Goal: Task Accomplishment & Management: Complete application form

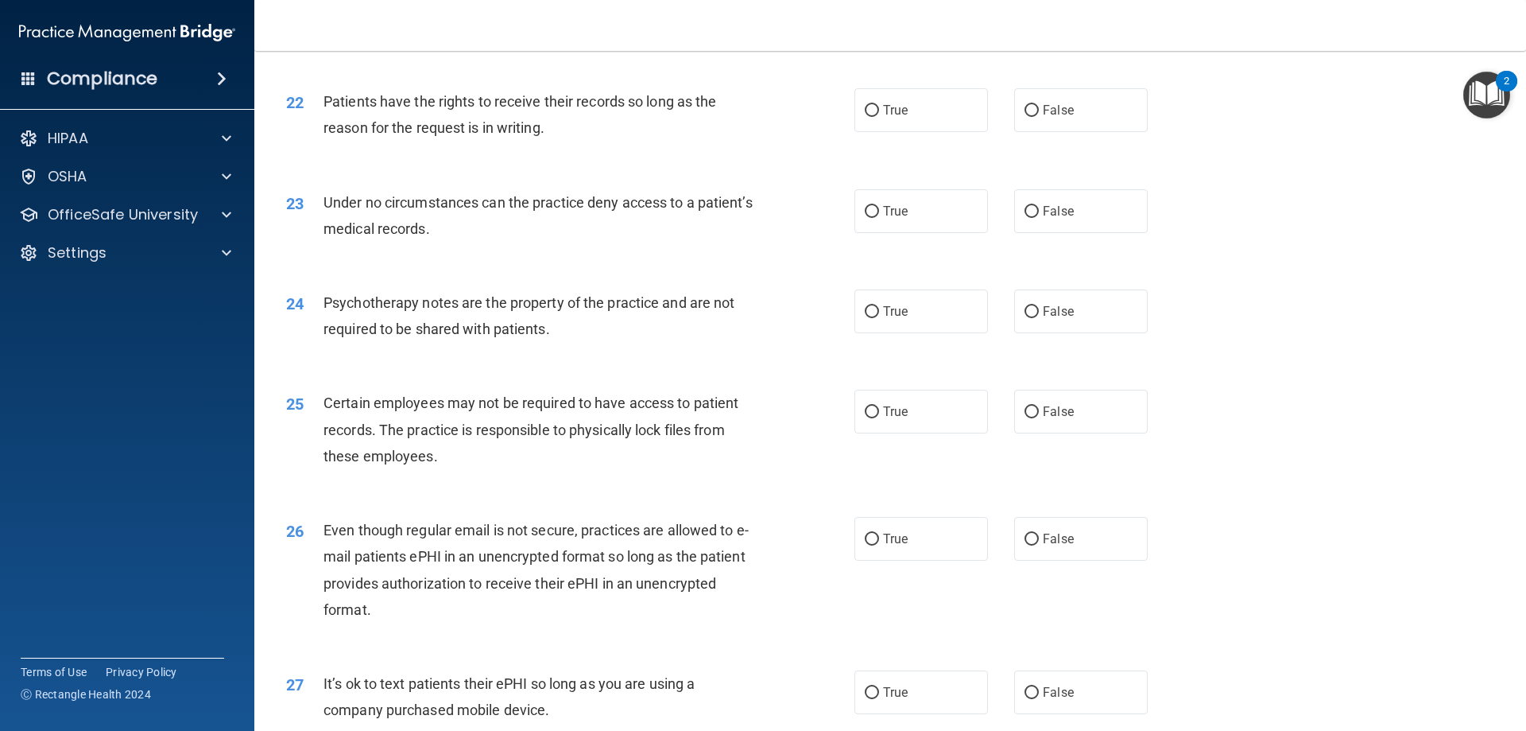
scroll to position [3260, 0]
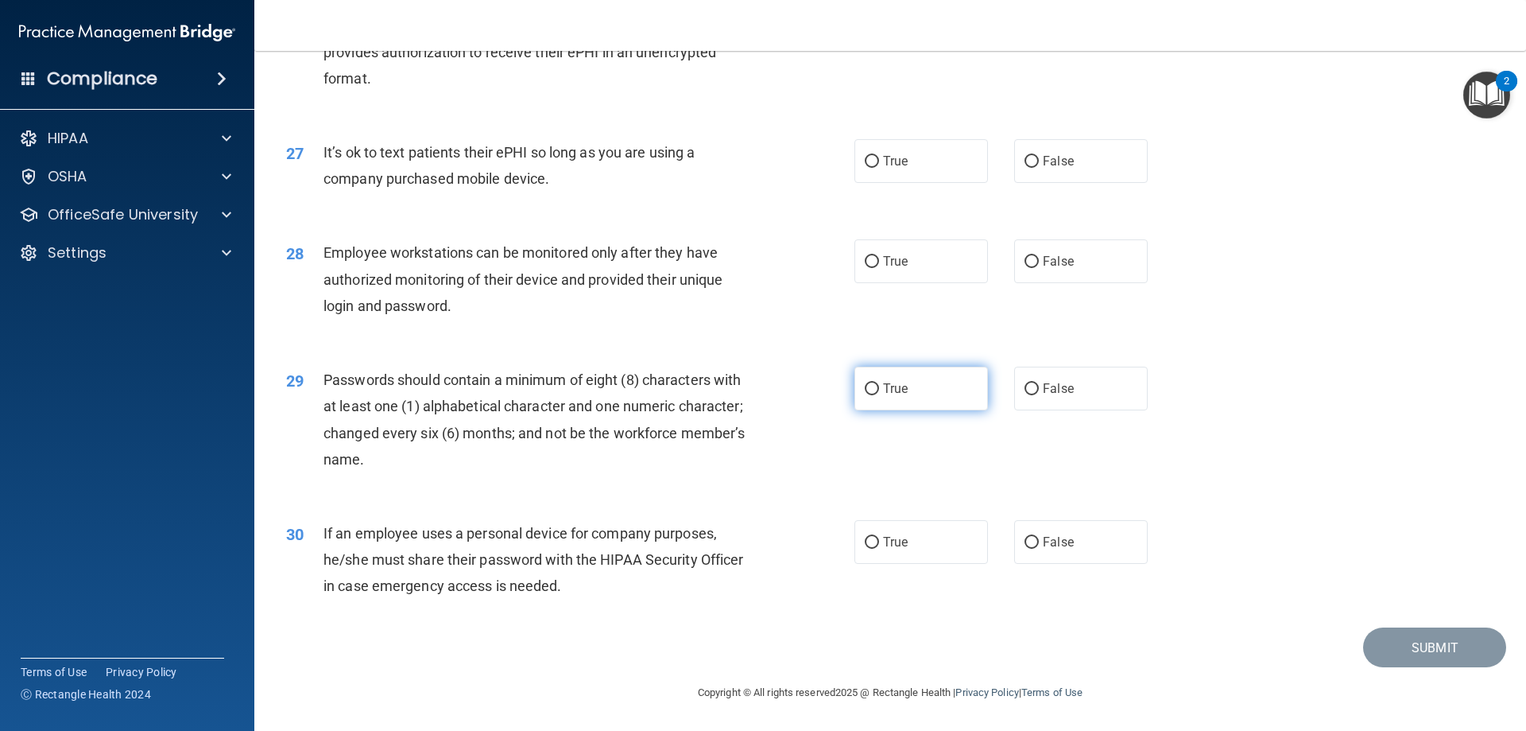
click at [866, 390] on input "True" at bounding box center [872, 389] width 14 height 12
radio input "true"
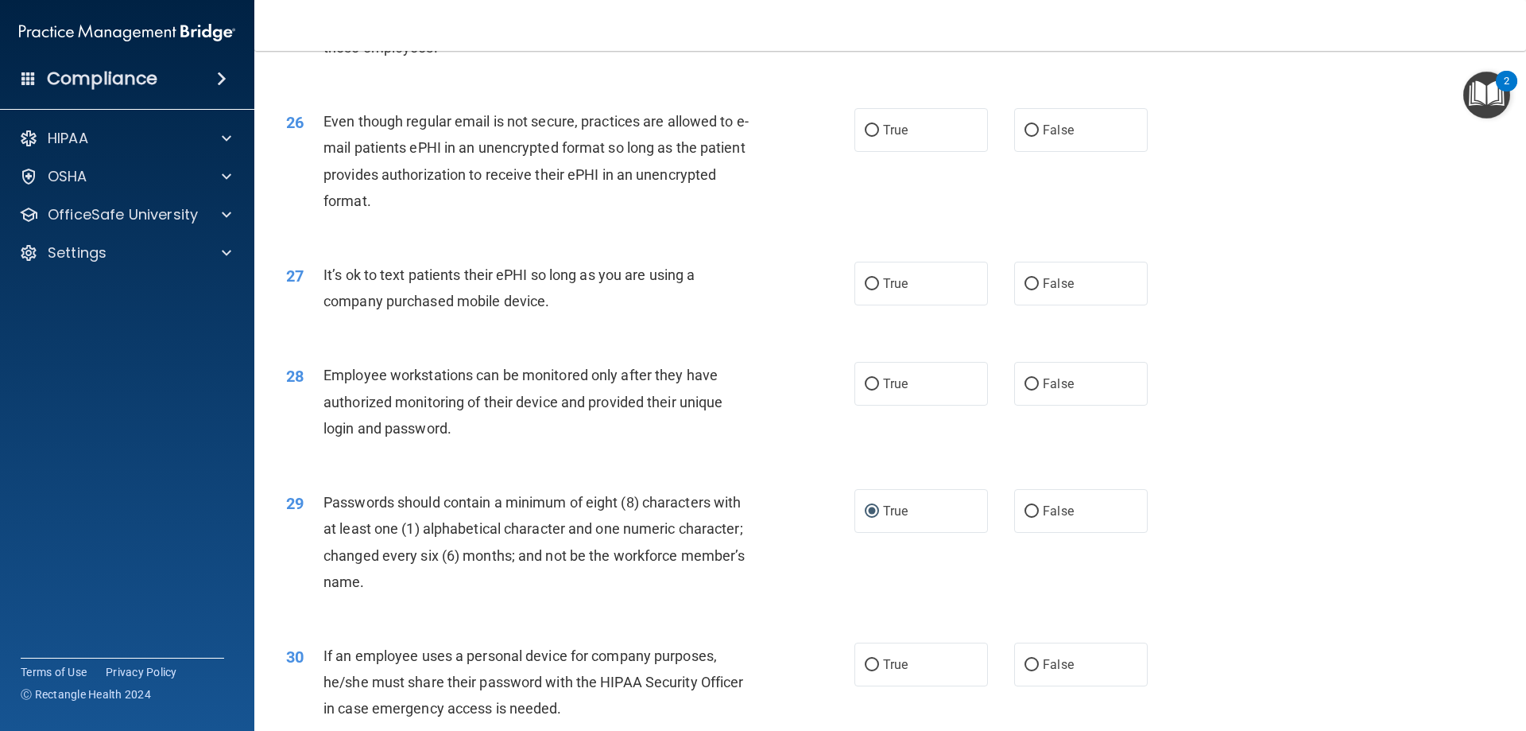
scroll to position [3022, 0]
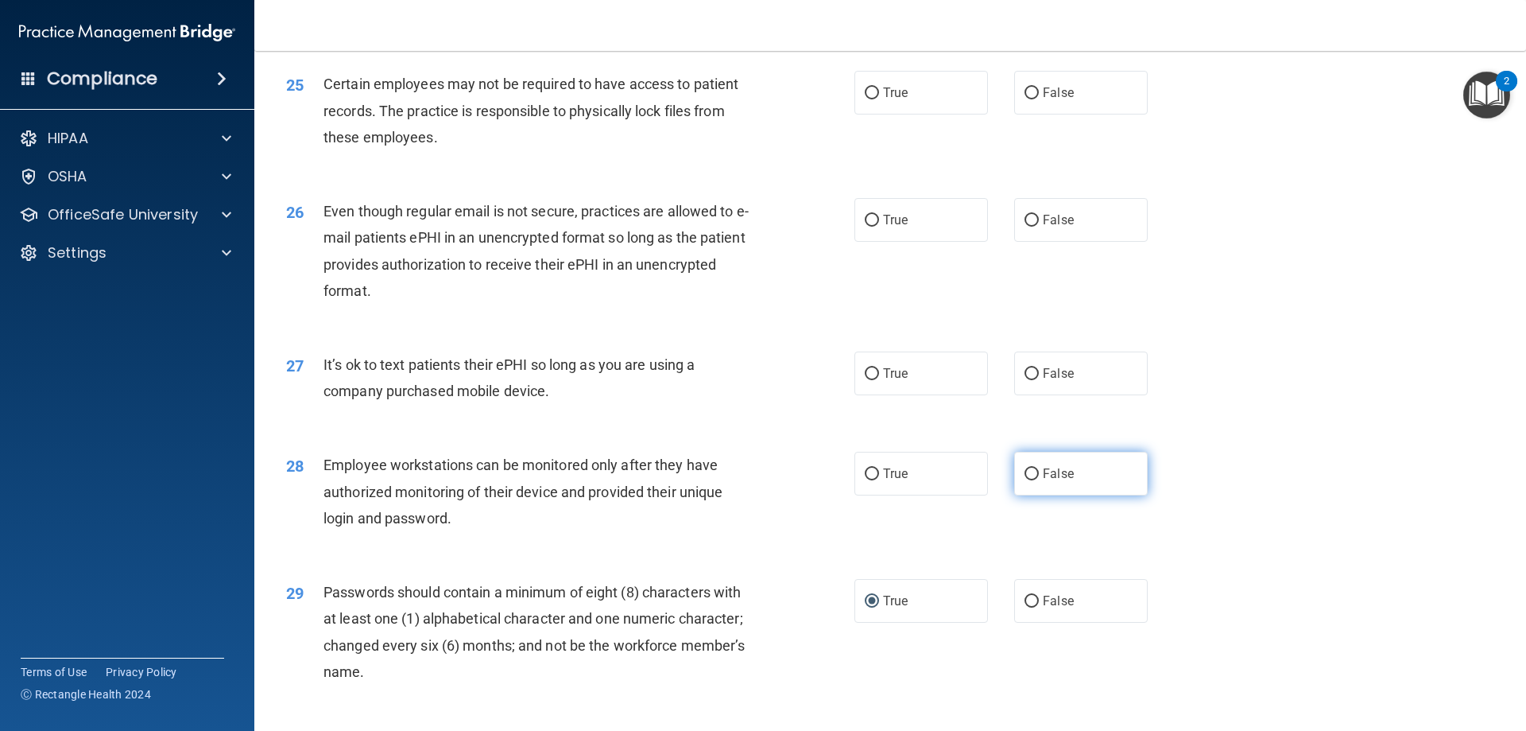
click at [1083, 495] on label "False" at bounding box center [1081, 474] width 134 height 44
click at [1039, 480] on input "False" at bounding box center [1032, 474] width 14 height 12
radio input "true"
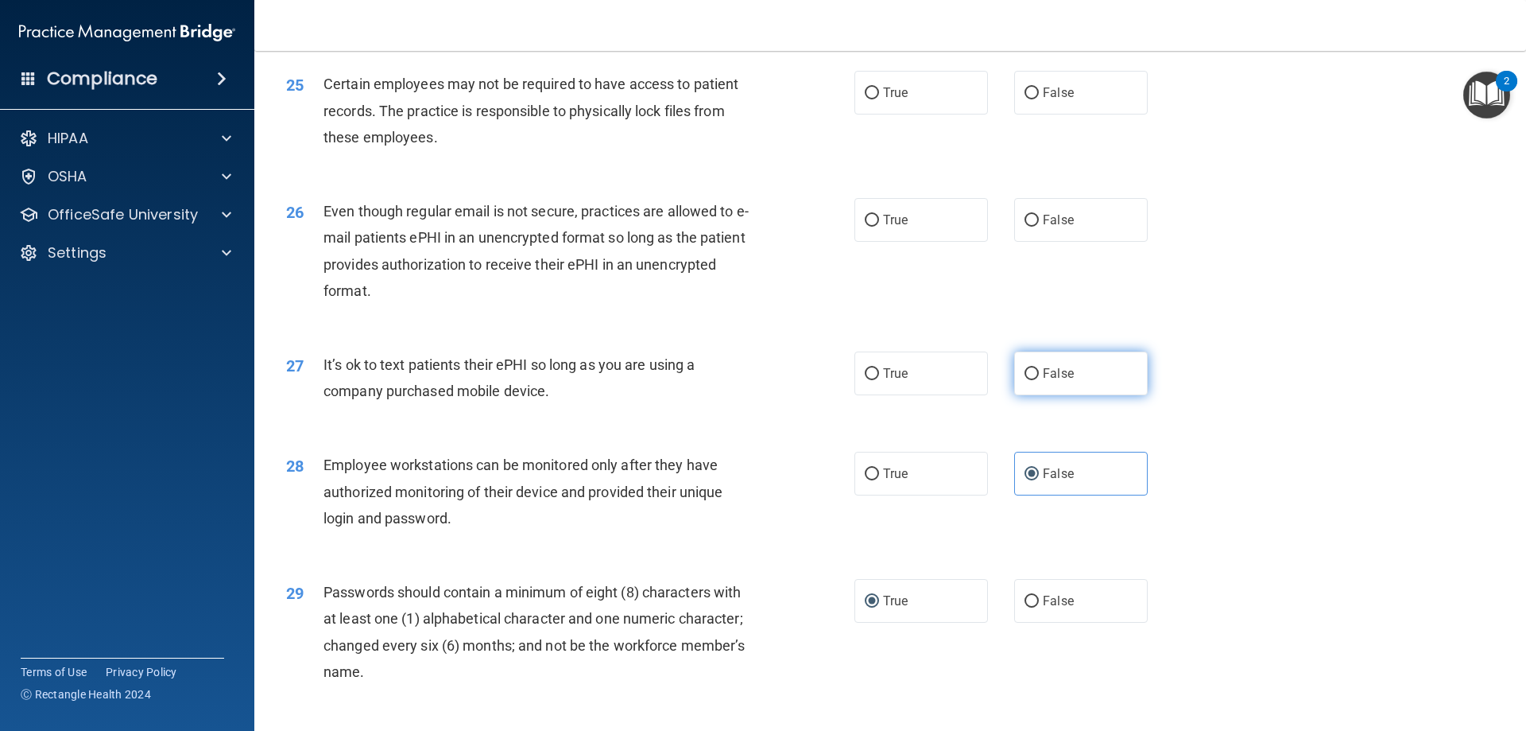
drag, startPoint x: 1087, startPoint y: 413, endPoint x: 1079, endPoint y: 410, distance: 8.3
click at [1087, 395] on label "False" at bounding box center [1081, 373] width 134 height 44
click at [1039, 380] on input "False" at bounding box center [1032, 374] width 14 height 12
radio input "true"
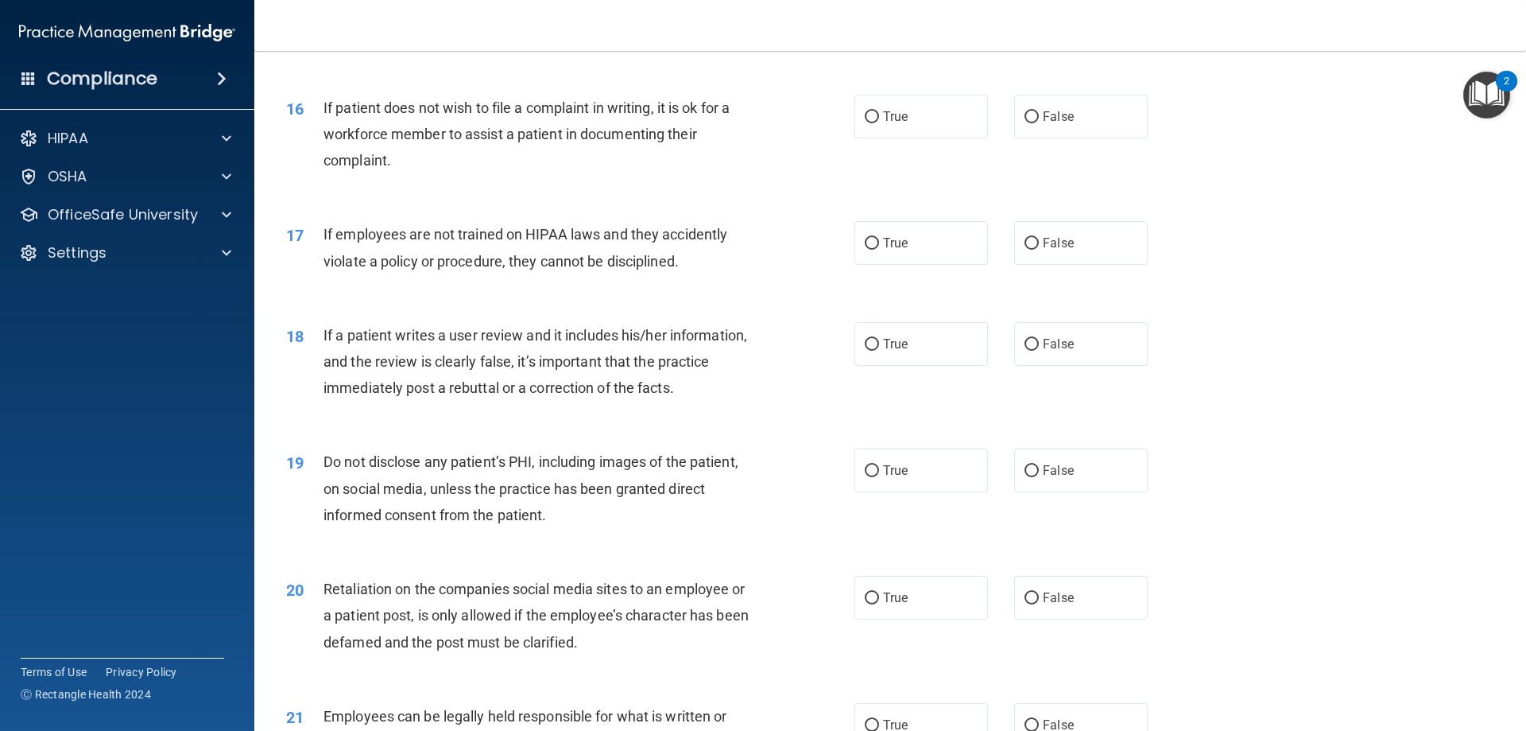
scroll to position [1909, 0]
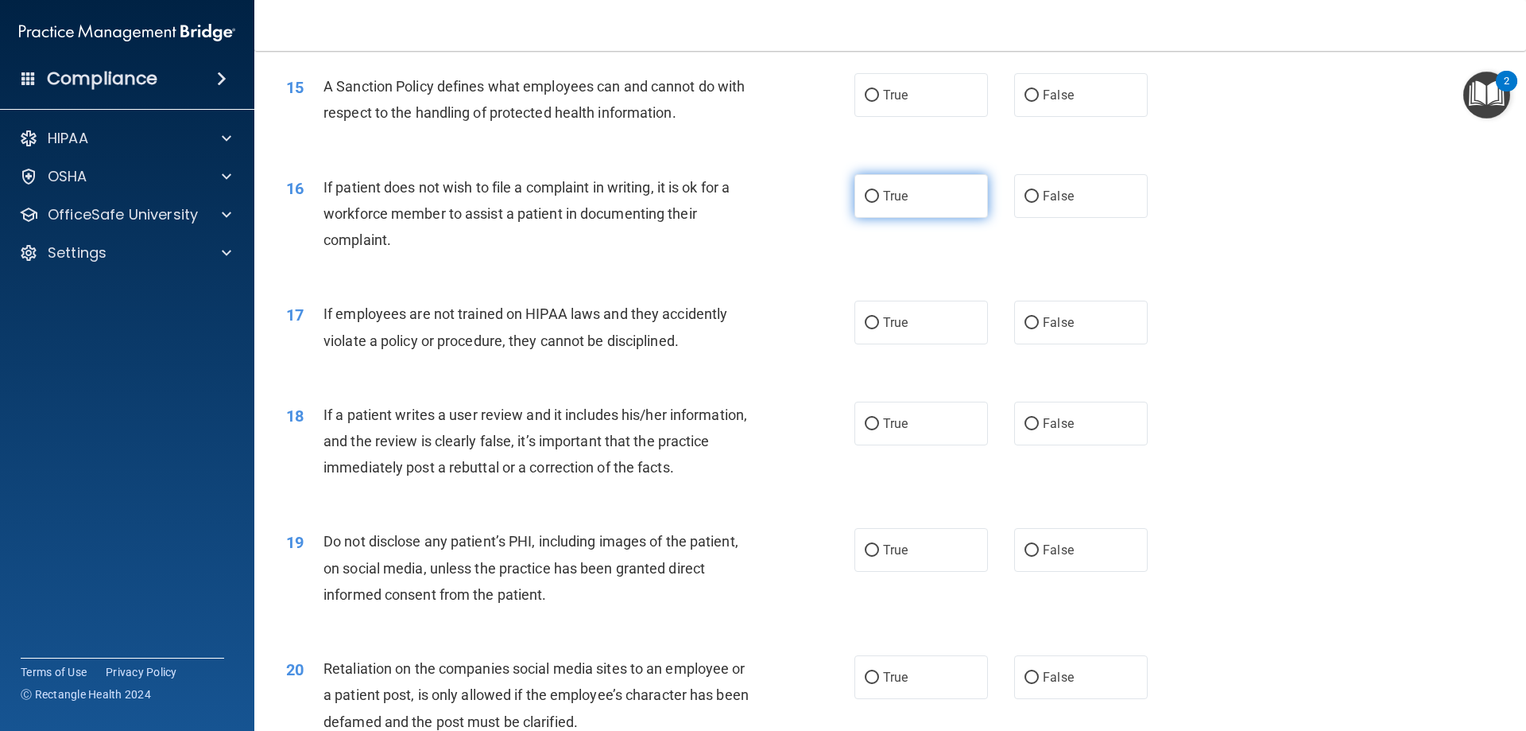
click at [883, 204] on span "True" at bounding box center [895, 195] width 25 height 15
click at [879, 203] on input "True" at bounding box center [872, 197] width 14 height 12
radio input "true"
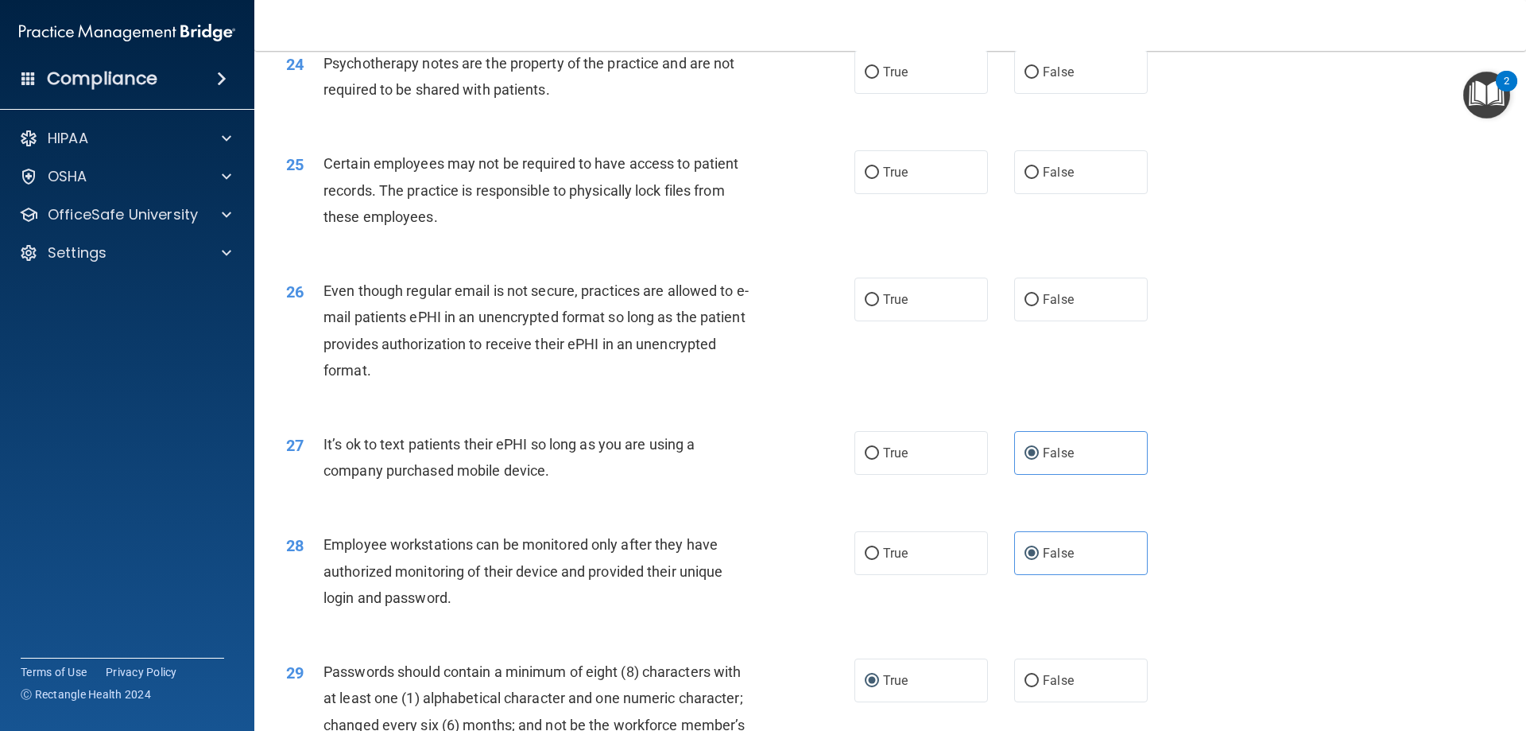
scroll to position [3260, 0]
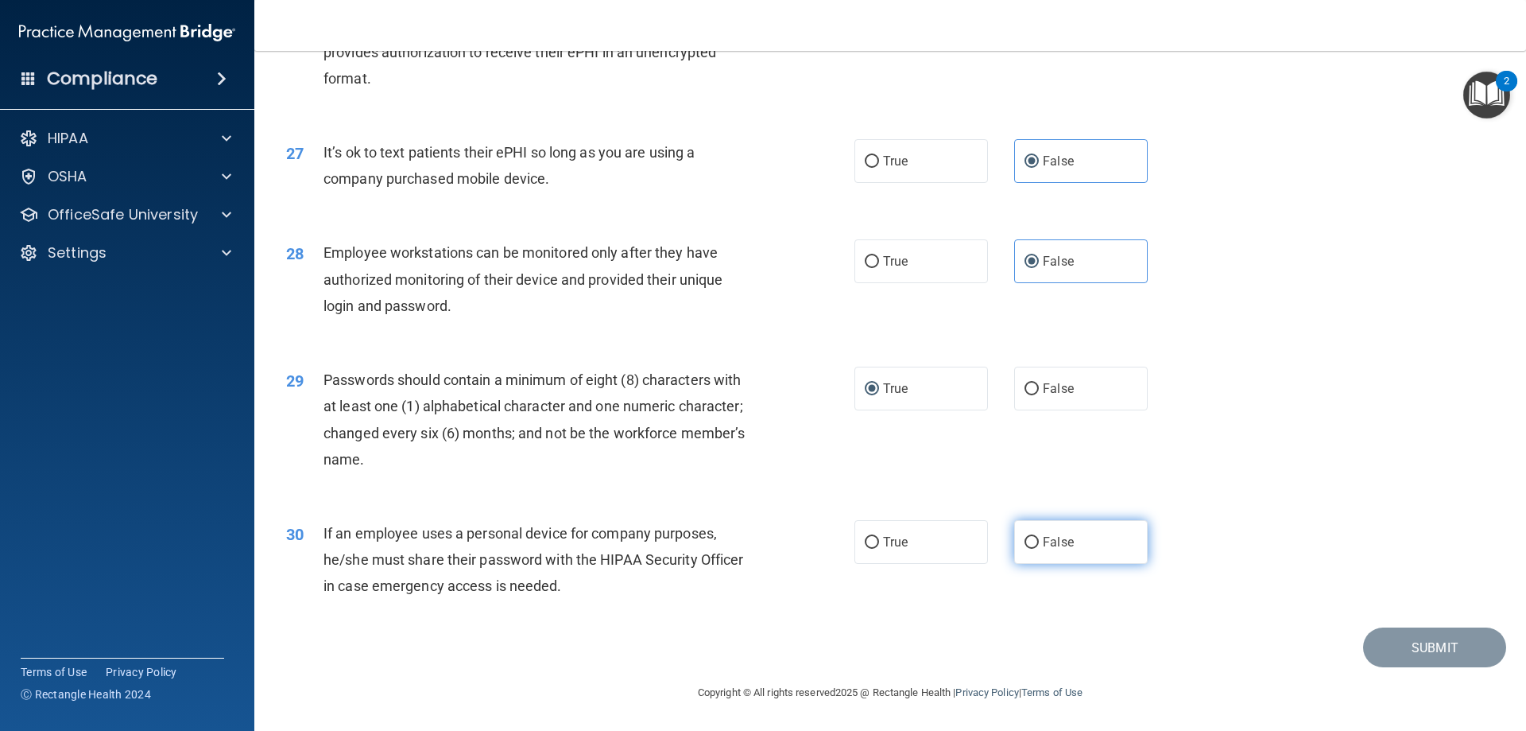
click at [1064, 549] on span "False" at bounding box center [1058, 541] width 31 height 15
click at [1039, 549] on input "False" at bounding box center [1032, 543] width 14 height 12
radio input "true"
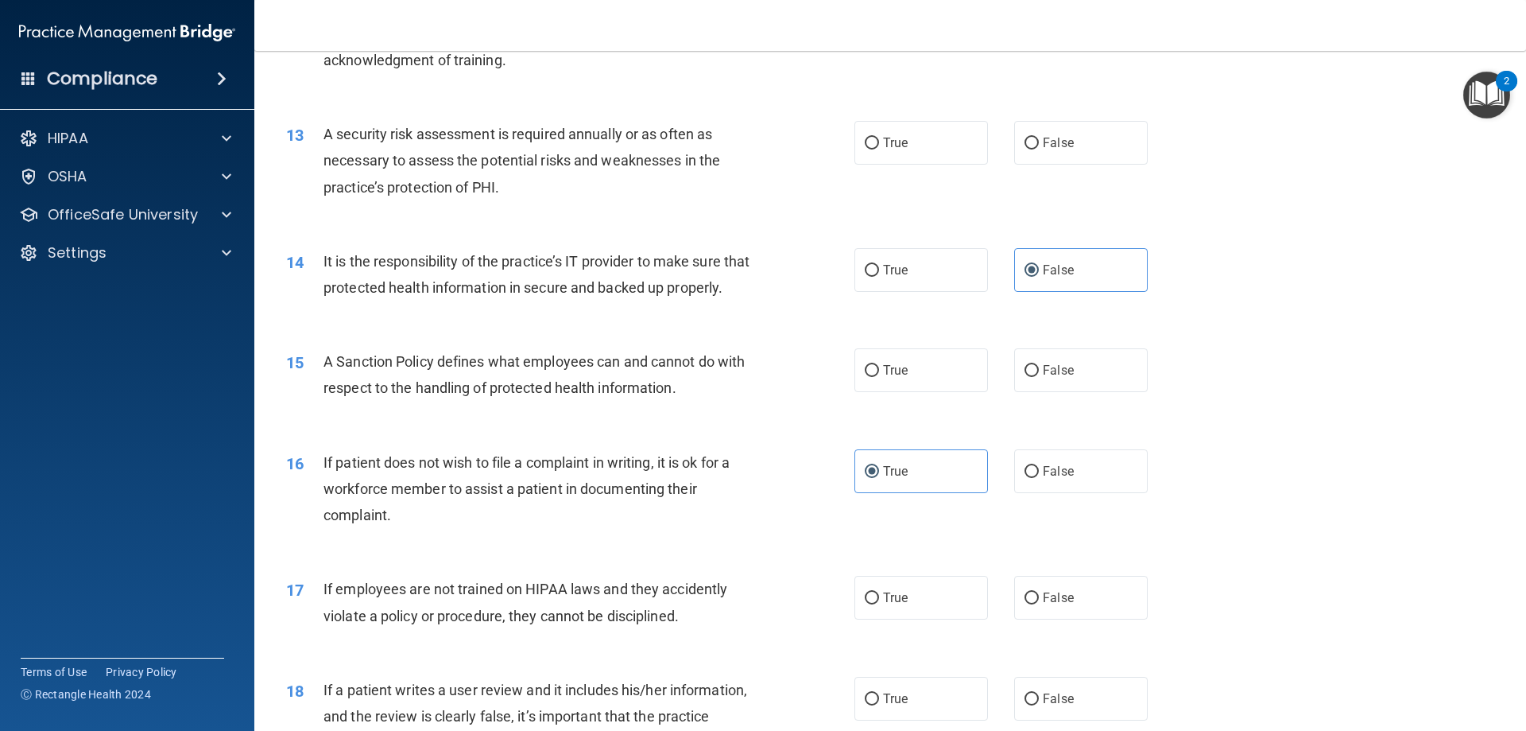
scroll to position [1669, 0]
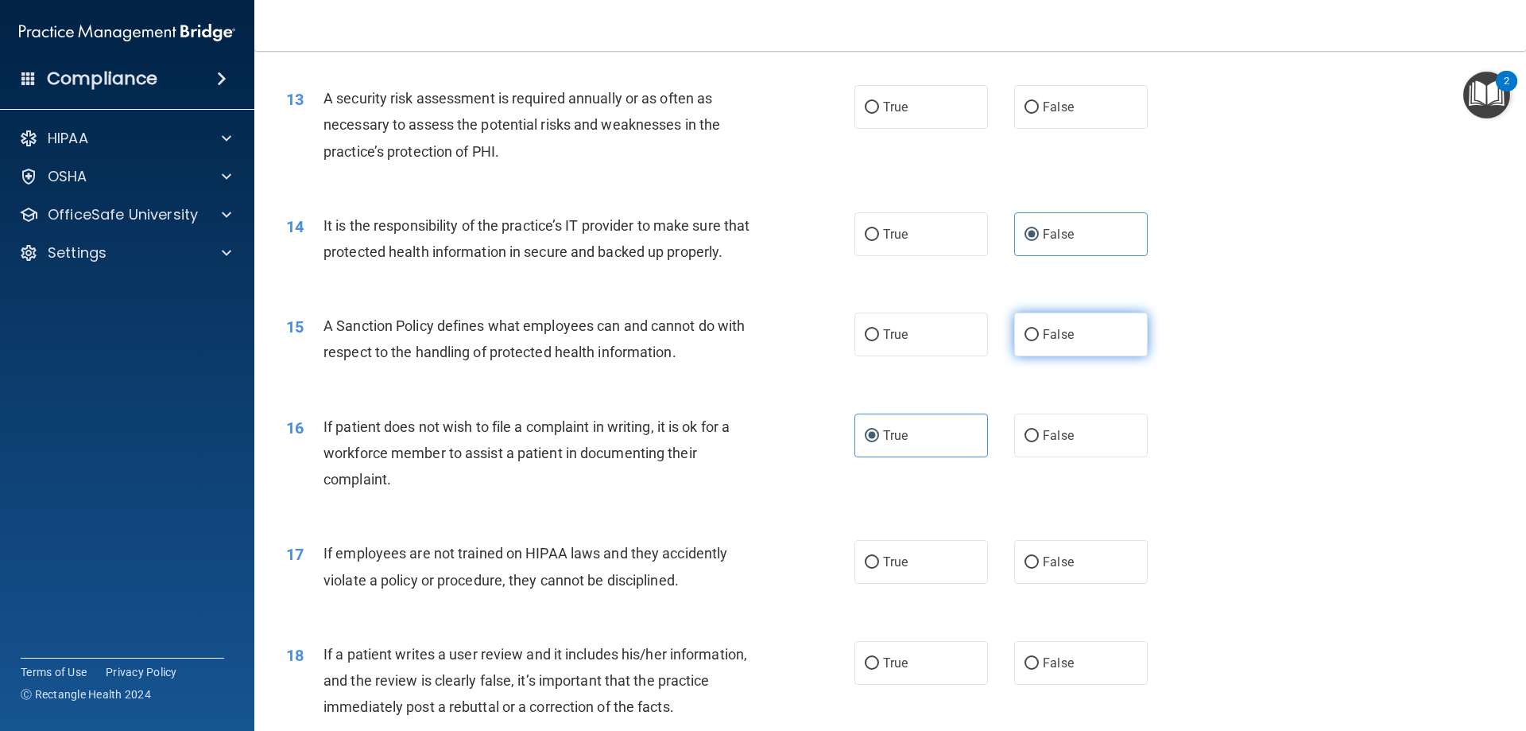
click at [1046, 342] on span "False" at bounding box center [1058, 334] width 31 height 15
click at [1039, 341] on input "False" at bounding box center [1032, 335] width 14 height 12
radio input "true"
click at [1104, 584] on label "False" at bounding box center [1081, 562] width 134 height 44
click at [1039, 568] on input "False" at bounding box center [1032, 562] width 14 height 12
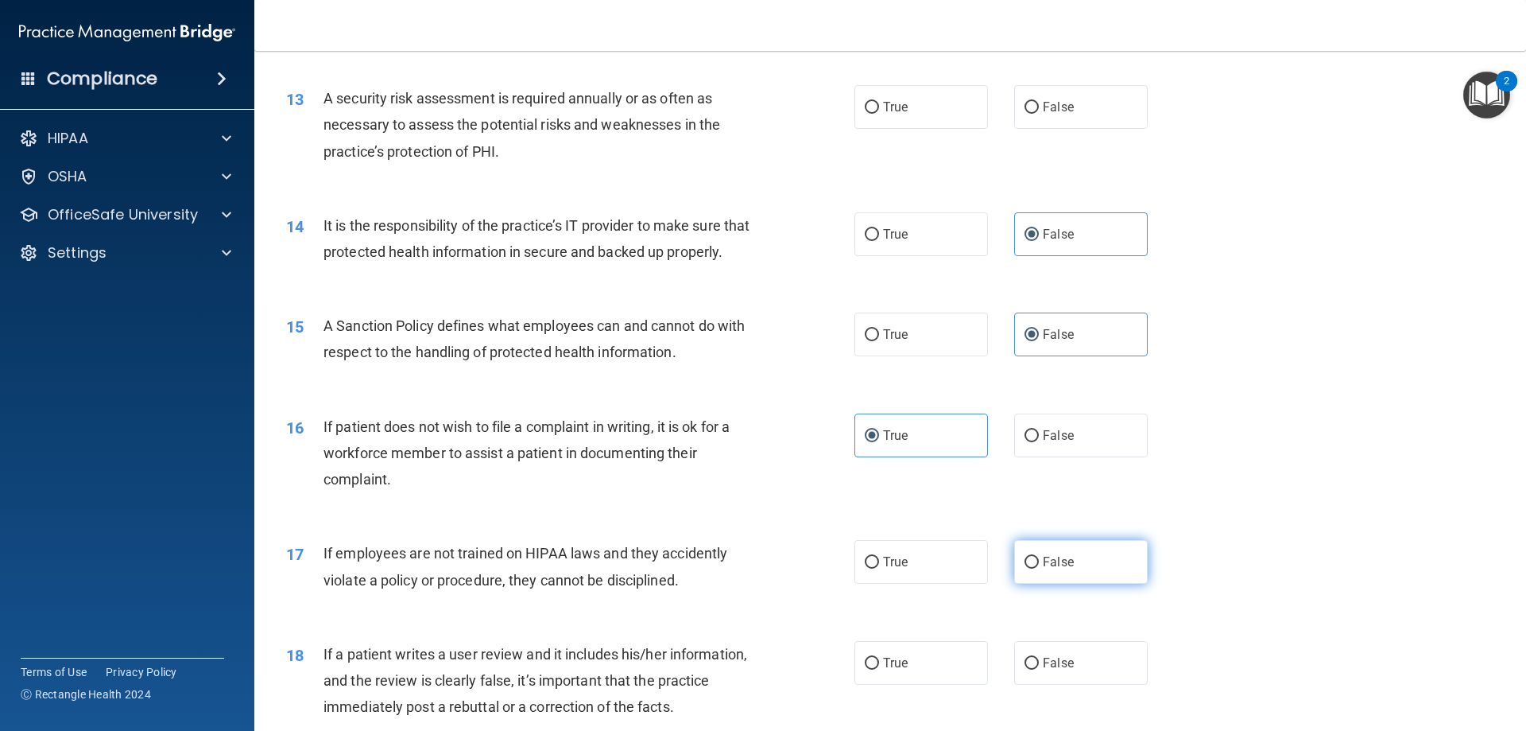
radio input "true"
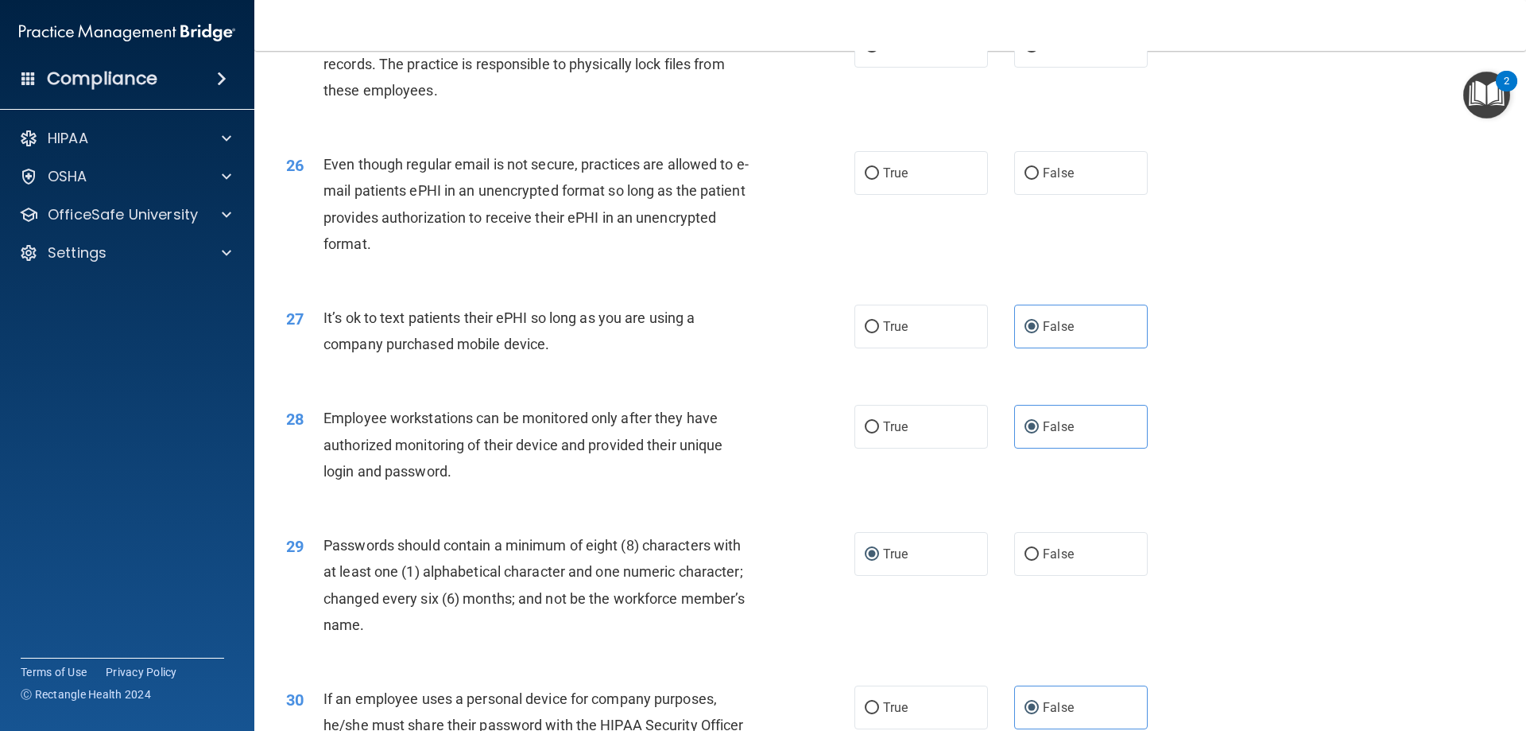
scroll to position [3101, 0]
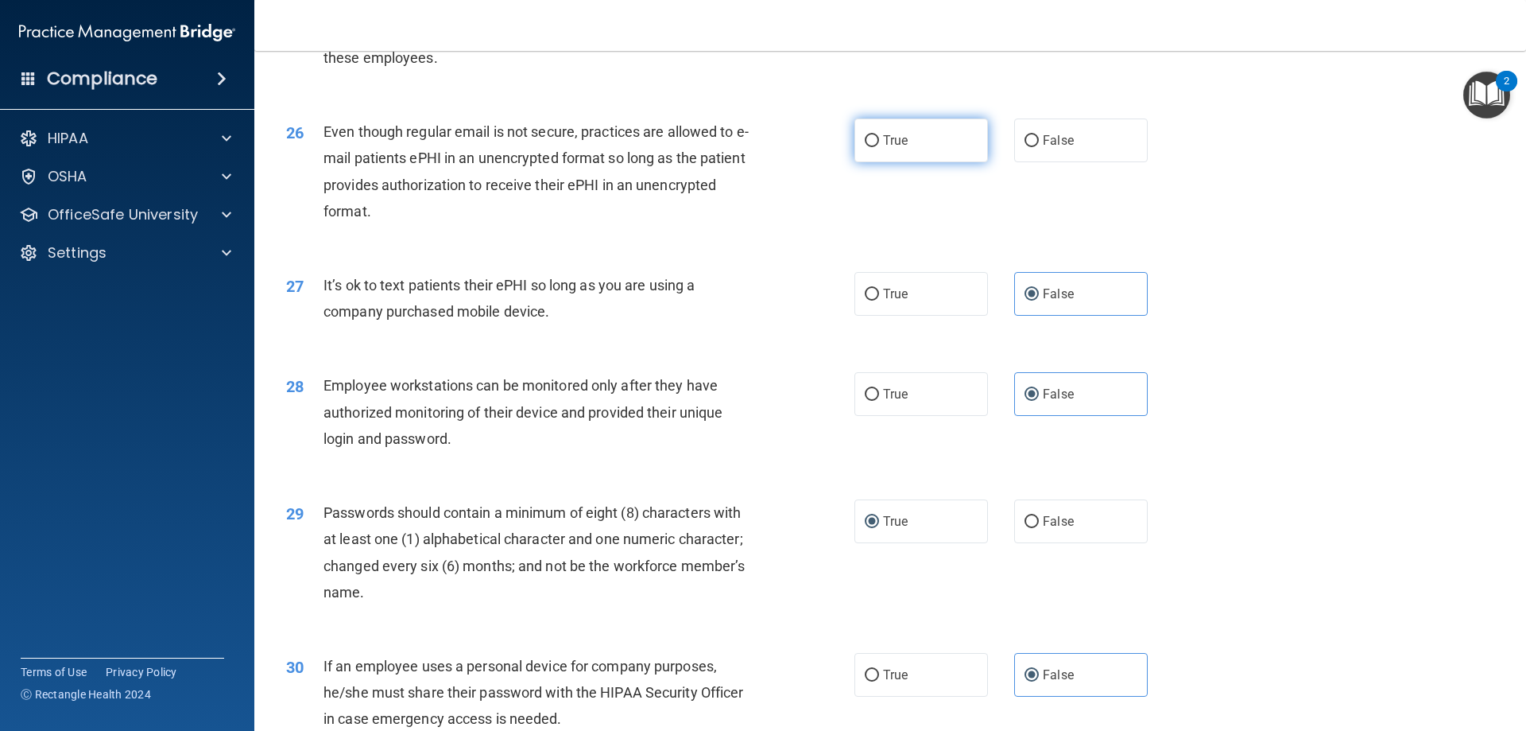
click at [887, 148] on span "True" at bounding box center [895, 140] width 25 height 15
click at [879, 147] on input "True" at bounding box center [872, 141] width 14 height 12
radio input "true"
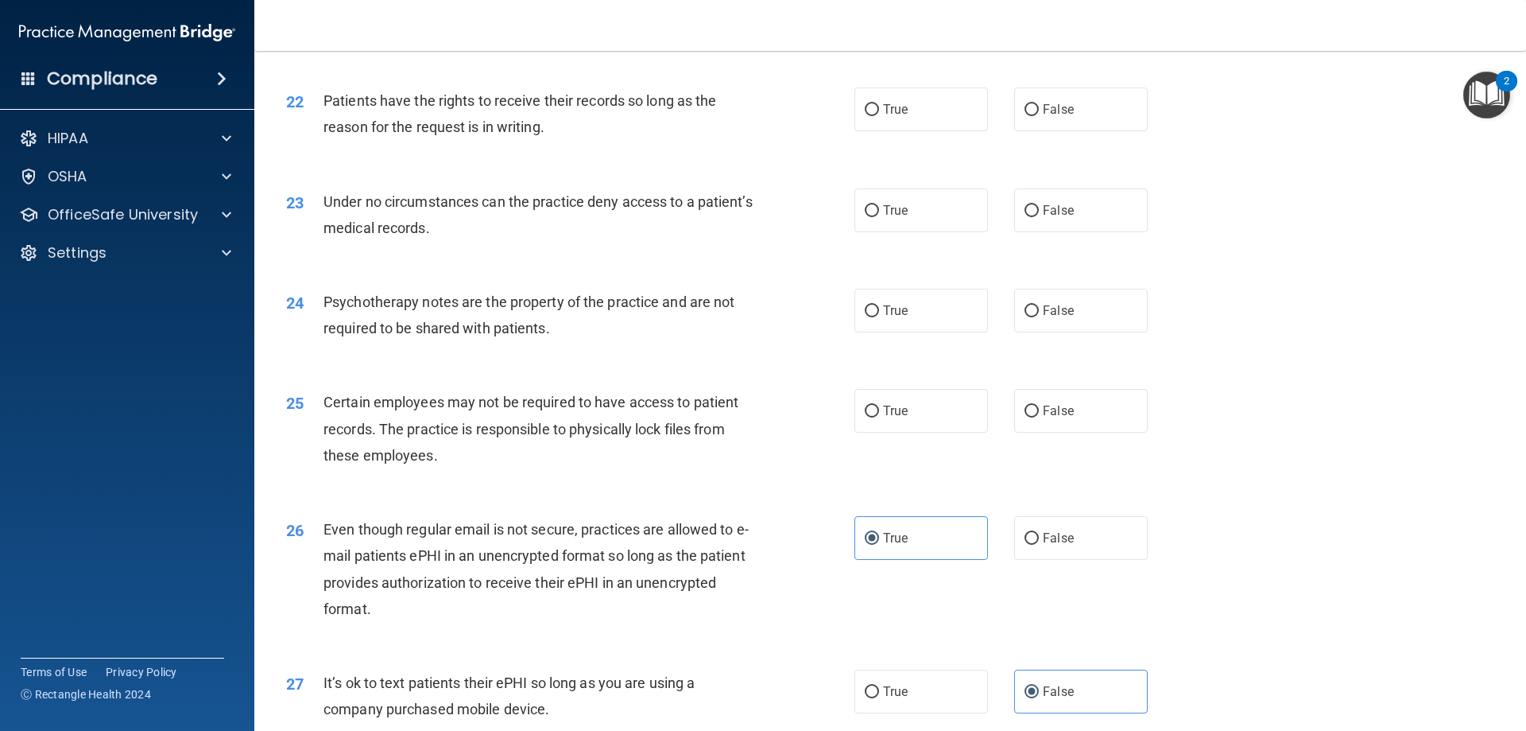
scroll to position [2624, 0]
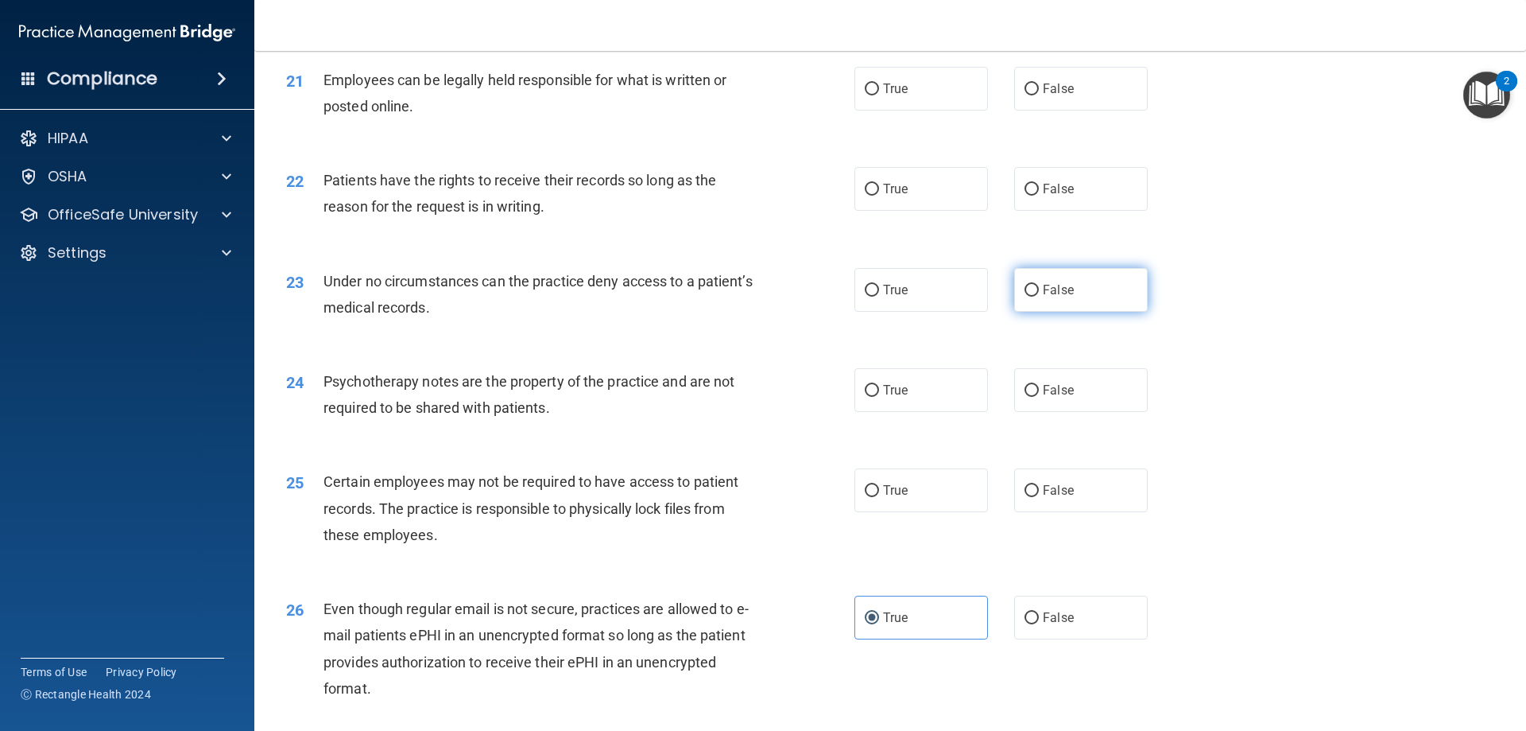
click at [1046, 312] on label "False" at bounding box center [1081, 290] width 134 height 44
click at [1039, 297] on input "False" at bounding box center [1032, 291] width 14 height 12
radio input "true"
click at [1033, 211] on label "False" at bounding box center [1081, 189] width 134 height 44
click at [1033, 196] on input "False" at bounding box center [1032, 190] width 14 height 12
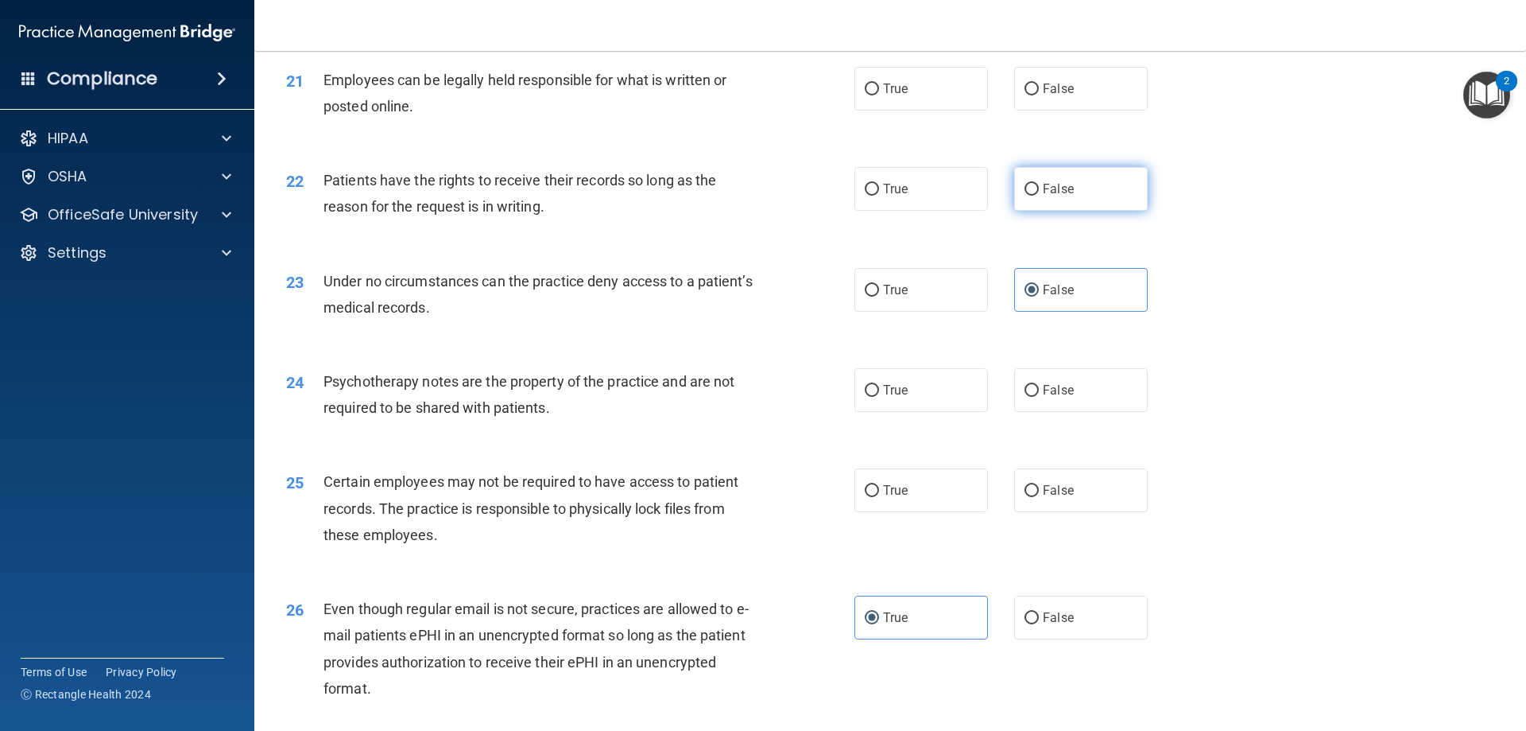
radio input "true"
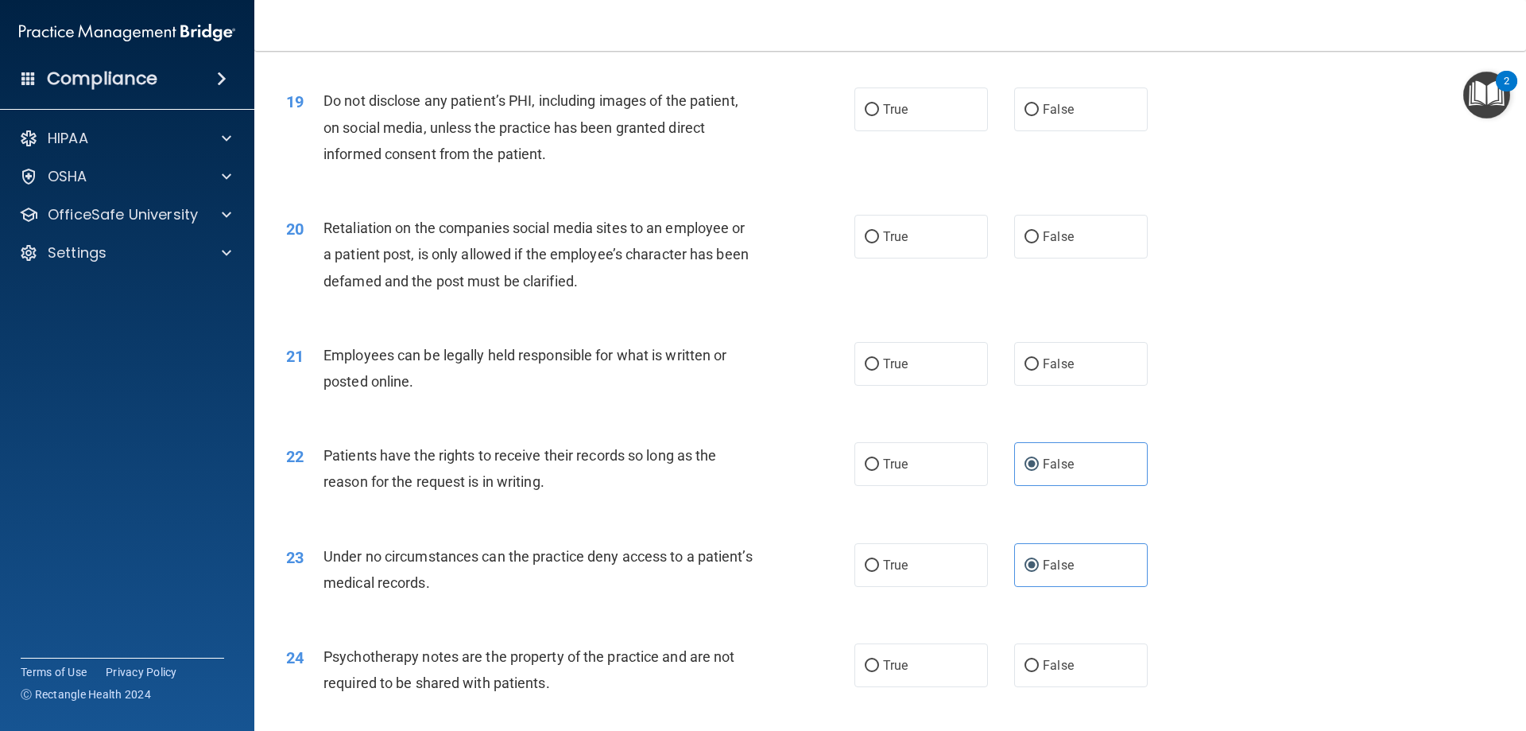
scroll to position [2306, 0]
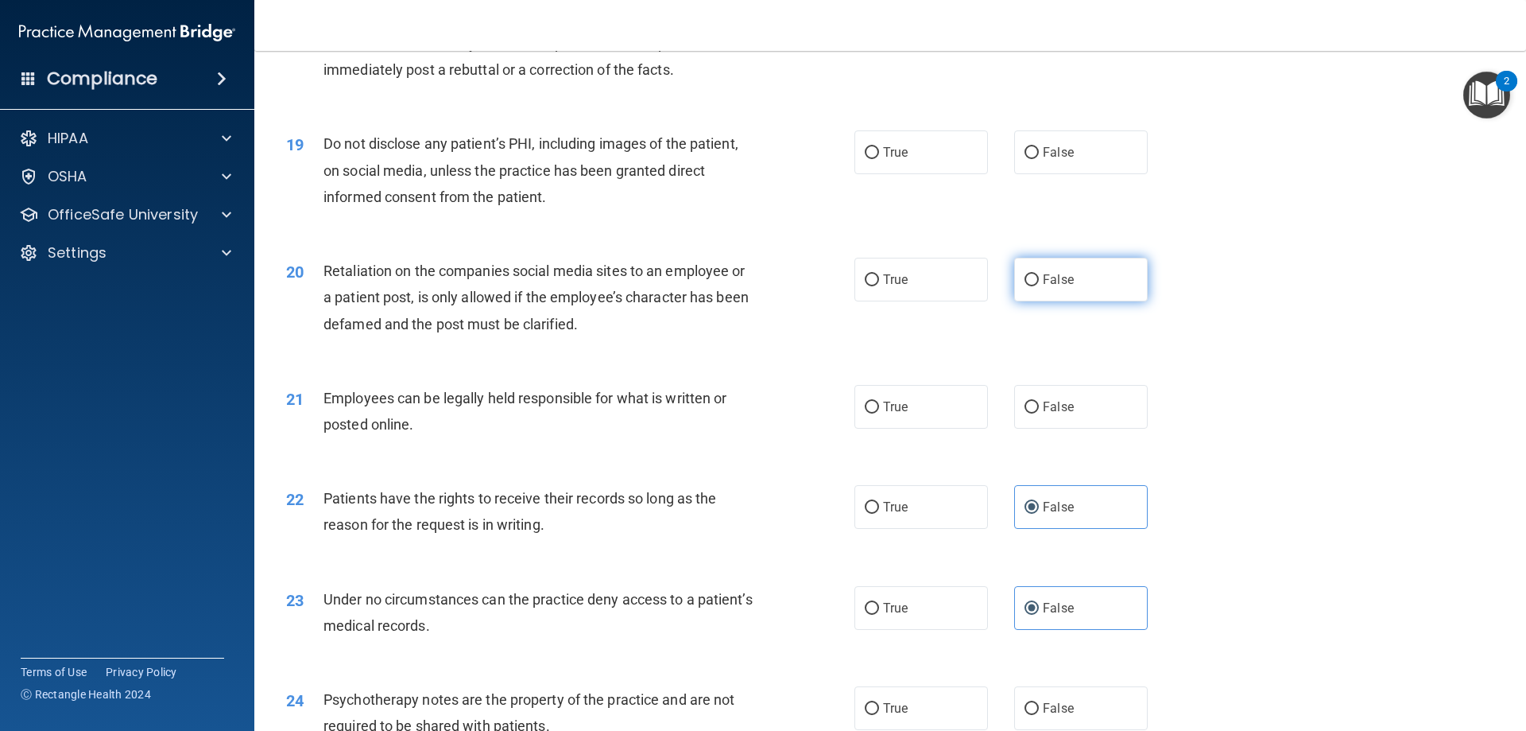
click at [1092, 301] on label "False" at bounding box center [1081, 280] width 134 height 44
click at [1039, 286] on input "False" at bounding box center [1032, 280] width 14 height 12
radio input "true"
click at [905, 429] on label "True" at bounding box center [922, 407] width 134 height 44
click at [879, 413] on input "True" at bounding box center [872, 407] width 14 height 12
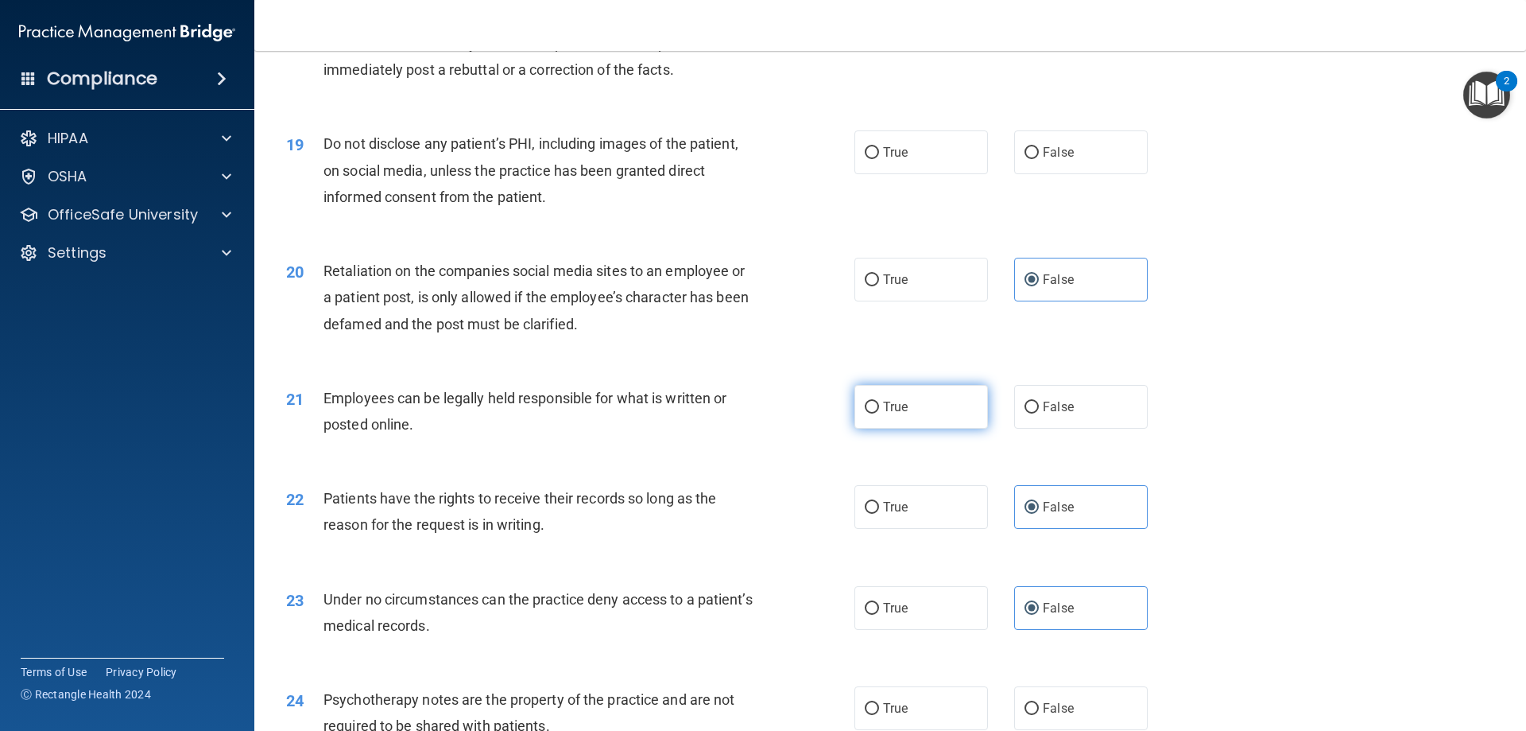
radio input "true"
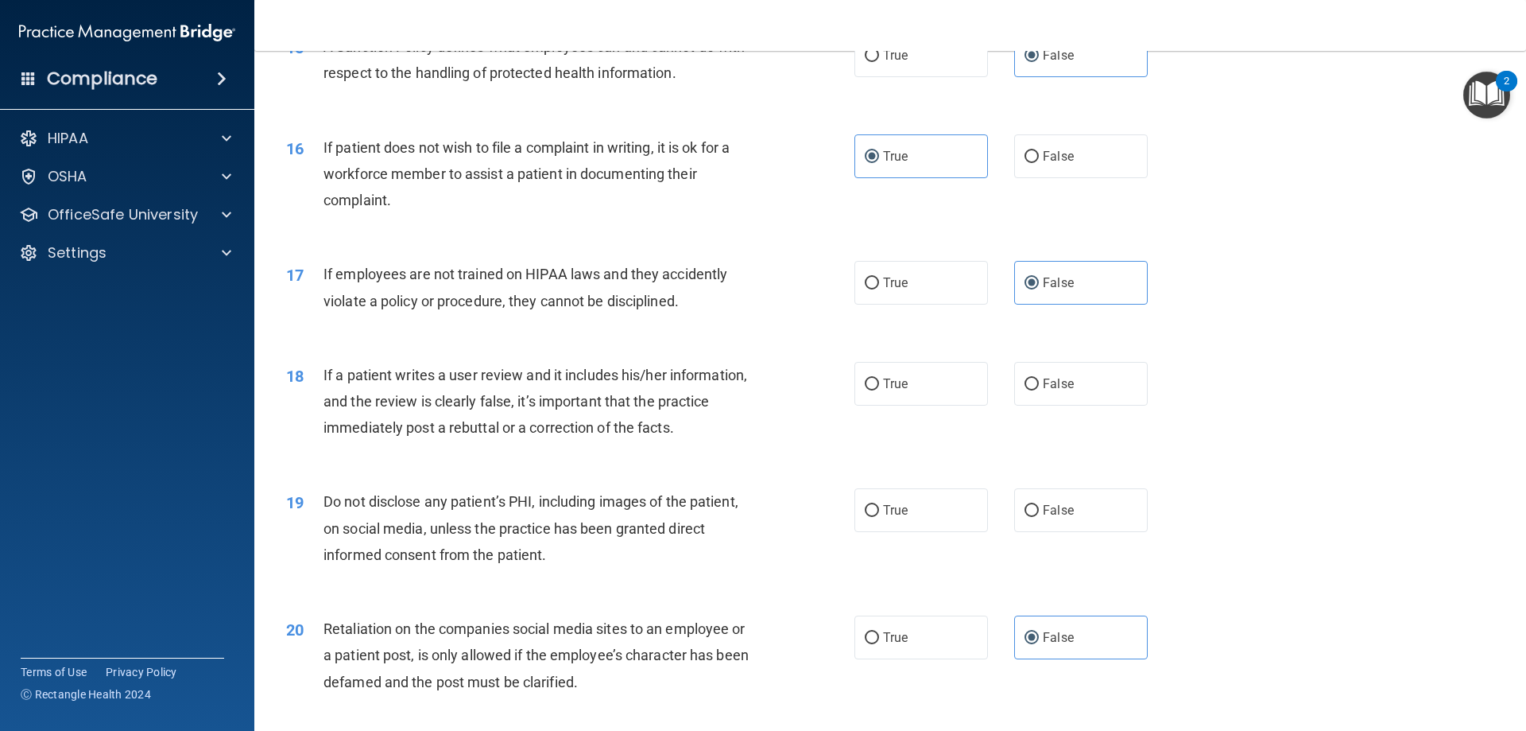
scroll to position [1909, 0]
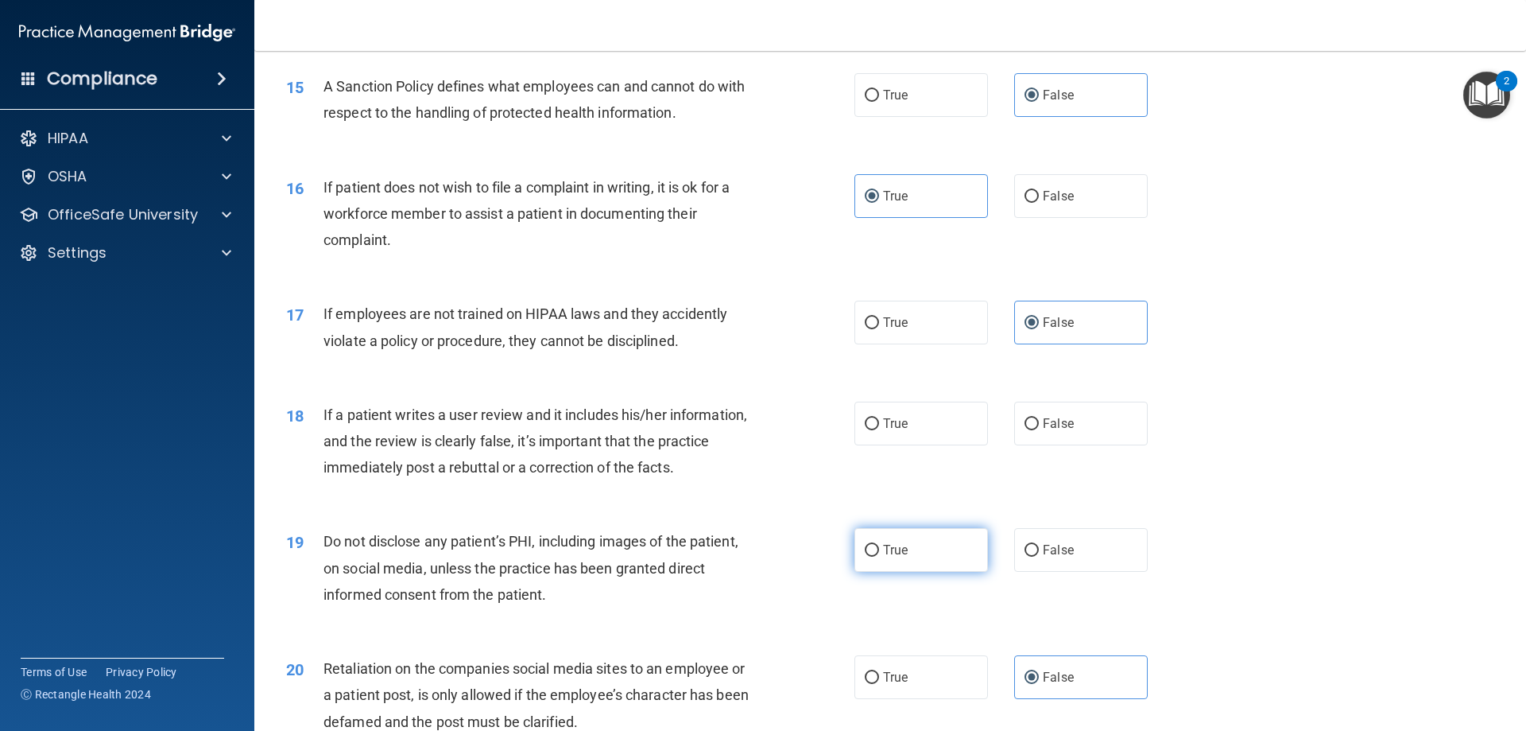
click at [883, 557] on span "True" at bounding box center [895, 549] width 25 height 15
click at [878, 556] on input "True" at bounding box center [872, 551] width 14 height 12
radio input "true"
click at [1068, 439] on label "False" at bounding box center [1081, 423] width 134 height 44
click at [1039, 430] on input "False" at bounding box center [1032, 424] width 14 height 12
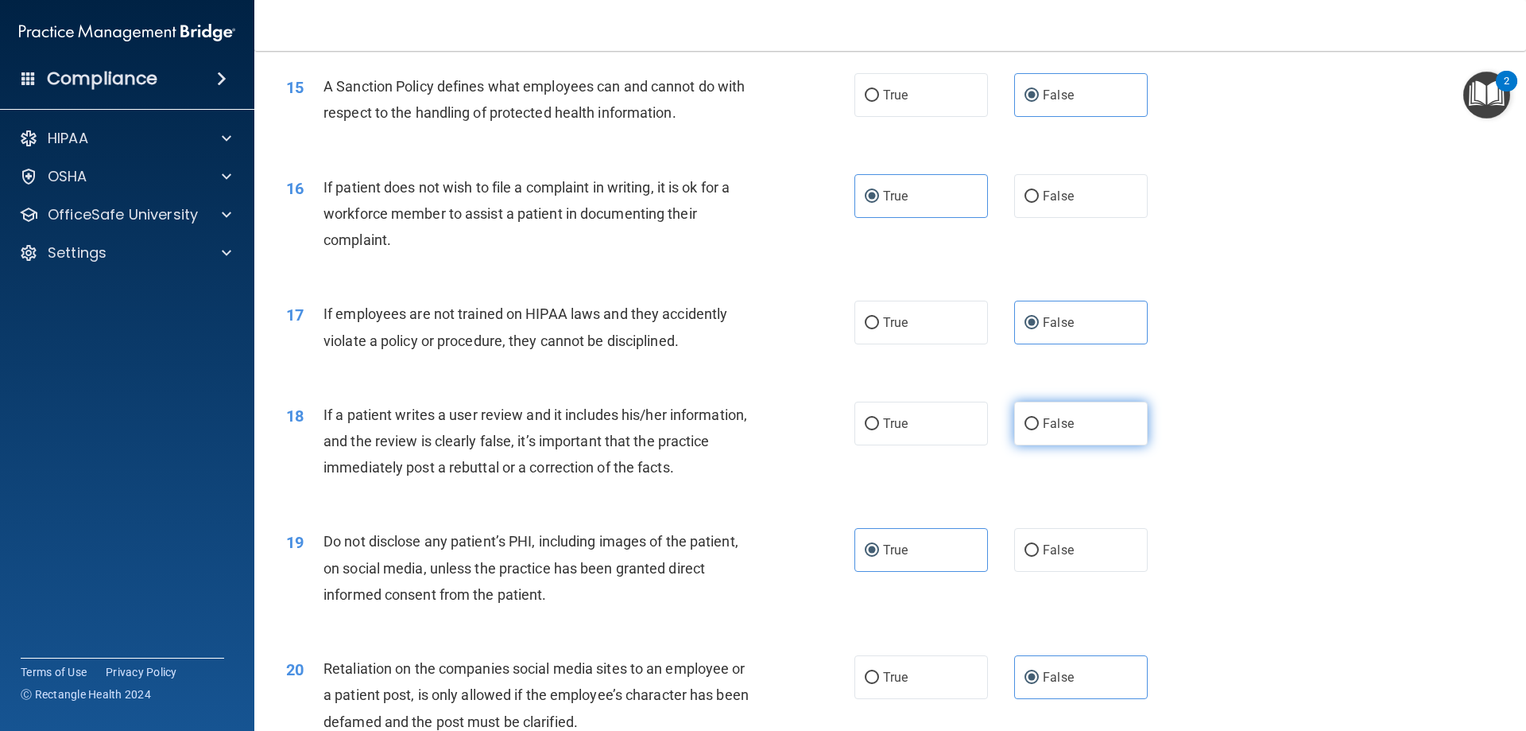
radio input "true"
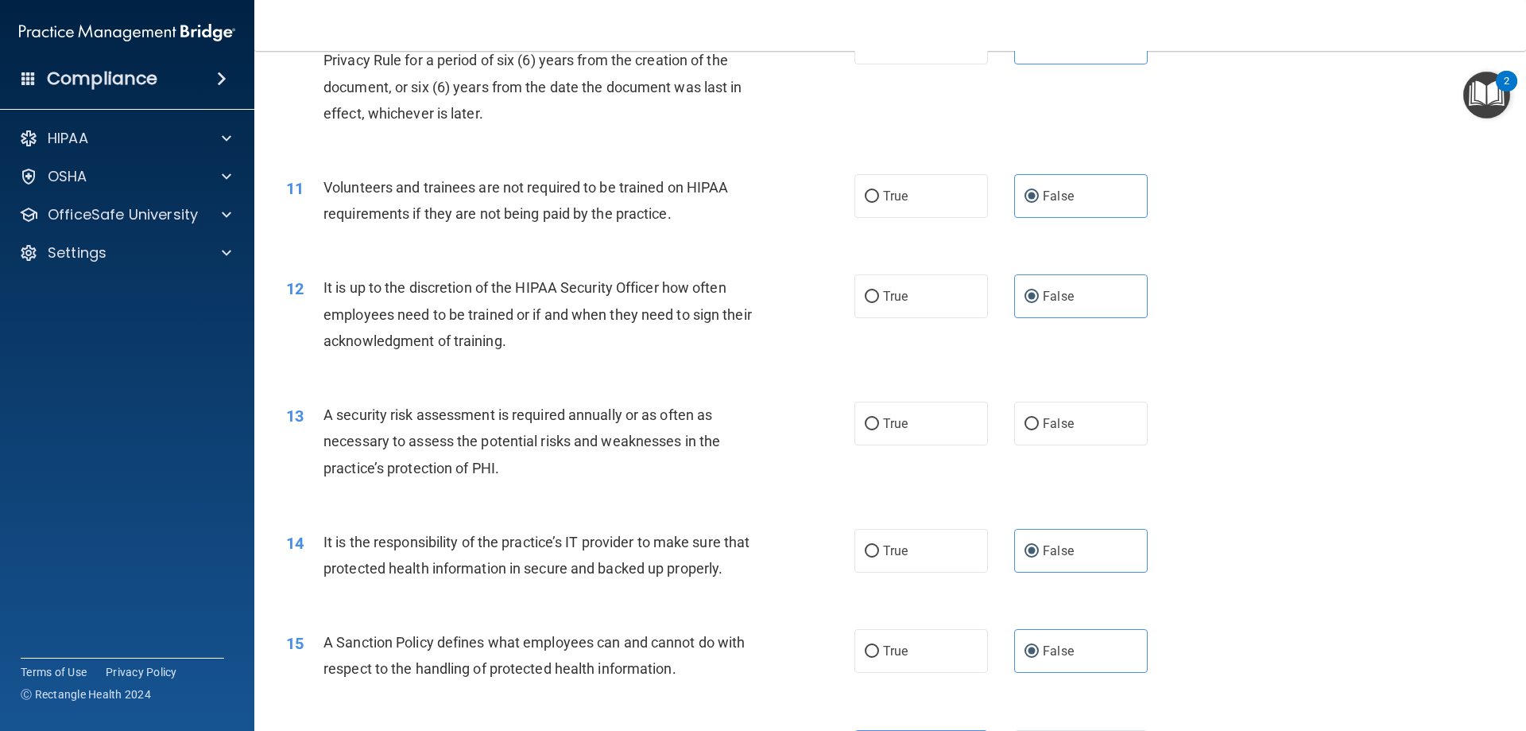
scroll to position [1352, 0]
click at [902, 421] on span "True" at bounding box center [895, 424] width 25 height 15
click at [879, 421] on input "True" at bounding box center [872, 425] width 14 height 12
radio input "true"
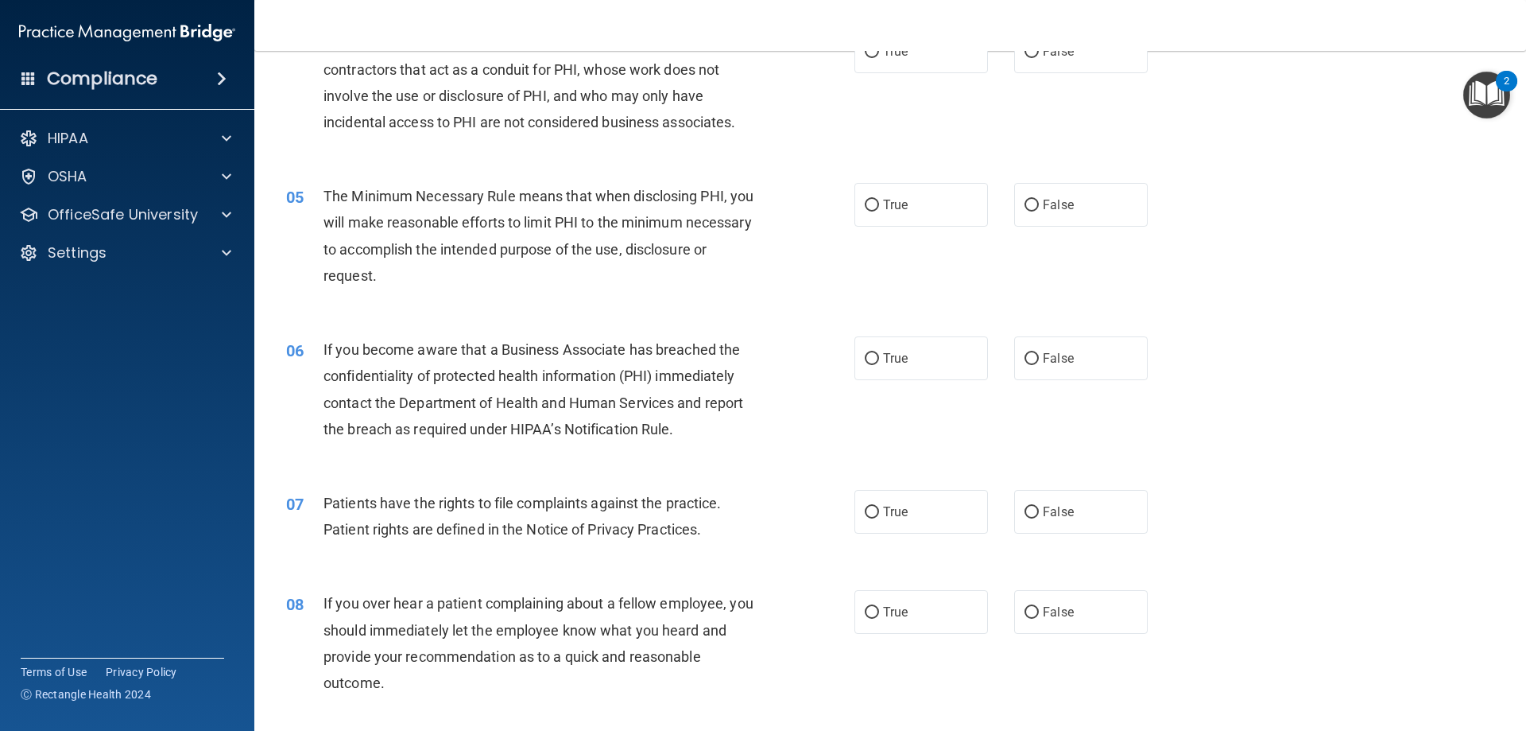
scroll to position [556, 0]
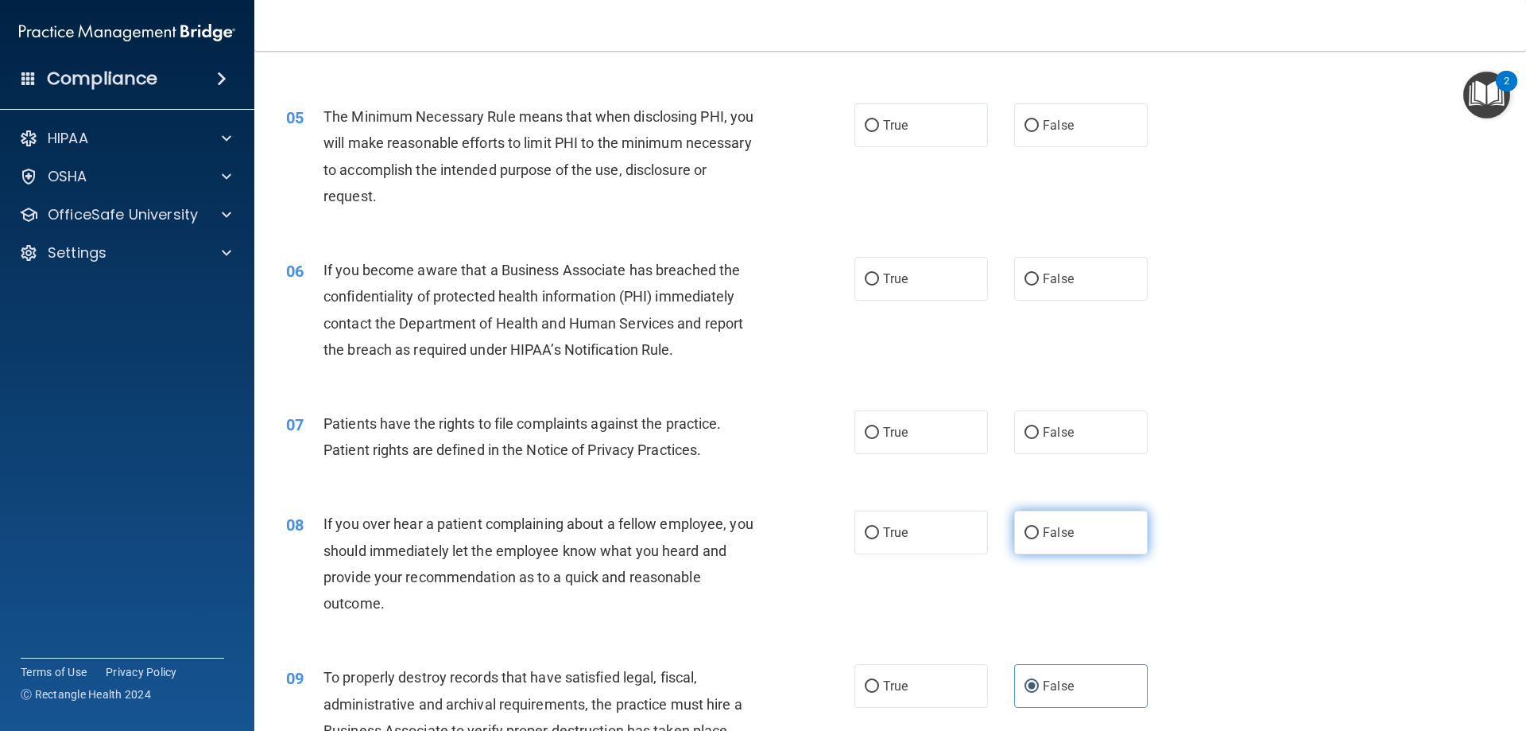
click at [1018, 525] on label "False" at bounding box center [1081, 532] width 134 height 44
click at [1025, 527] on input "False" at bounding box center [1032, 533] width 14 height 12
radio input "true"
click at [877, 422] on label "True" at bounding box center [922, 432] width 134 height 44
click at [877, 427] on input "True" at bounding box center [872, 433] width 14 height 12
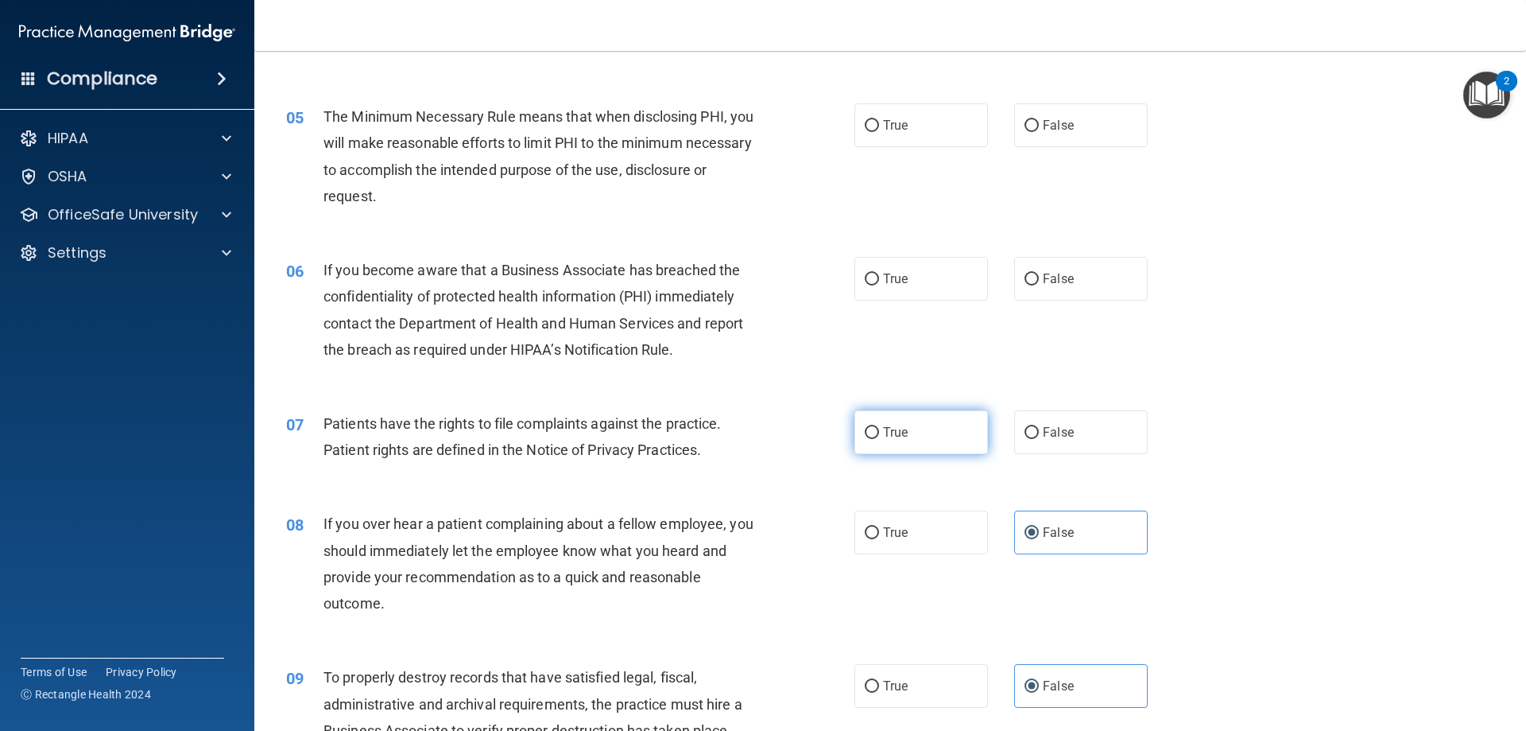
radio input "true"
click at [873, 268] on label "True" at bounding box center [922, 279] width 134 height 44
click at [873, 273] on input "True" at bounding box center [872, 279] width 14 height 12
radio input "true"
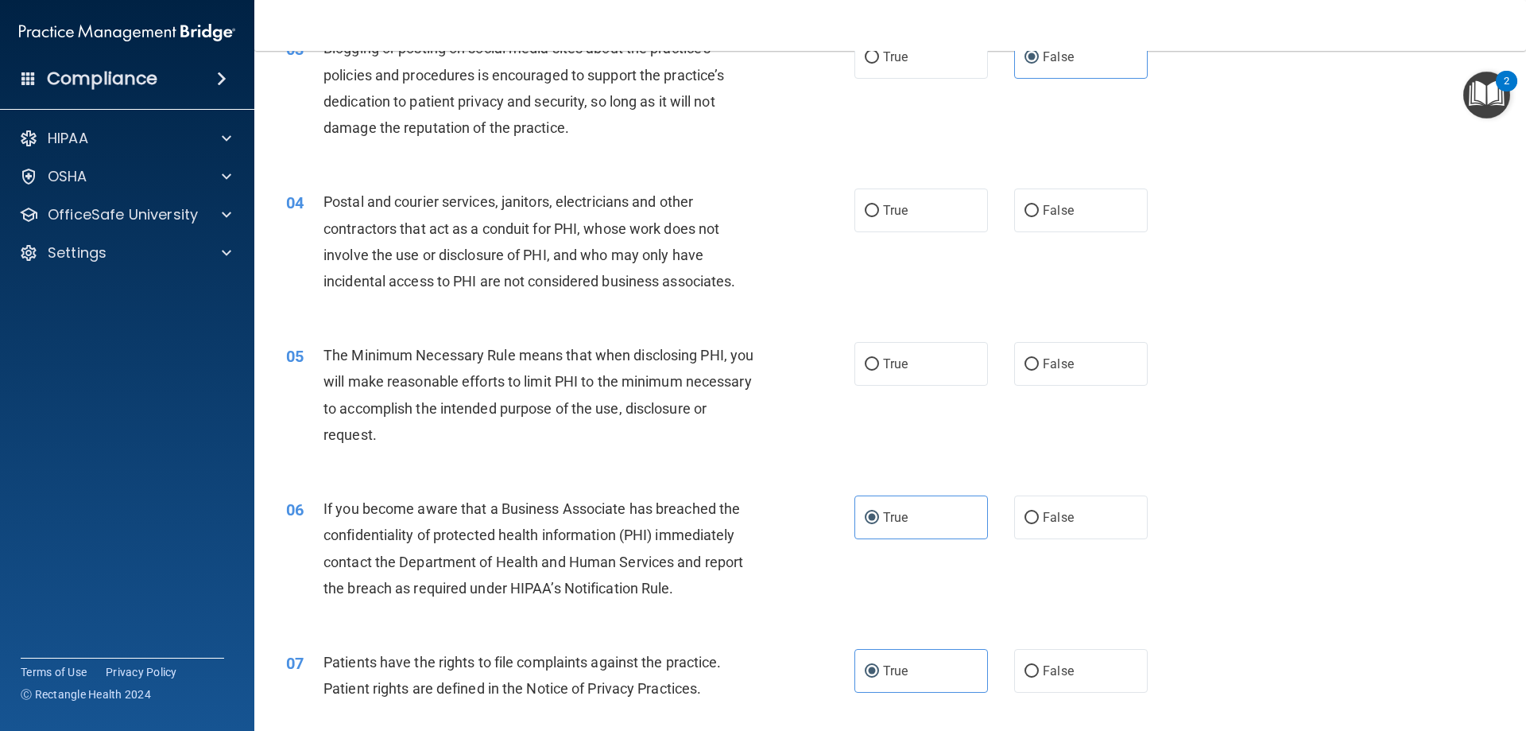
scroll to position [238, 0]
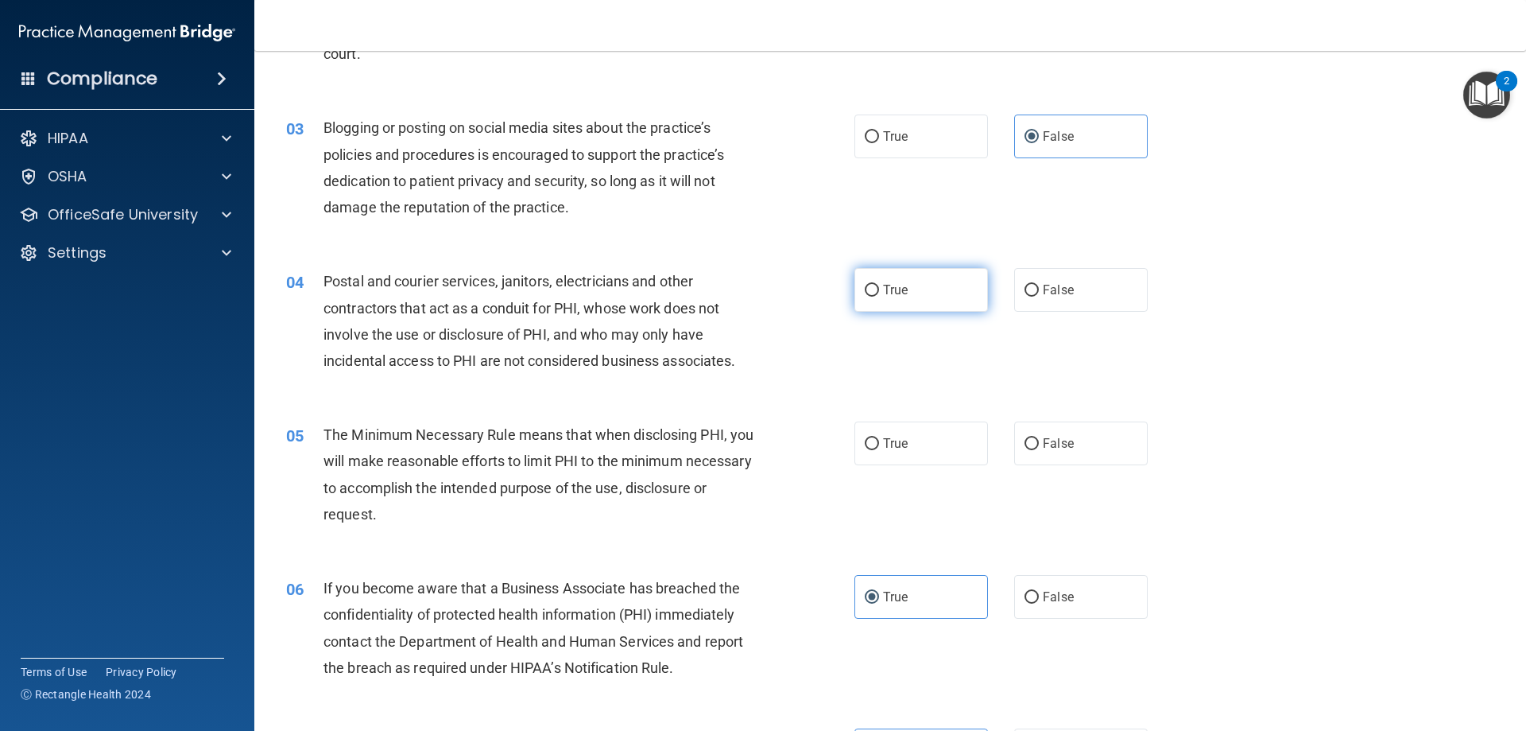
click at [891, 308] on label "True" at bounding box center [922, 290] width 134 height 44
click at [879, 297] on input "True" at bounding box center [872, 291] width 14 height 12
radio input "true"
click at [971, 448] on label "True" at bounding box center [922, 443] width 134 height 44
click at [879, 448] on input "True" at bounding box center [872, 444] width 14 height 12
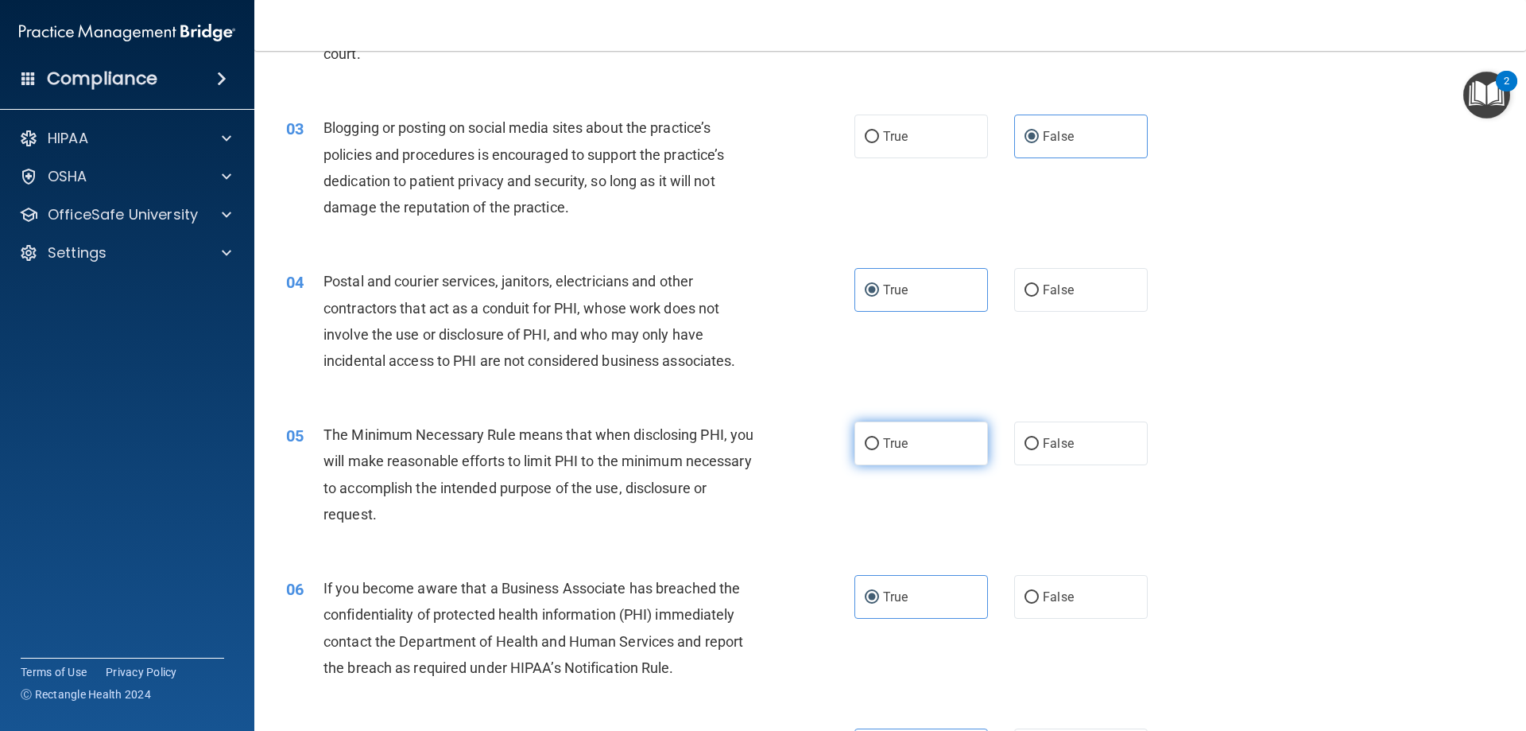
radio input "true"
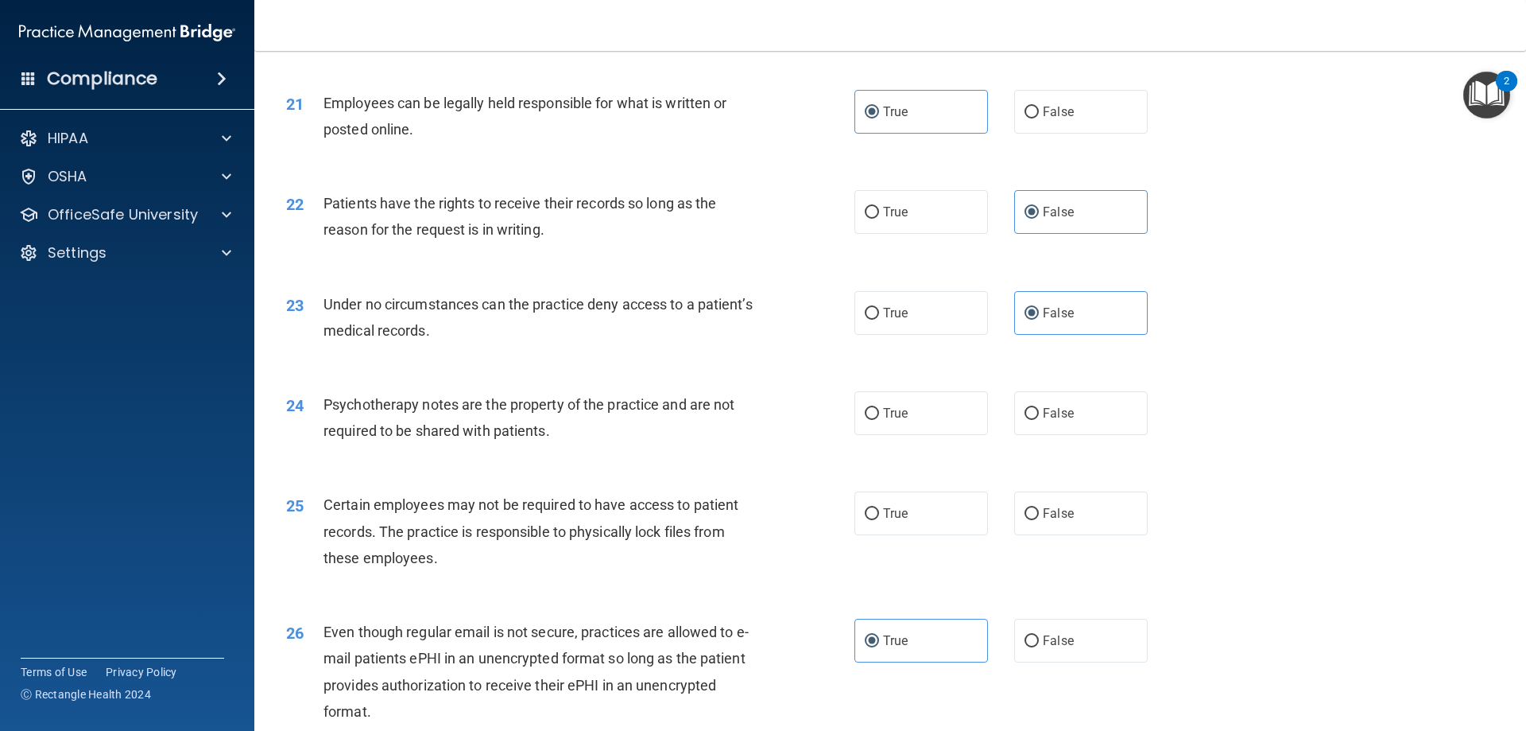
scroll to position [2545, 0]
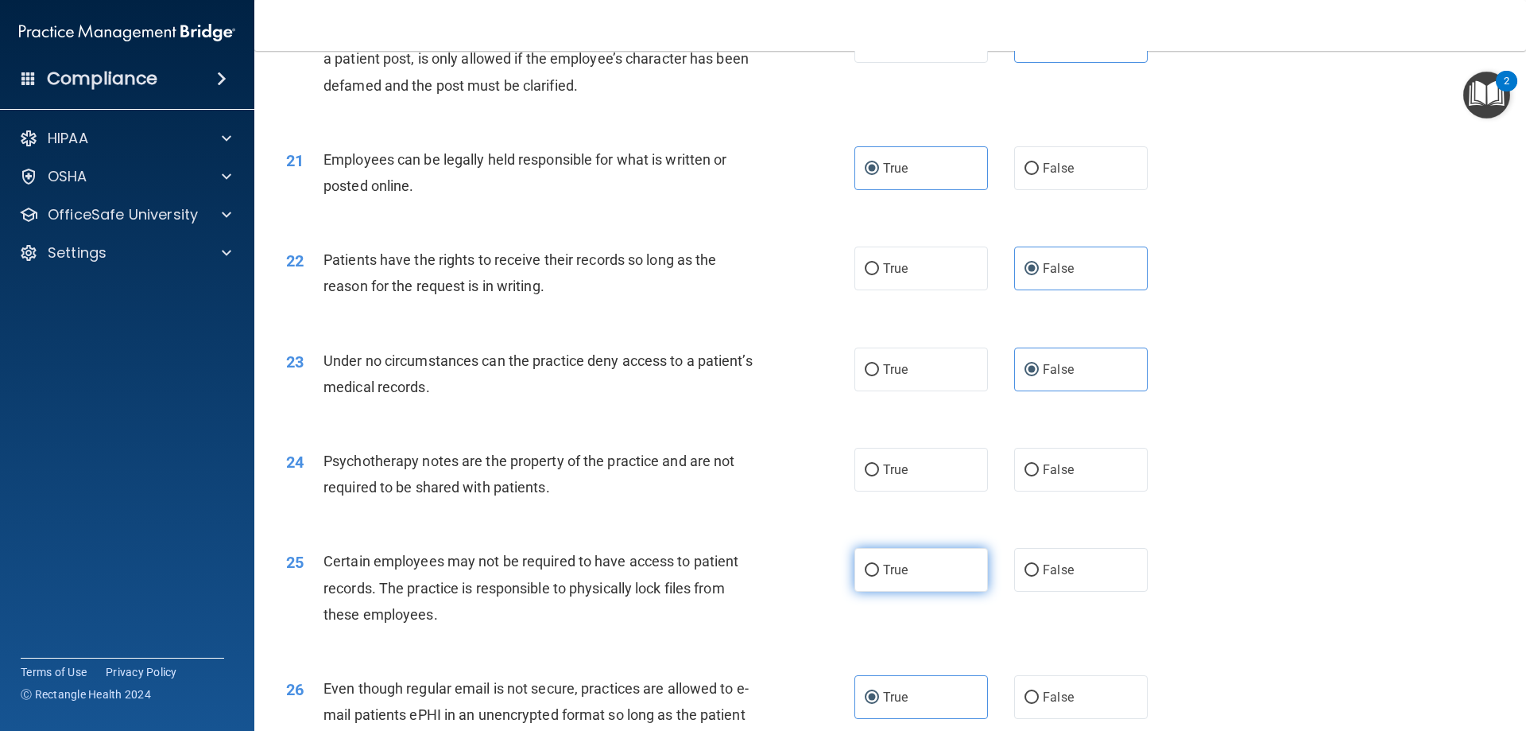
click at [953, 591] on label "True" at bounding box center [922, 570] width 134 height 44
click at [879, 576] on input "True" at bounding box center [872, 570] width 14 height 12
radio input "true"
click at [929, 491] on label "True" at bounding box center [922, 470] width 134 height 44
click at [879, 476] on input "True" at bounding box center [872, 470] width 14 height 12
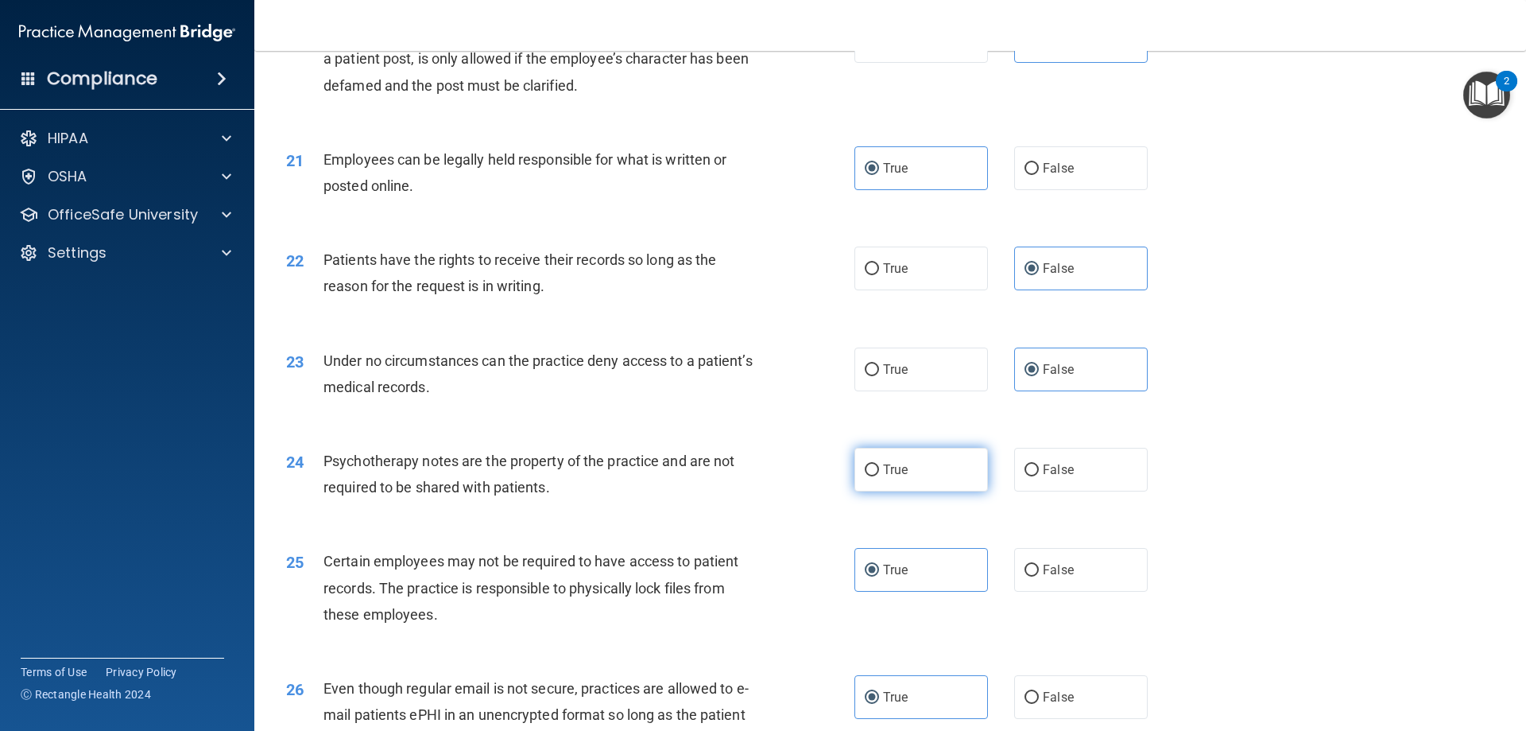
radio input "true"
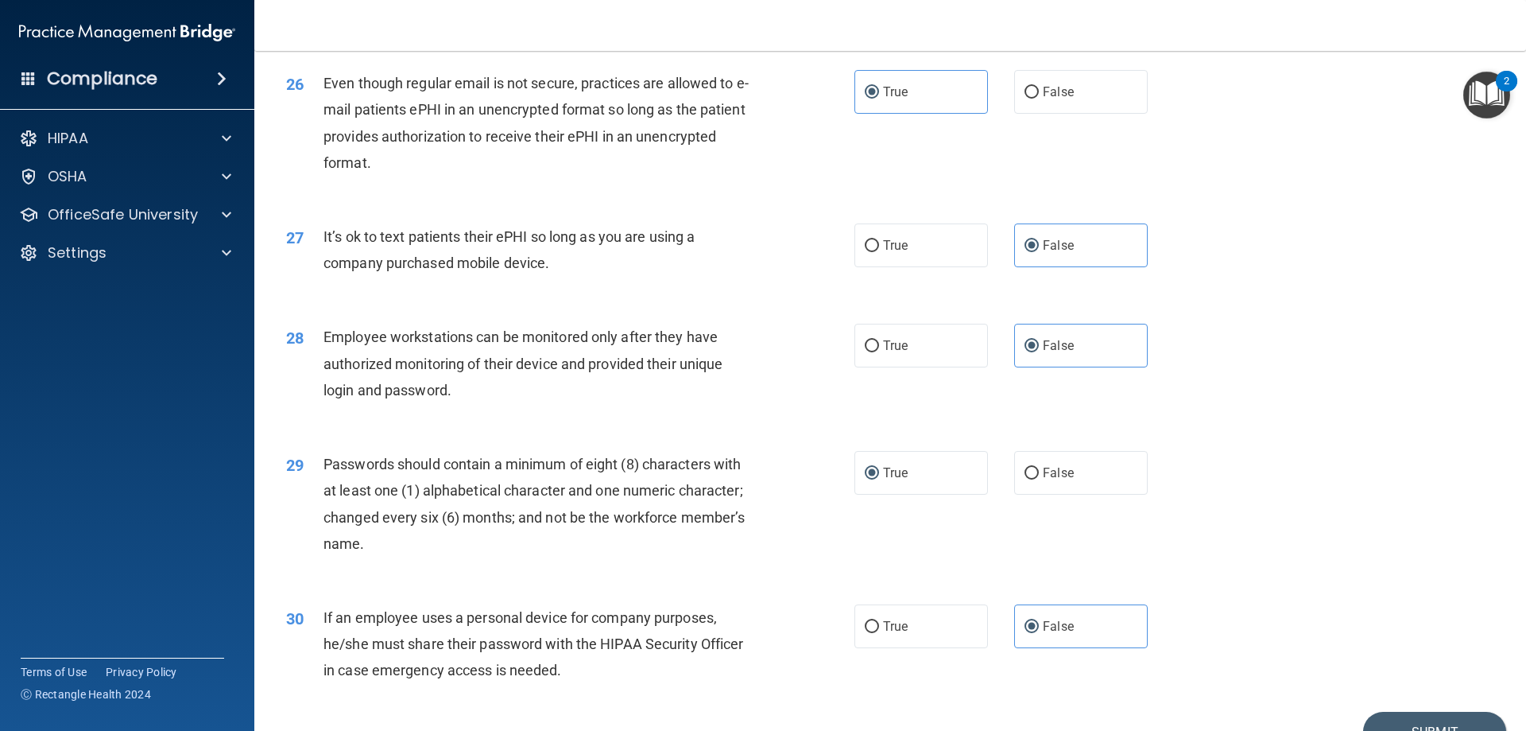
scroll to position [3260, 0]
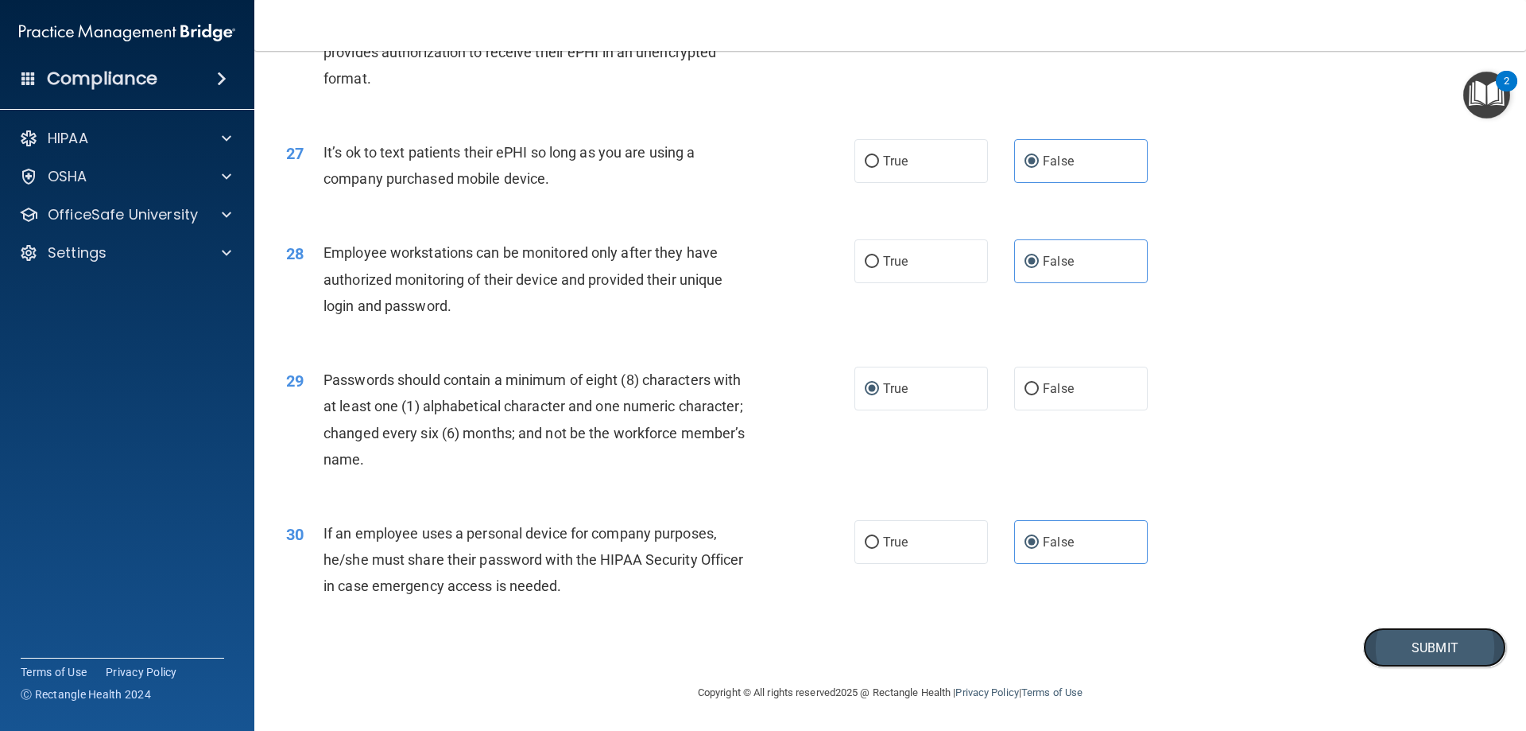
click at [1363, 646] on button "Submit" at bounding box center [1434, 647] width 143 height 41
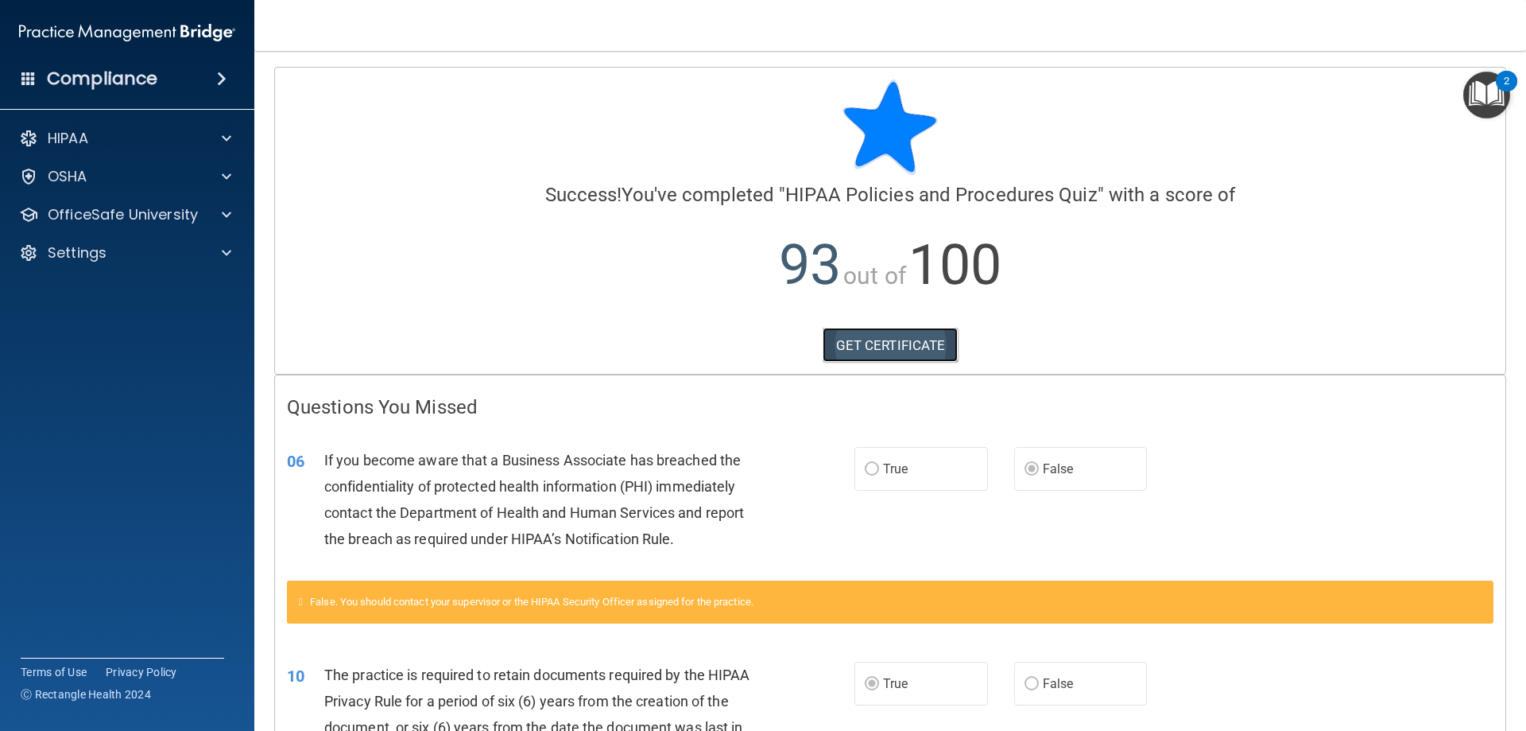
click at [864, 351] on link "GET CERTIFICATE" at bounding box center [891, 345] width 136 height 35
click at [97, 211] on p "OfficeSafe University" at bounding box center [123, 214] width 150 height 19
click at [122, 247] on p "HIPAA Training" at bounding box center [75, 253] width 131 height 16
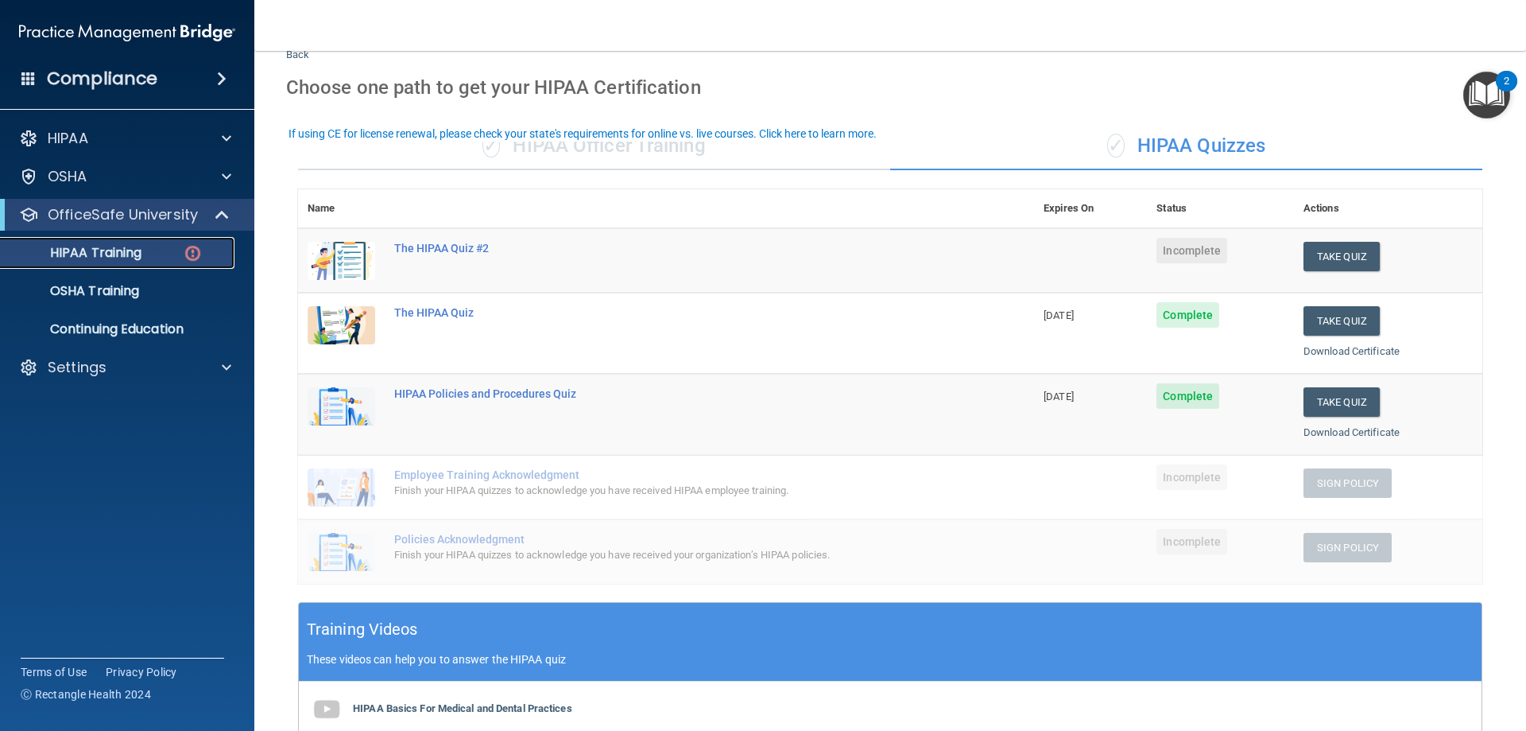
scroll to position [79, 0]
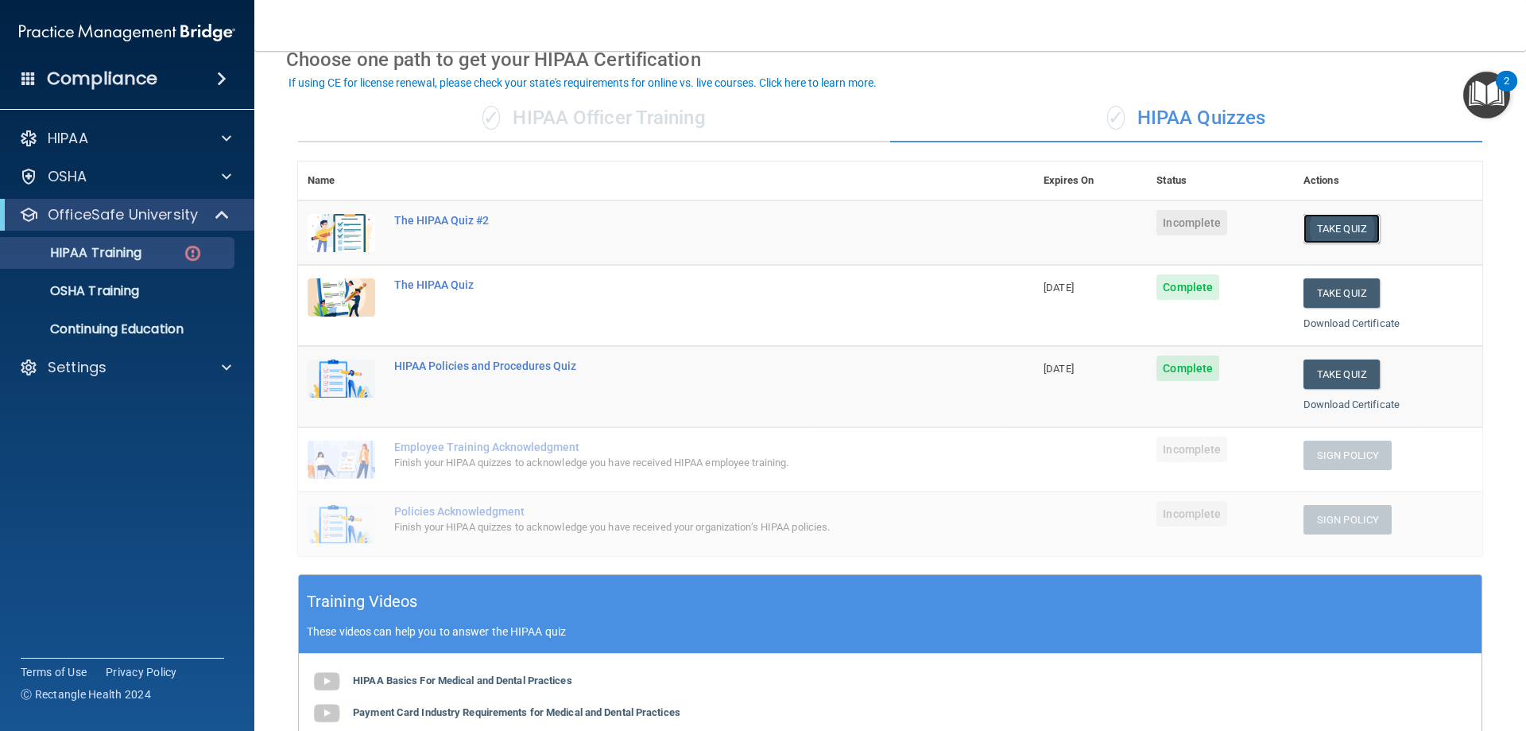
click at [1325, 234] on button "Take Quiz" at bounding box center [1342, 228] width 76 height 29
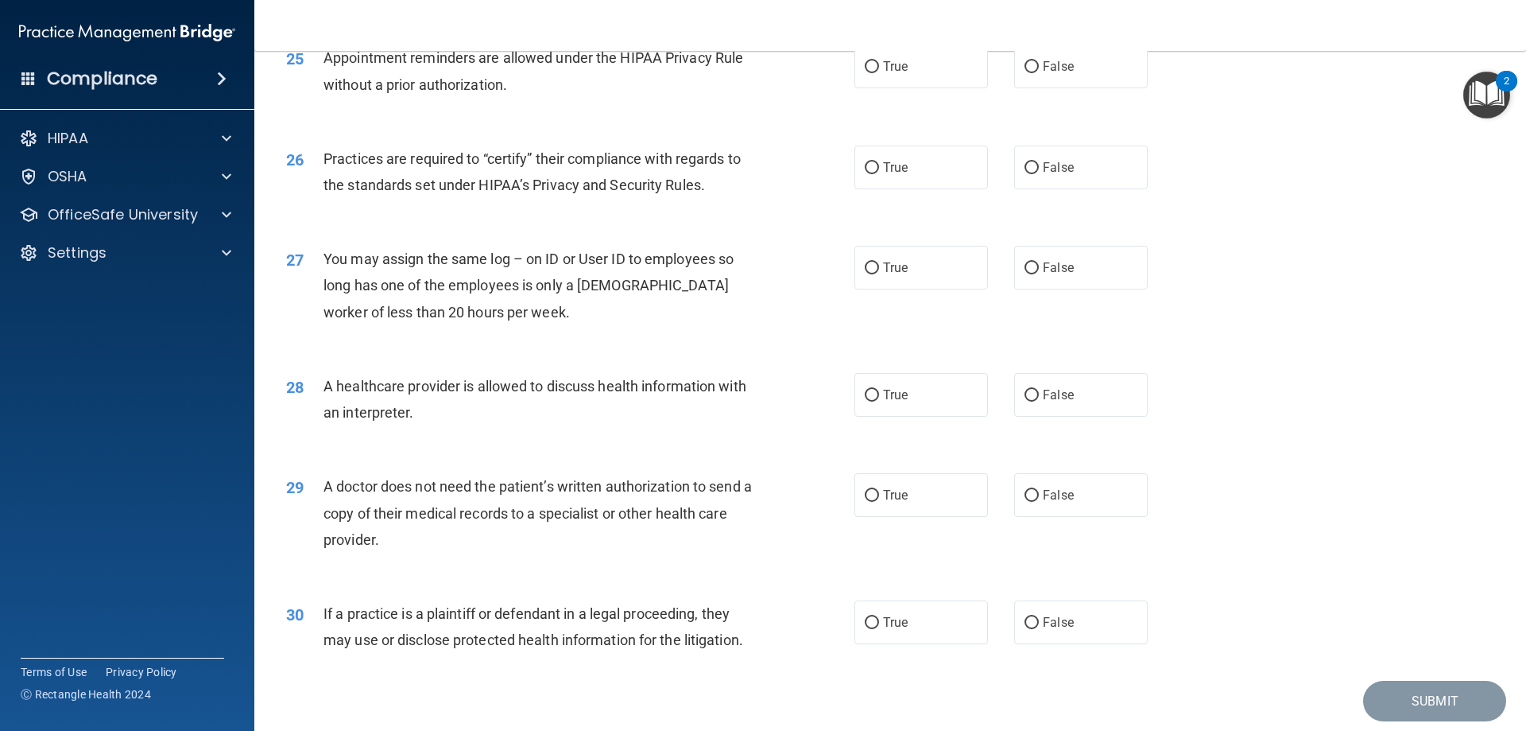
scroll to position [2970, 0]
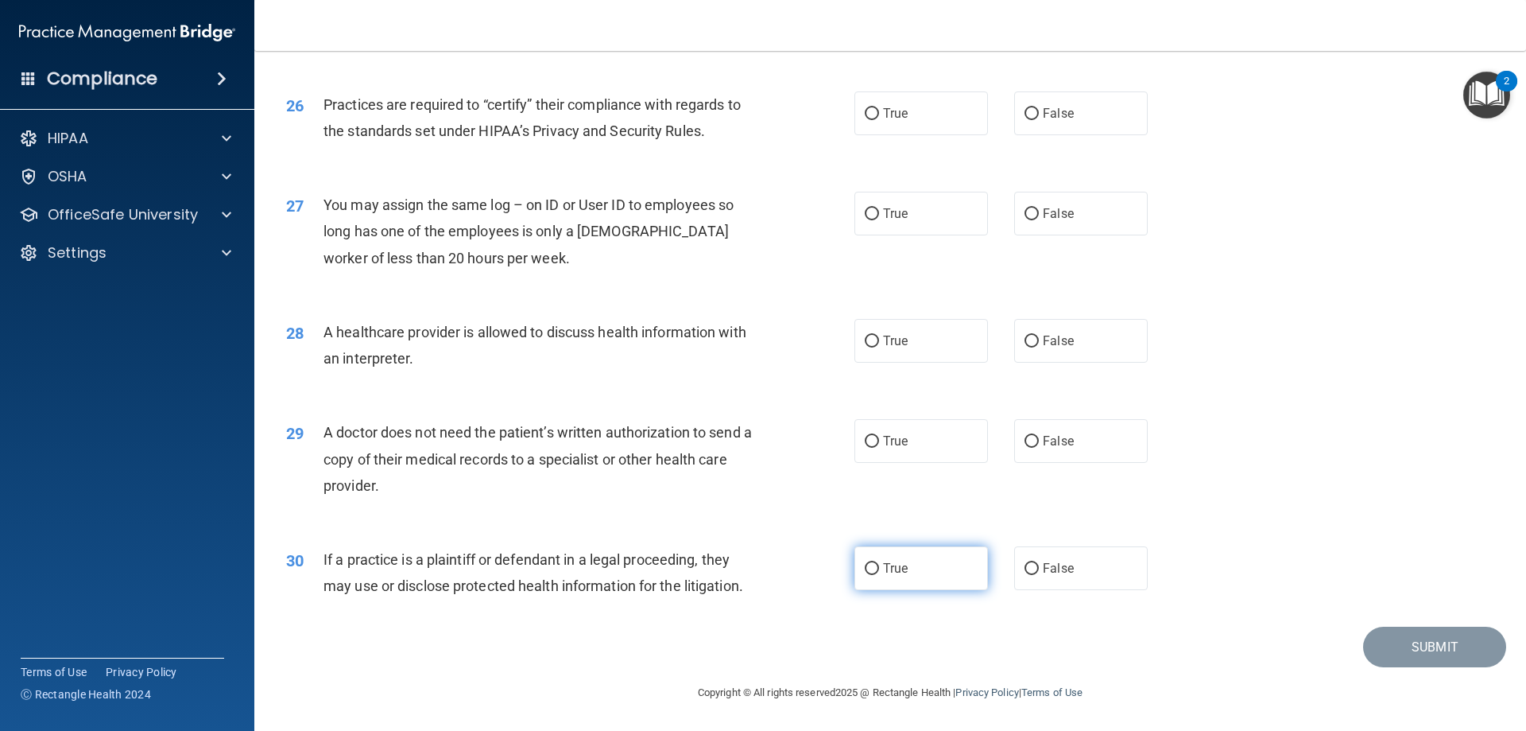
click at [913, 577] on label "True" at bounding box center [922, 568] width 134 height 44
click at [879, 575] on input "True" at bounding box center [872, 569] width 14 height 12
radio input "true"
click at [923, 461] on label "True" at bounding box center [922, 441] width 134 height 44
click at [879, 448] on input "True" at bounding box center [872, 442] width 14 height 12
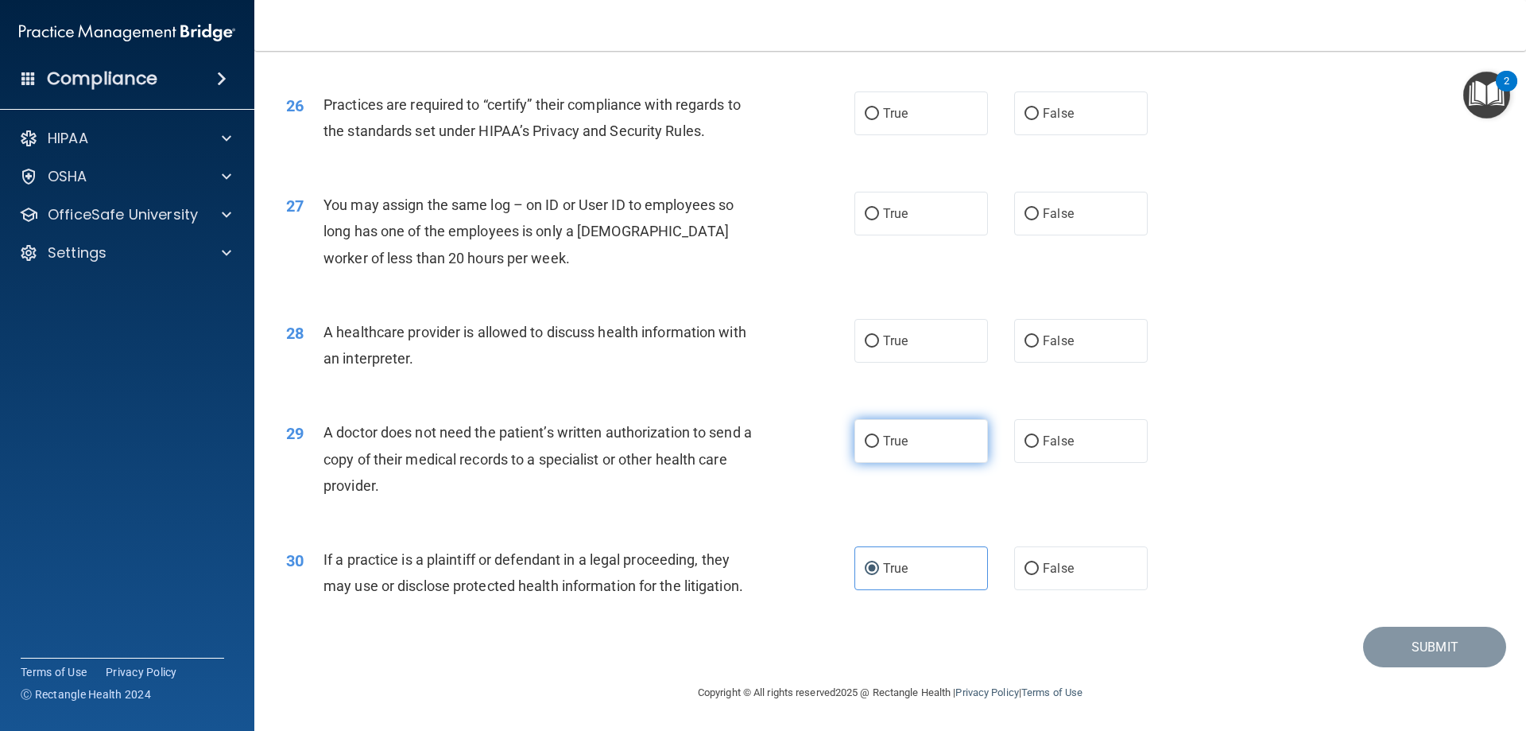
radio input "true"
click at [905, 343] on label "True" at bounding box center [922, 341] width 134 height 44
click at [879, 343] on input "True" at bounding box center [872, 341] width 14 height 12
radio input "true"
drag, startPoint x: 900, startPoint y: 218, endPoint x: 900, endPoint y: 204, distance: 13.5
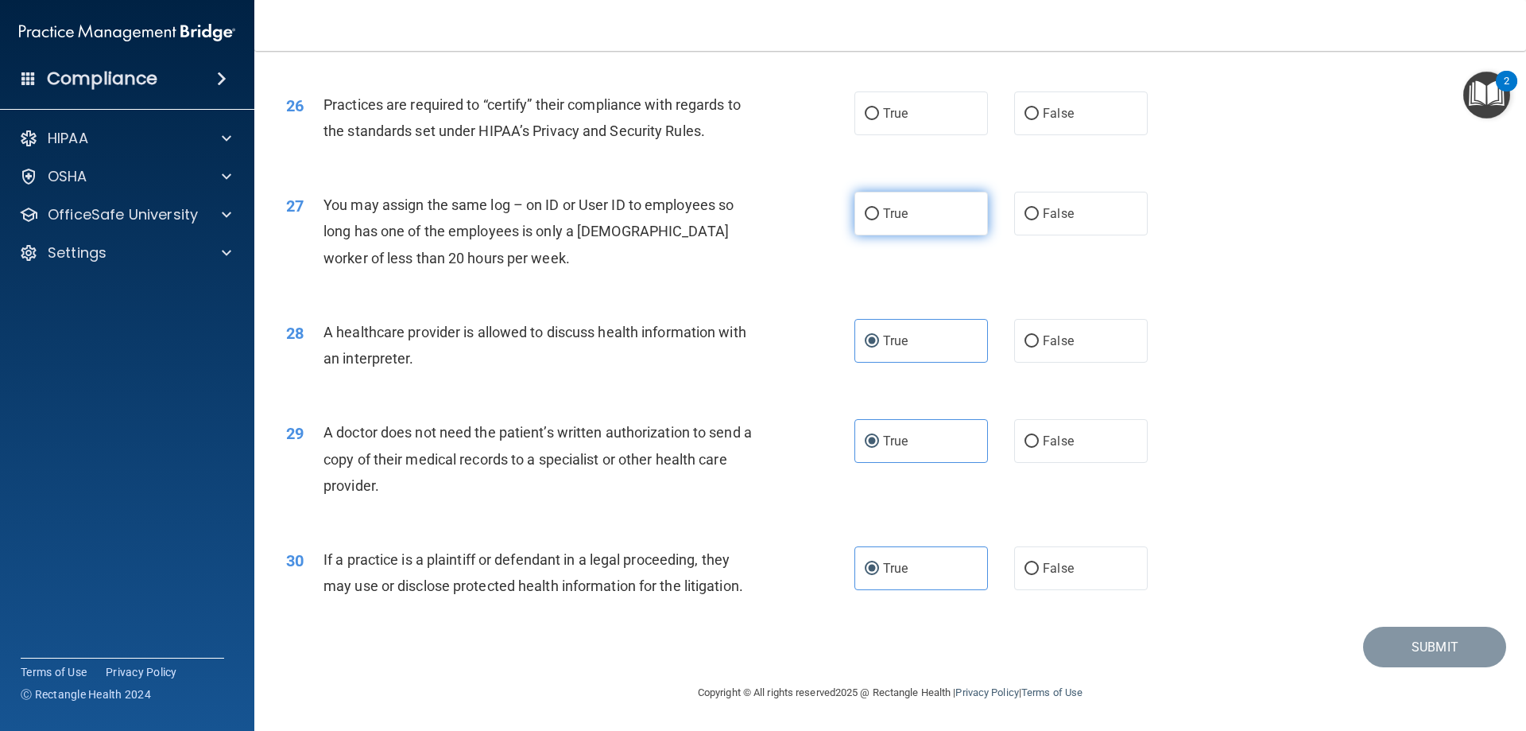
click at [900, 217] on span "True" at bounding box center [895, 213] width 25 height 15
click at [879, 217] on input "True" at bounding box center [872, 214] width 14 height 12
radio input "true"
click at [900, 119] on span "True" at bounding box center [895, 113] width 25 height 15
click at [879, 119] on input "True" at bounding box center [872, 114] width 14 height 12
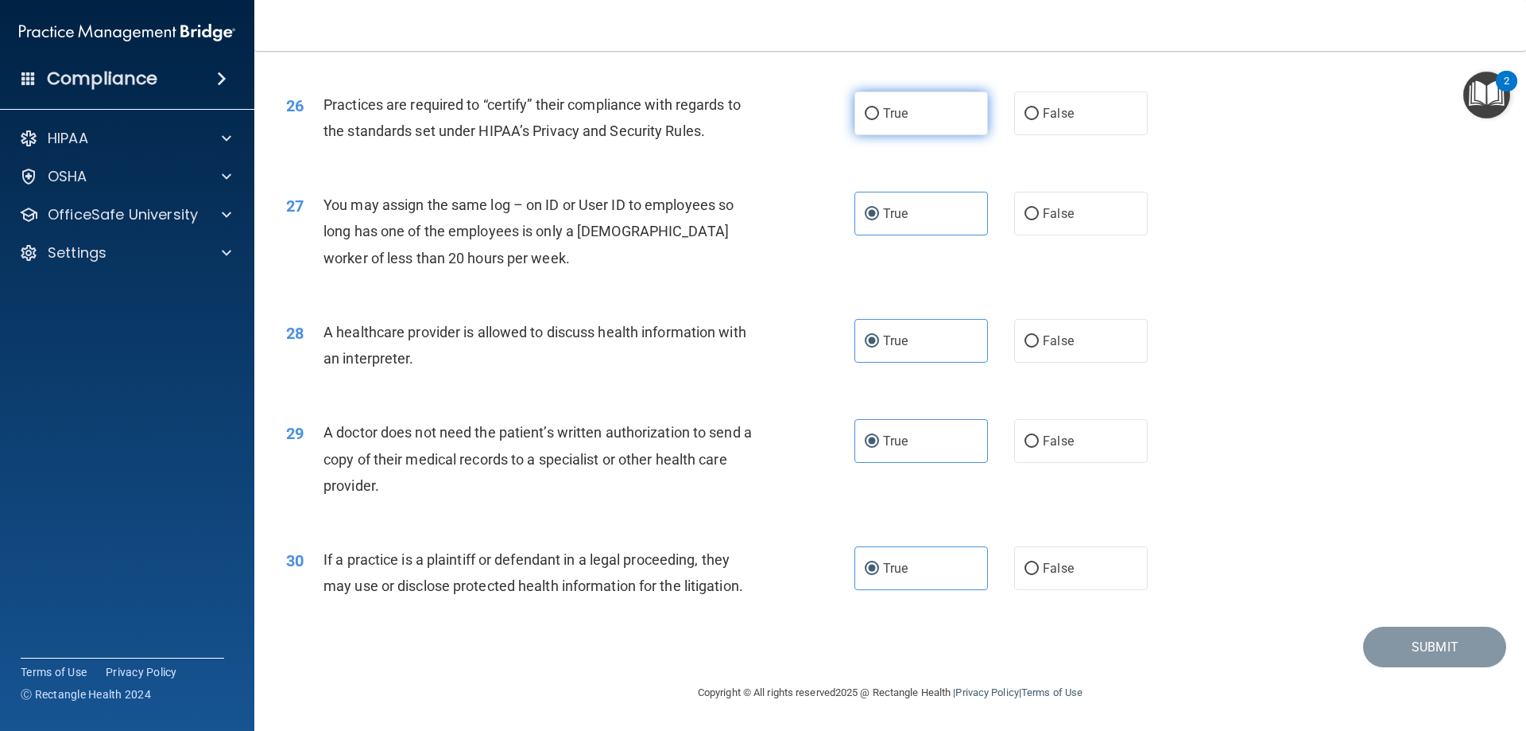
radio input "true"
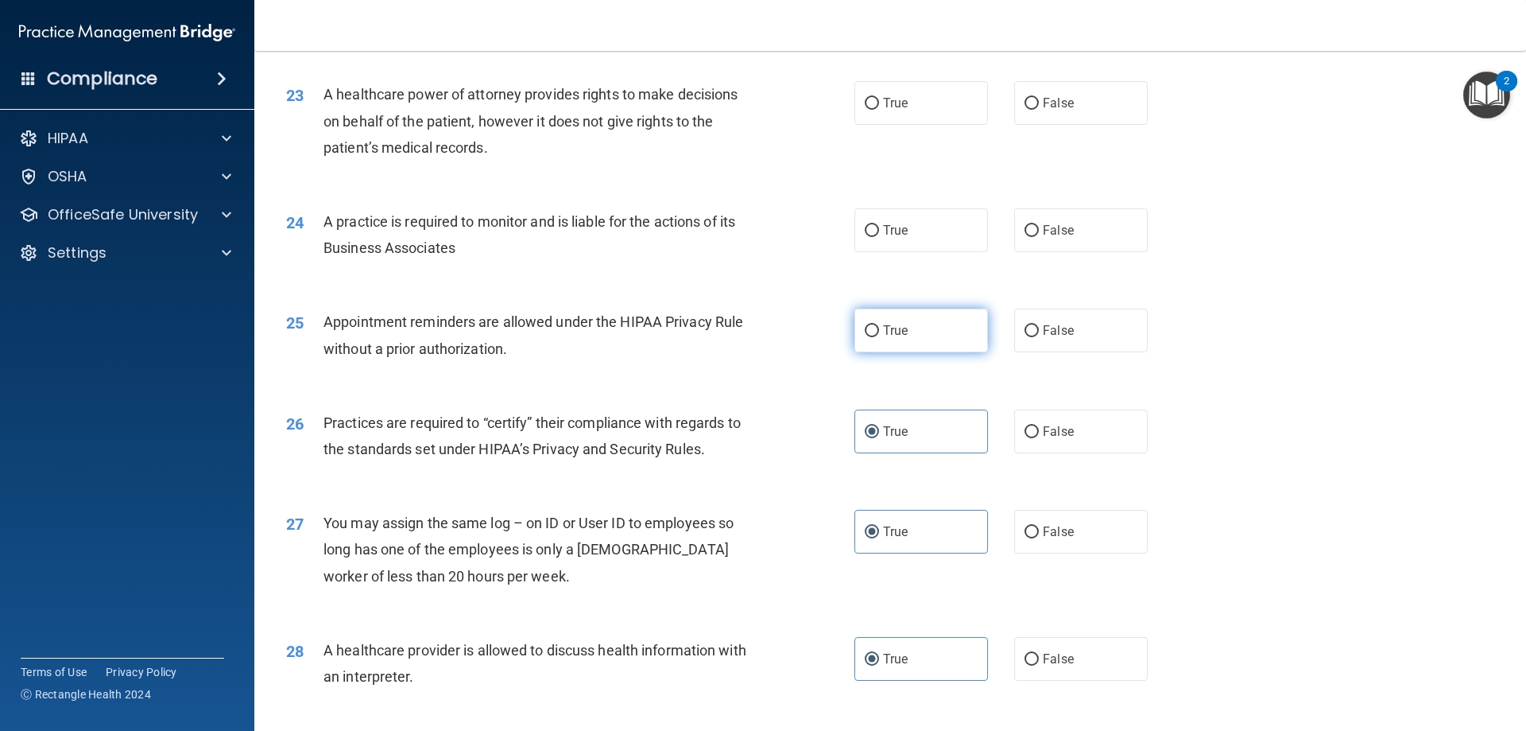
click at [881, 339] on label "True" at bounding box center [922, 330] width 134 height 44
click at [879, 337] on input "True" at bounding box center [872, 331] width 14 height 12
radio input "true"
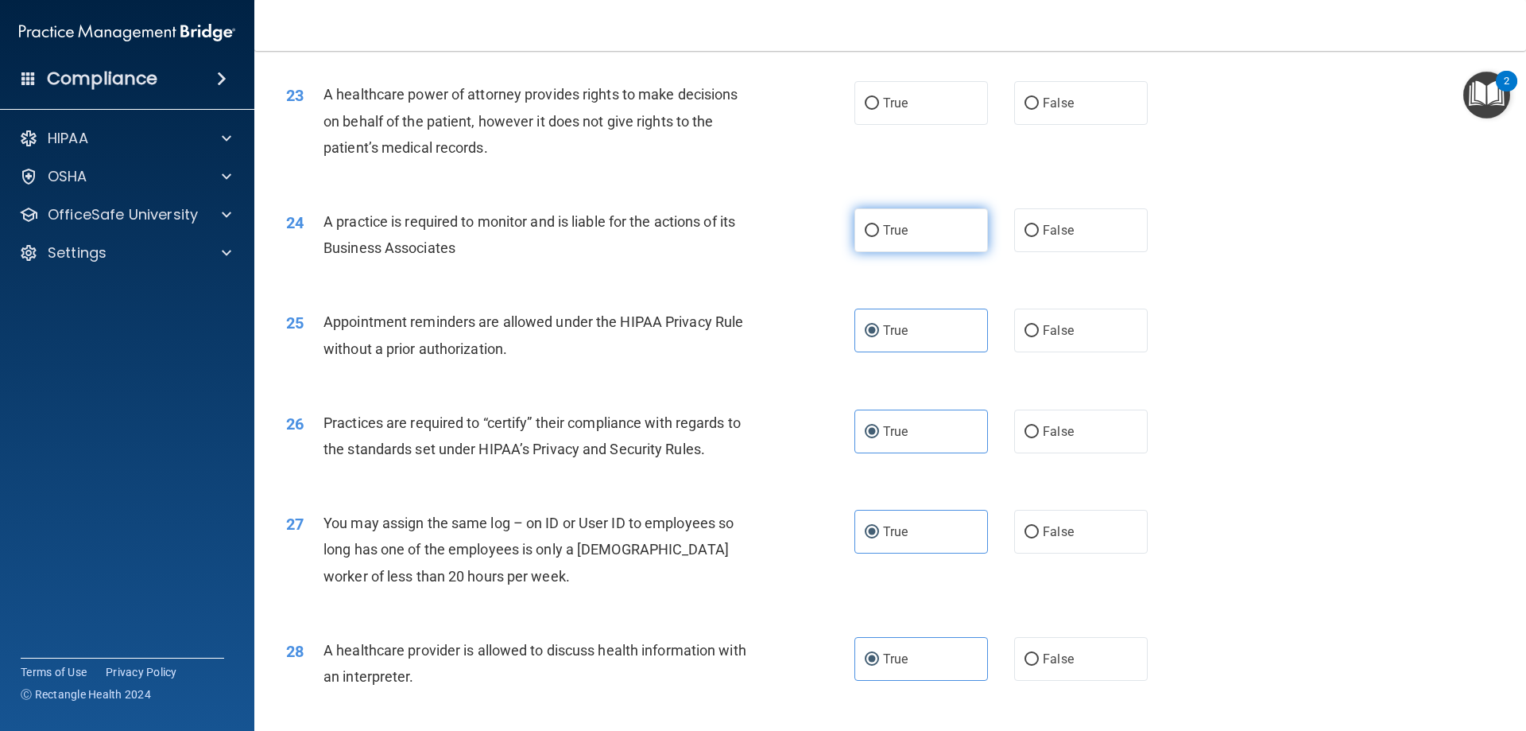
drag, startPoint x: 894, startPoint y: 246, endPoint x: 895, endPoint y: 238, distance: 8.1
click at [894, 242] on label "True" at bounding box center [922, 230] width 134 height 44
click at [879, 237] on input "True" at bounding box center [872, 231] width 14 height 12
radio input "true"
click at [885, 118] on label "True" at bounding box center [922, 103] width 134 height 44
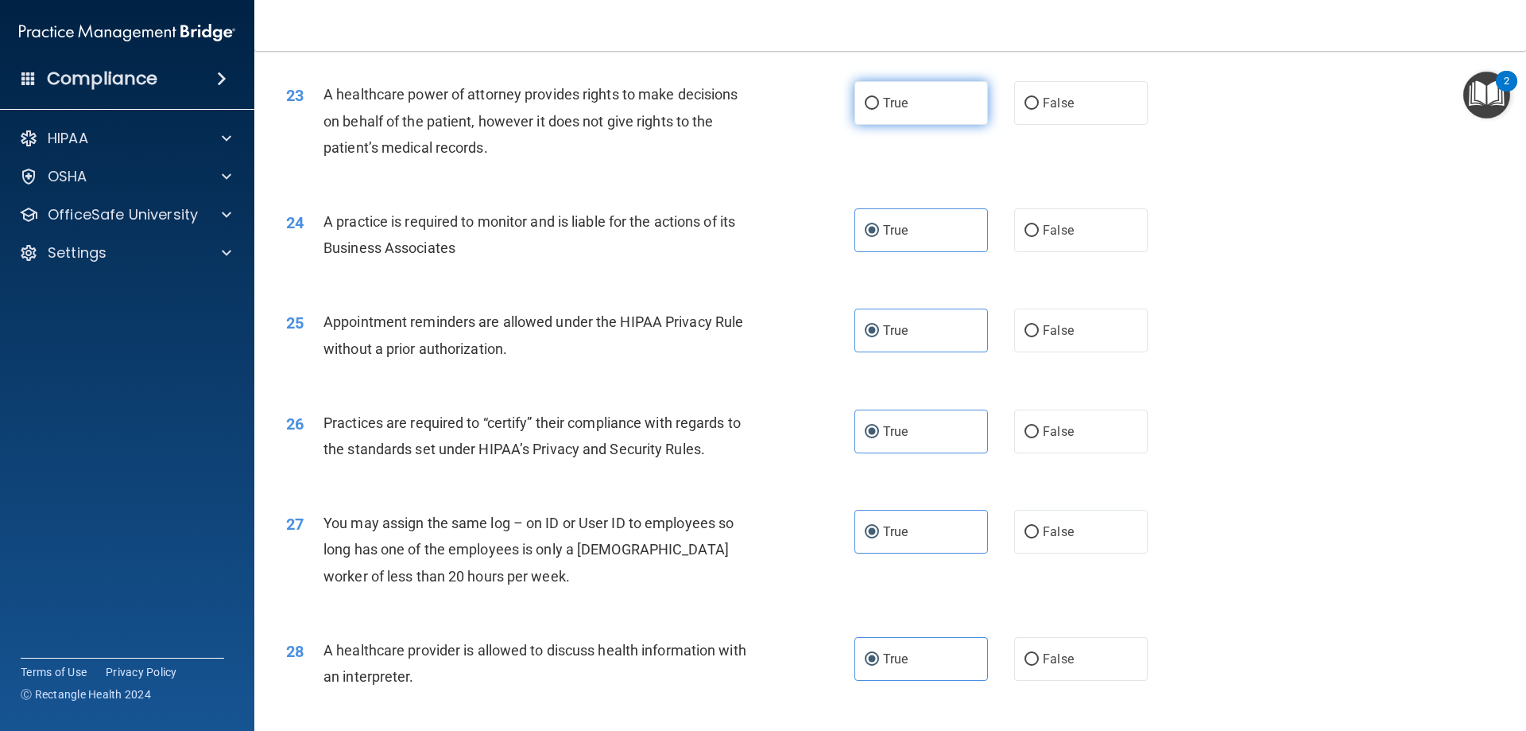
click at [879, 110] on input "True" at bounding box center [872, 104] width 14 height 12
radio input "true"
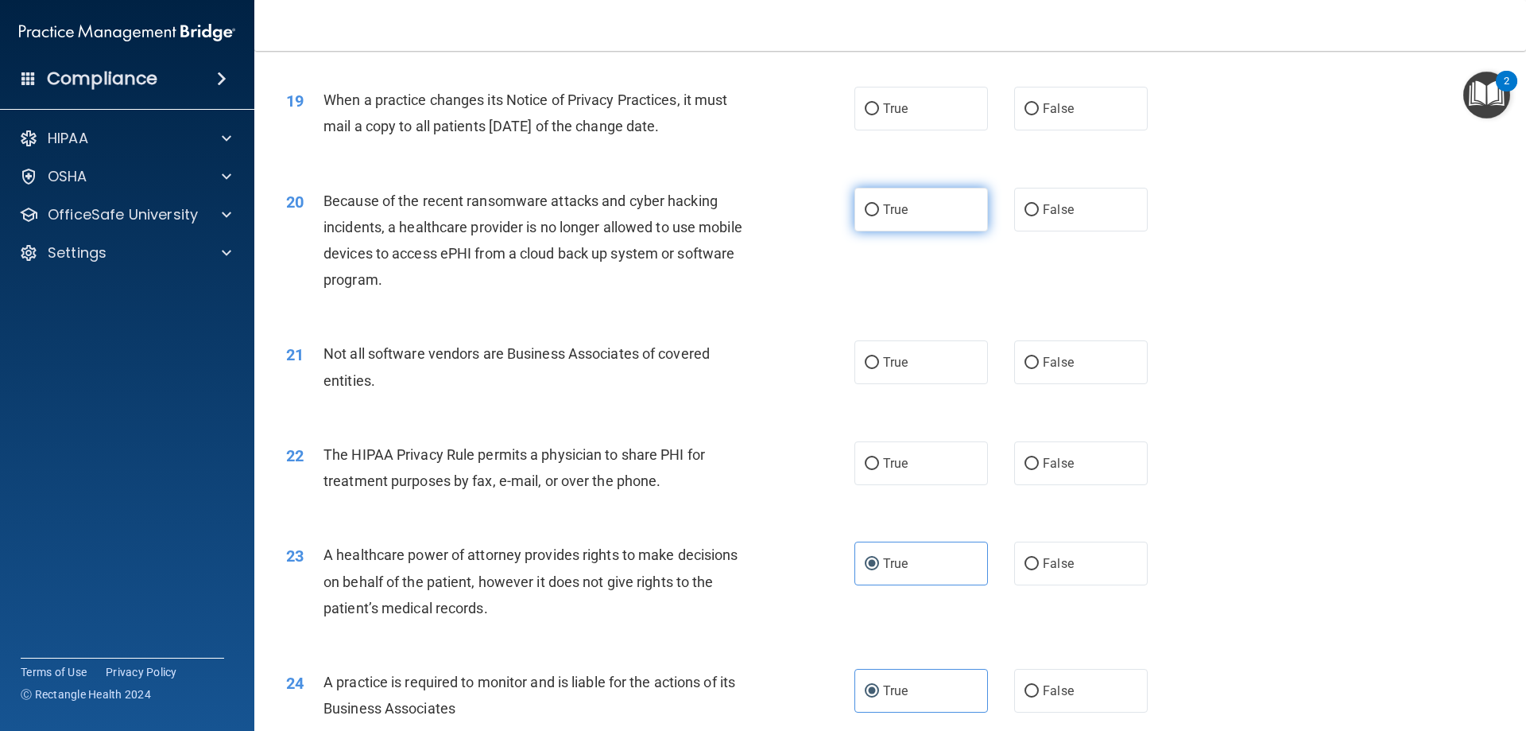
scroll to position [2175, 0]
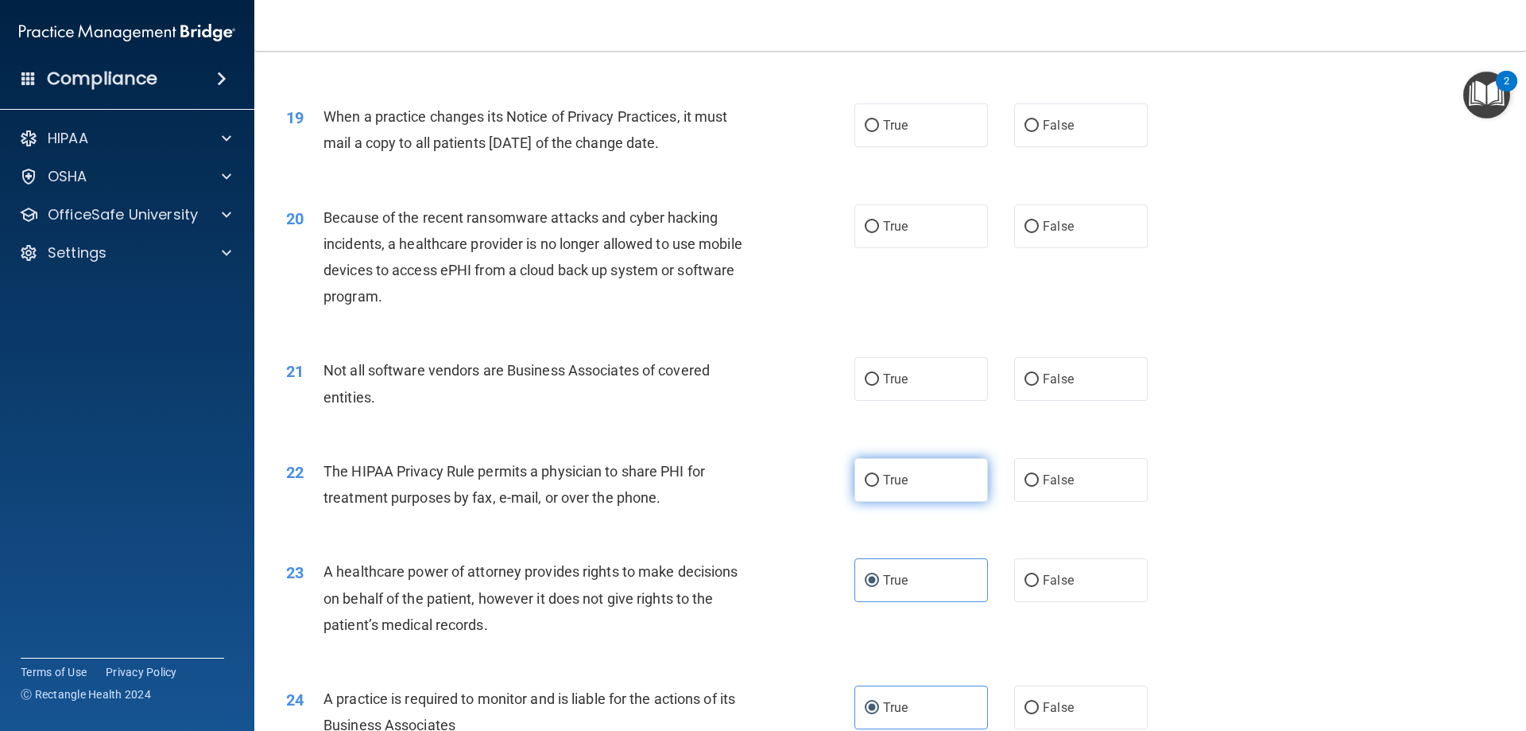
click at [868, 483] on input "True" at bounding box center [872, 481] width 14 height 12
radio input "true"
click at [881, 401] on div "21 Not all software vendors are Business Associates of covered entities. True F…" at bounding box center [890, 387] width 1232 height 100
click at [884, 363] on label "True" at bounding box center [922, 379] width 134 height 44
click at [879, 374] on input "True" at bounding box center [872, 380] width 14 height 12
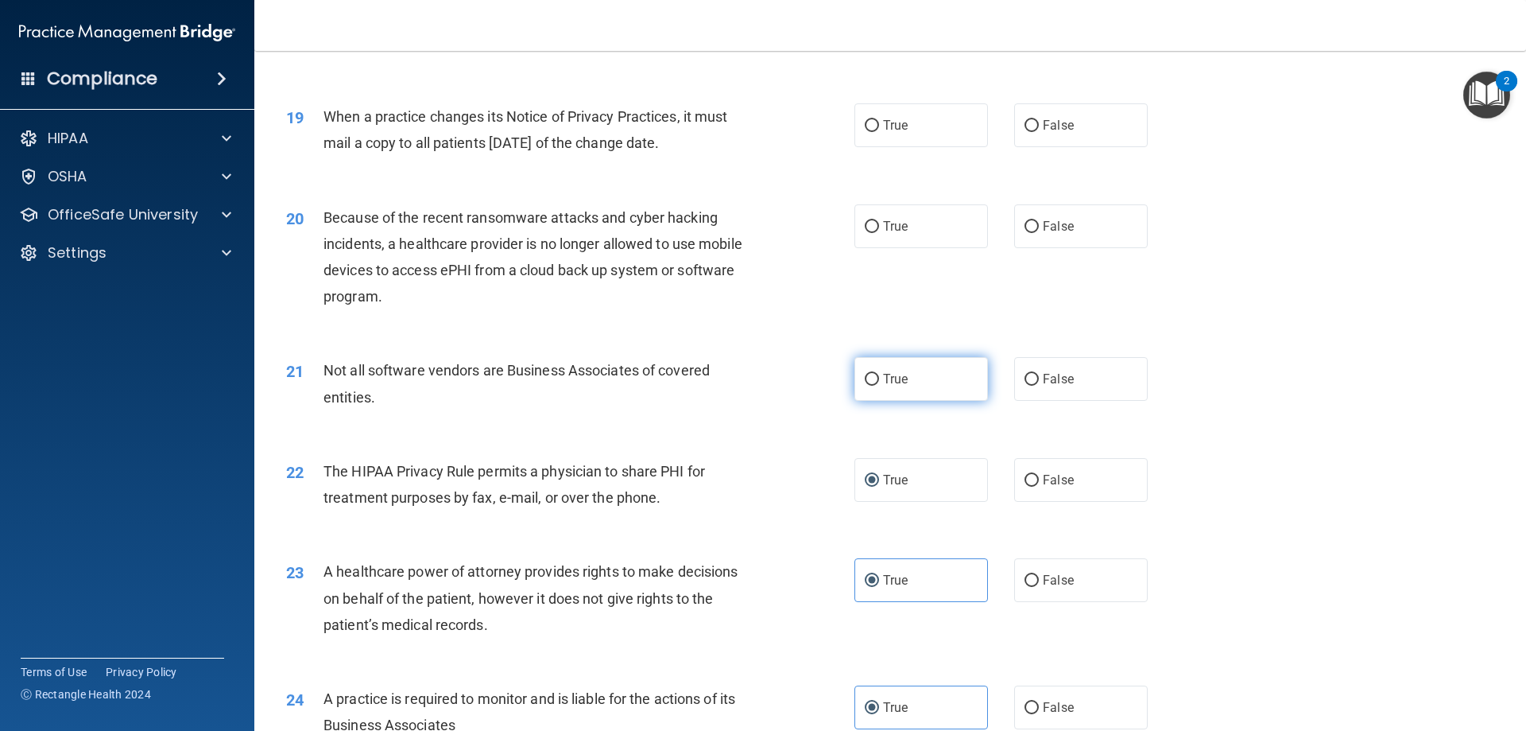
radio input "true"
click at [892, 224] on span "True" at bounding box center [895, 226] width 25 height 15
click at [879, 224] on input "True" at bounding box center [872, 227] width 14 height 12
radio input "true"
click at [894, 140] on label "True" at bounding box center [922, 125] width 134 height 44
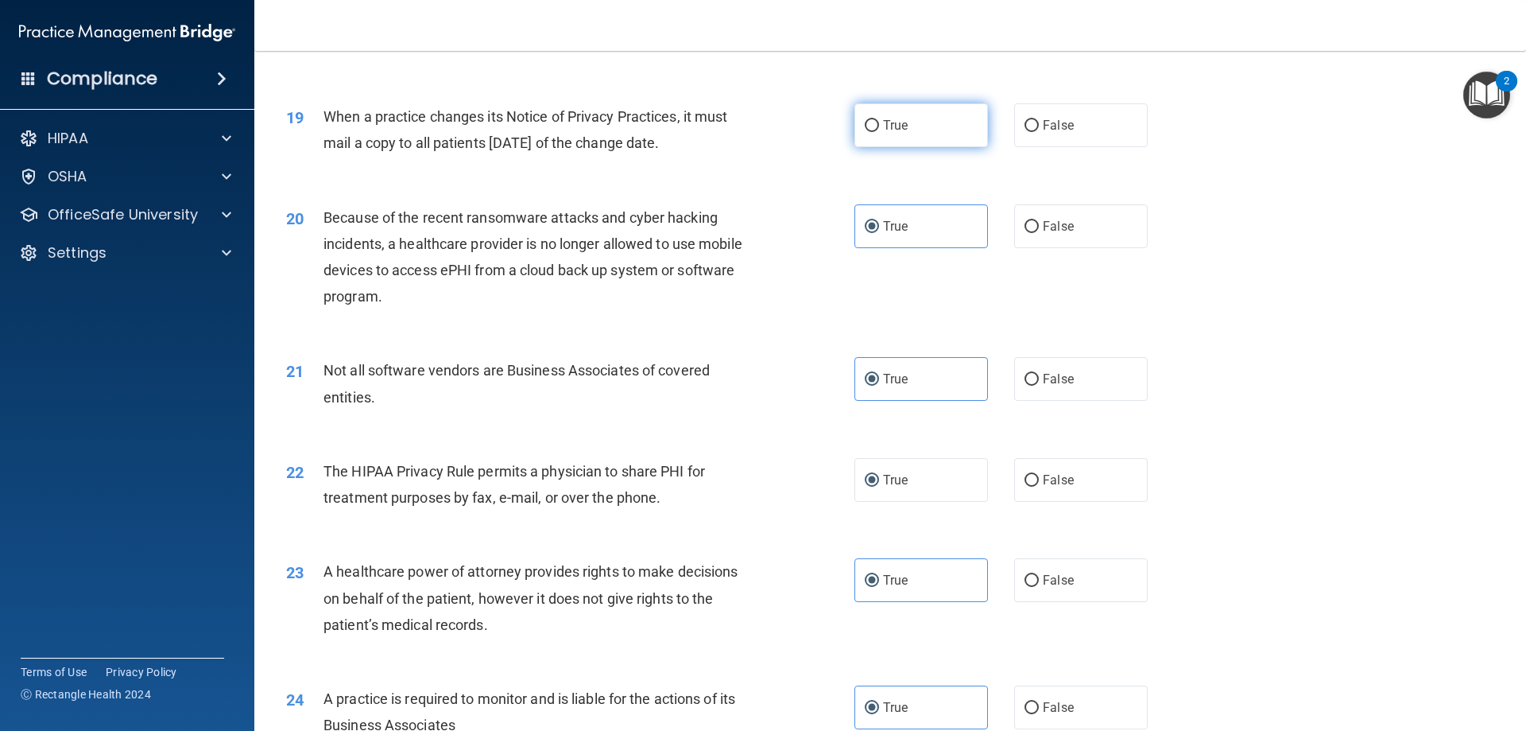
click at [879, 132] on input "True" at bounding box center [872, 126] width 14 height 12
radio input "true"
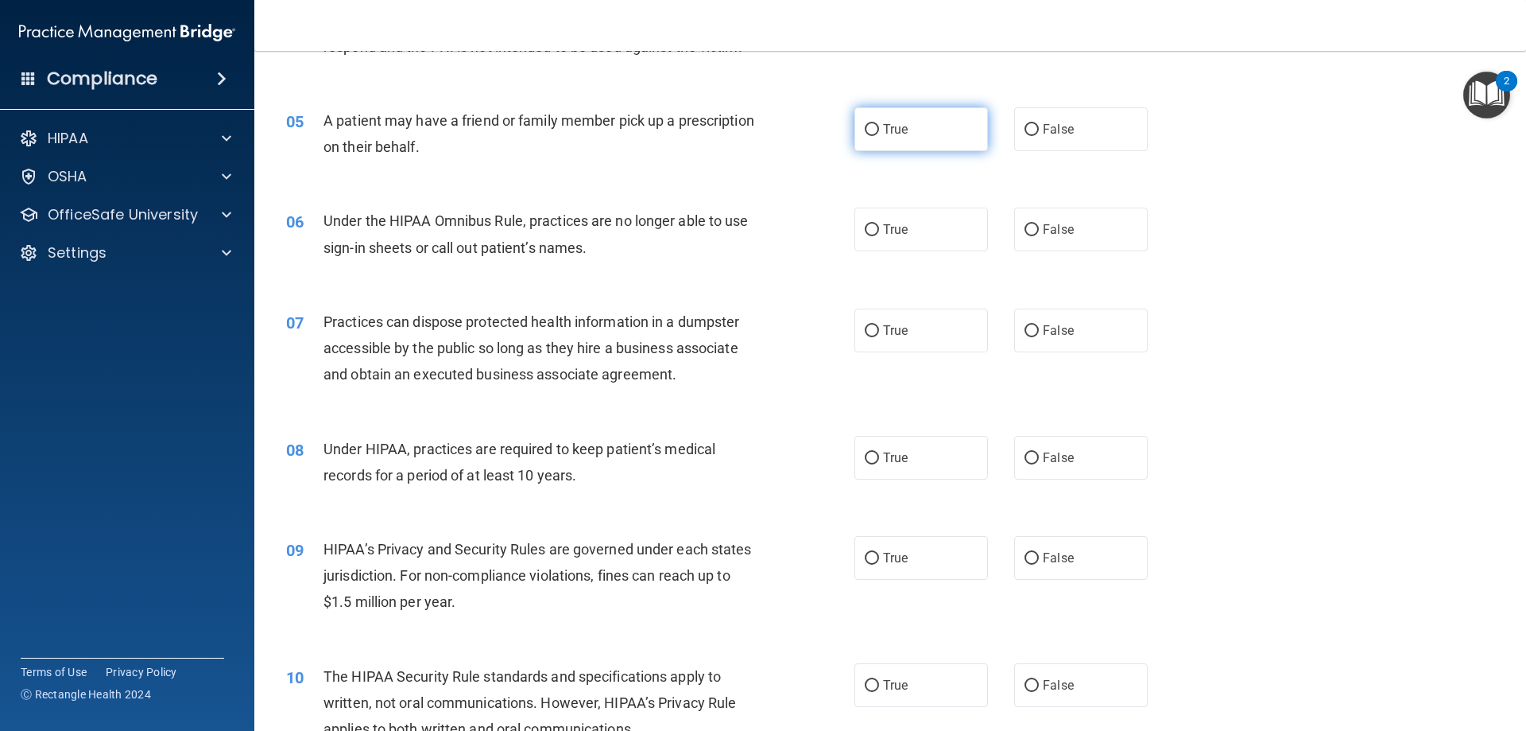
scroll to position [506, 0]
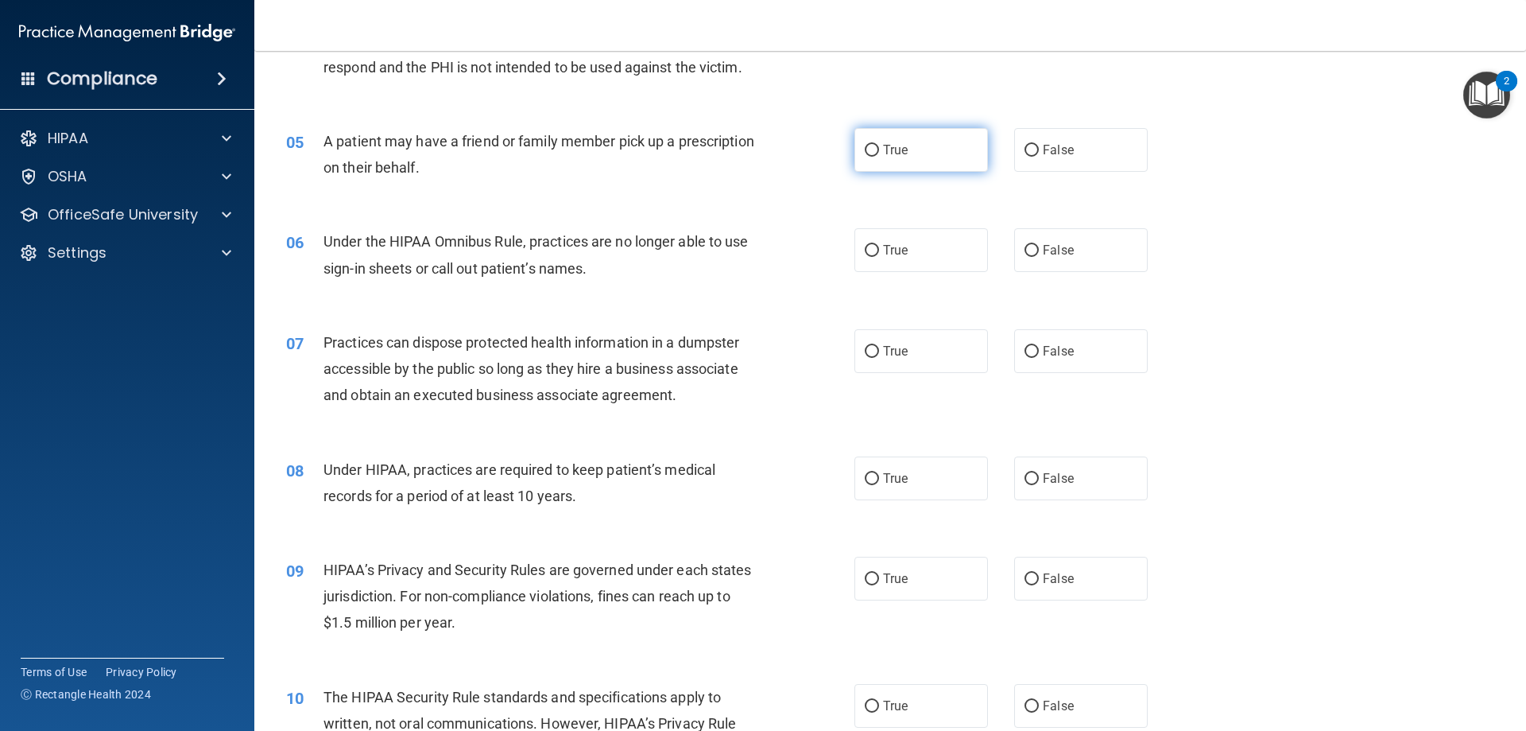
click at [877, 145] on label "True" at bounding box center [922, 150] width 134 height 44
click at [877, 145] on input "True" at bounding box center [872, 151] width 14 height 12
radio input "true"
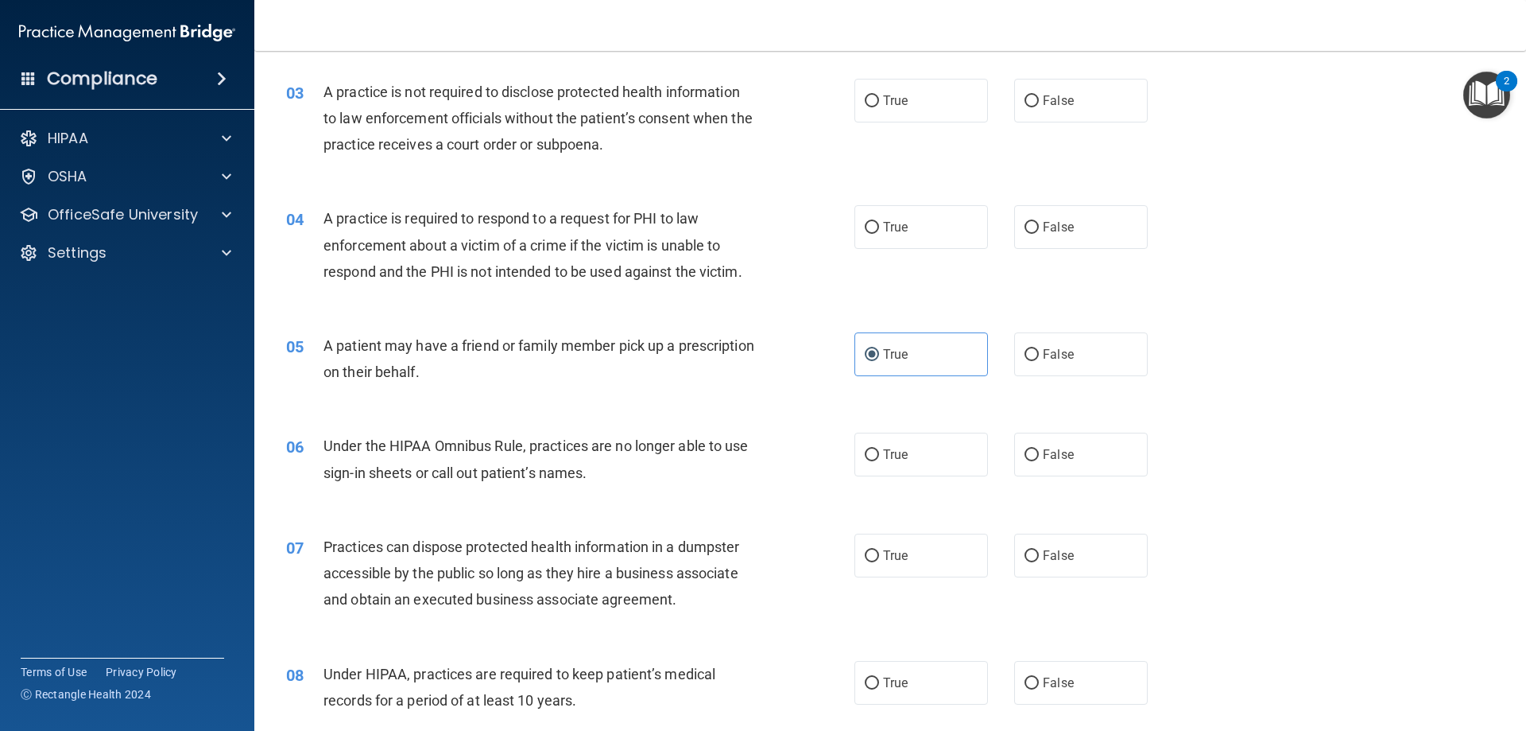
scroll to position [29, 0]
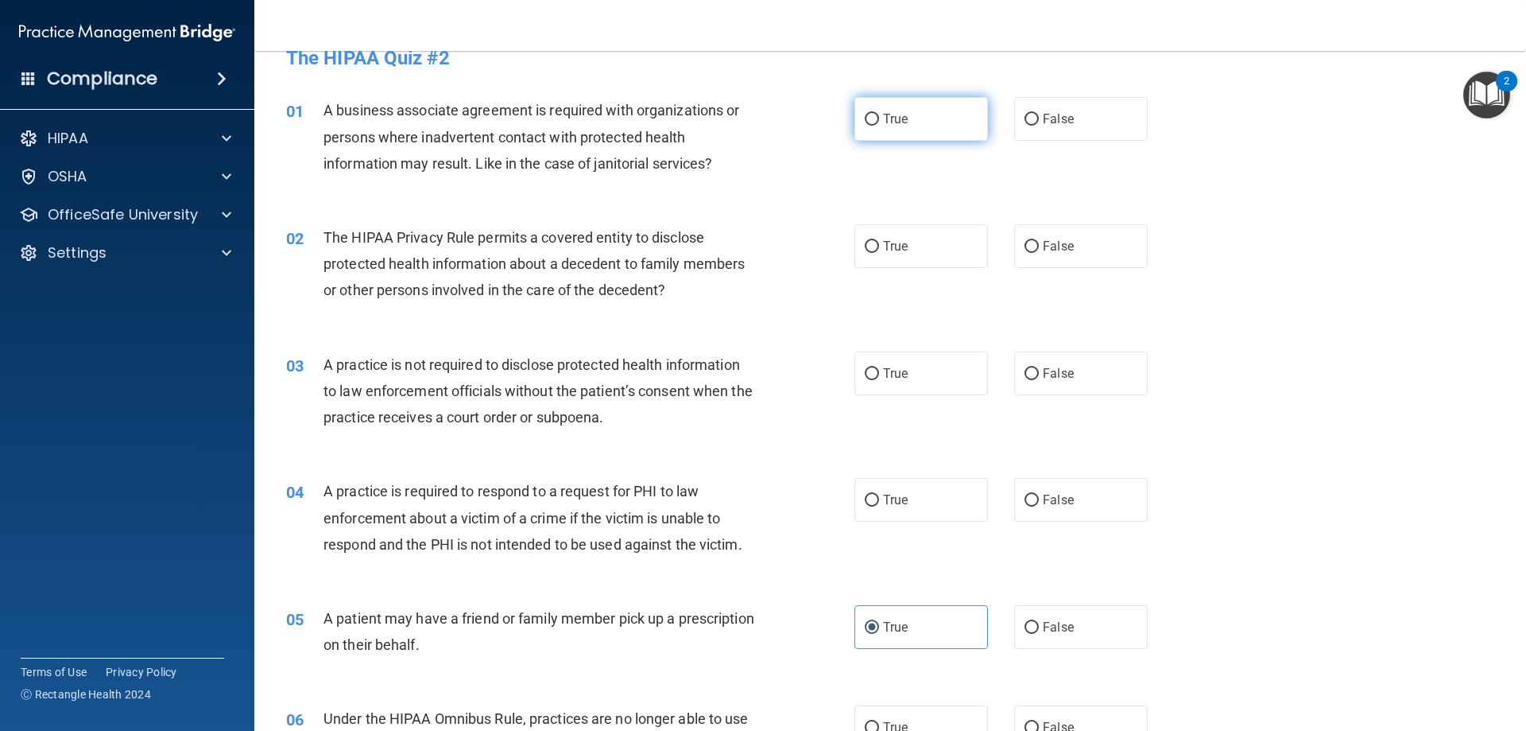
click at [882, 135] on label "True" at bounding box center [922, 119] width 134 height 44
click at [879, 126] on input "True" at bounding box center [872, 120] width 14 height 12
radio input "true"
click at [869, 246] on input "True" at bounding box center [872, 247] width 14 height 12
radio input "true"
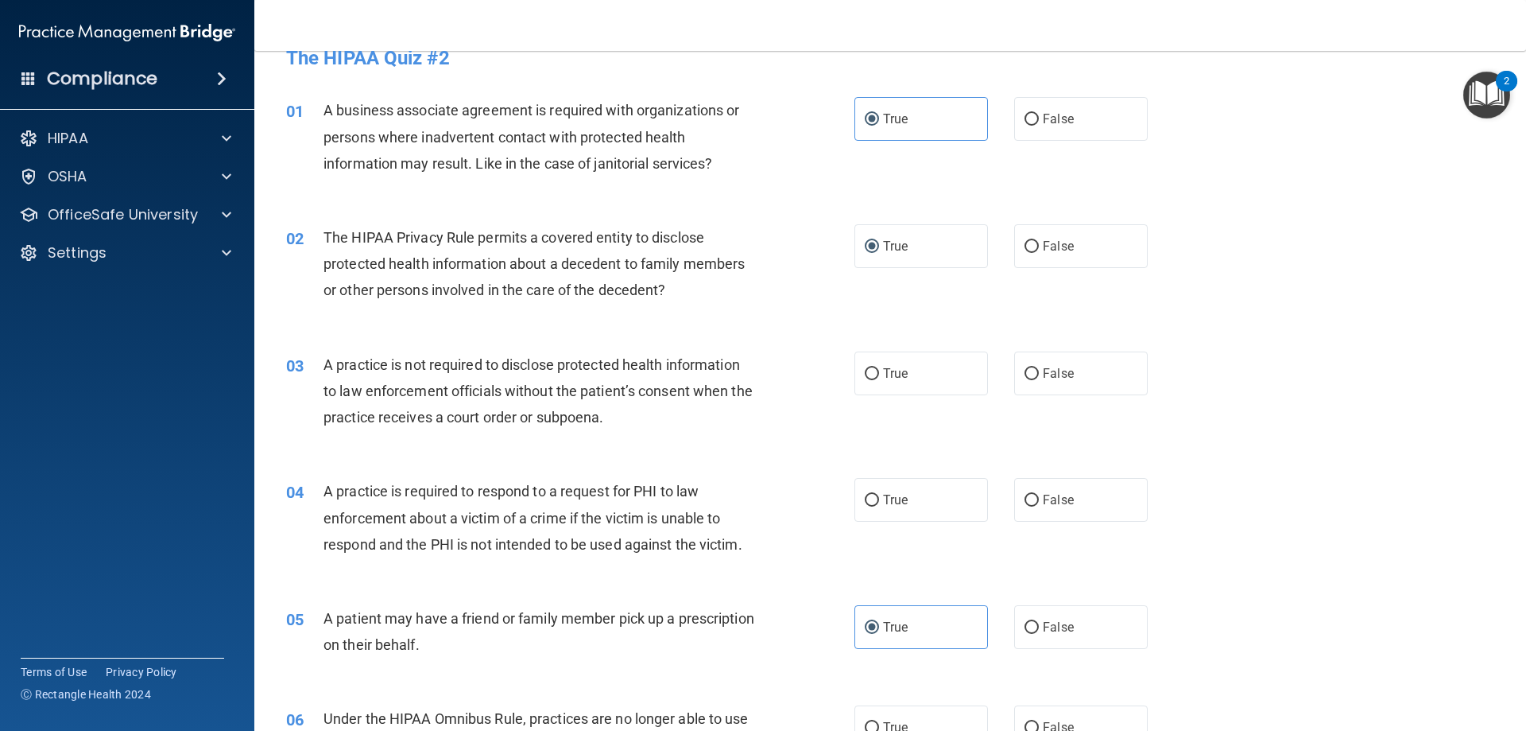
drag, startPoint x: 875, startPoint y: 375, endPoint x: 905, endPoint y: 424, distance: 57.1
click at [876, 380] on label "True" at bounding box center [922, 373] width 134 height 44
click at [876, 380] on input "True" at bounding box center [872, 374] width 14 height 12
radio input "true"
click at [905, 501] on label "True" at bounding box center [922, 500] width 134 height 44
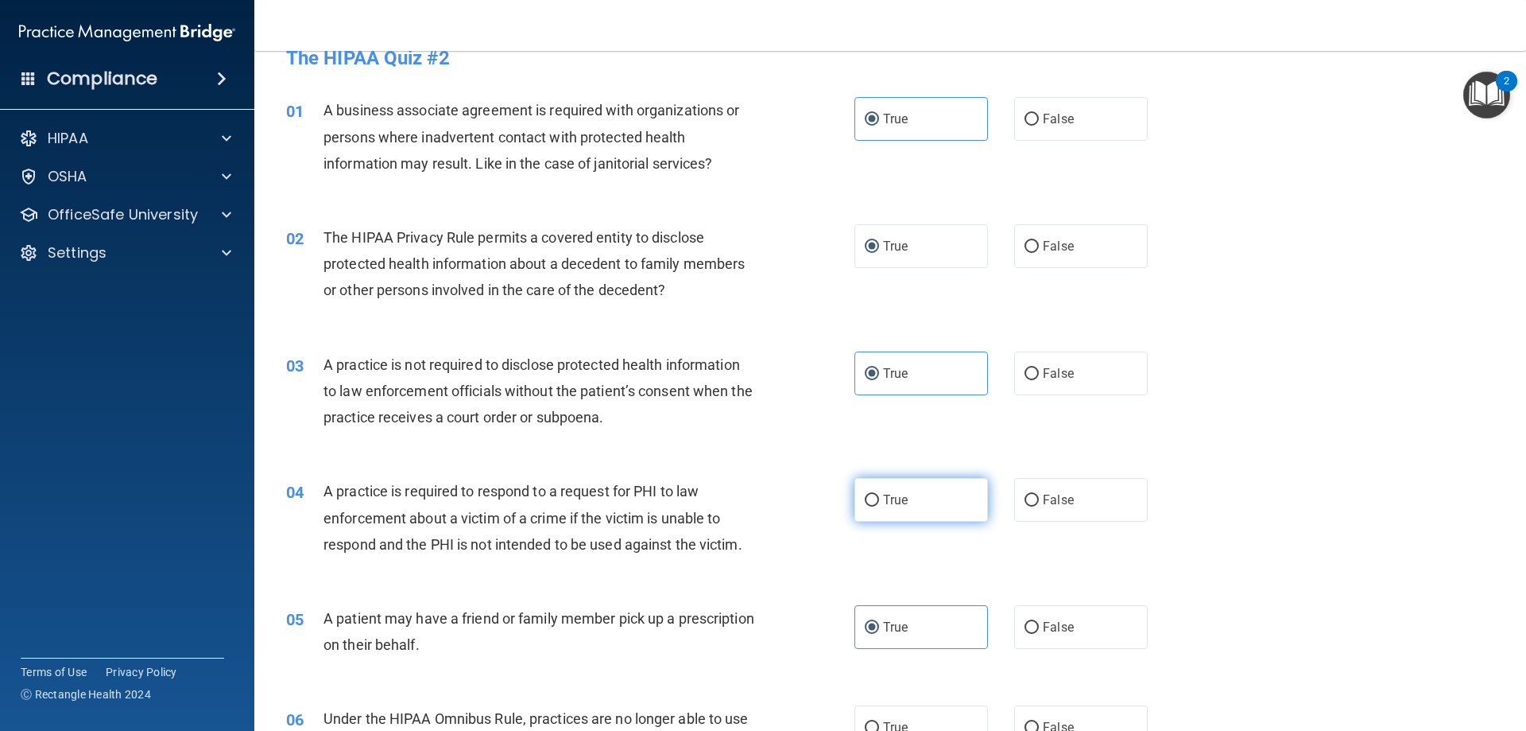
click at [879, 501] on input "True" at bounding box center [872, 500] width 14 height 12
radio input "true"
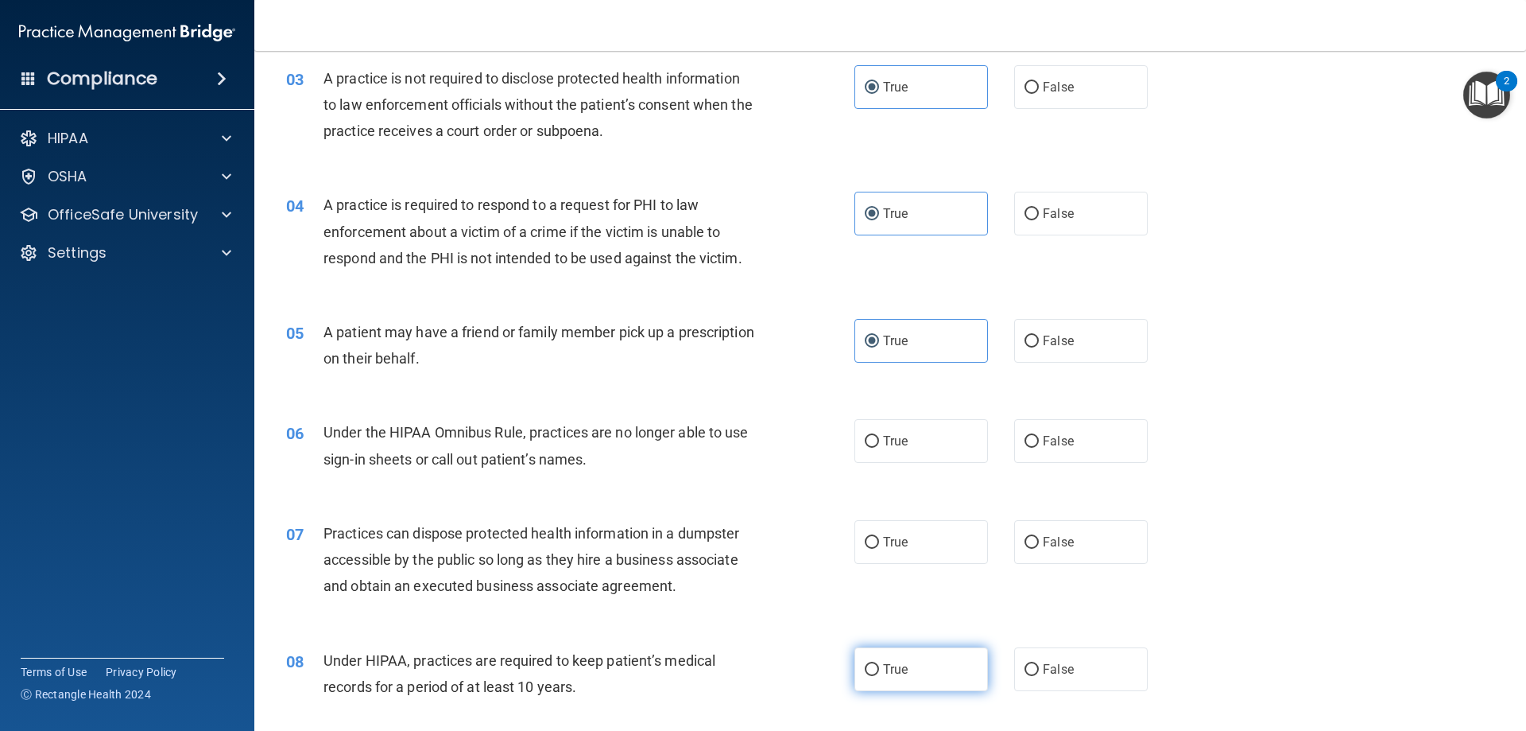
scroll to position [506, 0]
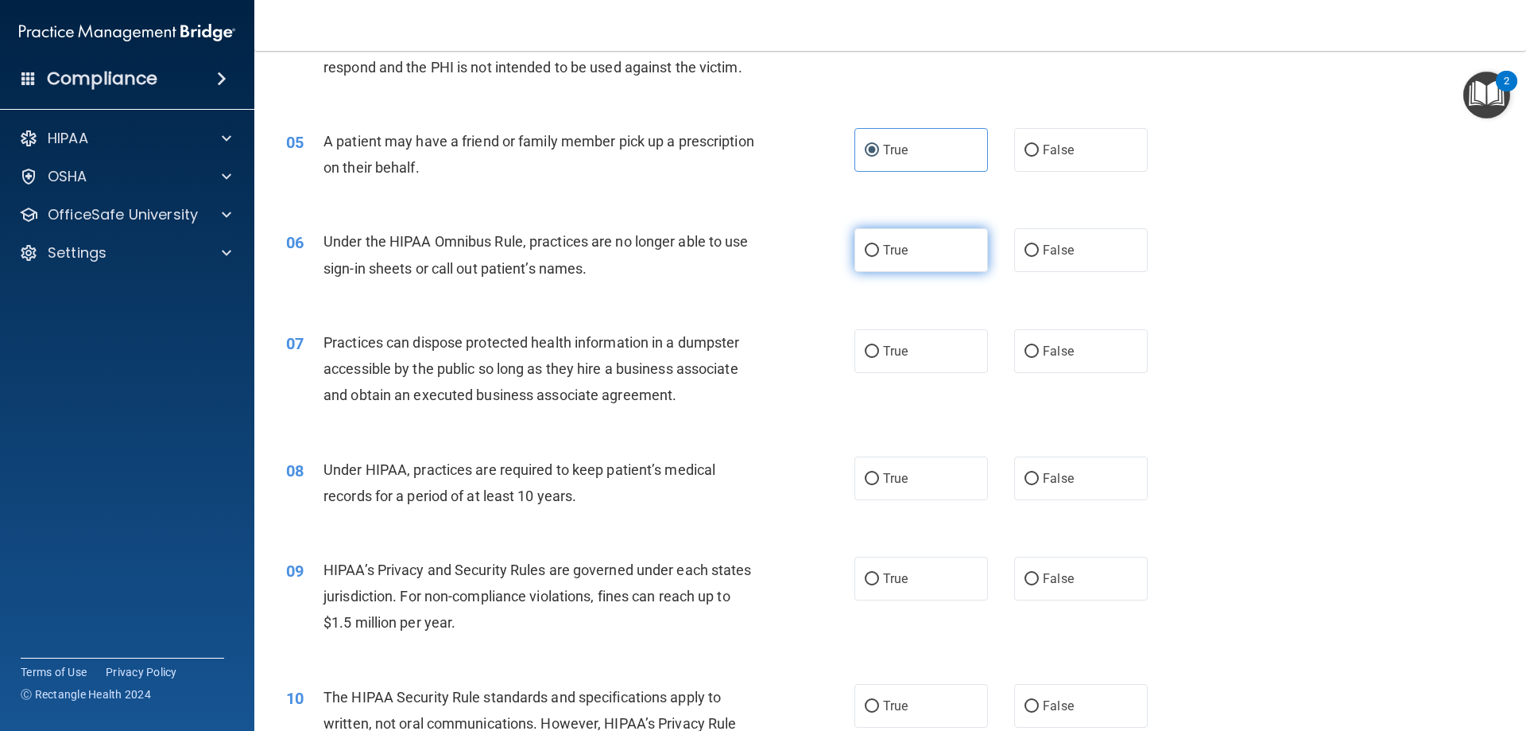
click at [916, 242] on label "True" at bounding box center [922, 250] width 134 height 44
click at [879, 245] on input "True" at bounding box center [872, 251] width 14 height 12
radio input "true"
click at [871, 343] on label "True" at bounding box center [922, 351] width 134 height 44
click at [871, 346] on input "True" at bounding box center [872, 352] width 14 height 12
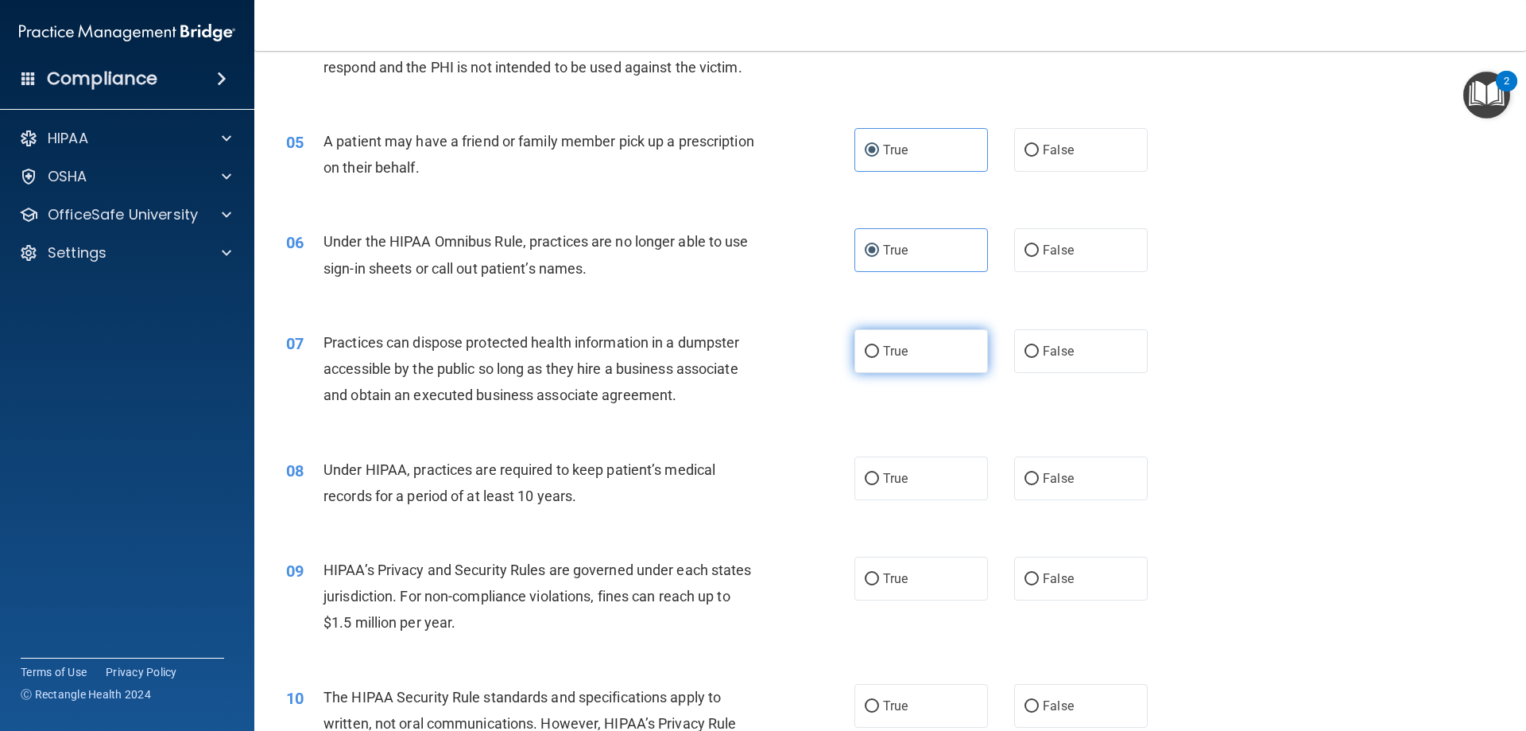
radio input "true"
click at [882, 491] on label "True" at bounding box center [922, 478] width 134 height 44
click at [879, 485] on input "True" at bounding box center [872, 479] width 14 height 12
radio input "true"
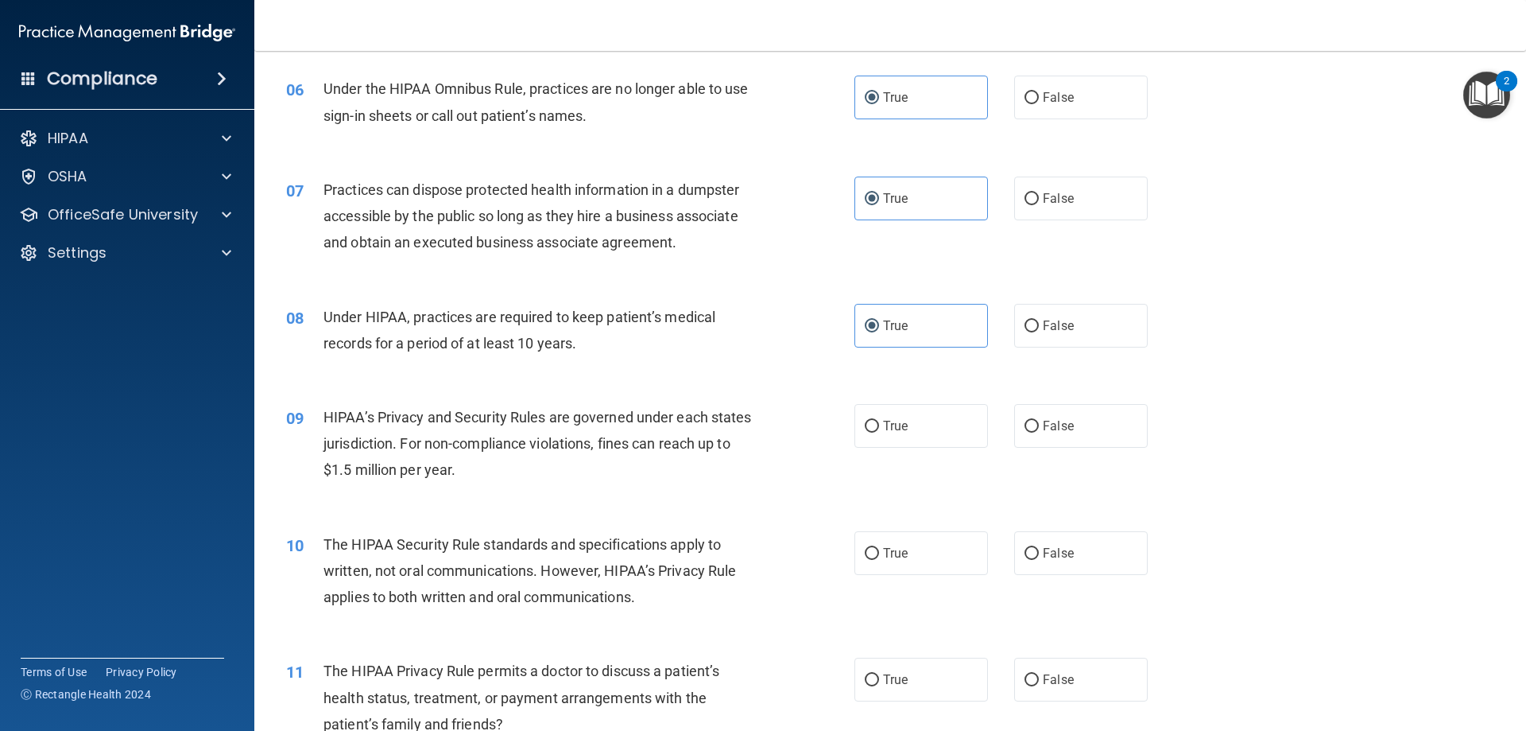
scroll to position [665, 0]
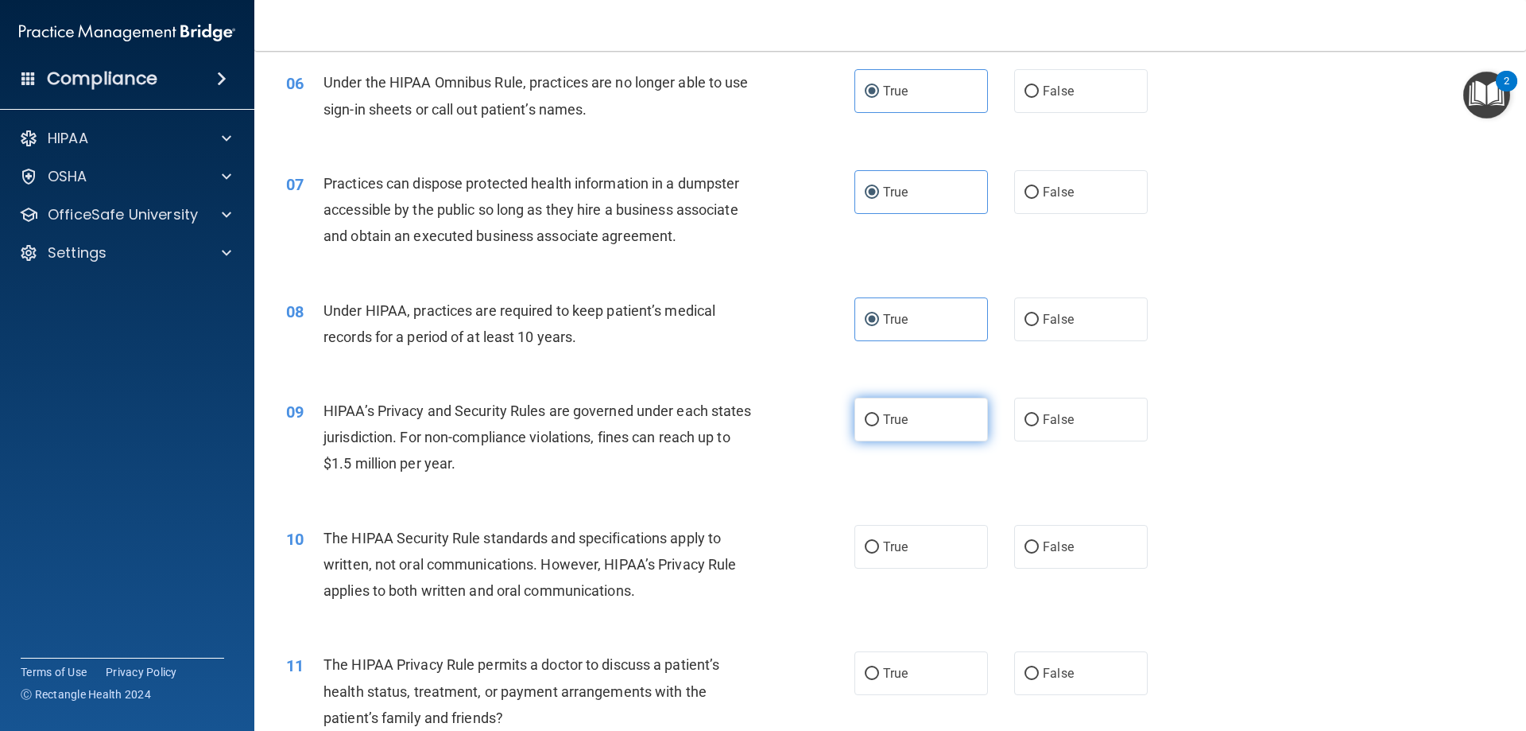
click at [887, 426] on span "True" at bounding box center [895, 419] width 25 height 15
click at [879, 426] on input "True" at bounding box center [872, 420] width 14 height 12
radio input "true"
click at [893, 541] on span "True" at bounding box center [895, 546] width 25 height 15
click at [879, 541] on input "True" at bounding box center [872, 547] width 14 height 12
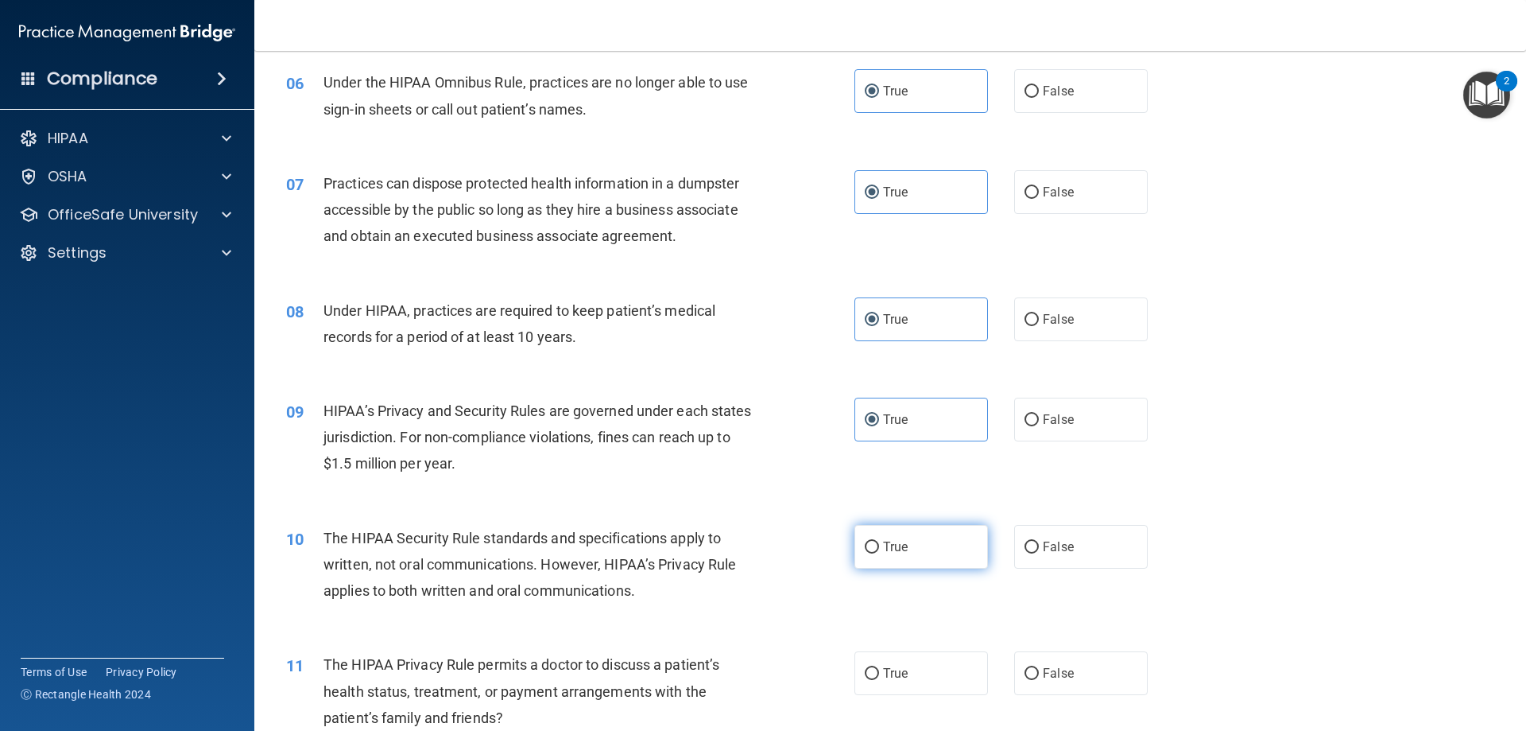
radio input "true"
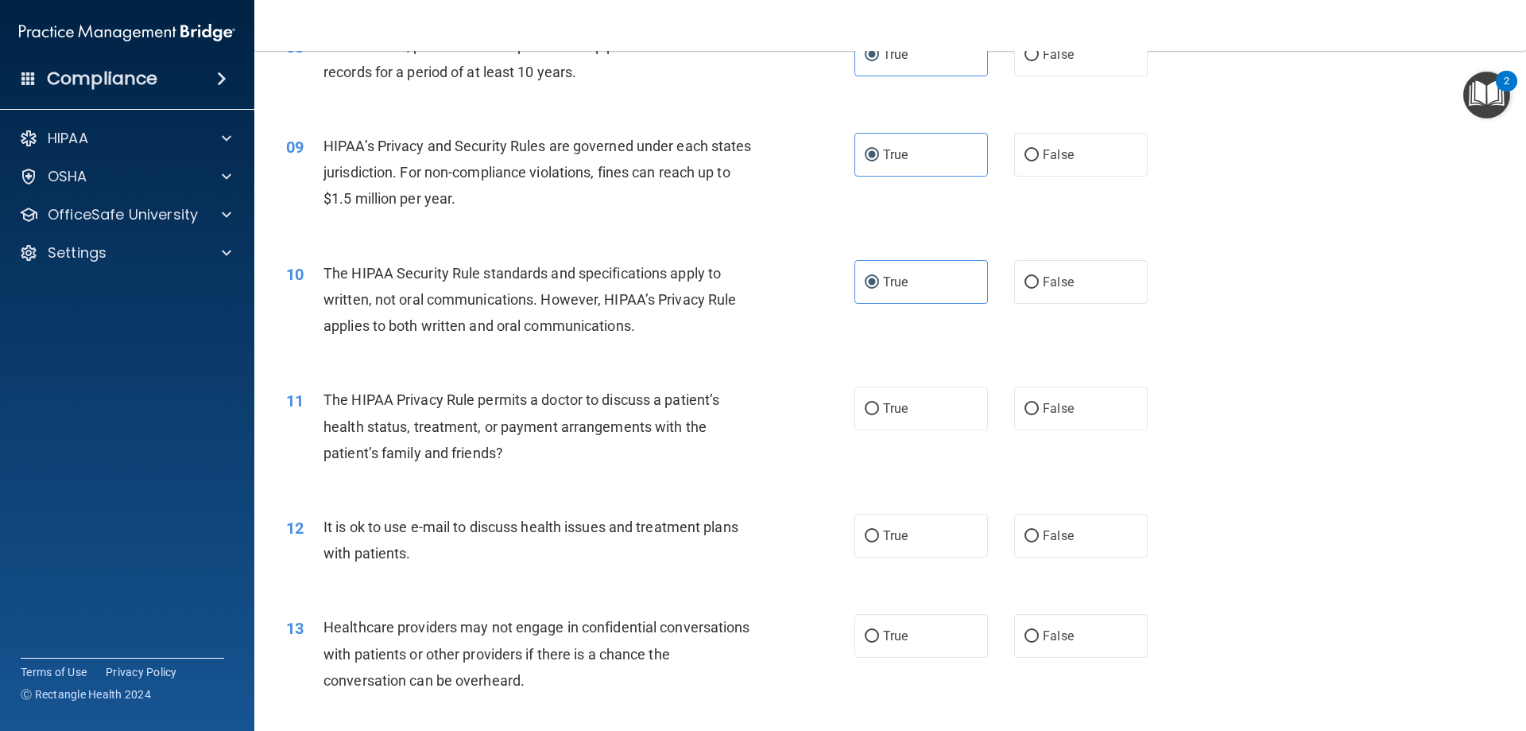
scroll to position [983, 0]
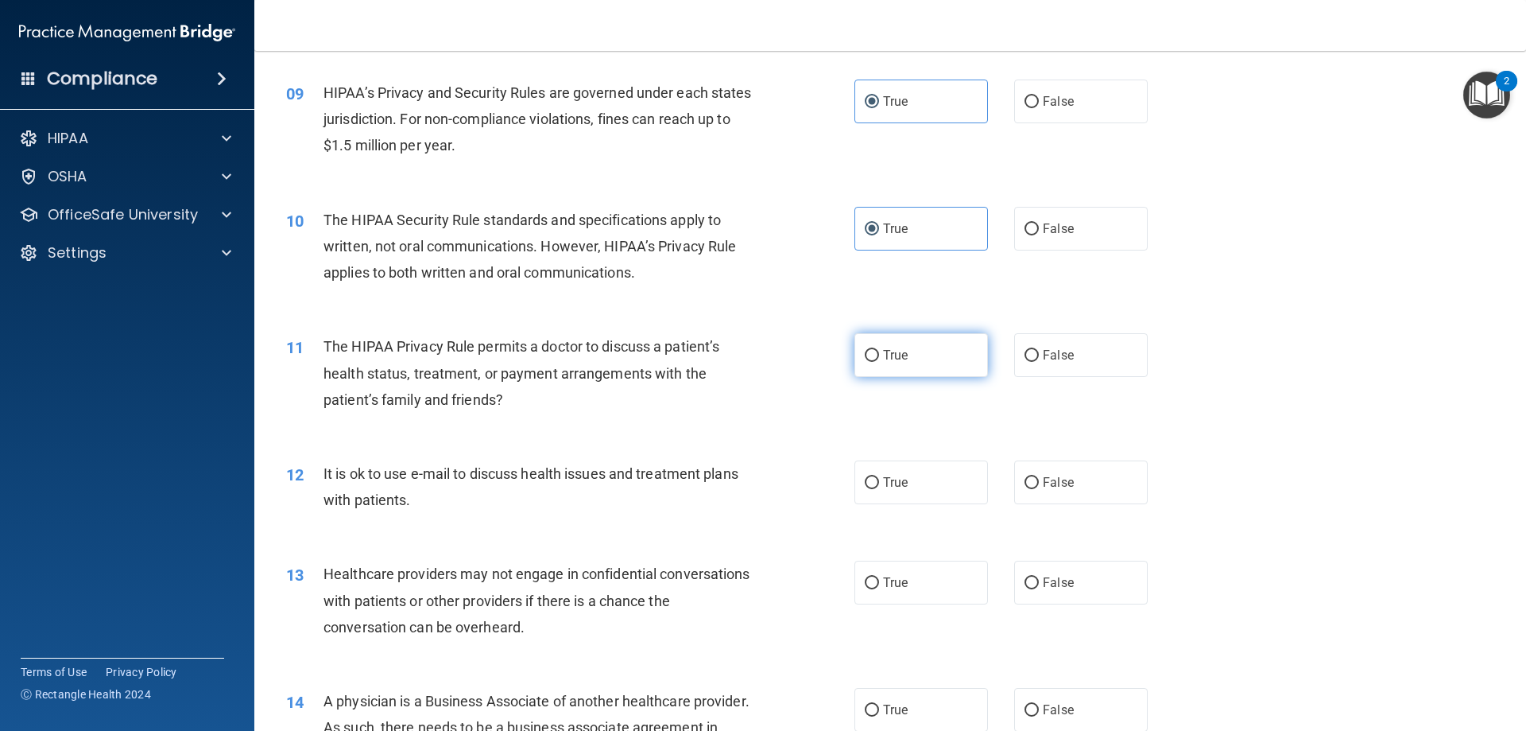
click at [912, 367] on label "True" at bounding box center [922, 355] width 134 height 44
click at [879, 362] on input "True" at bounding box center [872, 356] width 14 height 12
radio input "true"
click at [890, 484] on span "True" at bounding box center [895, 482] width 25 height 15
click at [879, 484] on input "True" at bounding box center [872, 483] width 14 height 12
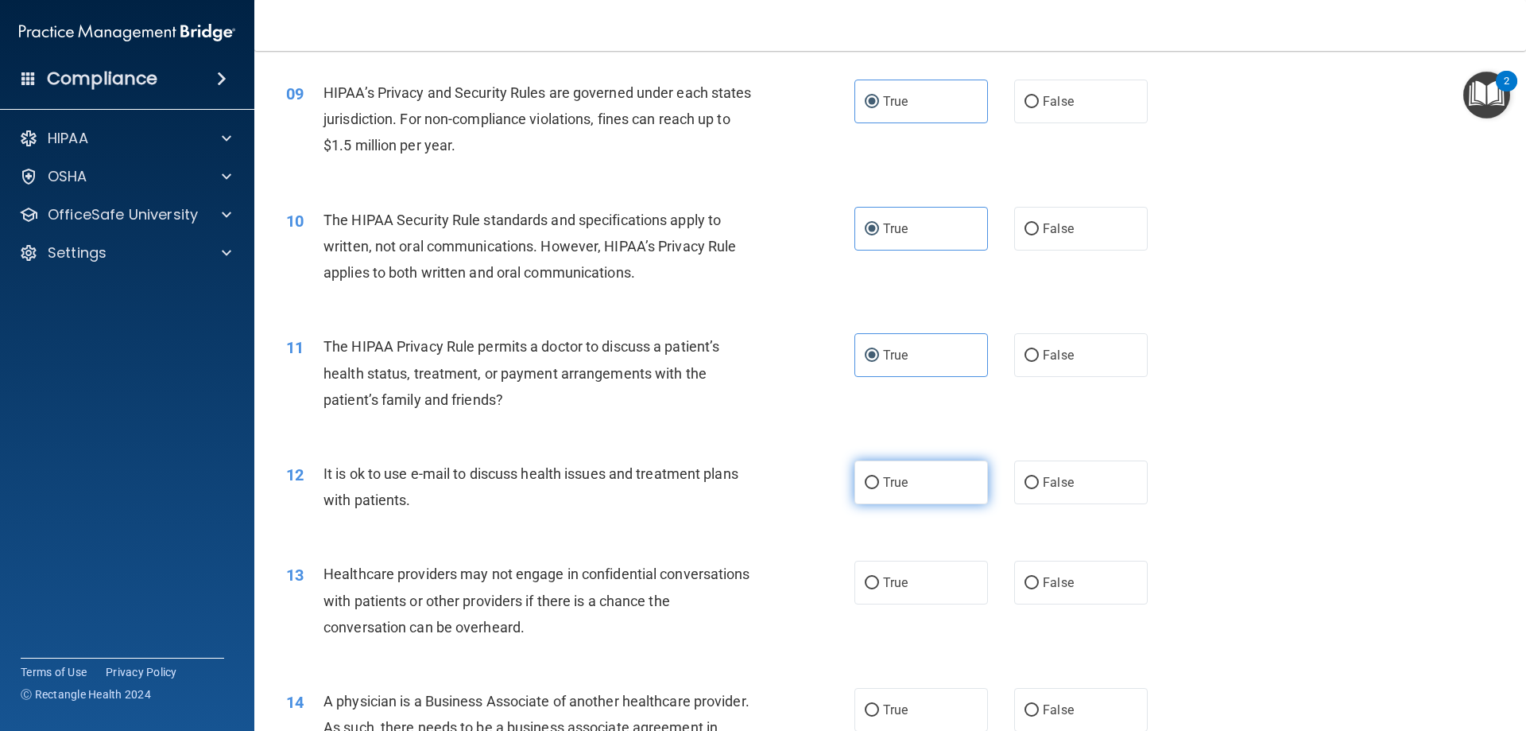
radio input "true"
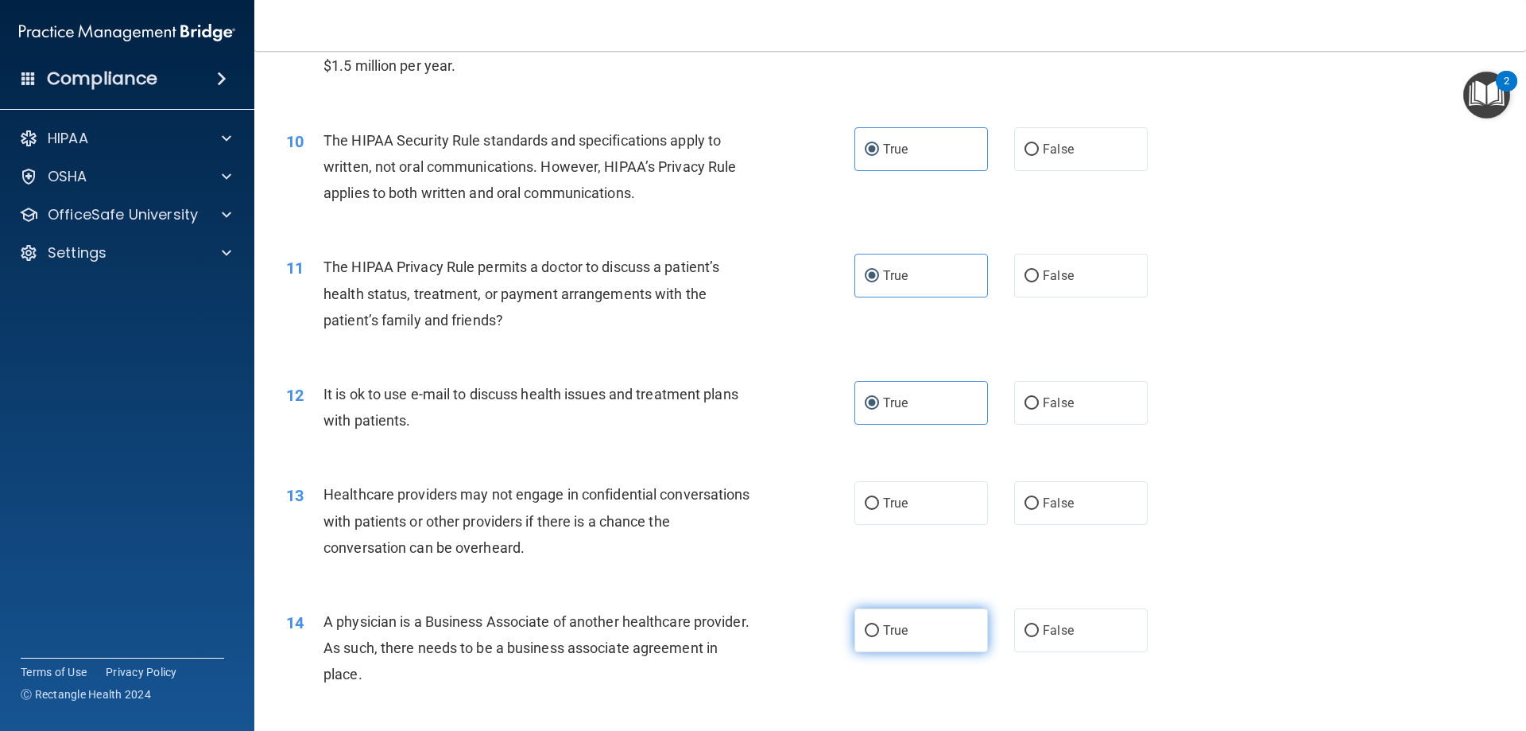
scroll to position [1301, 0]
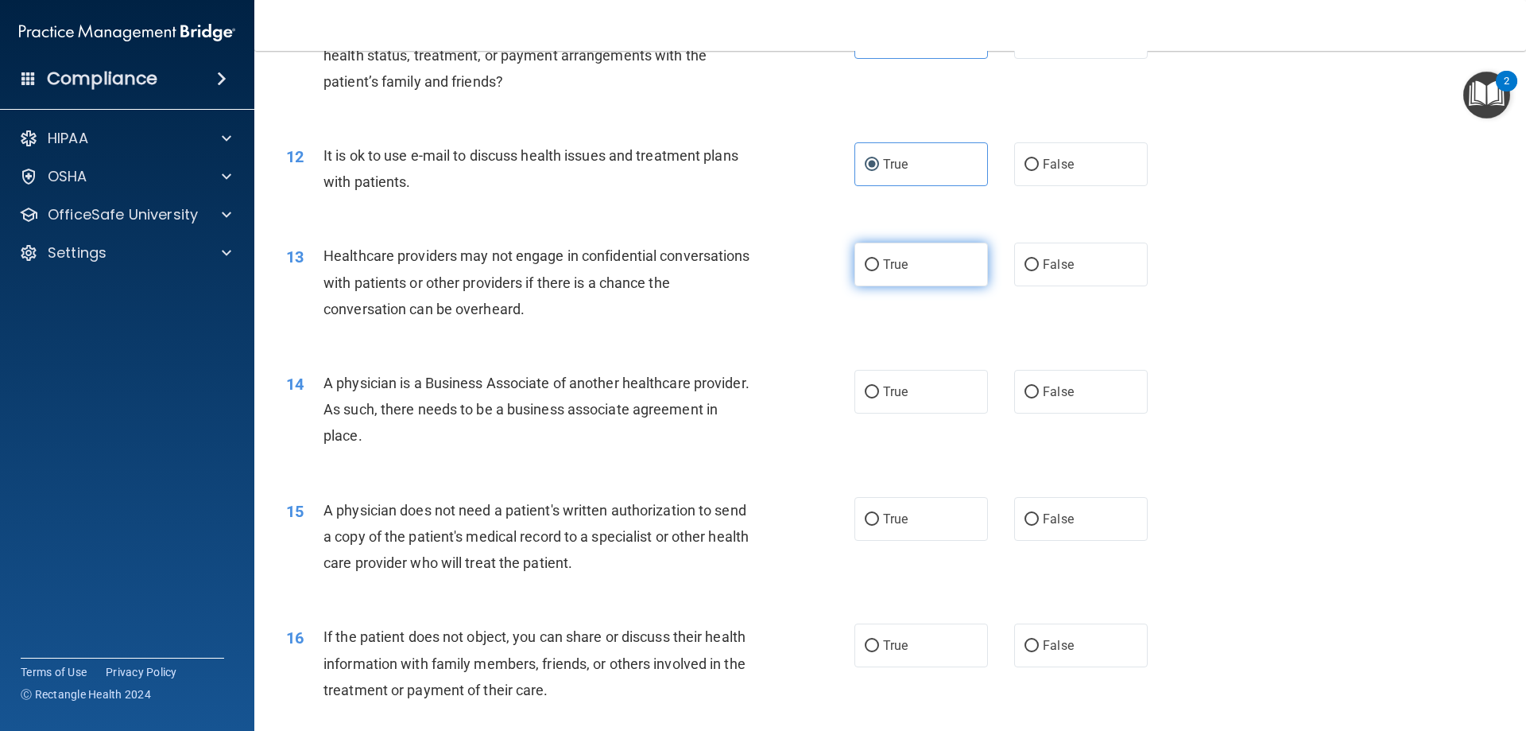
click at [867, 273] on label "True" at bounding box center [922, 264] width 134 height 44
click at [867, 271] on input "True" at bounding box center [872, 265] width 14 height 12
radio input "true"
click at [872, 393] on input "True" at bounding box center [872, 392] width 14 height 12
radio input "true"
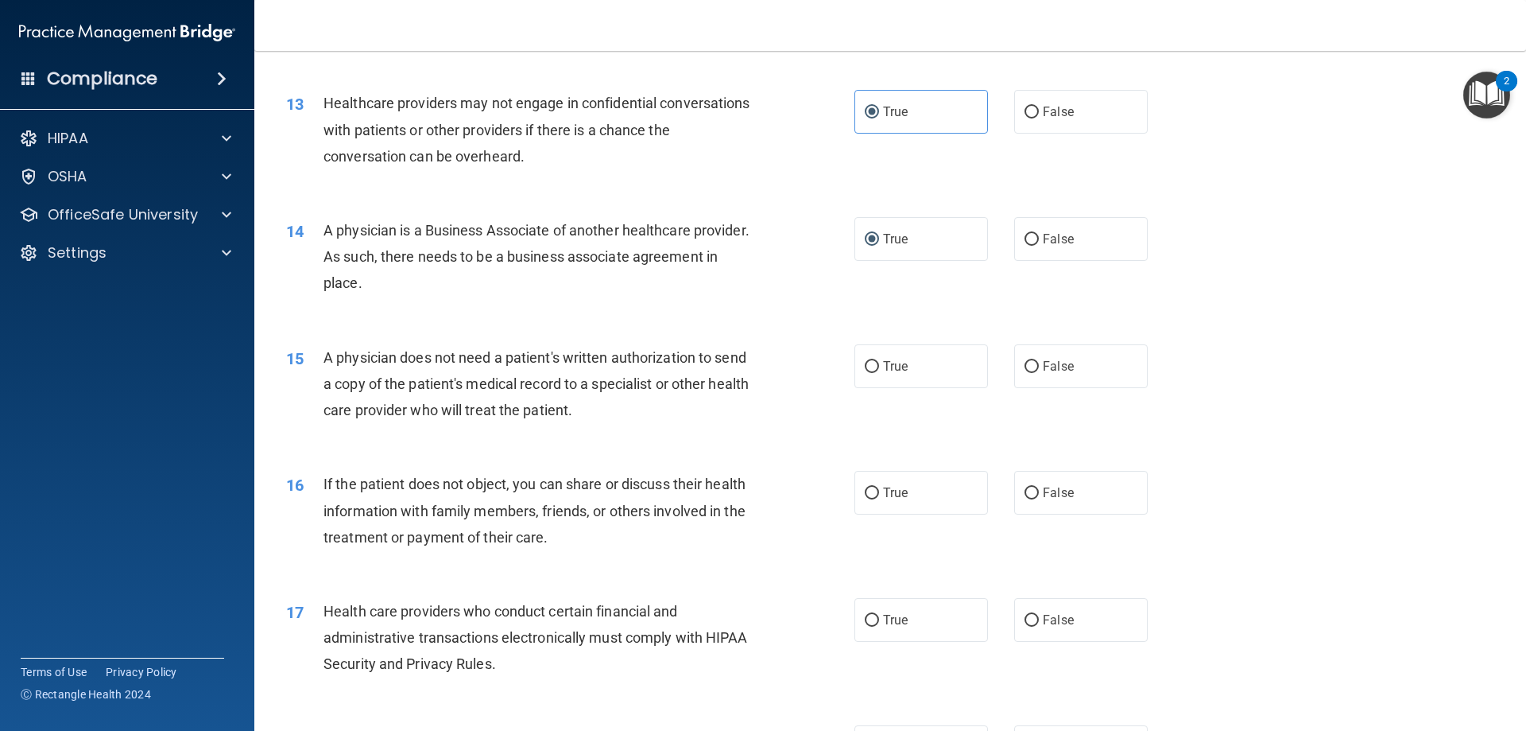
scroll to position [1460, 0]
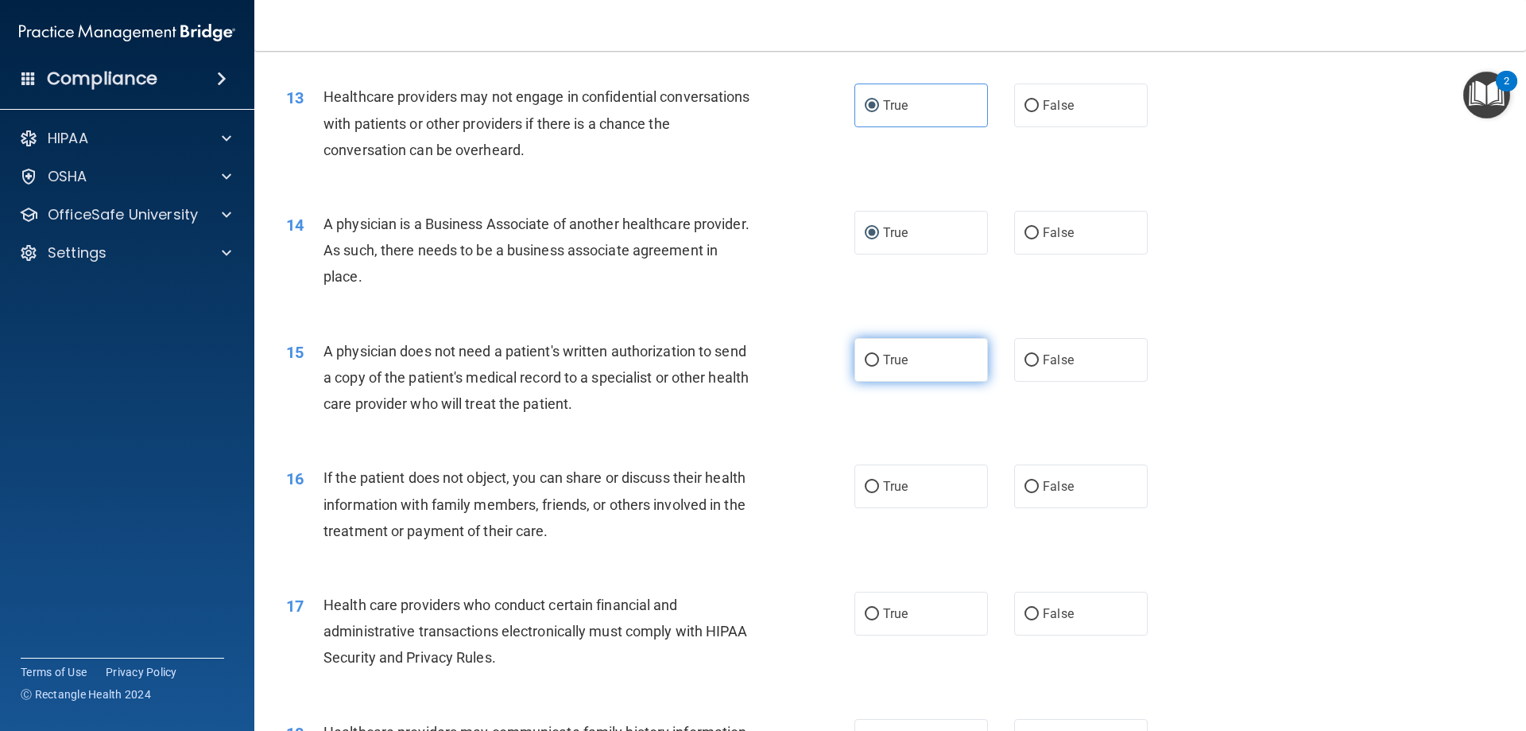
click at [877, 369] on label "True" at bounding box center [922, 360] width 134 height 44
click at [877, 366] on input "True" at bounding box center [872, 361] width 14 height 12
radio input "true"
click at [885, 486] on span "True" at bounding box center [895, 486] width 25 height 15
click at [879, 486] on input "True" at bounding box center [872, 487] width 14 height 12
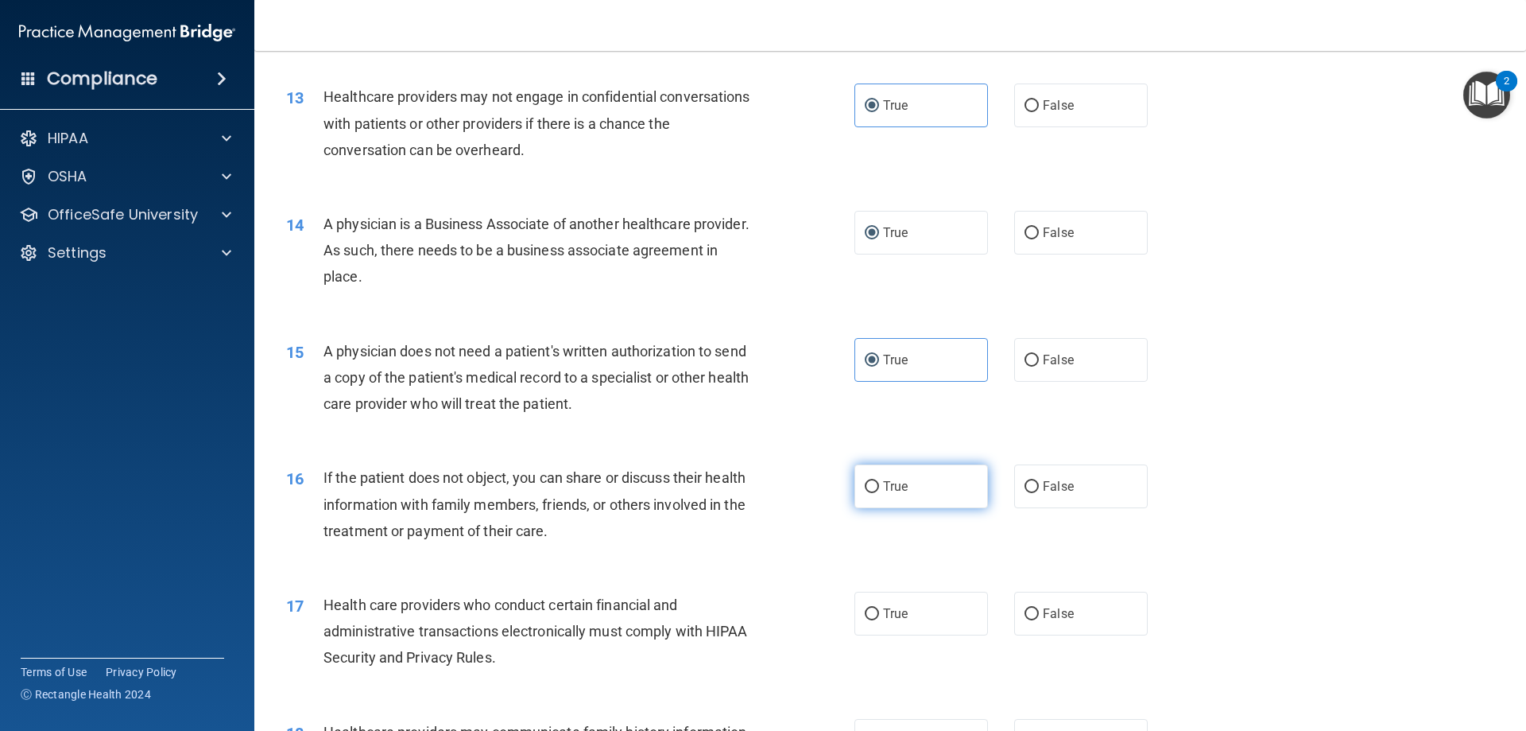
radio input "true"
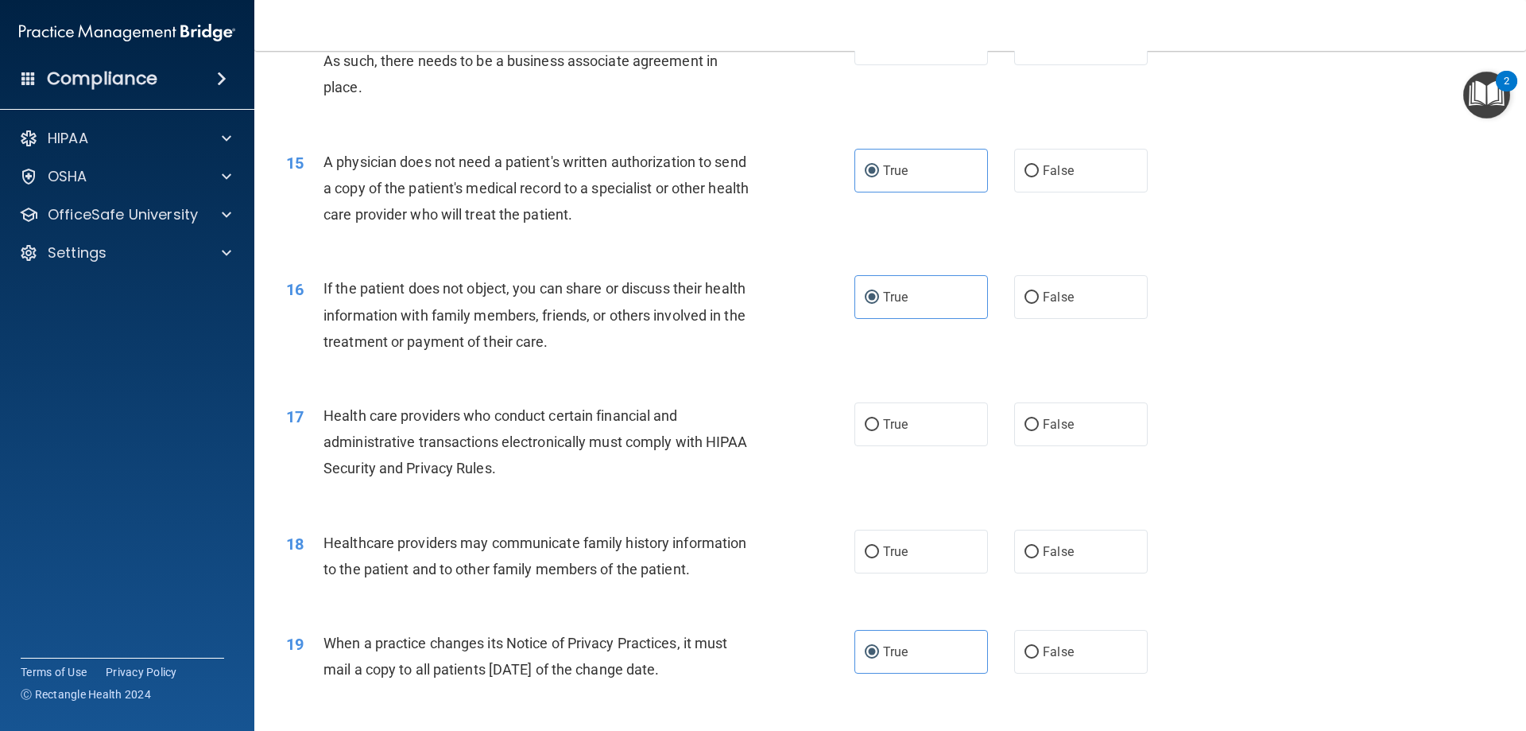
scroll to position [1698, 0]
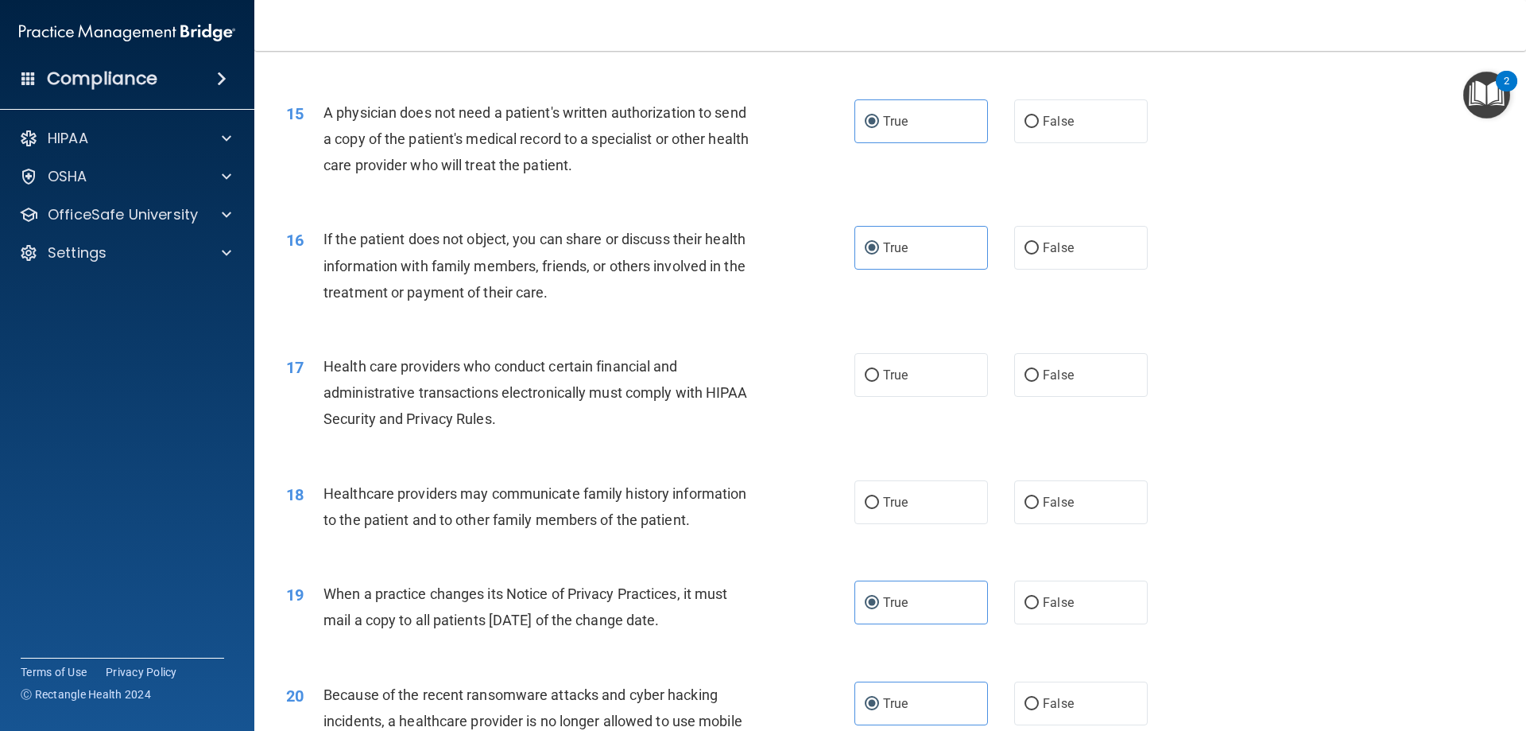
click at [888, 350] on div "17 Health care providers who conduct certain financial and administrative trans…" at bounding box center [890, 396] width 1232 height 127
click at [883, 374] on span "True" at bounding box center [895, 374] width 25 height 15
click at [879, 374] on input "True" at bounding box center [872, 376] width 14 height 12
radio input "true"
click at [885, 501] on span "True" at bounding box center [895, 501] width 25 height 15
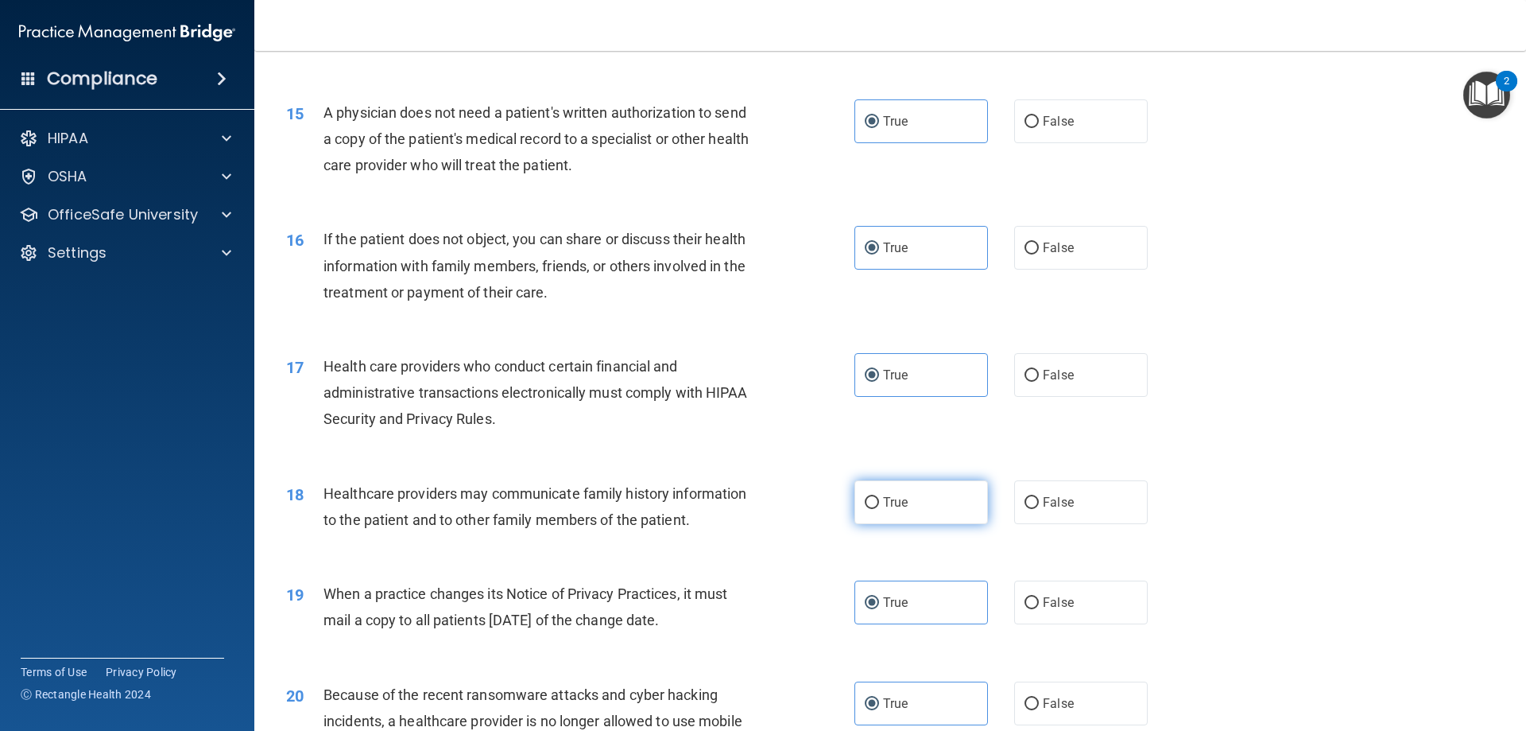
click at [879, 501] on input "True" at bounding box center [872, 503] width 14 height 12
radio input "true"
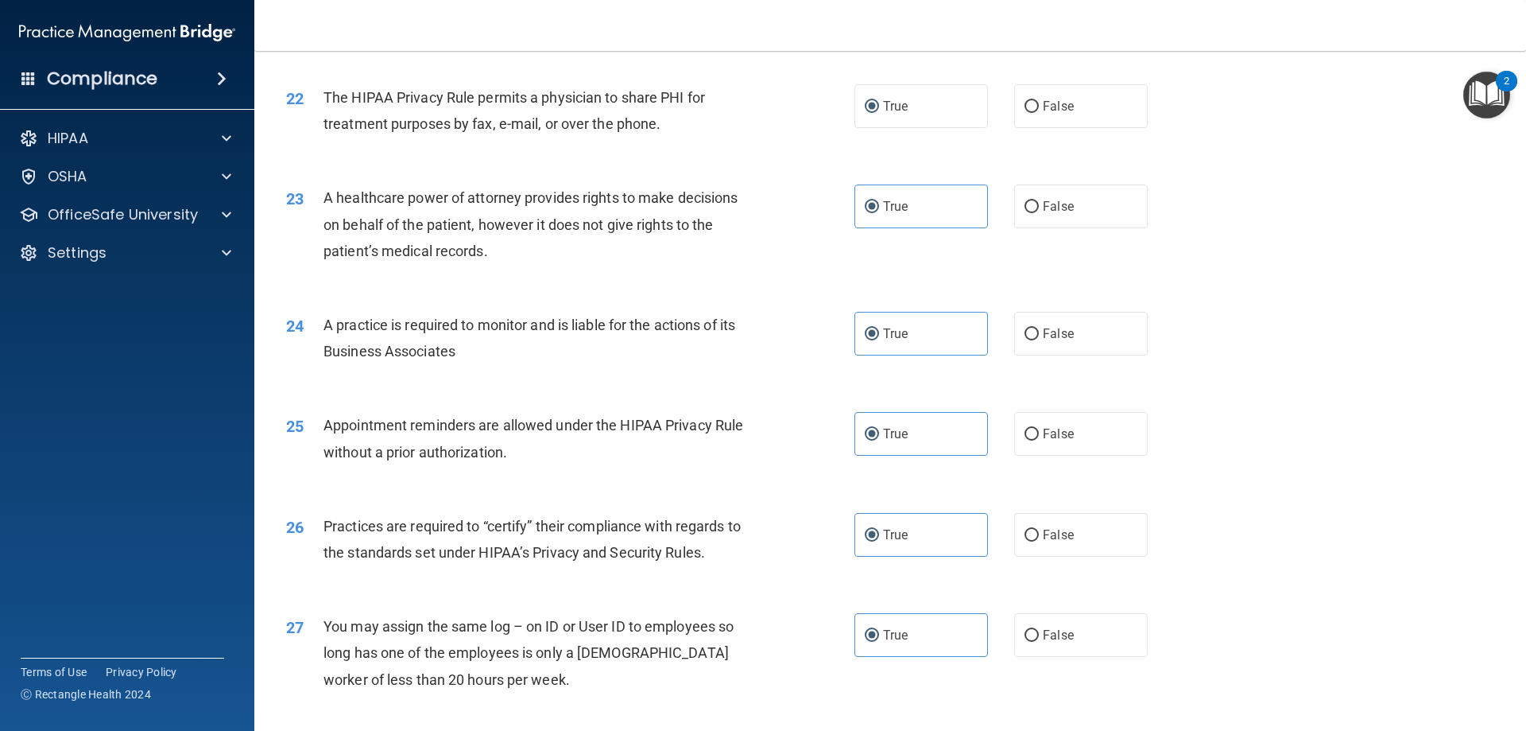
scroll to position [2970, 0]
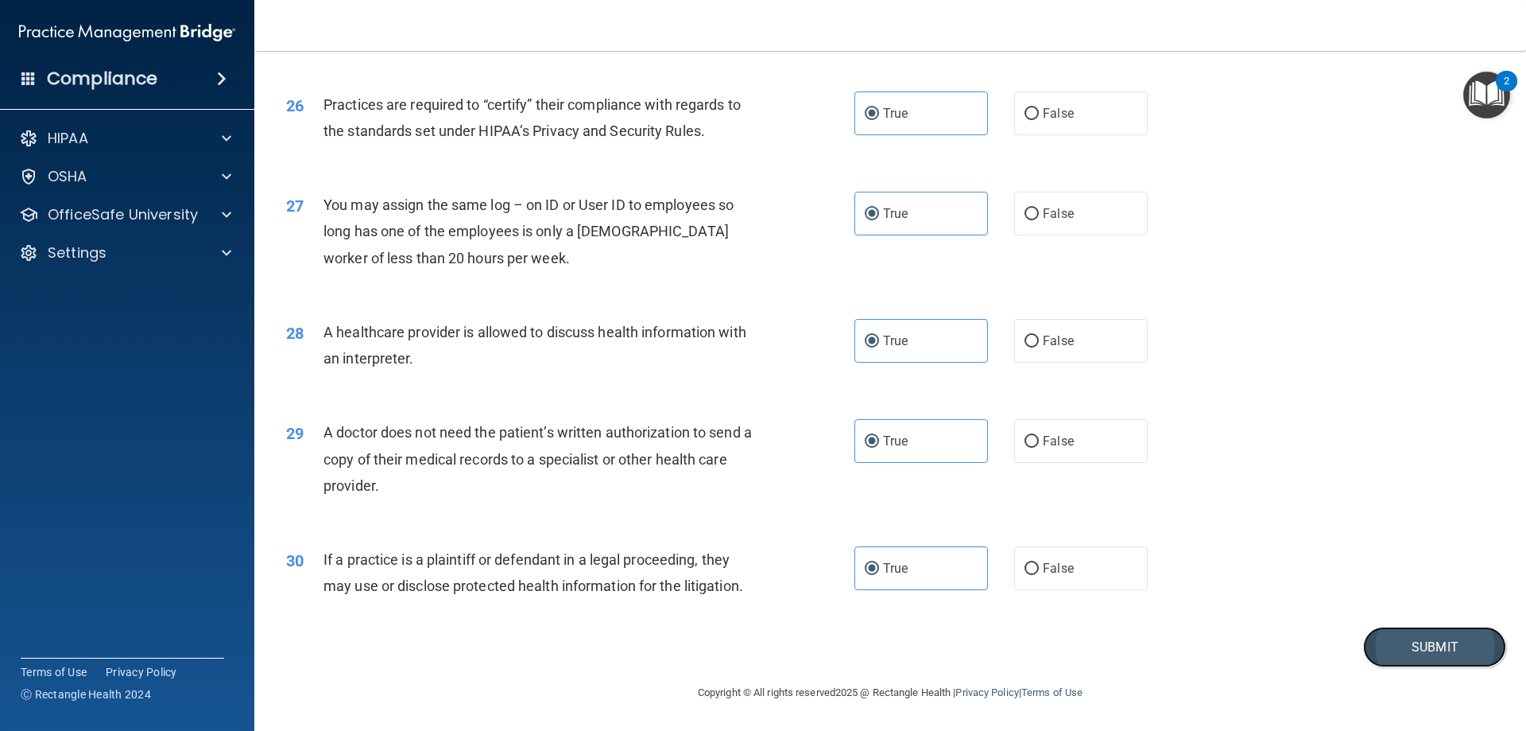
click at [1390, 634] on button "Submit" at bounding box center [1434, 646] width 143 height 41
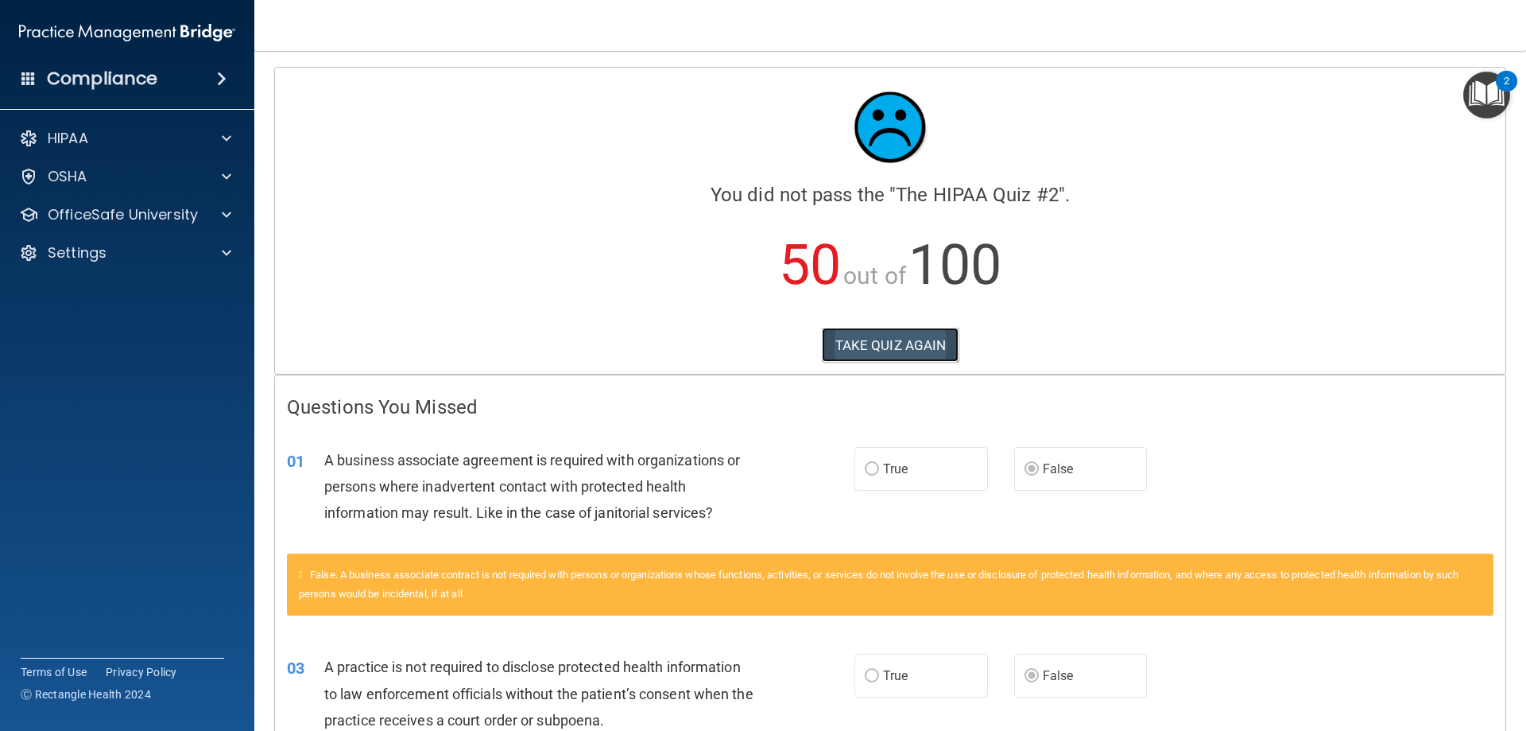
click at [926, 351] on button "TAKE QUIZ AGAIN" at bounding box center [891, 345] width 138 height 35
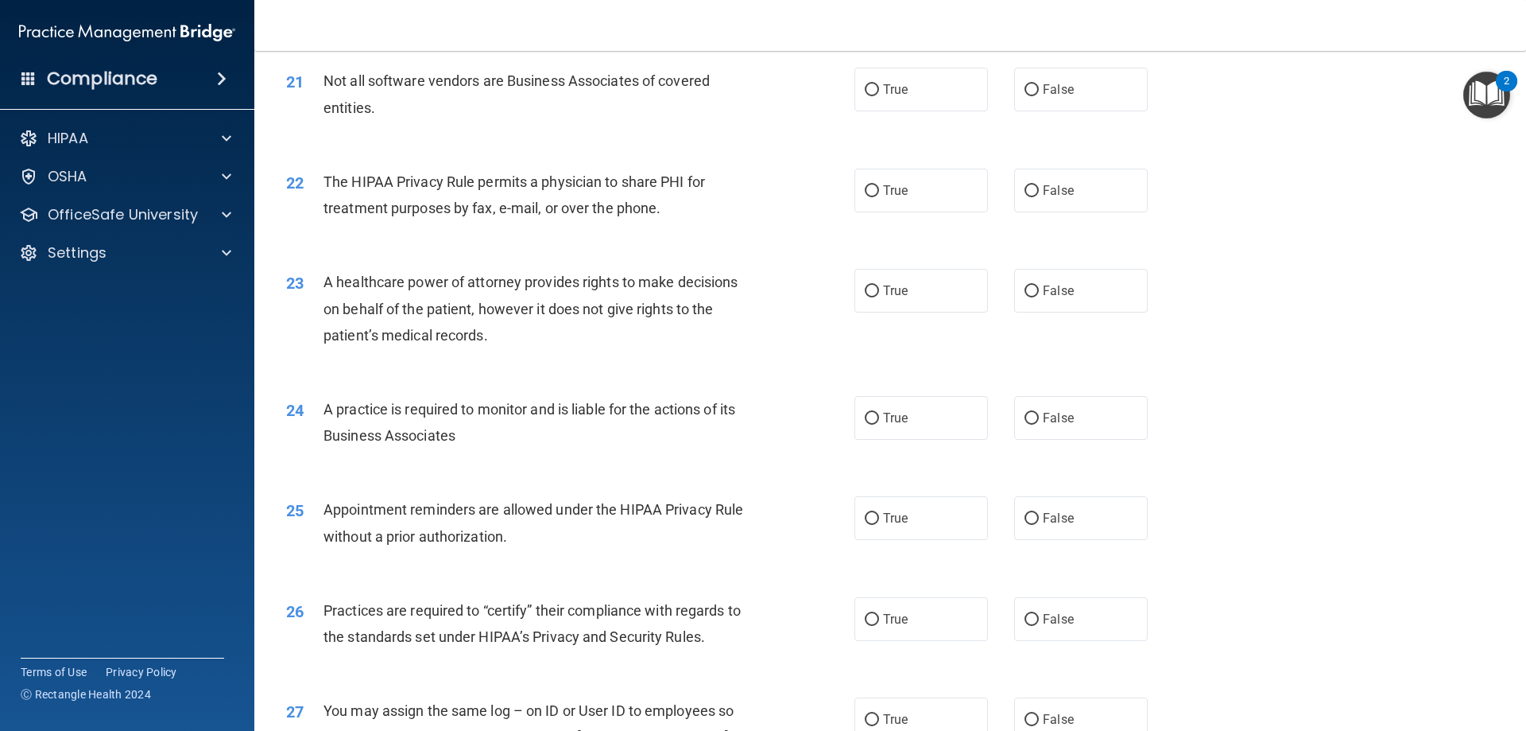
scroll to position [2970, 0]
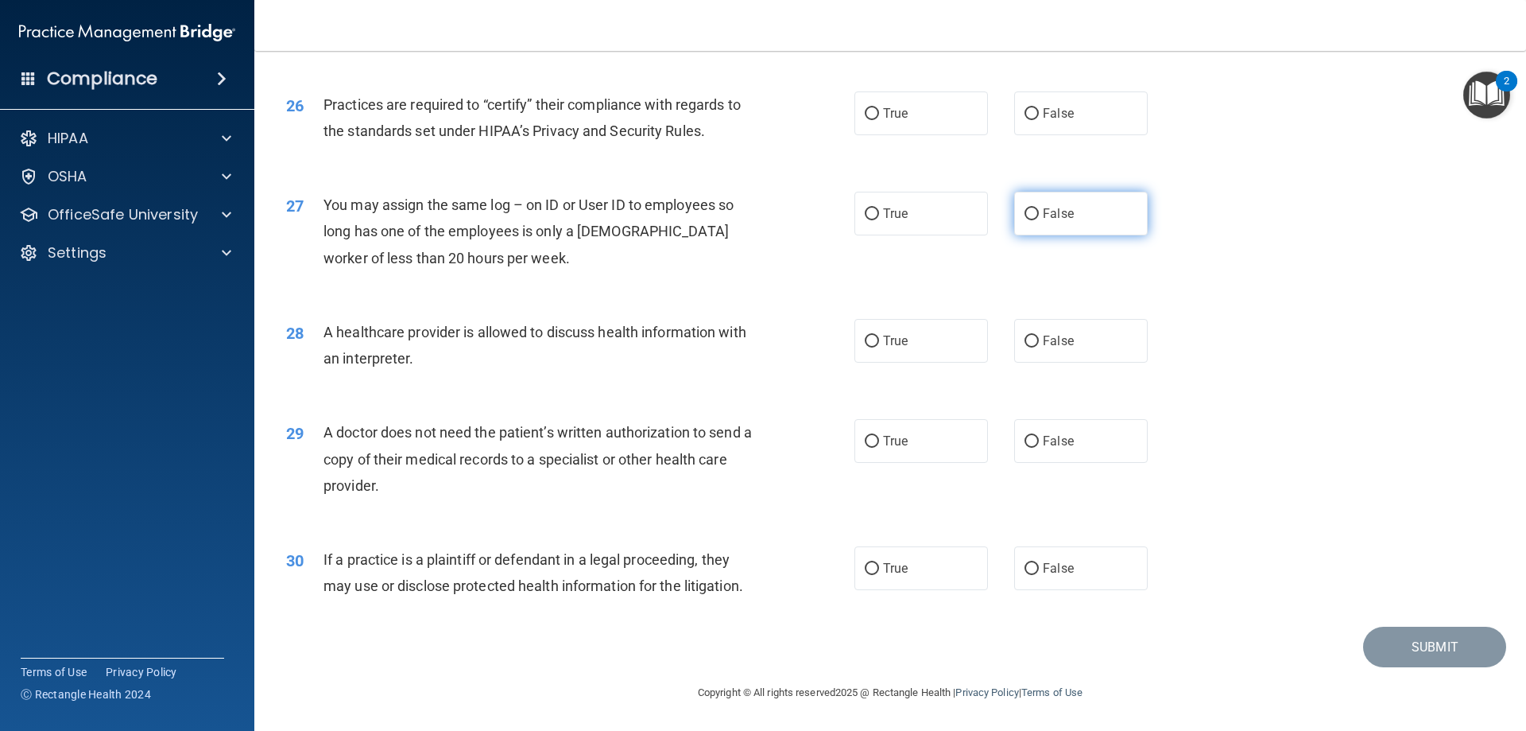
click at [1025, 211] on input "False" at bounding box center [1032, 214] width 14 height 12
radio input "true"
click at [1030, 118] on input "False" at bounding box center [1032, 114] width 14 height 12
radio input "true"
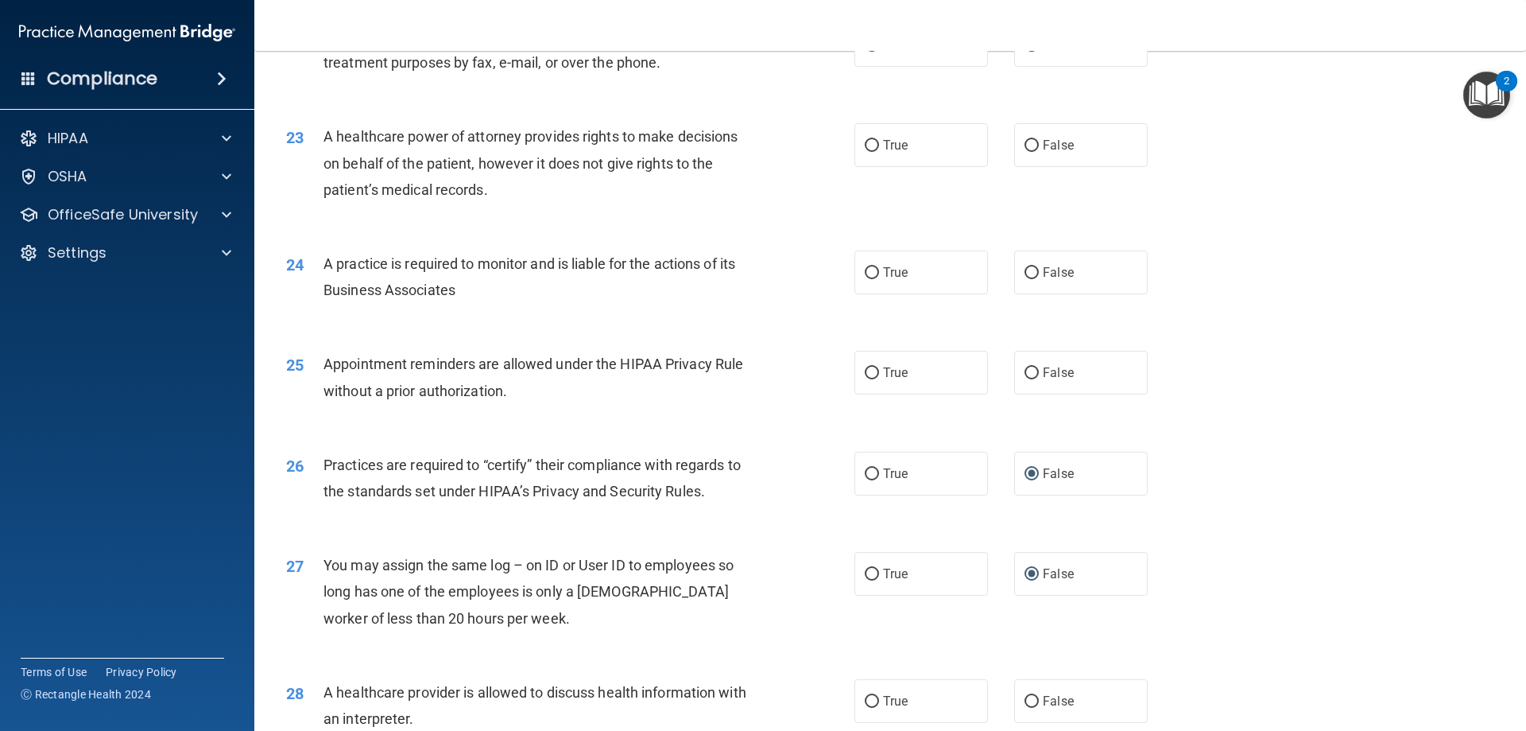
scroll to position [2573, 0]
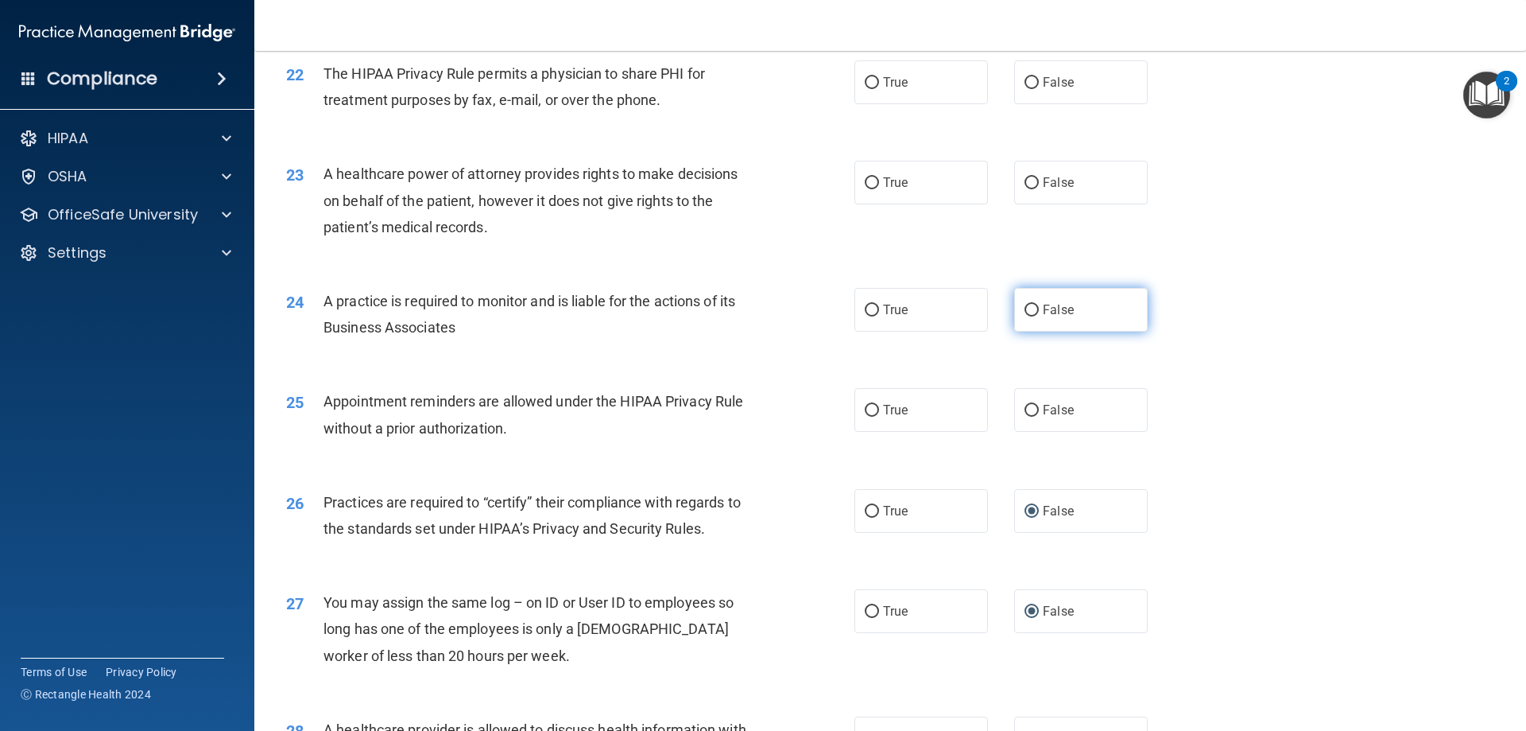
click at [1053, 321] on label "False" at bounding box center [1081, 310] width 134 height 44
click at [1039, 316] on input "False" at bounding box center [1032, 310] width 14 height 12
radio input "true"
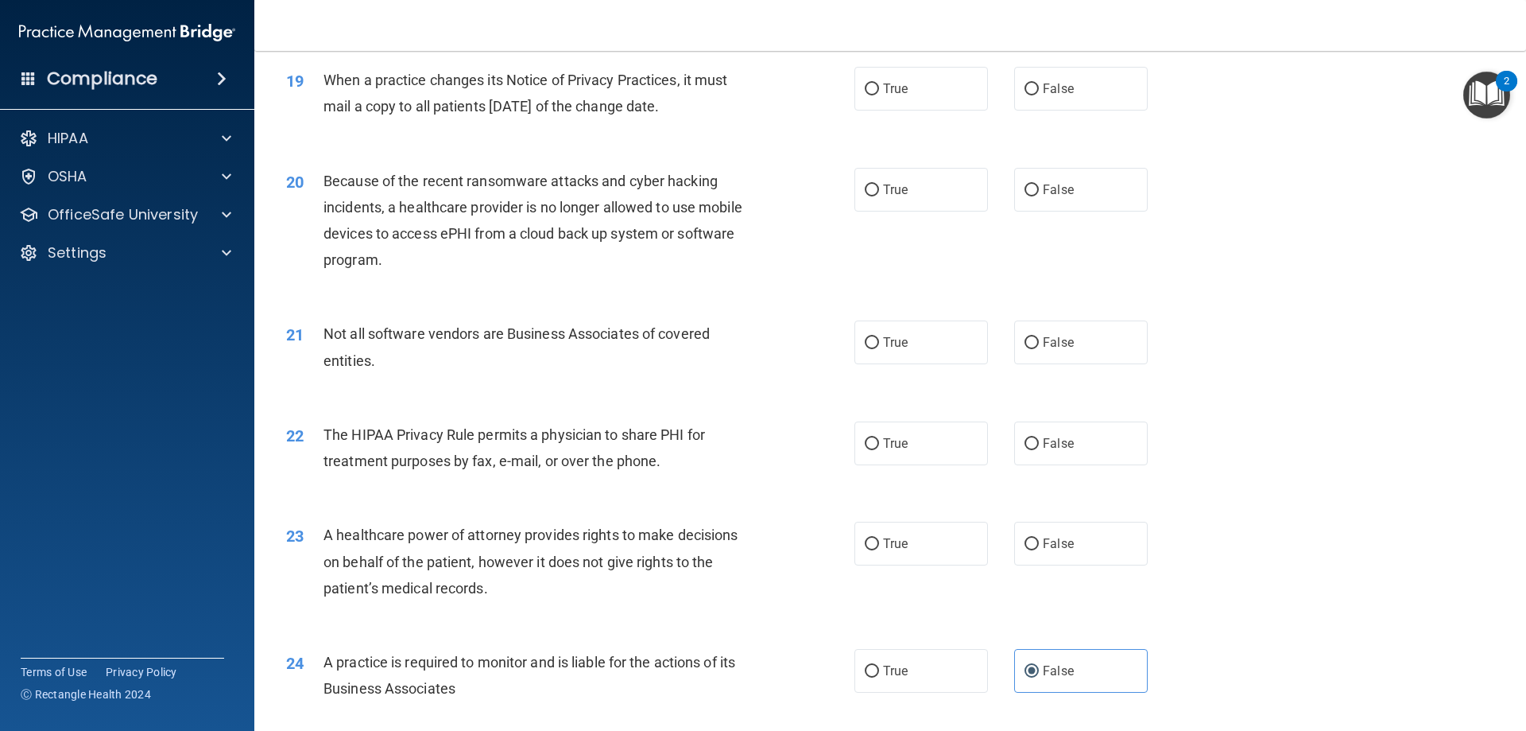
scroll to position [2175, 0]
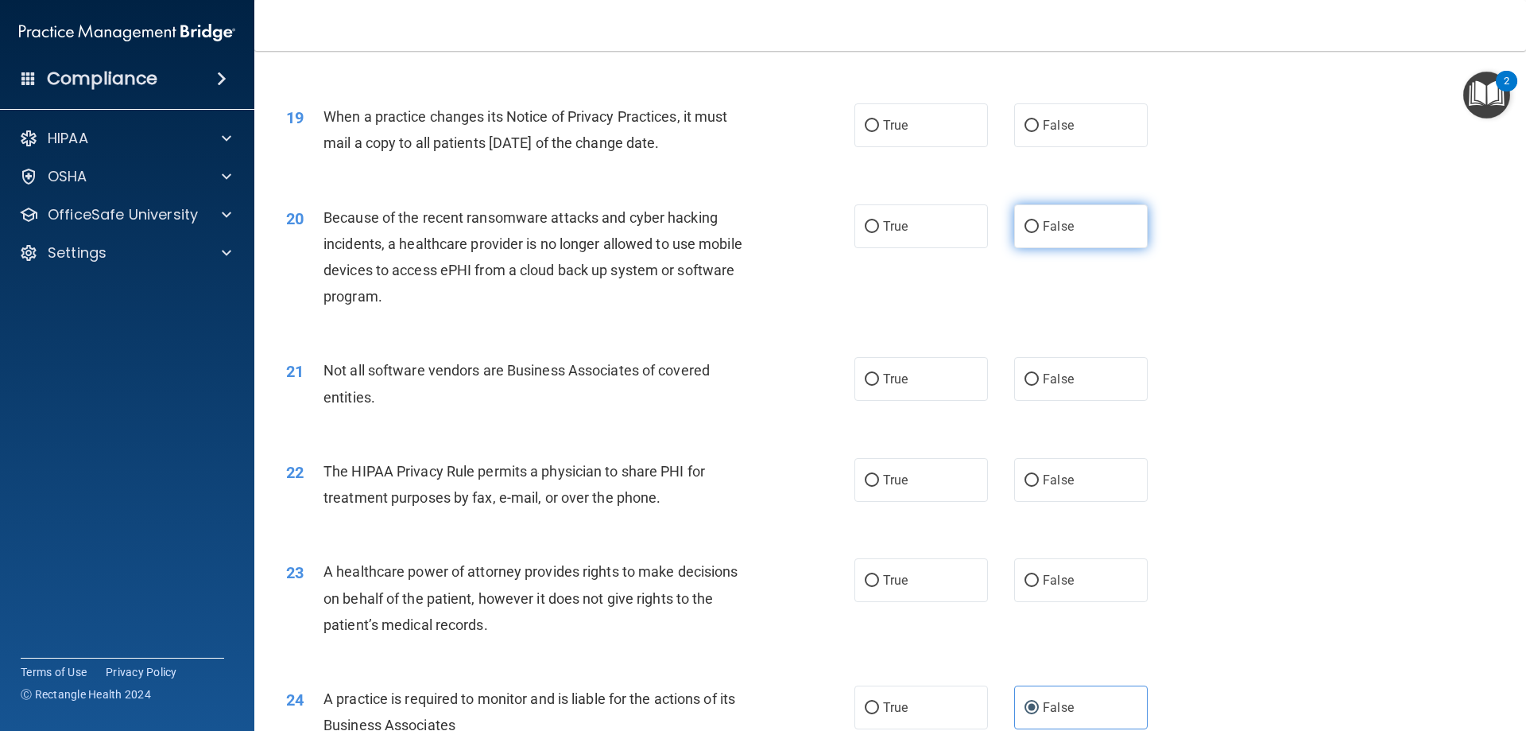
click at [1043, 223] on span "False" at bounding box center [1058, 226] width 31 height 15
click at [1039, 223] on input "False" at bounding box center [1032, 227] width 14 height 12
radio input "true"
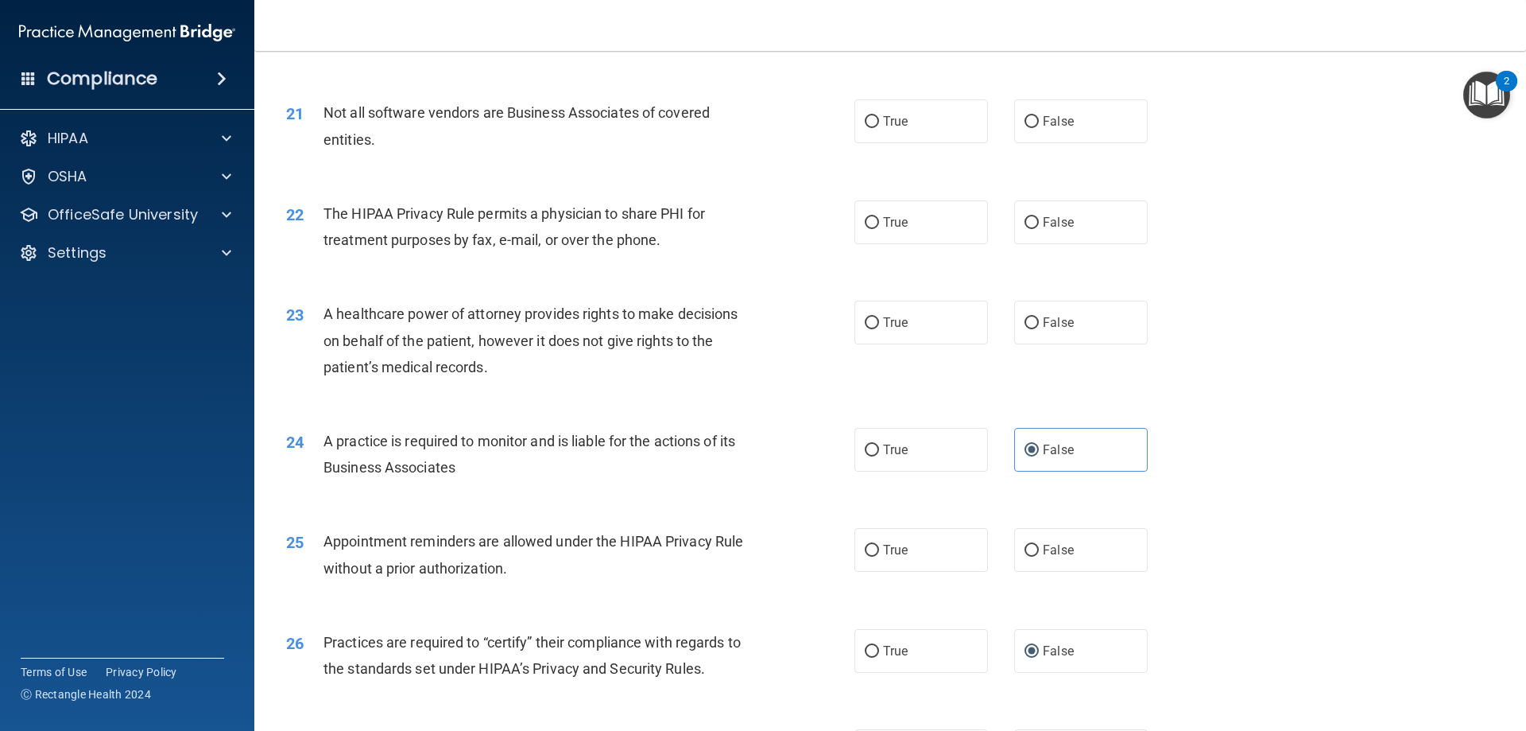
scroll to position [2493, 0]
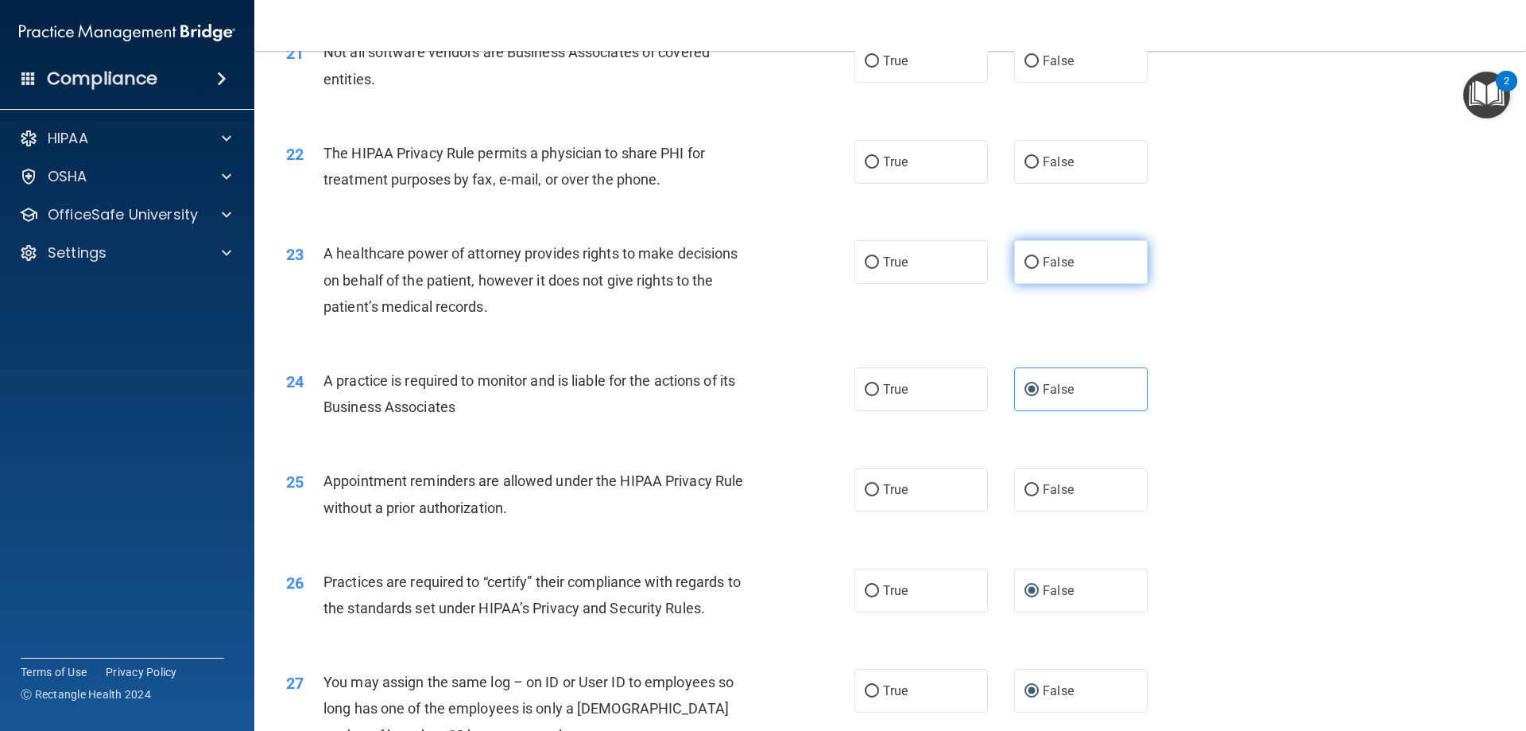
click at [1065, 275] on label "False" at bounding box center [1081, 262] width 134 height 44
click at [1039, 269] on input "False" at bounding box center [1032, 263] width 14 height 12
radio input "true"
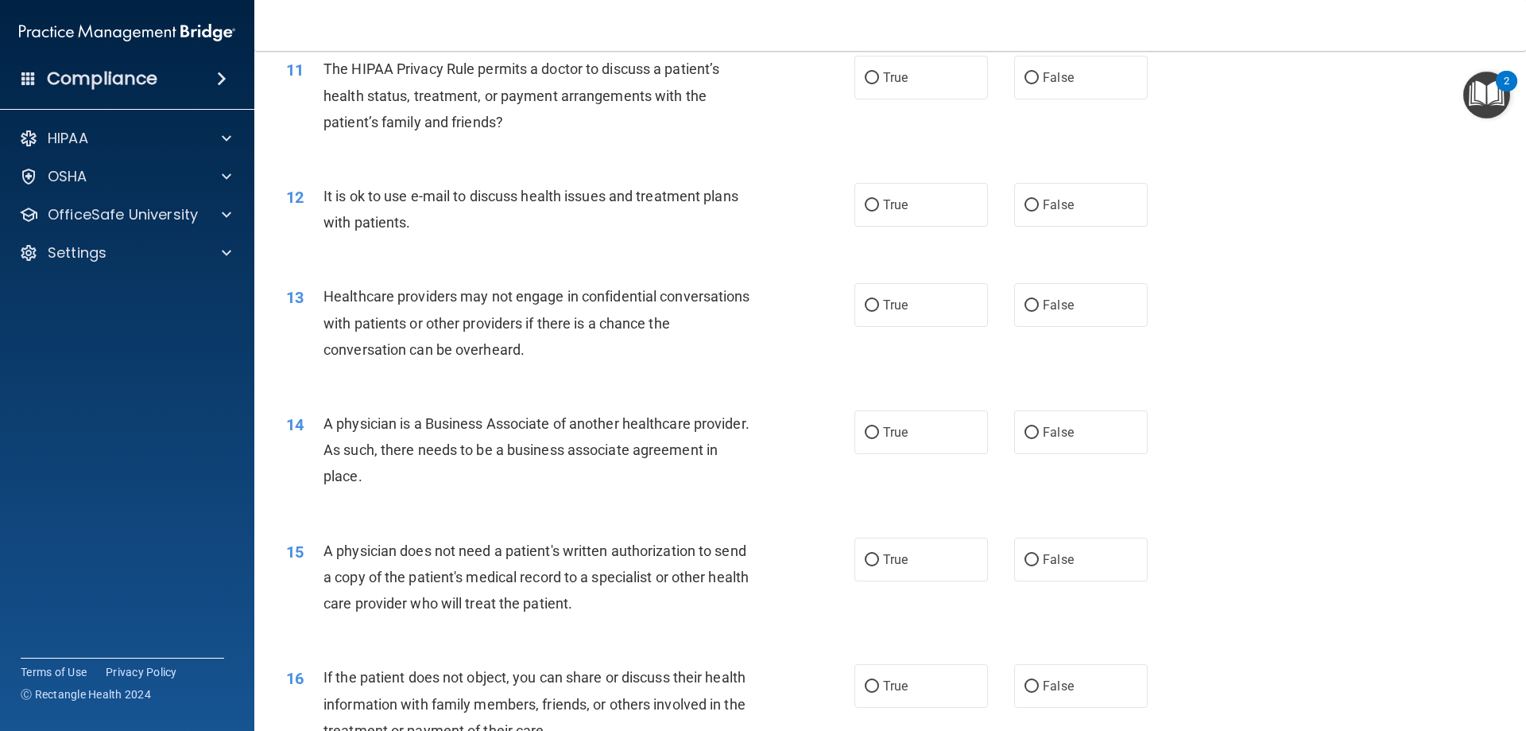
scroll to position [1221, 0]
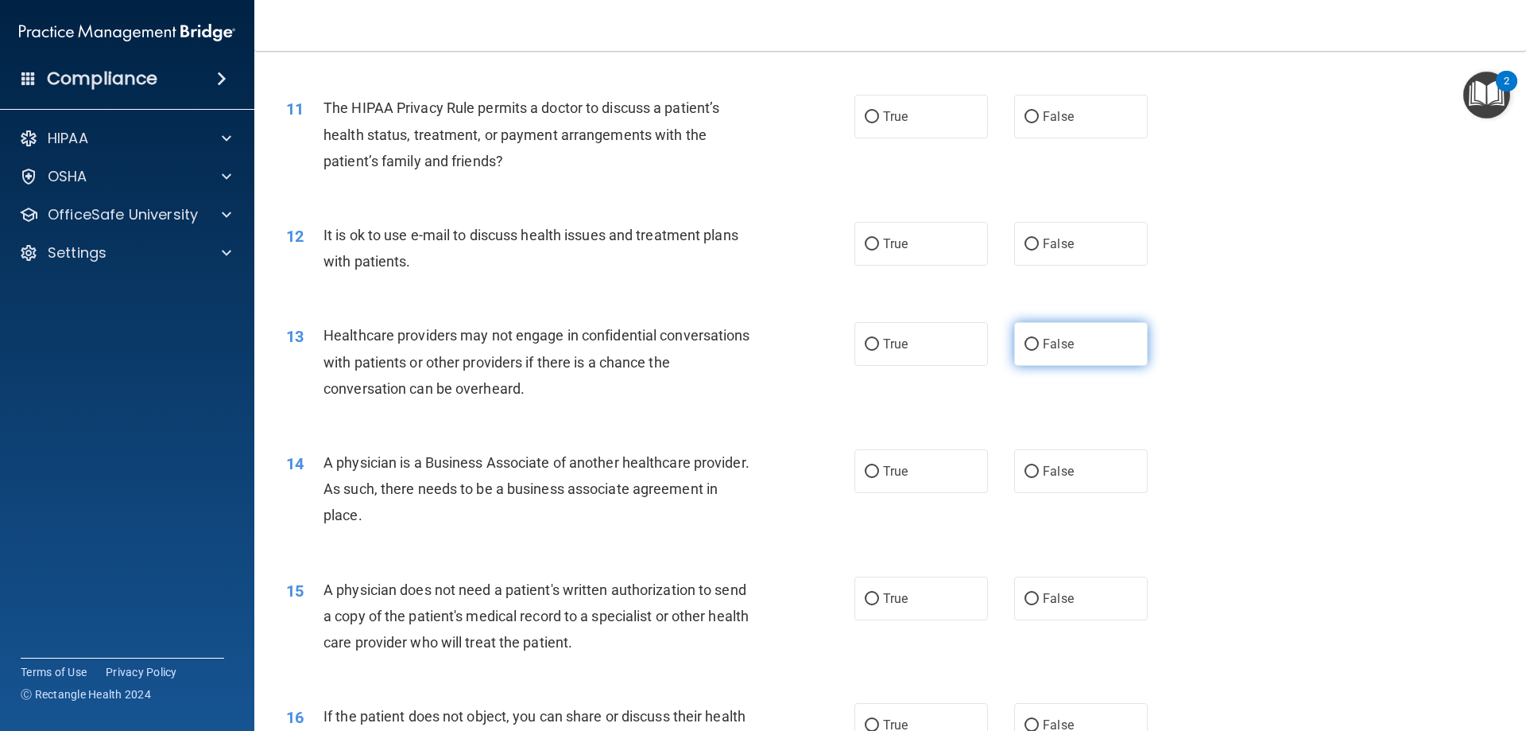
click at [1028, 360] on label "False" at bounding box center [1081, 344] width 134 height 44
click at [1028, 351] on input "False" at bounding box center [1032, 345] width 14 height 12
radio input "true"
click at [1077, 490] on label "False" at bounding box center [1081, 471] width 134 height 44
click at [1039, 478] on input "False" at bounding box center [1032, 472] width 14 height 12
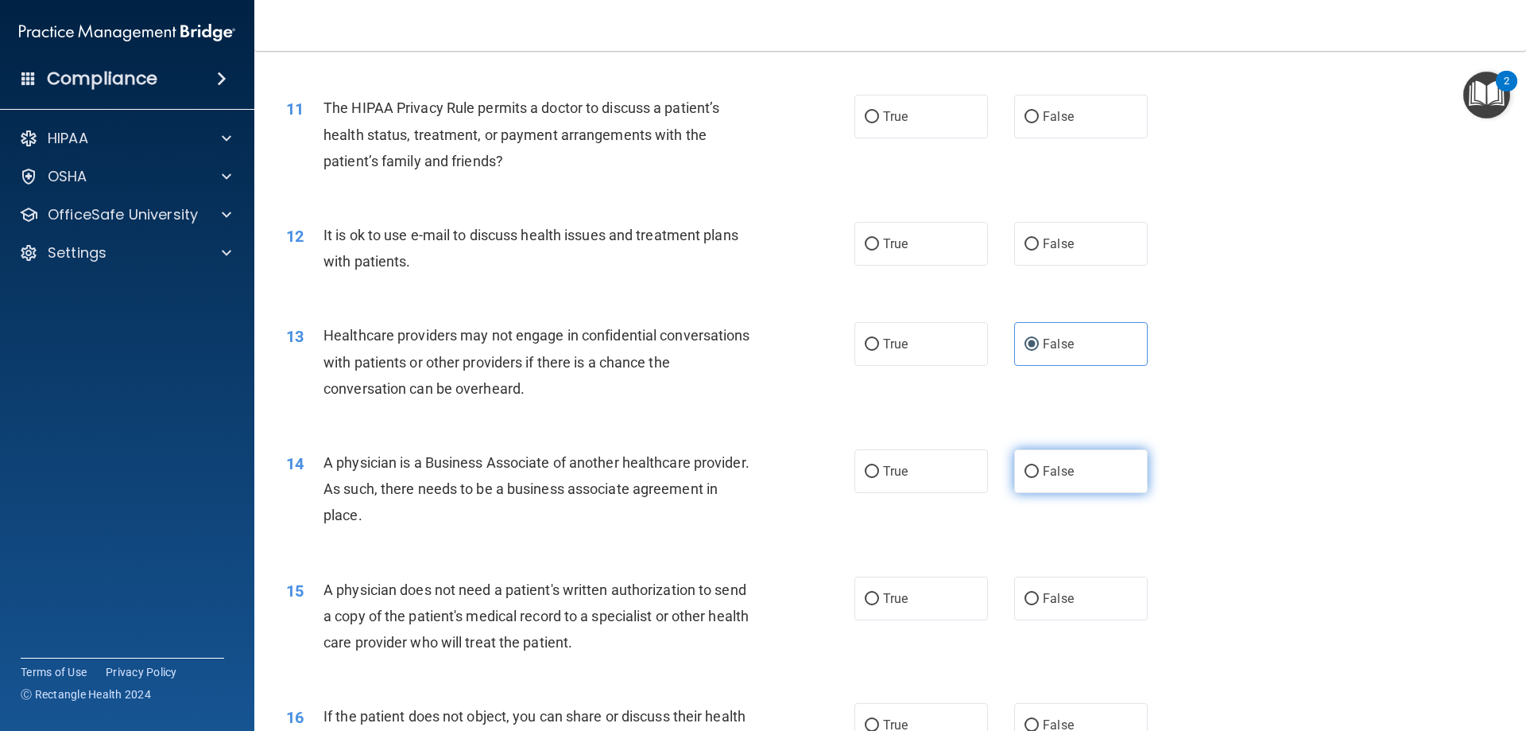
radio input "true"
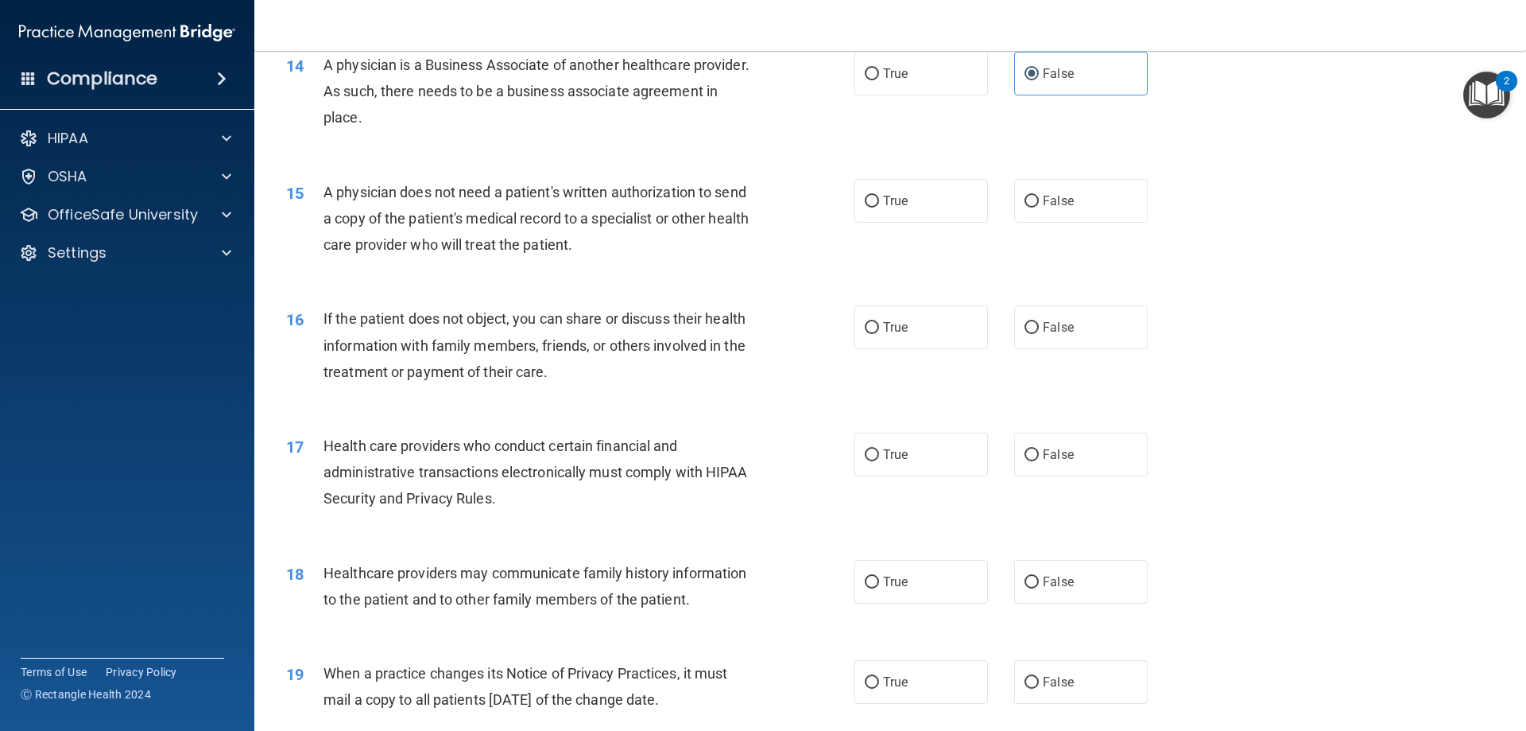
scroll to position [1698, 0]
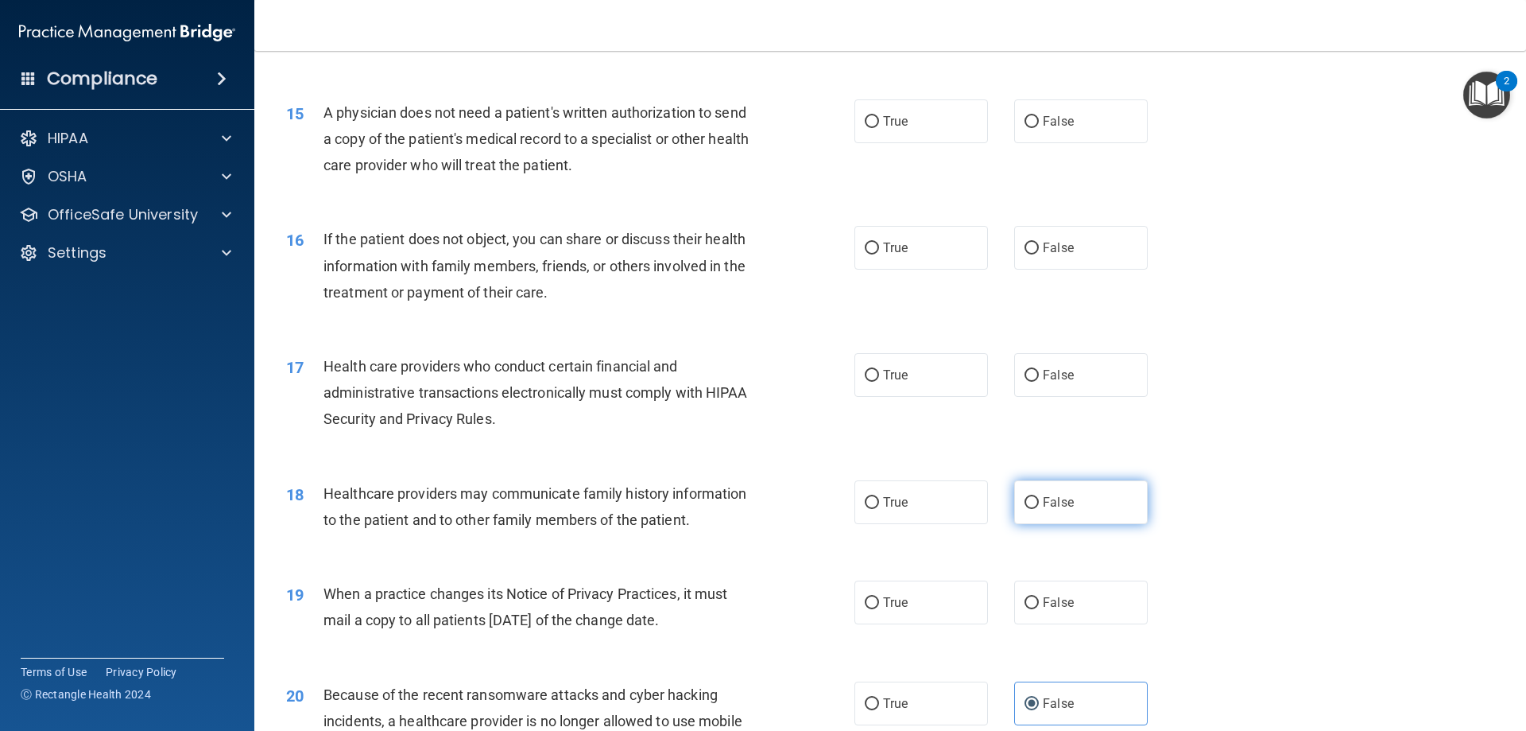
click at [1043, 500] on span "False" at bounding box center [1058, 501] width 31 height 15
click at [1039, 500] on input "False" at bounding box center [1032, 503] width 14 height 12
radio input "true"
click at [1030, 605] on input "False" at bounding box center [1032, 603] width 14 height 12
radio input "true"
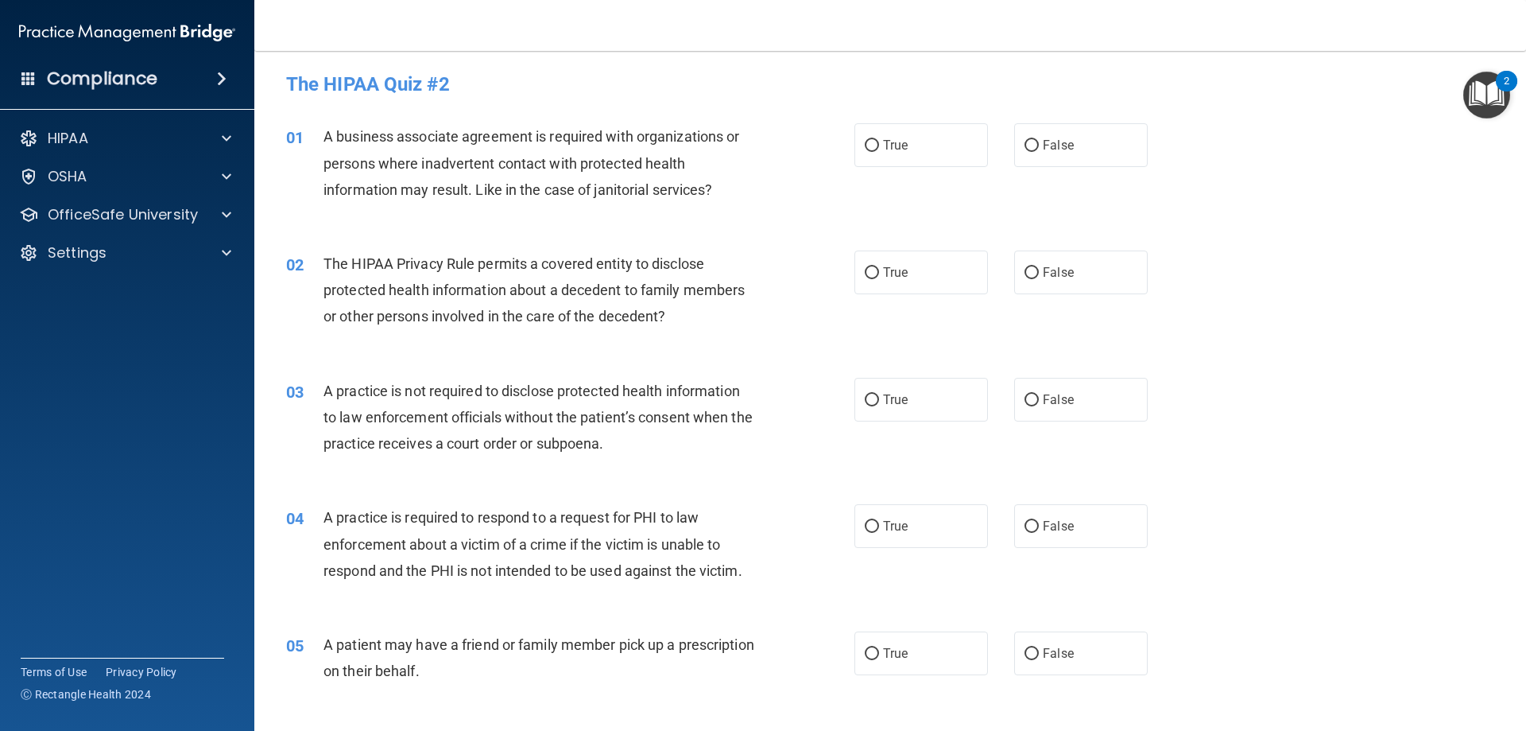
scroll to position [0, 0]
click at [1014, 149] on label "False" at bounding box center [1081, 148] width 134 height 44
click at [1025, 149] on input "False" at bounding box center [1032, 148] width 14 height 12
radio input "true"
click at [1057, 407] on span "False" at bounding box center [1058, 401] width 31 height 15
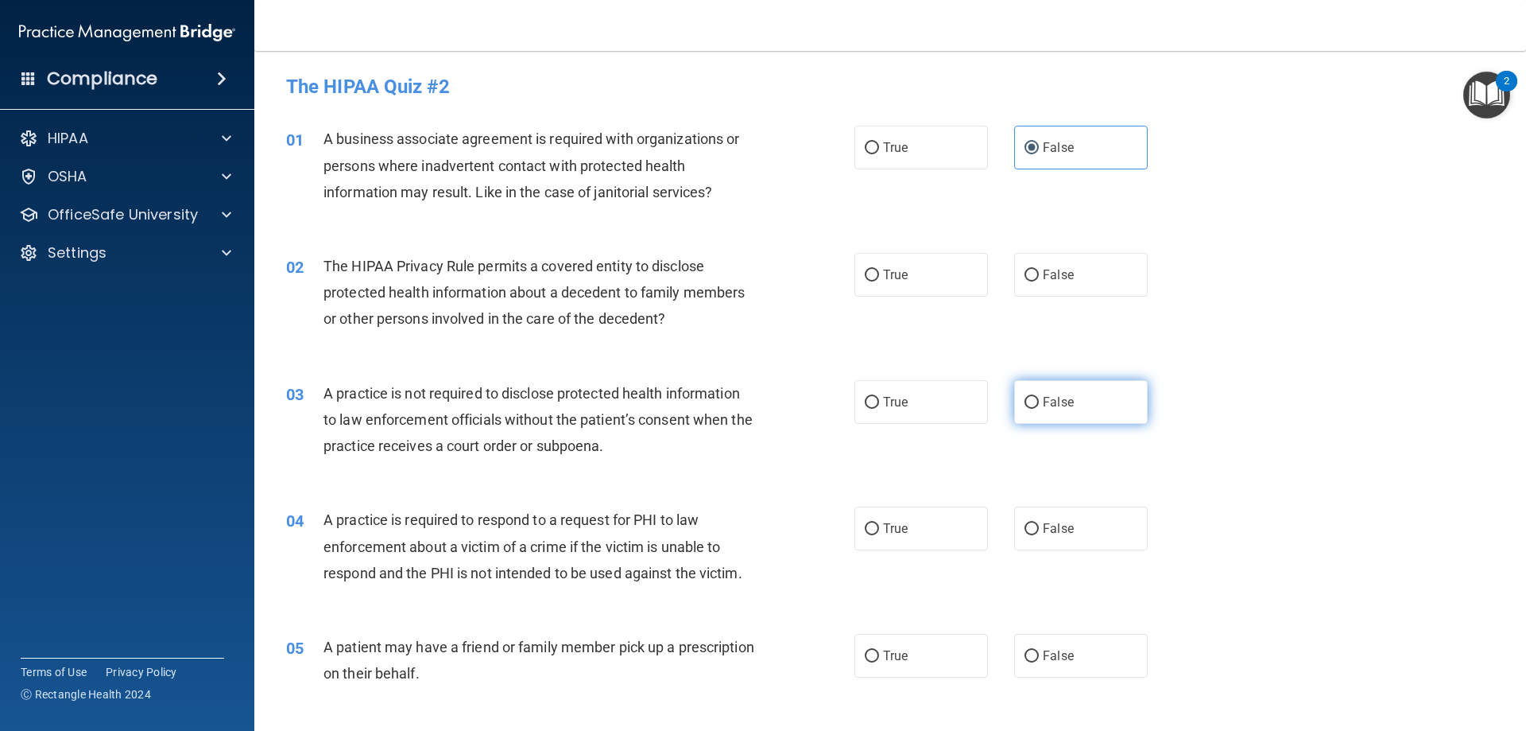
click at [1039, 407] on input "False" at bounding box center [1032, 403] width 14 height 12
radio input "true"
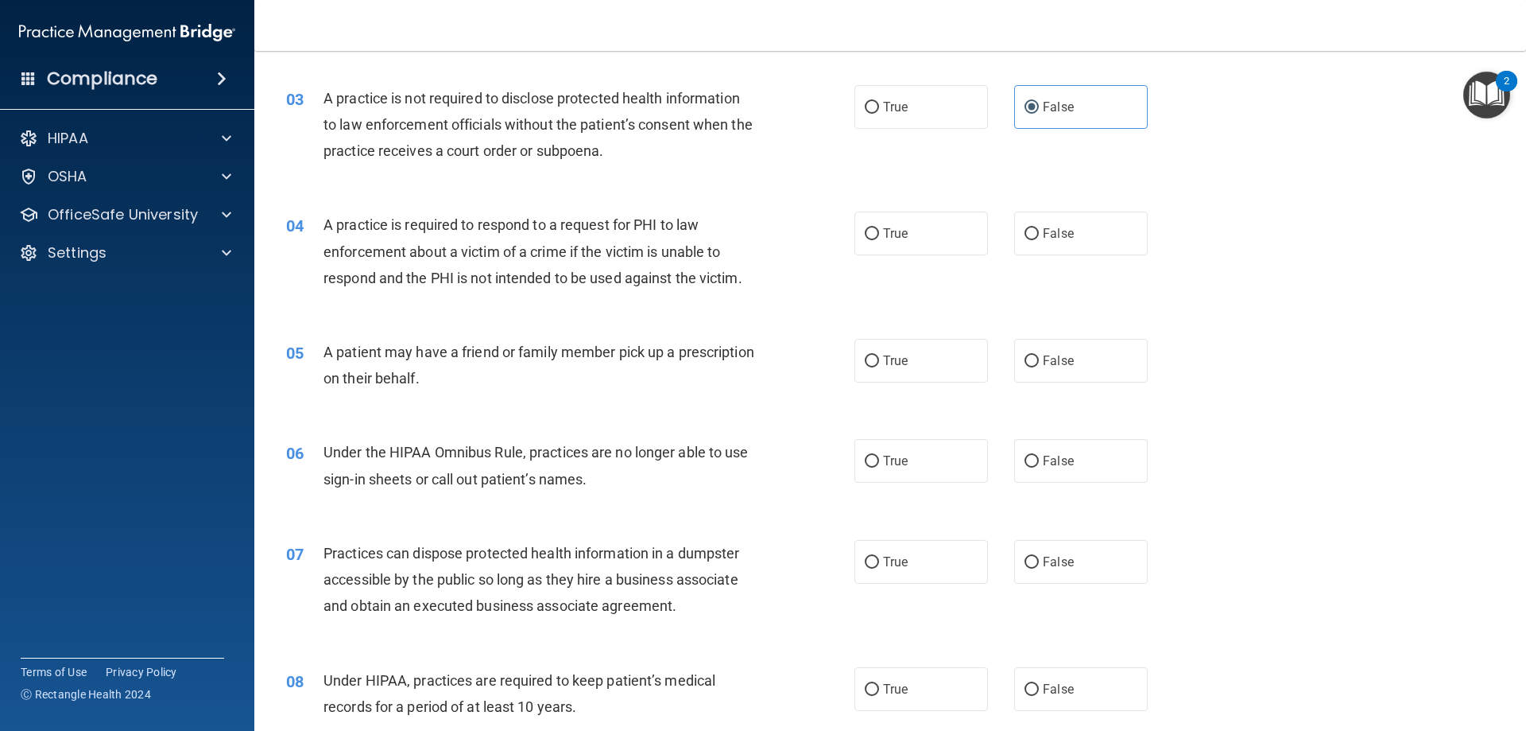
scroll to position [318, 0]
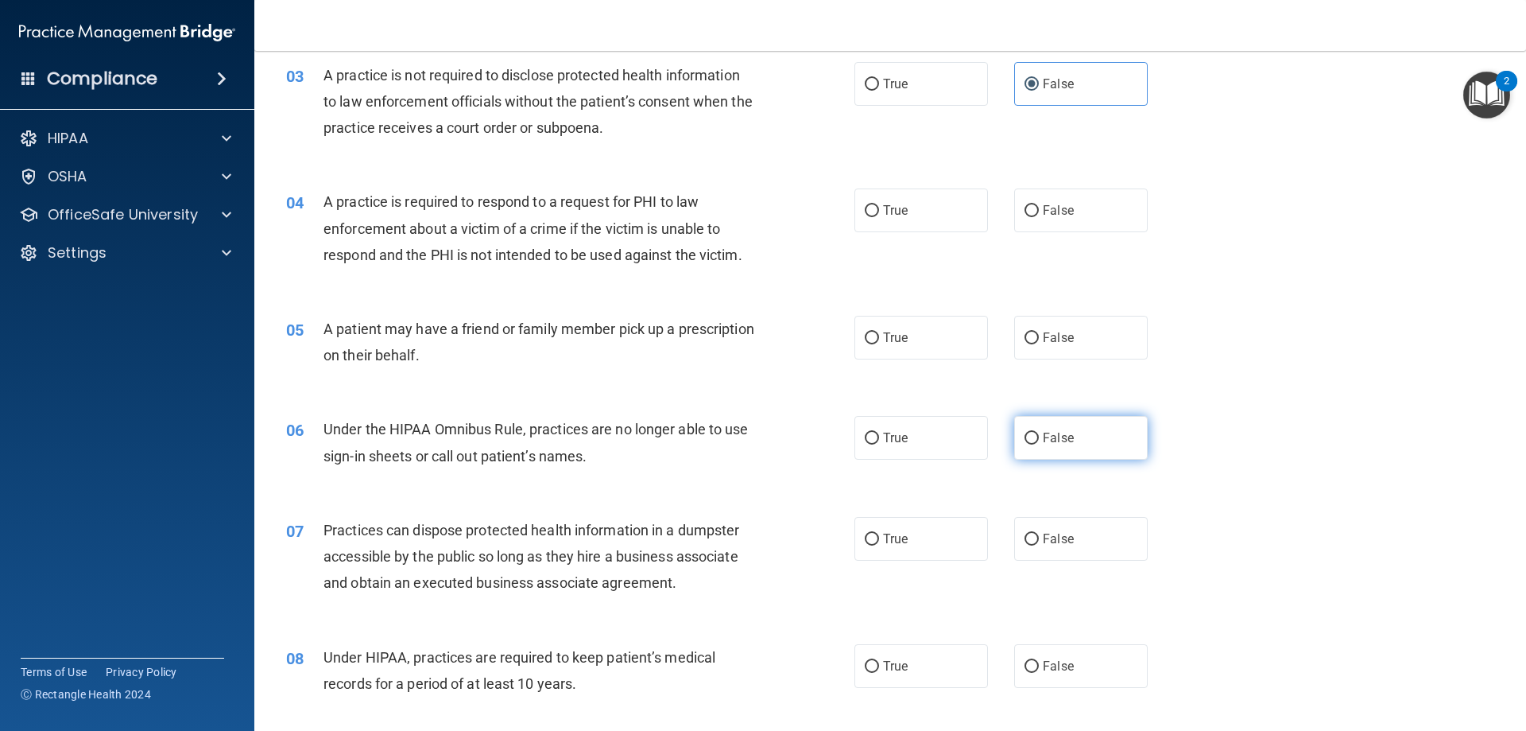
click at [1018, 430] on label "False" at bounding box center [1081, 438] width 134 height 44
click at [1025, 432] on input "False" at bounding box center [1032, 438] width 14 height 12
radio input "true"
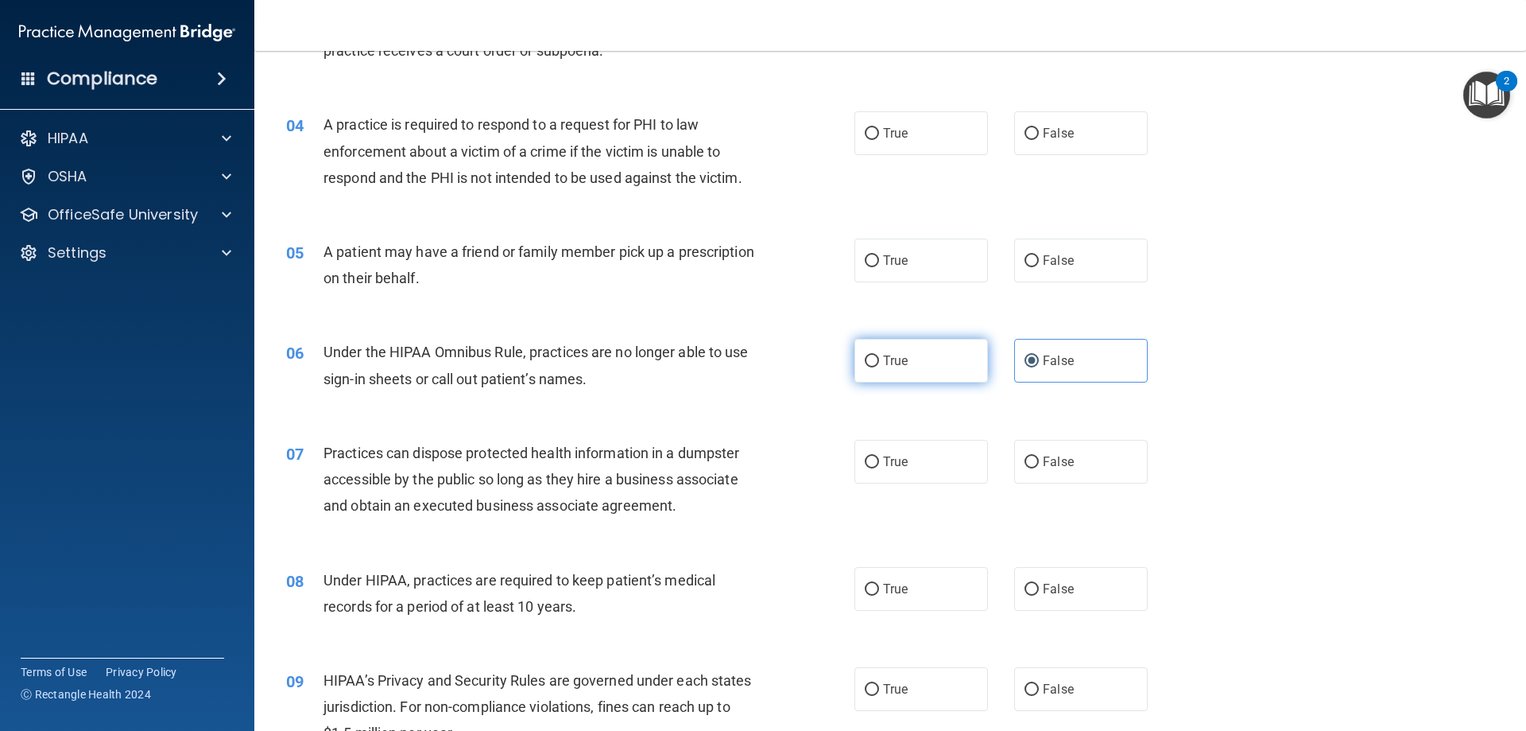
scroll to position [397, 0]
click at [1065, 468] on label "False" at bounding box center [1081, 459] width 134 height 44
click at [1039, 466] on input "False" at bounding box center [1032, 460] width 14 height 12
radio input "true"
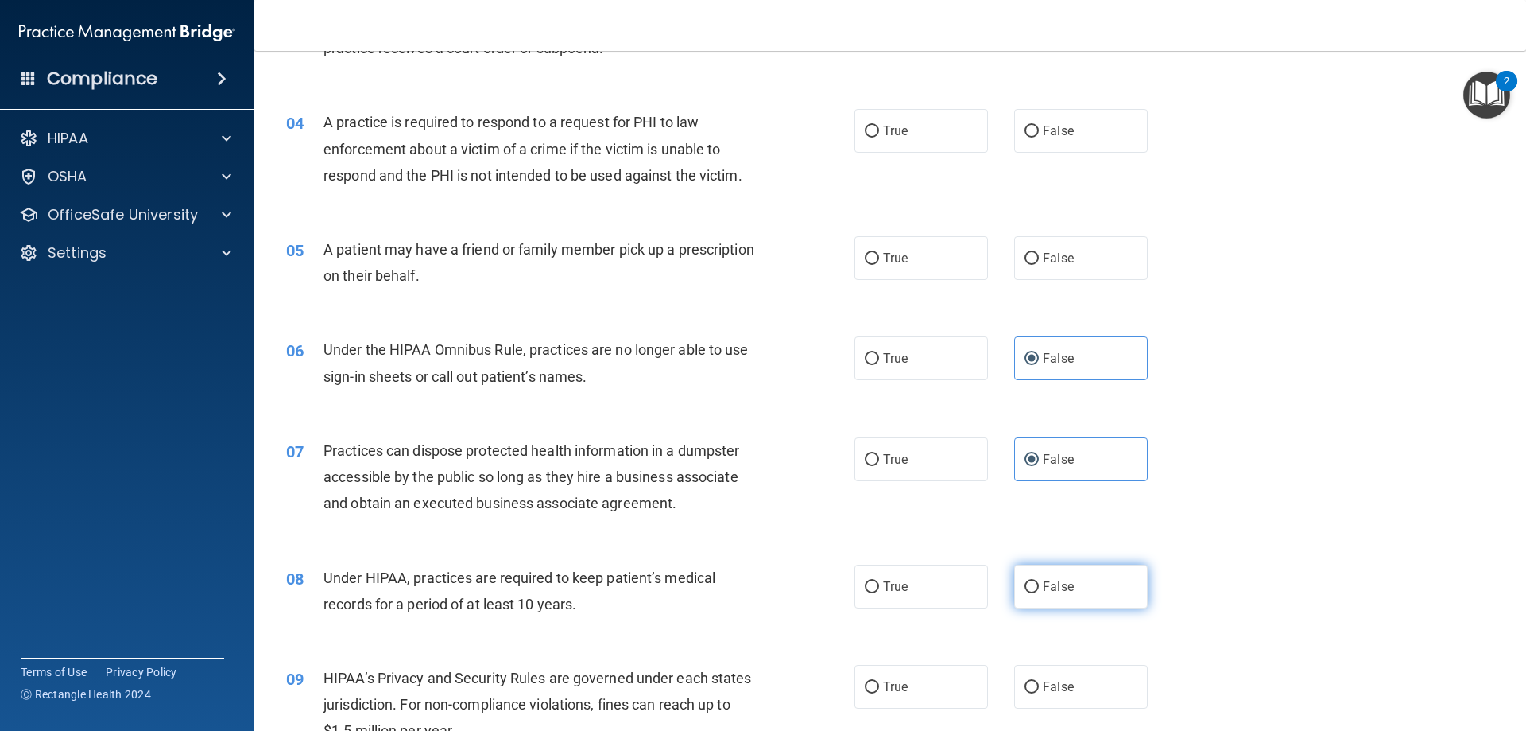
click at [1014, 591] on label "False" at bounding box center [1081, 586] width 134 height 44
click at [1025, 591] on input "False" at bounding box center [1032, 587] width 14 height 12
radio input "true"
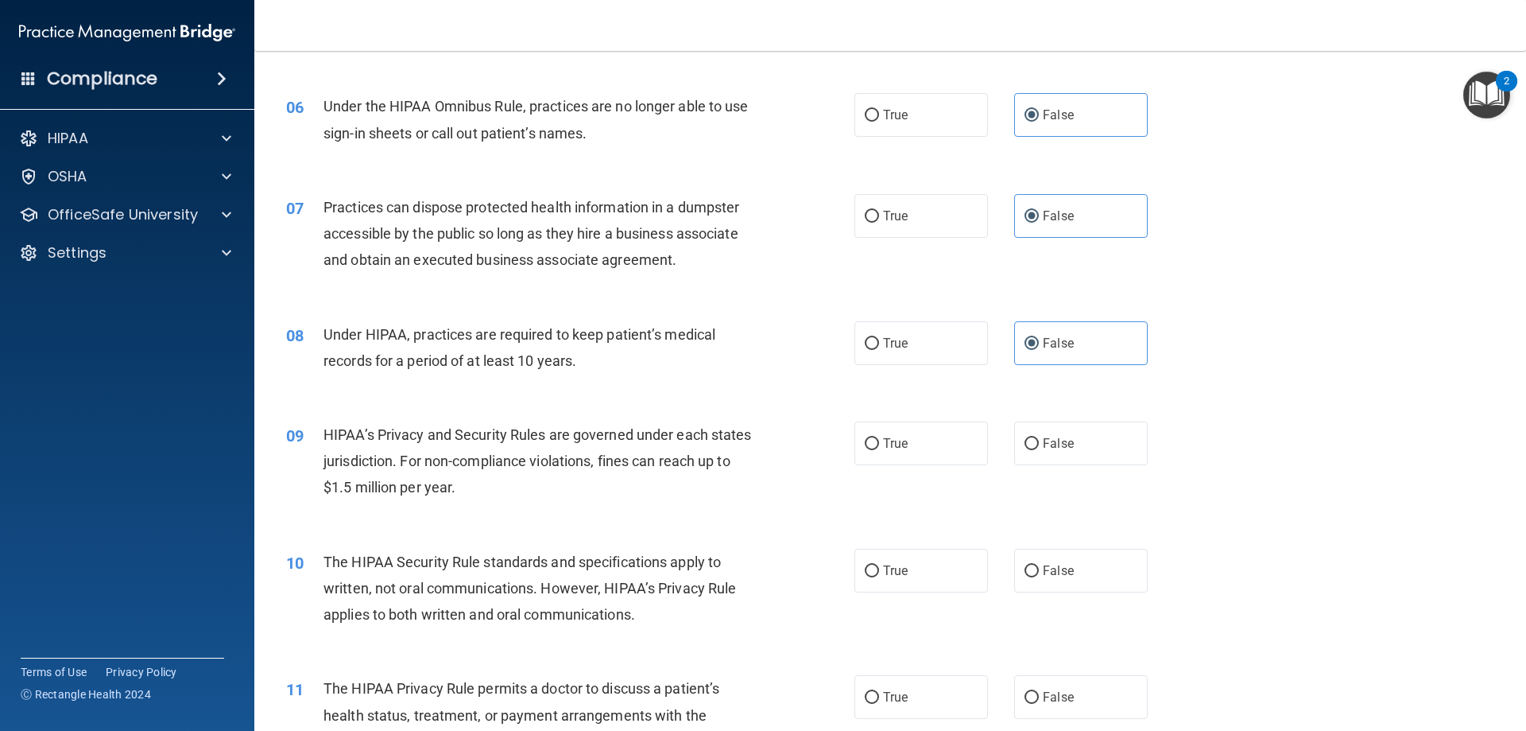
scroll to position [715, 0]
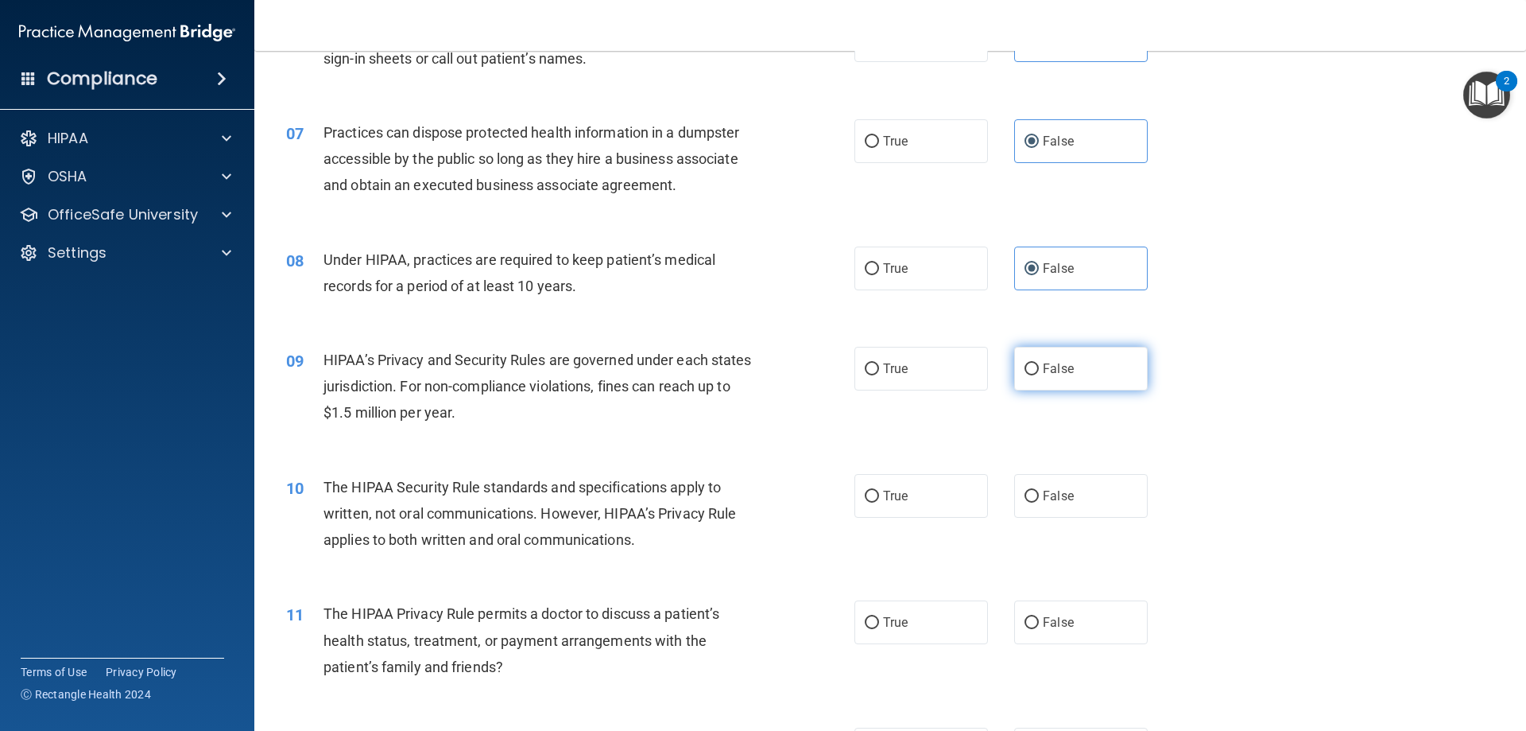
click at [1029, 381] on label "False" at bounding box center [1081, 369] width 134 height 44
click at [1029, 375] on input "False" at bounding box center [1032, 369] width 14 height 12
radio input "true"
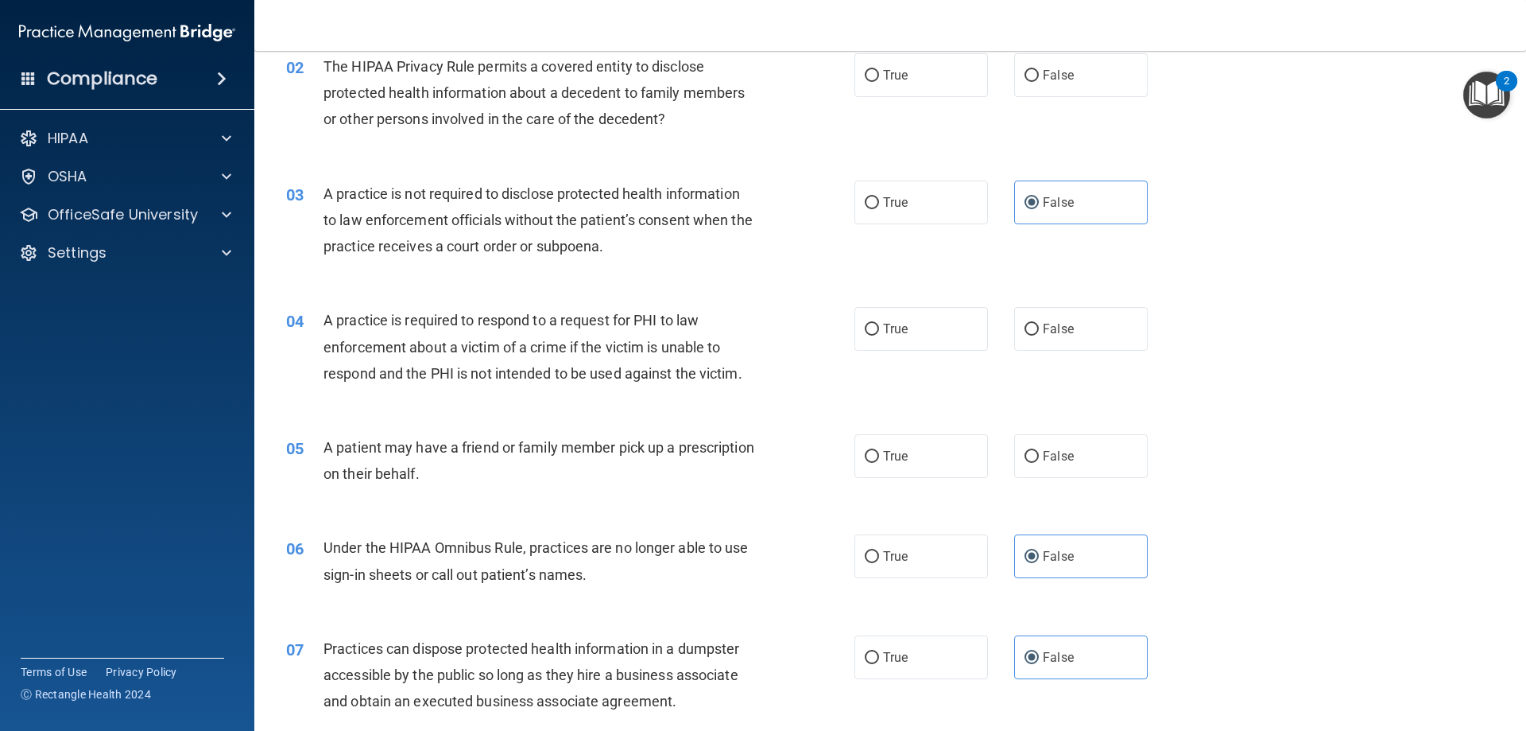
scroll to position [0, 0]
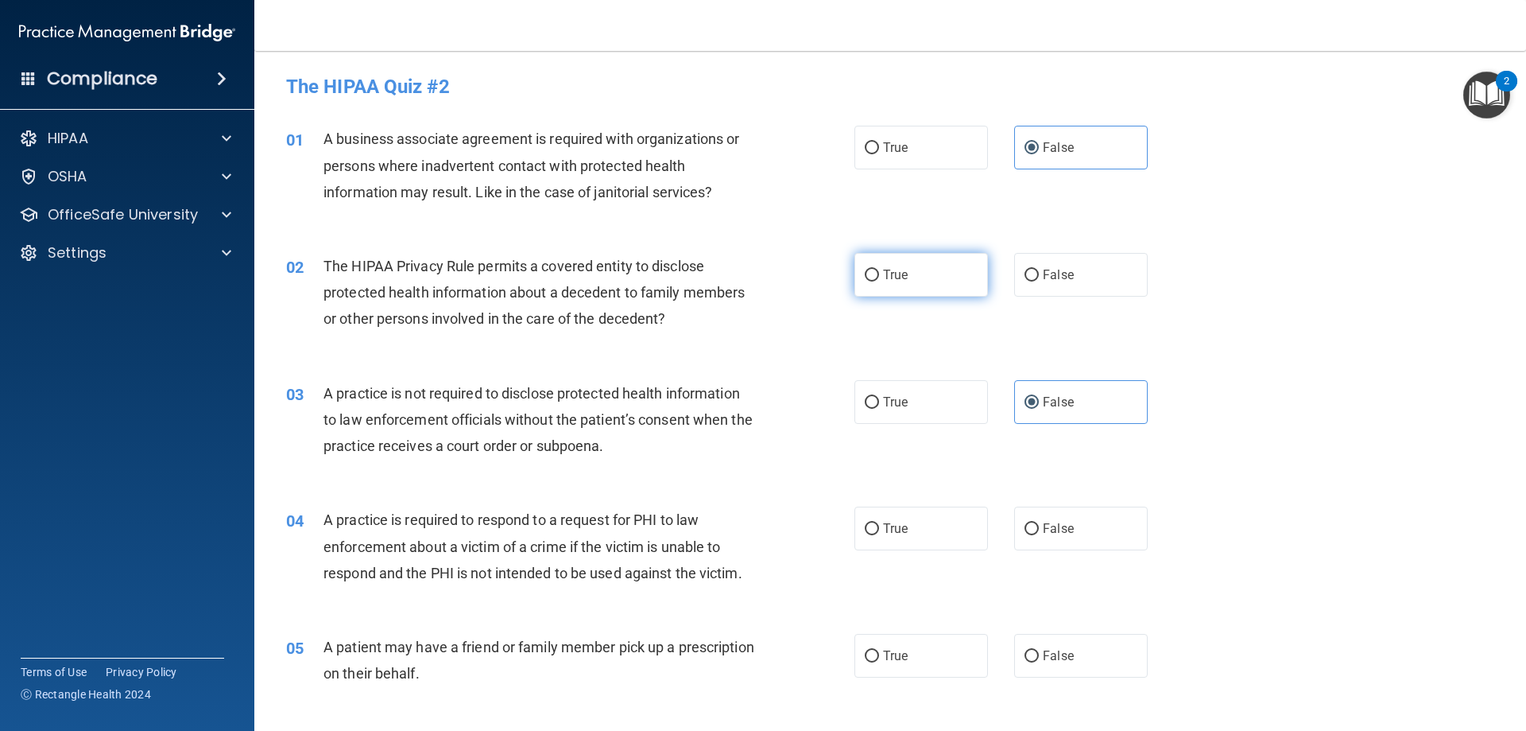
click at [911, 262] on label "True" at bounding box center [922, 275] width 134 height 44
click at [879, 270] on input "True" at bounding box center [872, 276] width 14 height 12
radio input "true"
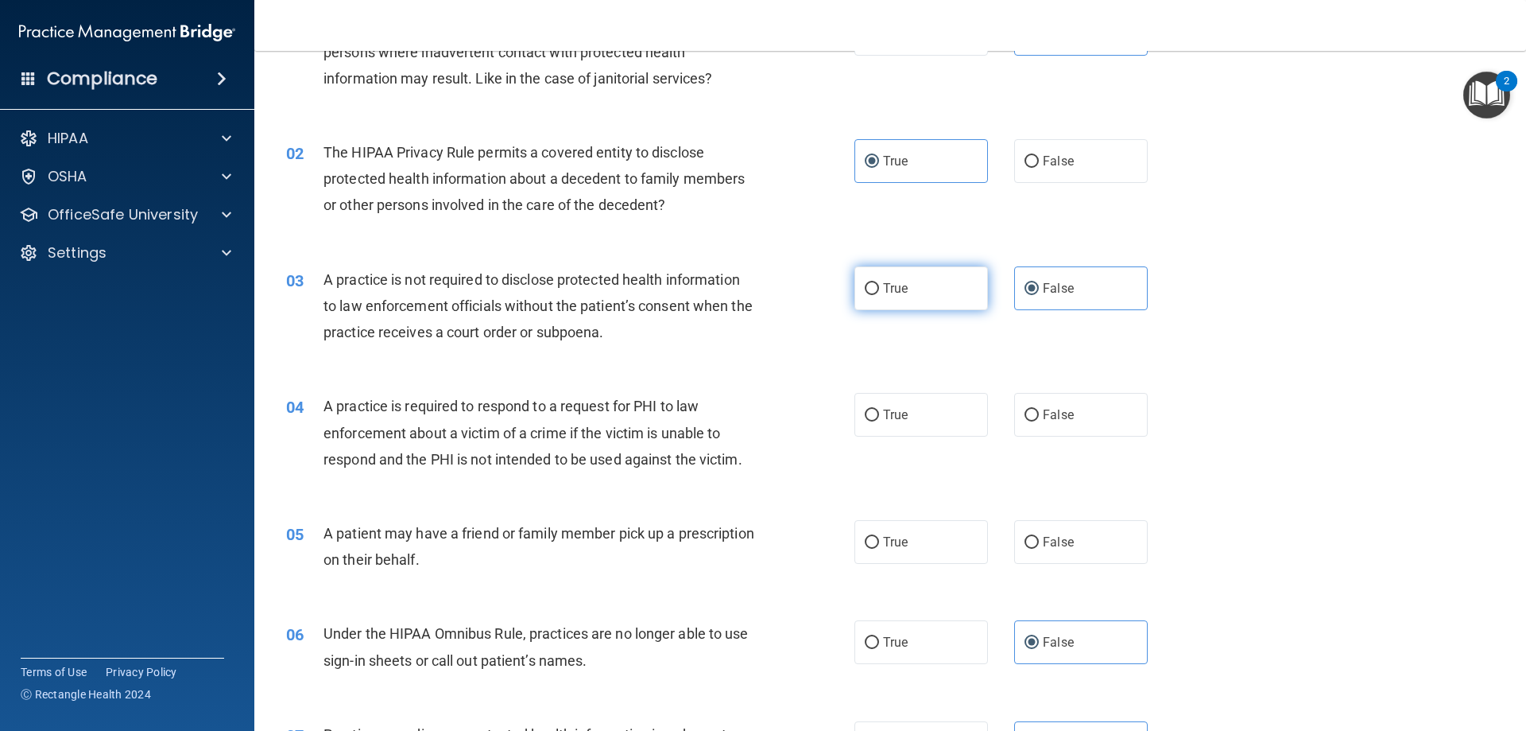
scroll to position [159, 0]
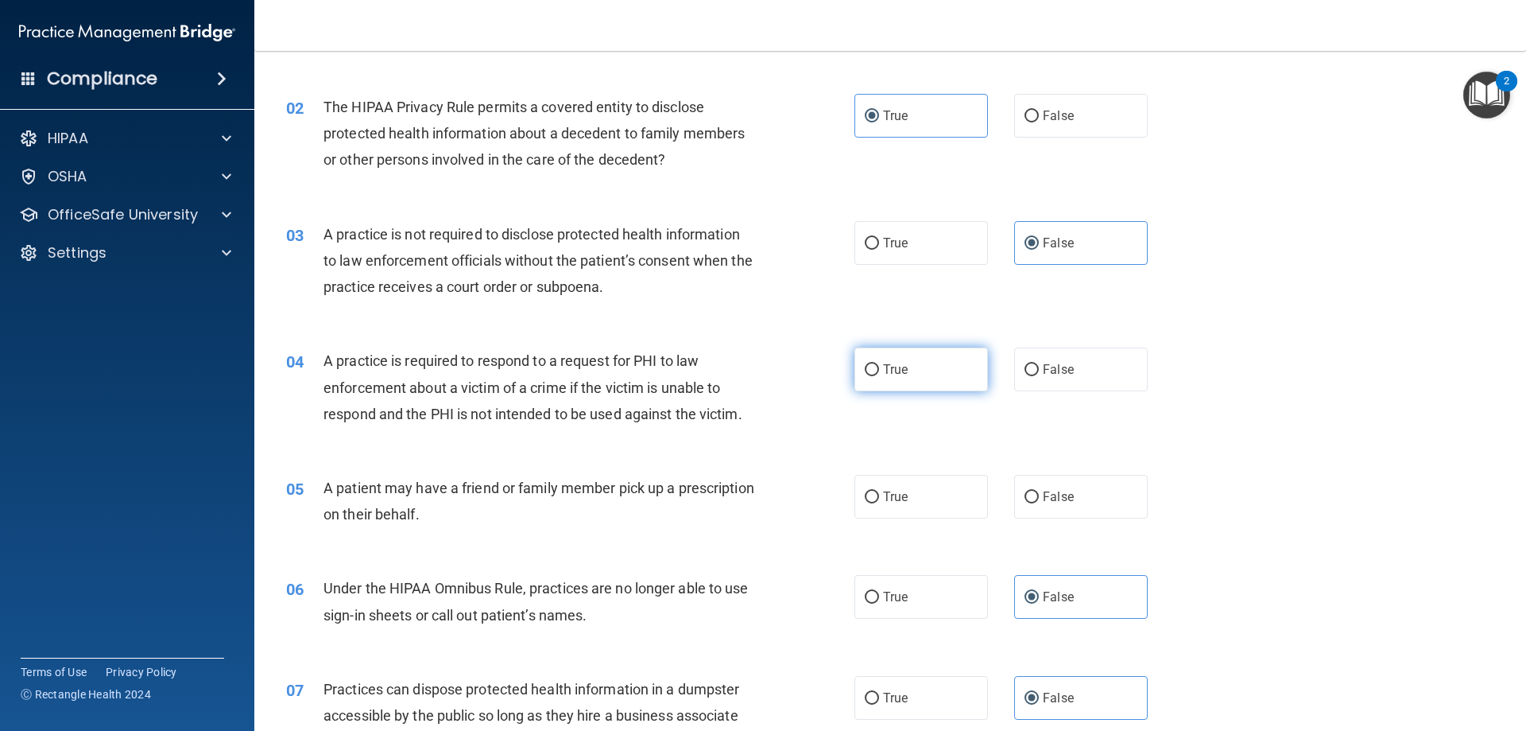
click at [920, 363] on label "True" at bounding box center [922, 369] width 134 height 44
click at [879, 364] on input "True" at bounding box center [872, 370] width 14 height 12
radio input "true"
click at [921, 507] on label "True" at bounding box center [922, 497] width 134 height 44
click at [879, 503] on input "True" at bounding box center [872, 497] width 14 height 12
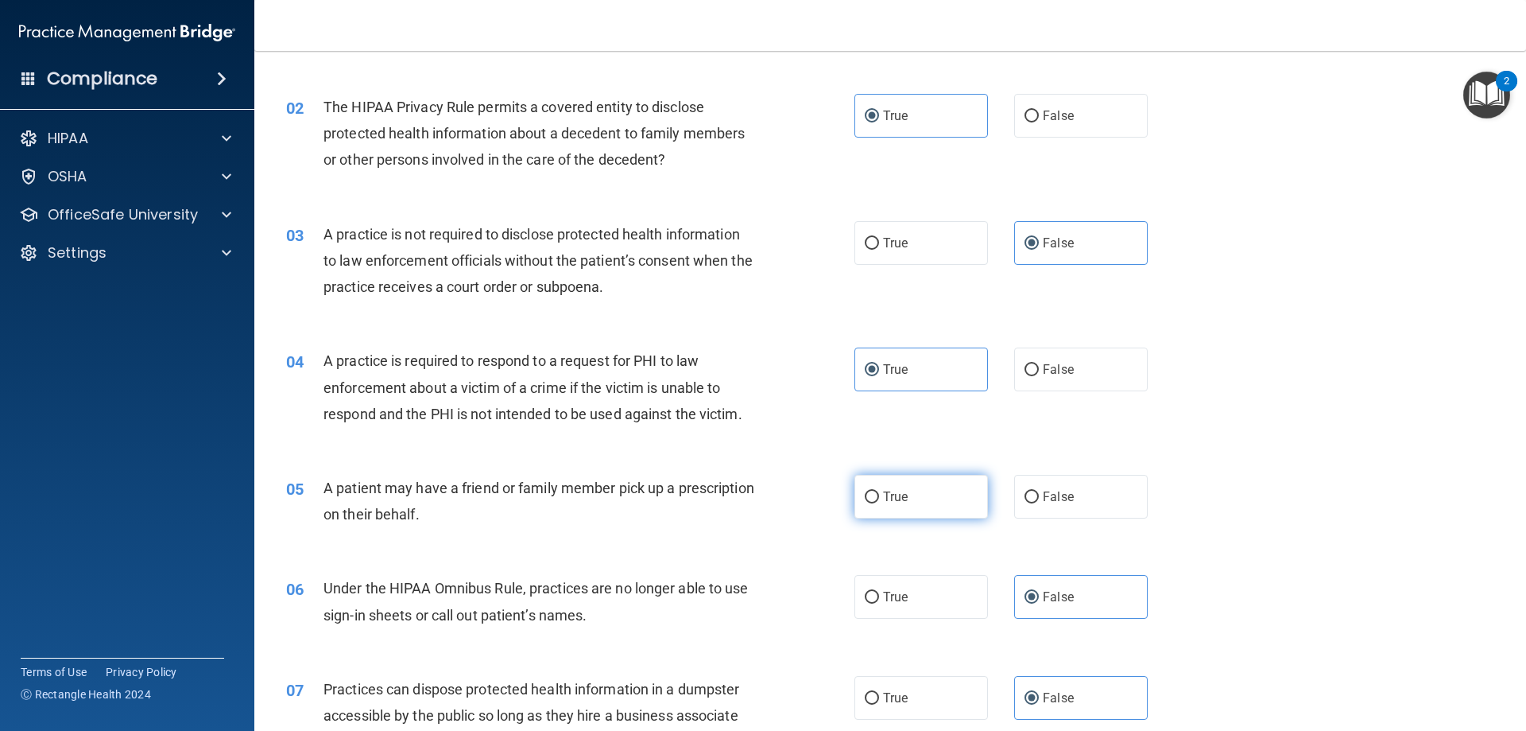
radio input "true"
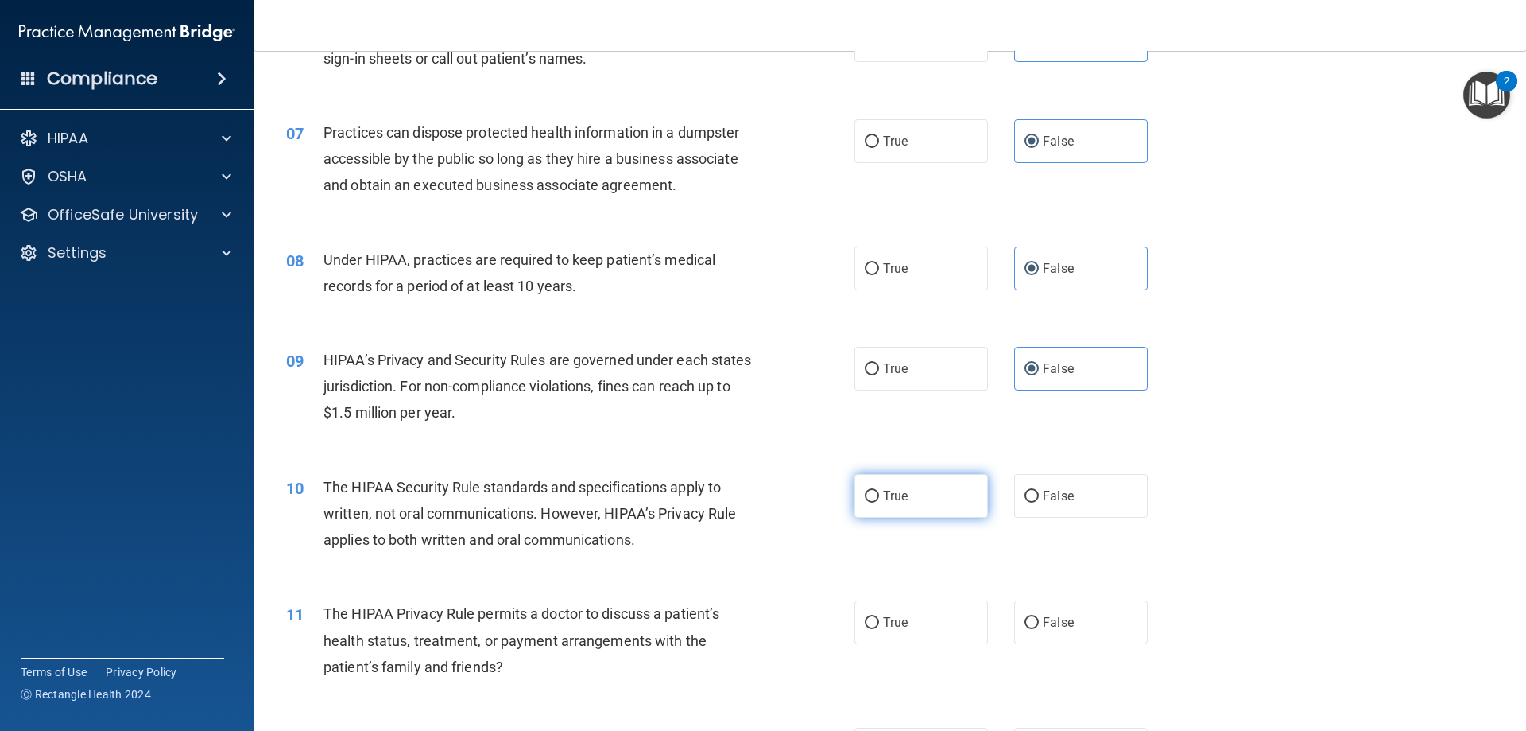
click at [906, 481] on label "True" at bounding box center [922, 496] width 134 height 44
click at [879, 491] on input "True" at bounding box center [872, 497] width 14 height 12
radio input "true"
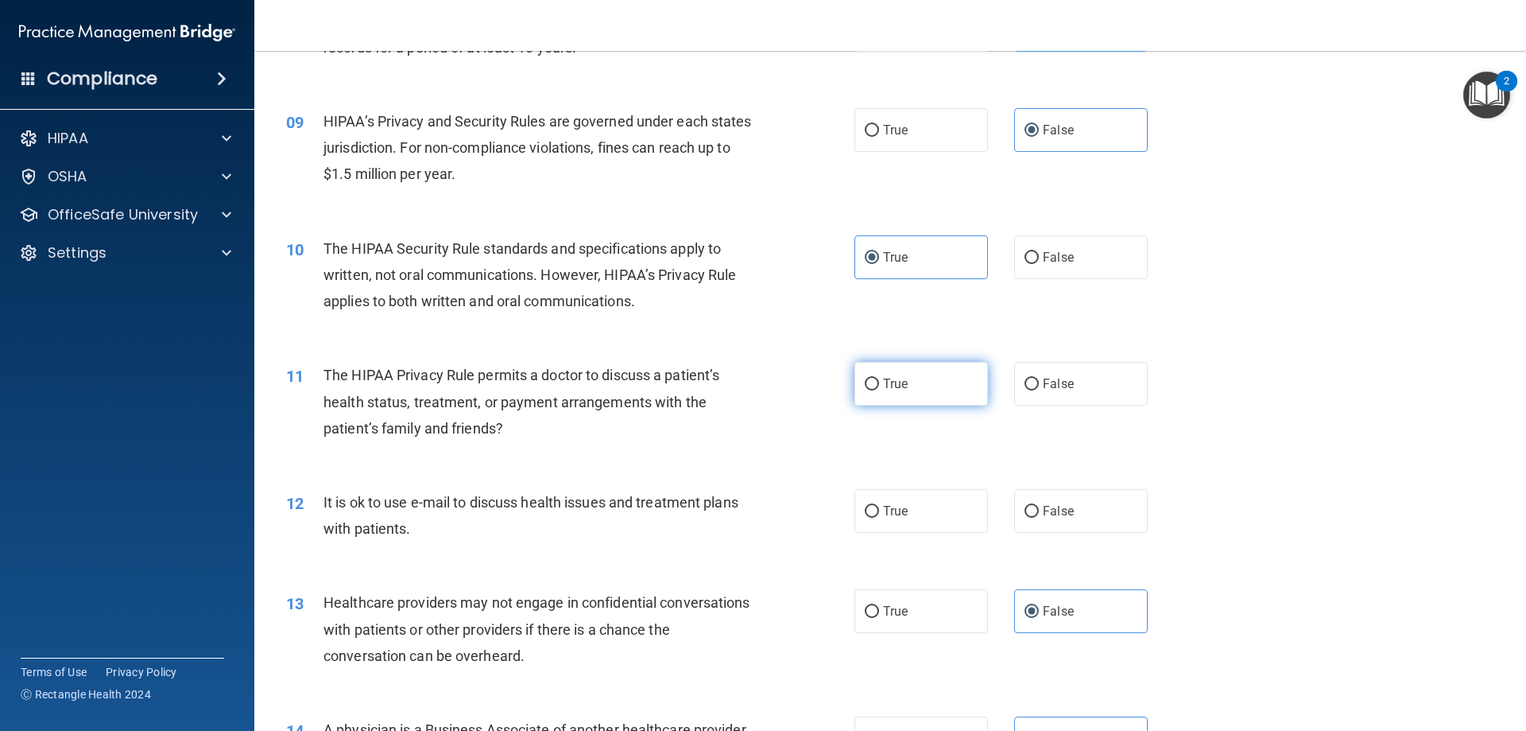
click at [954, 366] on label "True" at bounding box center [922, 384] width 134 height 44
click at [879, 378] on input "True" at bounding box center [872, 384] width 14 height 12
radio input "true"
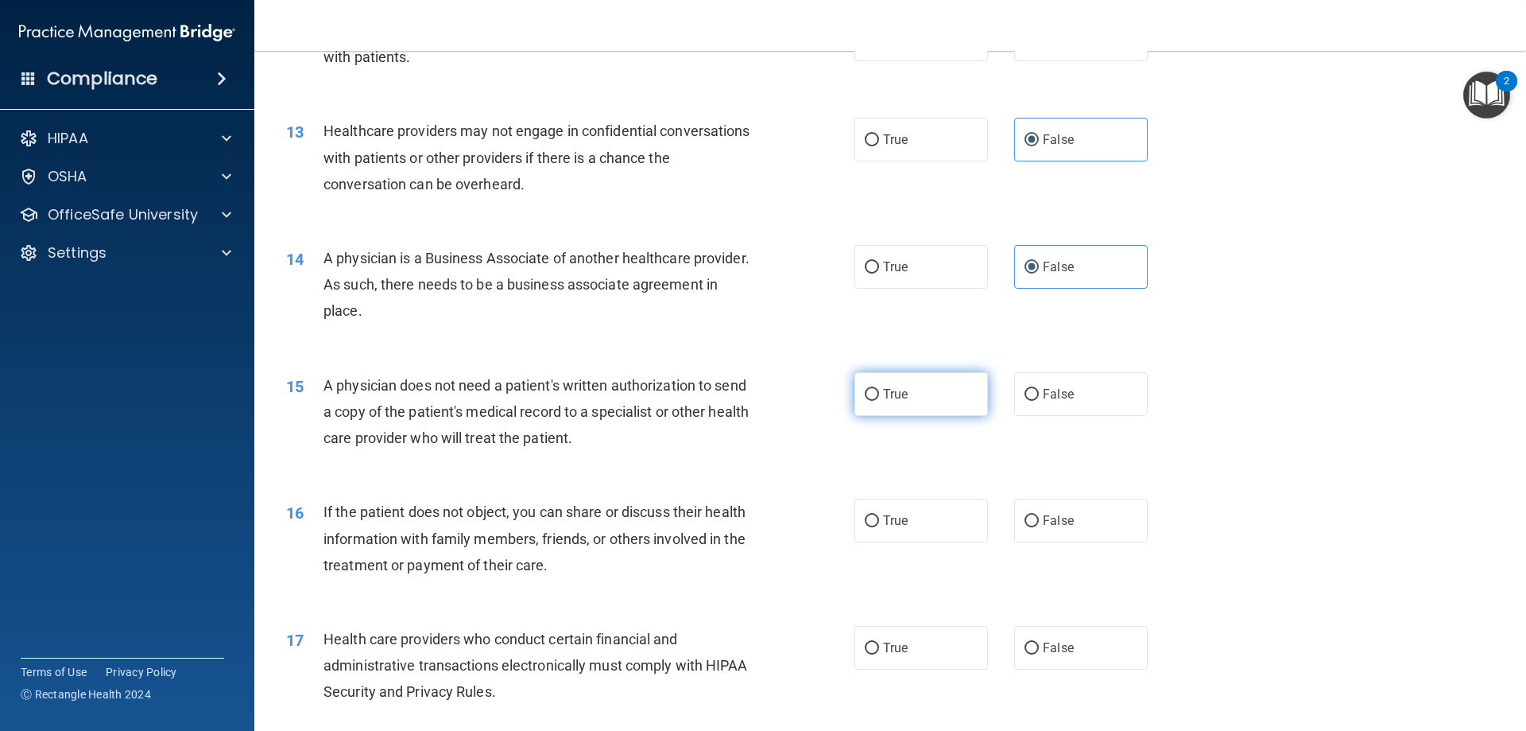
scroll to position [1431, 0]
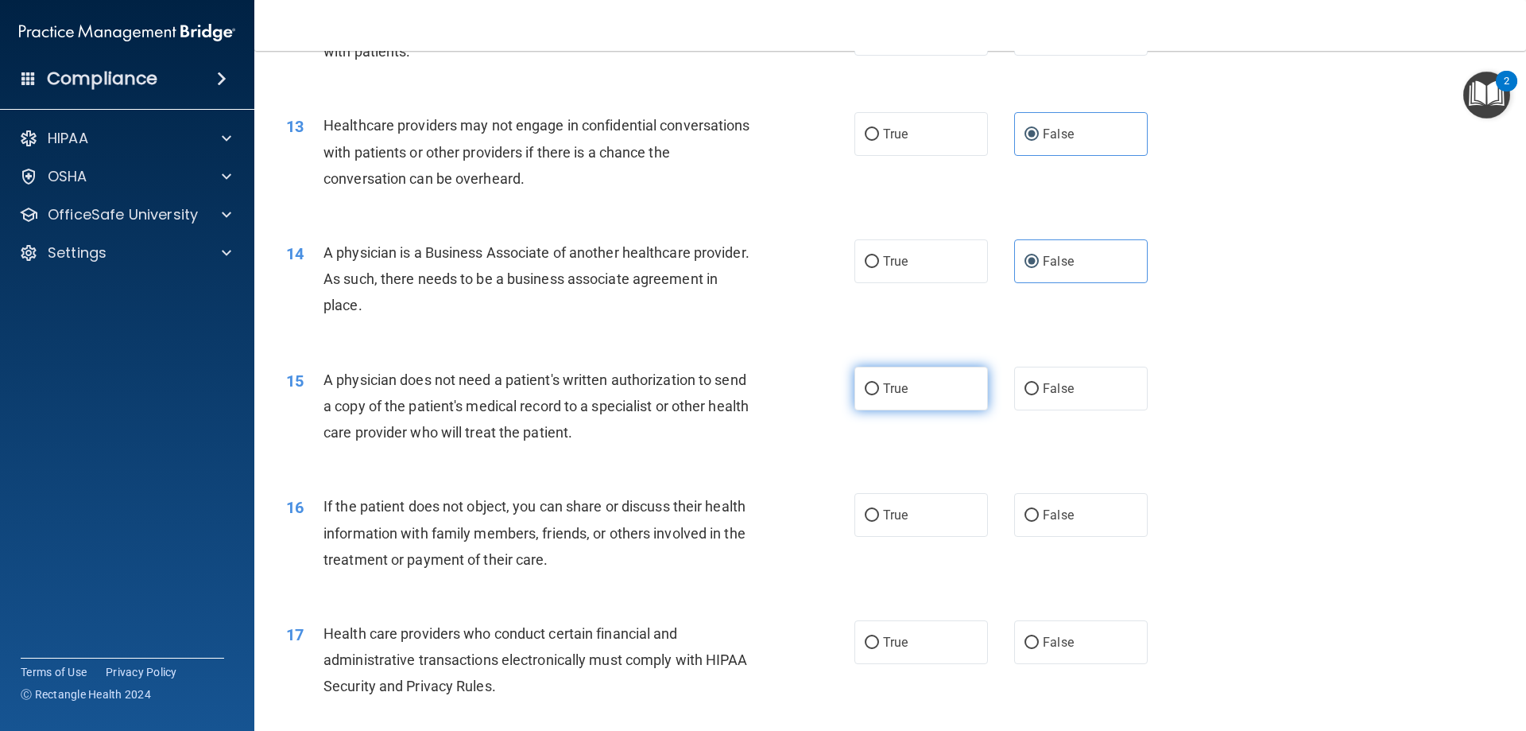
click at [910, 400] on label "True" at bounding box center [922, 388] width 134 height 44
click at [879, 395] on input "True" at bounding box center [872, 389] width 14 height 12
radio input "true"
click at [956, 525] on label "True" at bounding box center [922, 515] width 134 height 44
click at [879, 522] on input "True" at bounding box center [872, 516] width 14 height 12
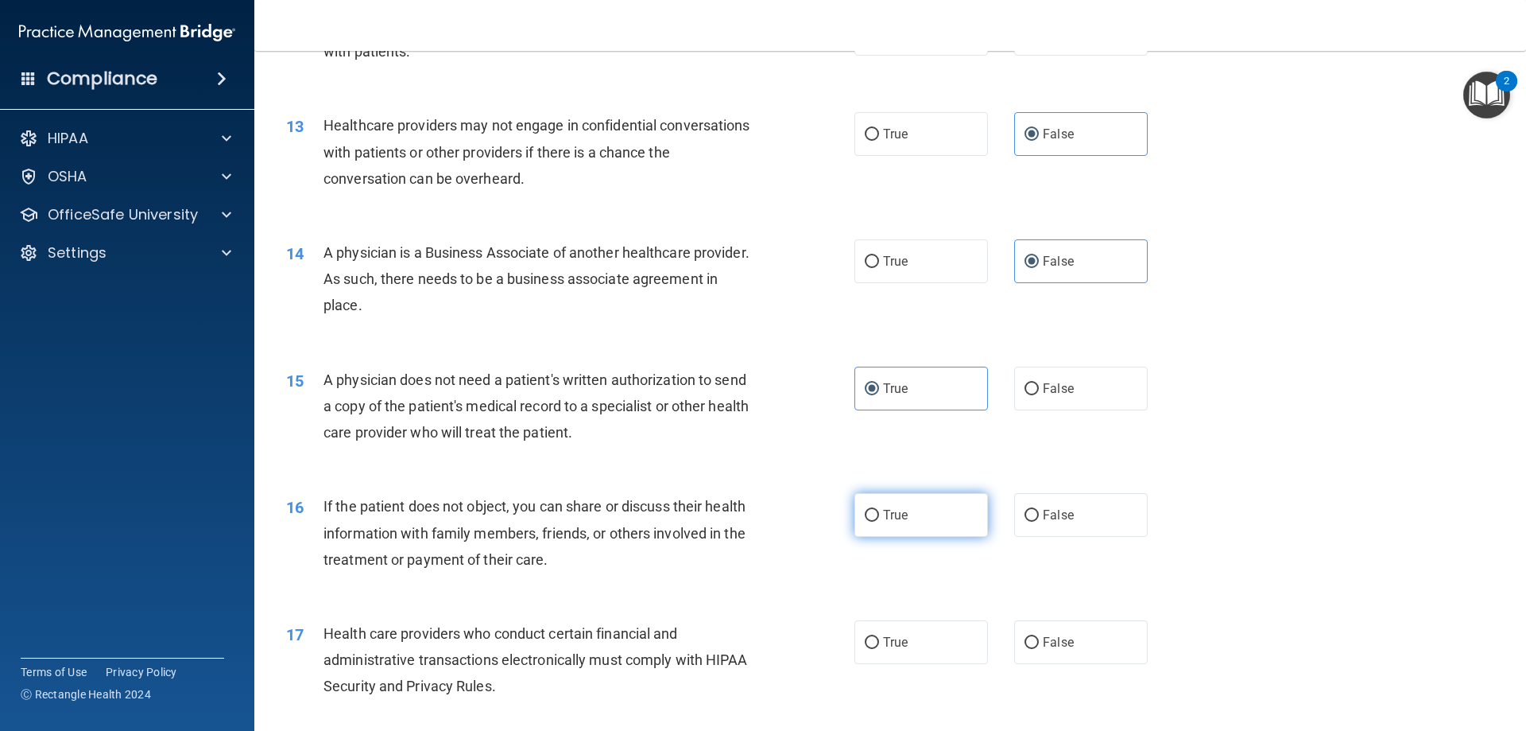
radio input "true"
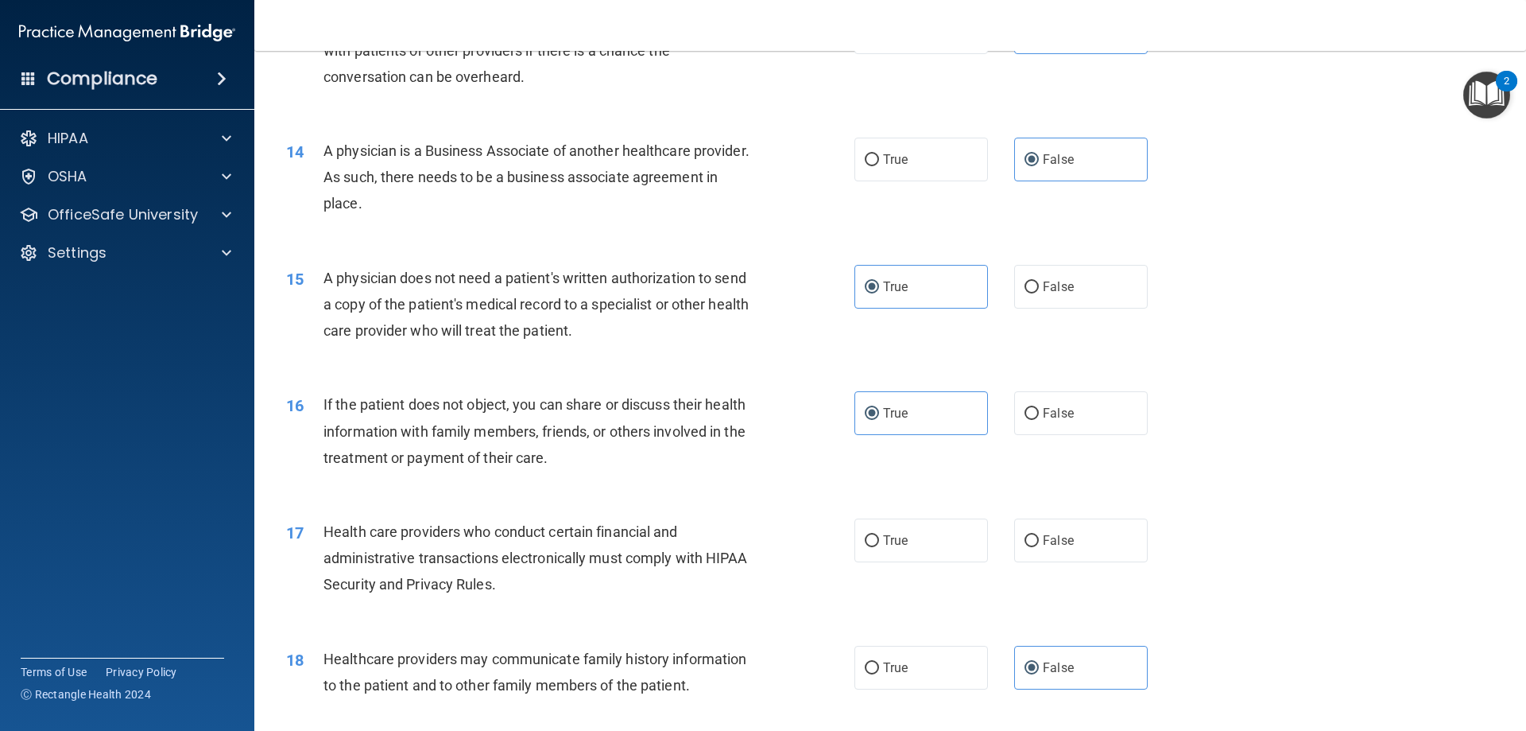
scroll to position [1669, 0]
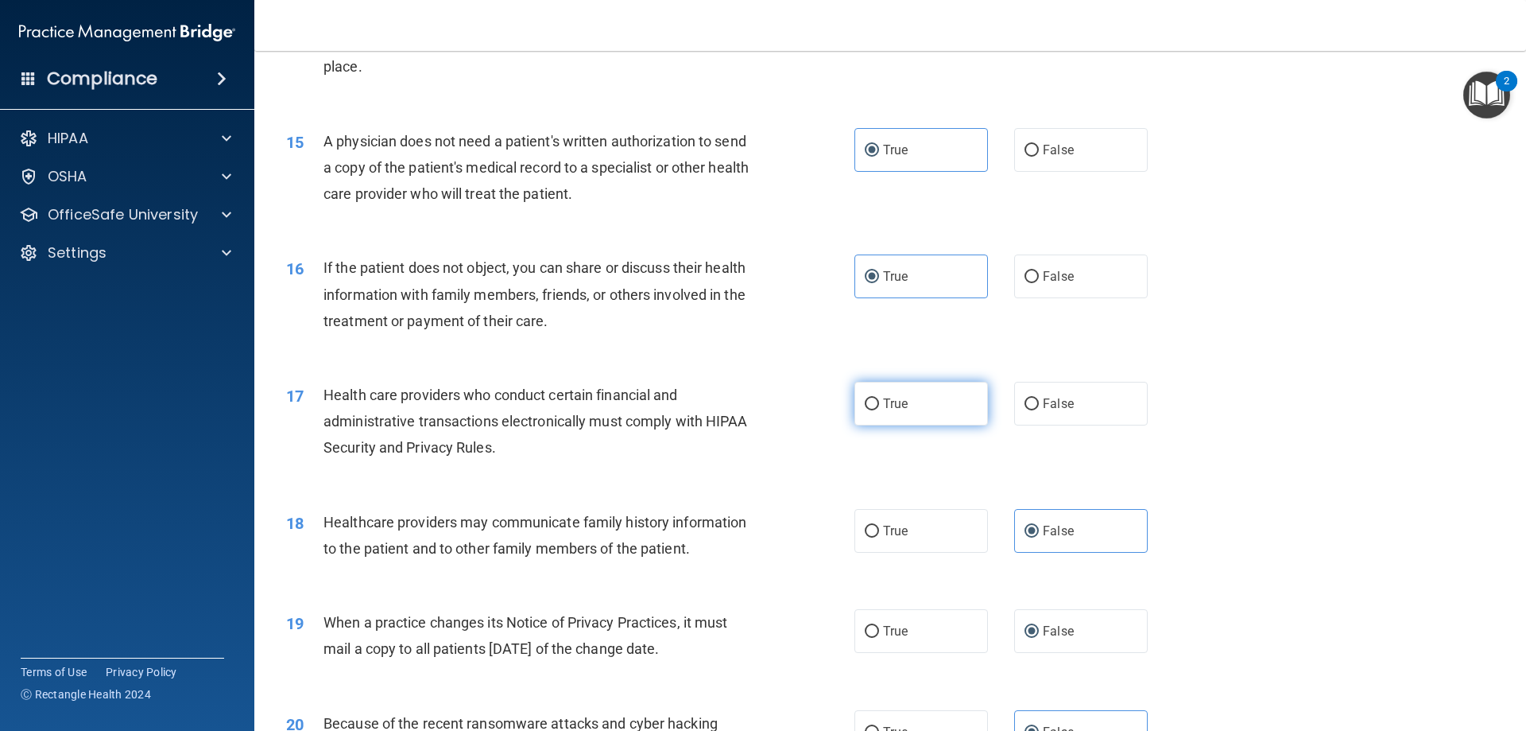
click at [935, 384] on label "True" at bounding box center [922, 404] width 134 height 44
click at [879, 398] on input "True" at bounding box center [872, 404] width 14 height 12
radio input "true"
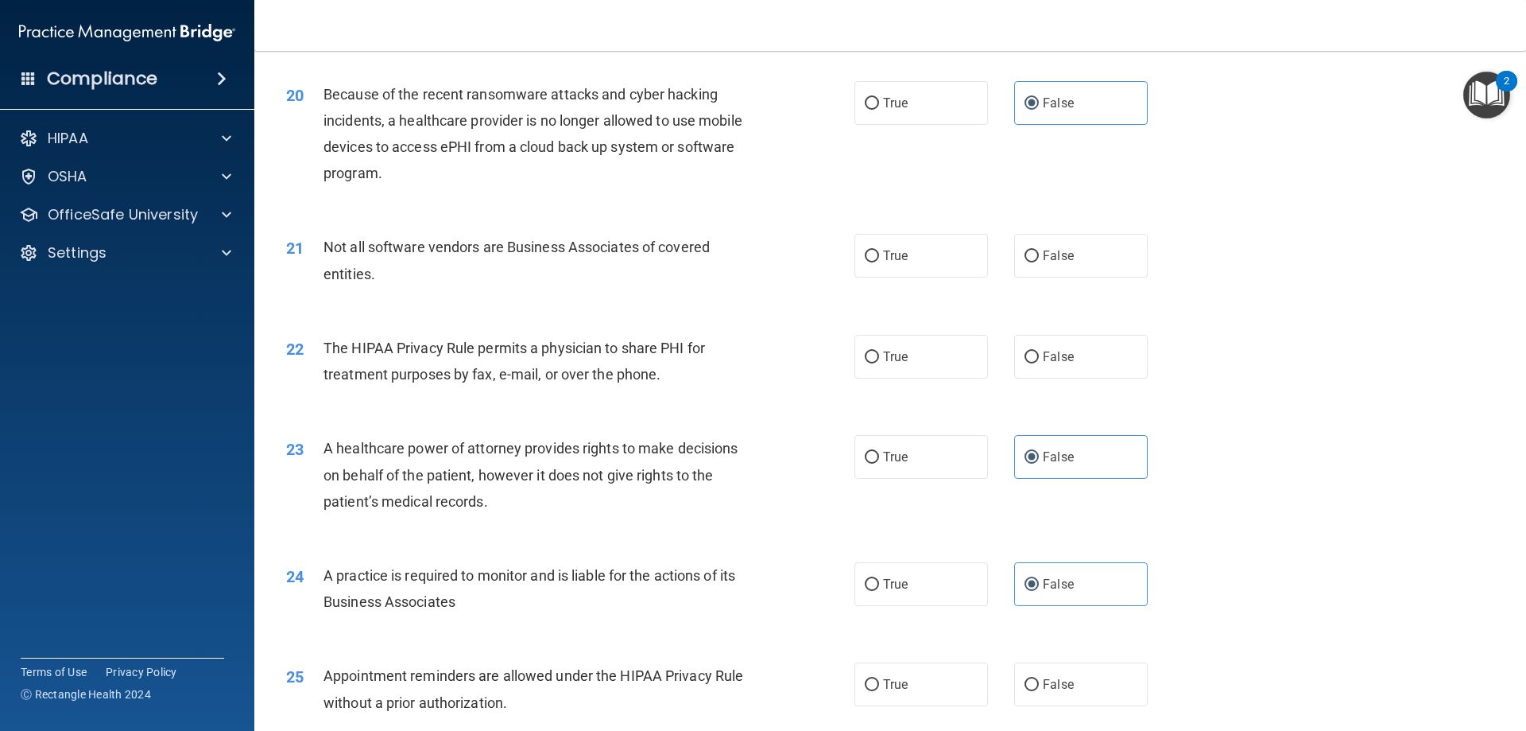
scroll to position [2305, 0]
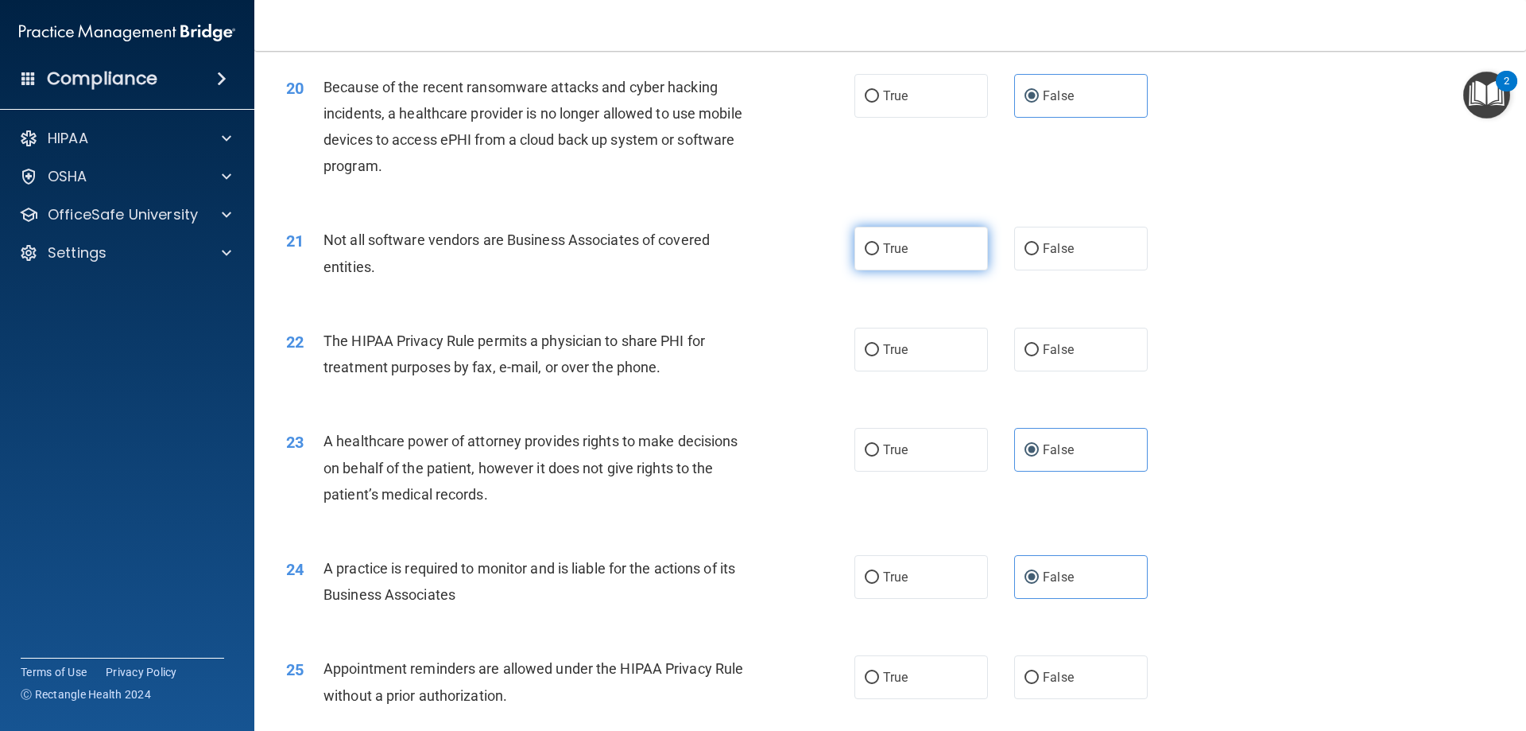
drag, startPoint x: 913, startPoint y: 234, endPoint x: 906, endPoint y: 261, distance: 28.0
click at [913, 234] on label "True" at bounding box center [922, 249] width 134 height 44
click at [879, 243] on input "True" at bounding box center [872, 249] width 14 height 12
radio input "true"
click at [915, 361] on label "True" at bounding box center [922, 350] width 134 height 44
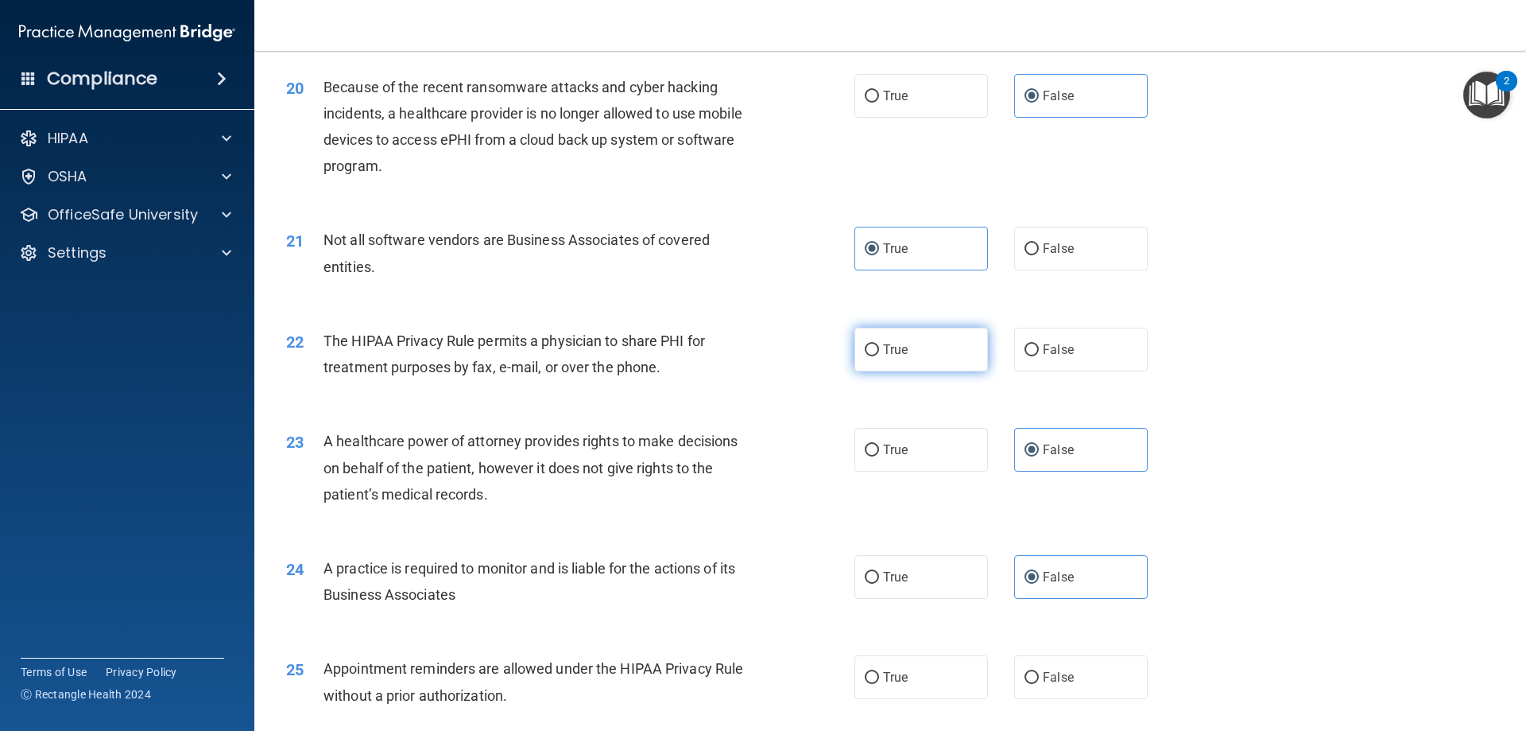
click at [879, 356] on input "True" at bounding box center [872, 350] width 14 height 12
radio input "true"
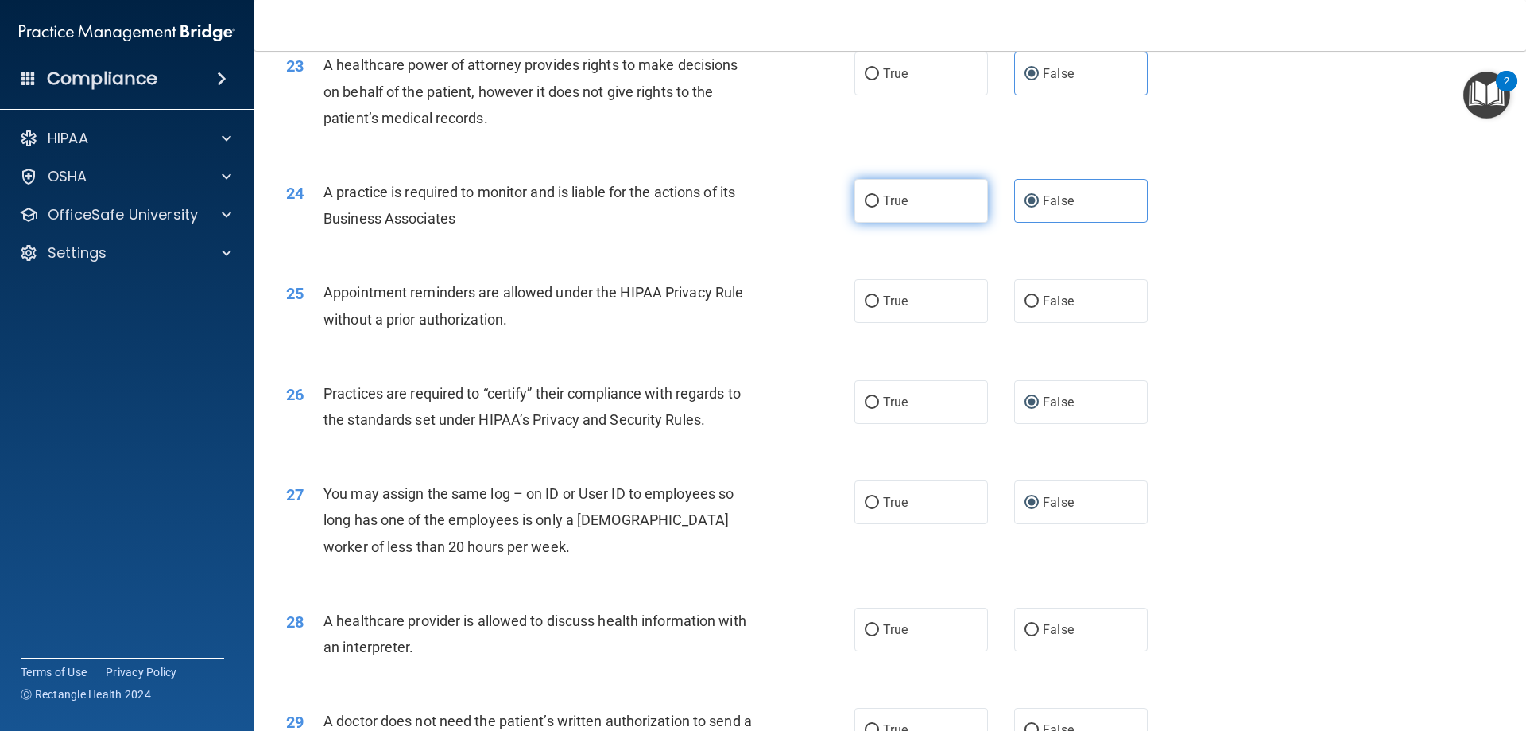
scroll to position [2703, 0]
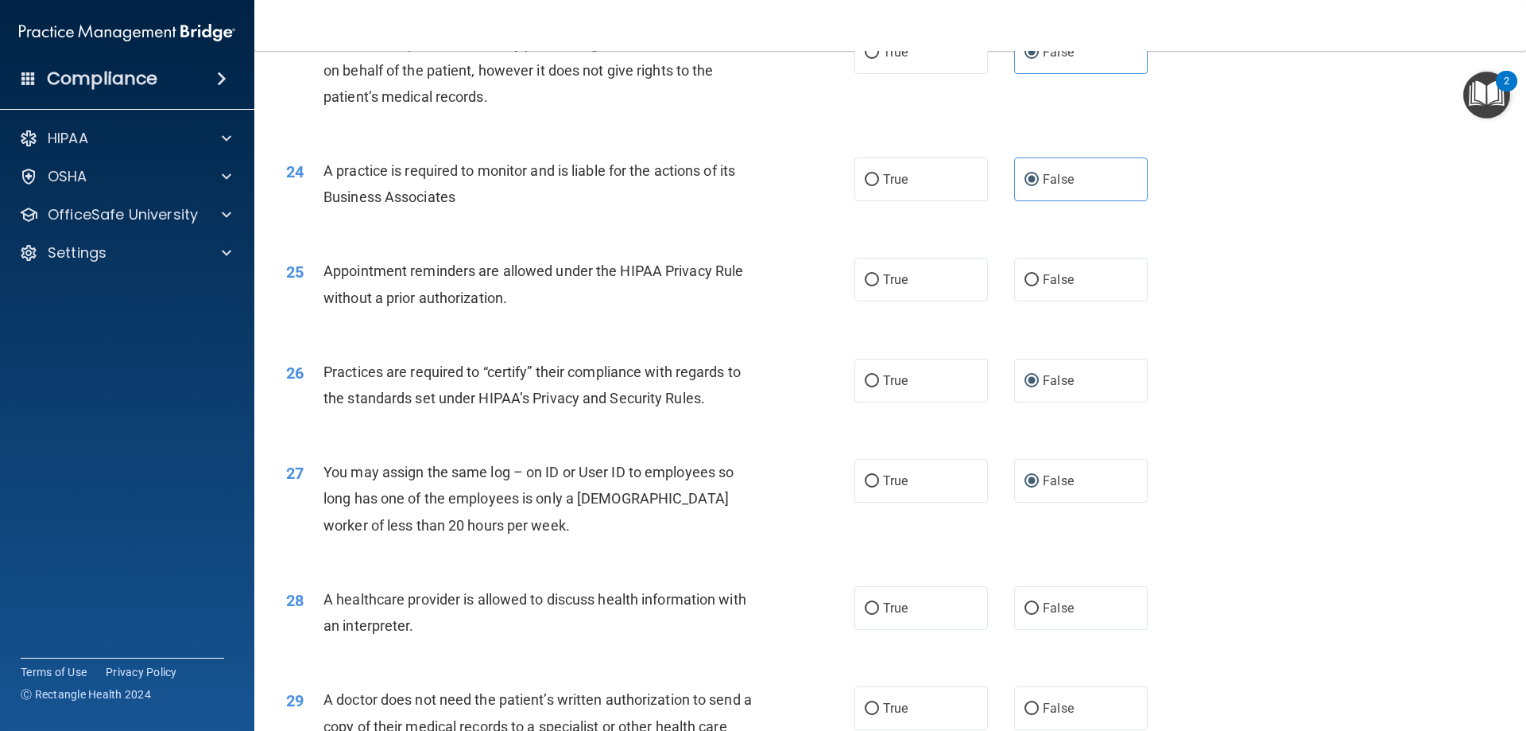
click at [928, 304] on div "25 Appointment reminders are allowed under the HIPAA Privacy Rule without a pri…" at bounding box center [890, 288] width 1232 height 100
click at [929, 287] on label "True" at bounding box center [922, 280] width 134 height 44
click at [879, 286] on input "True" at bounding box center [872, 280] width 14 height 12
radio input "true"
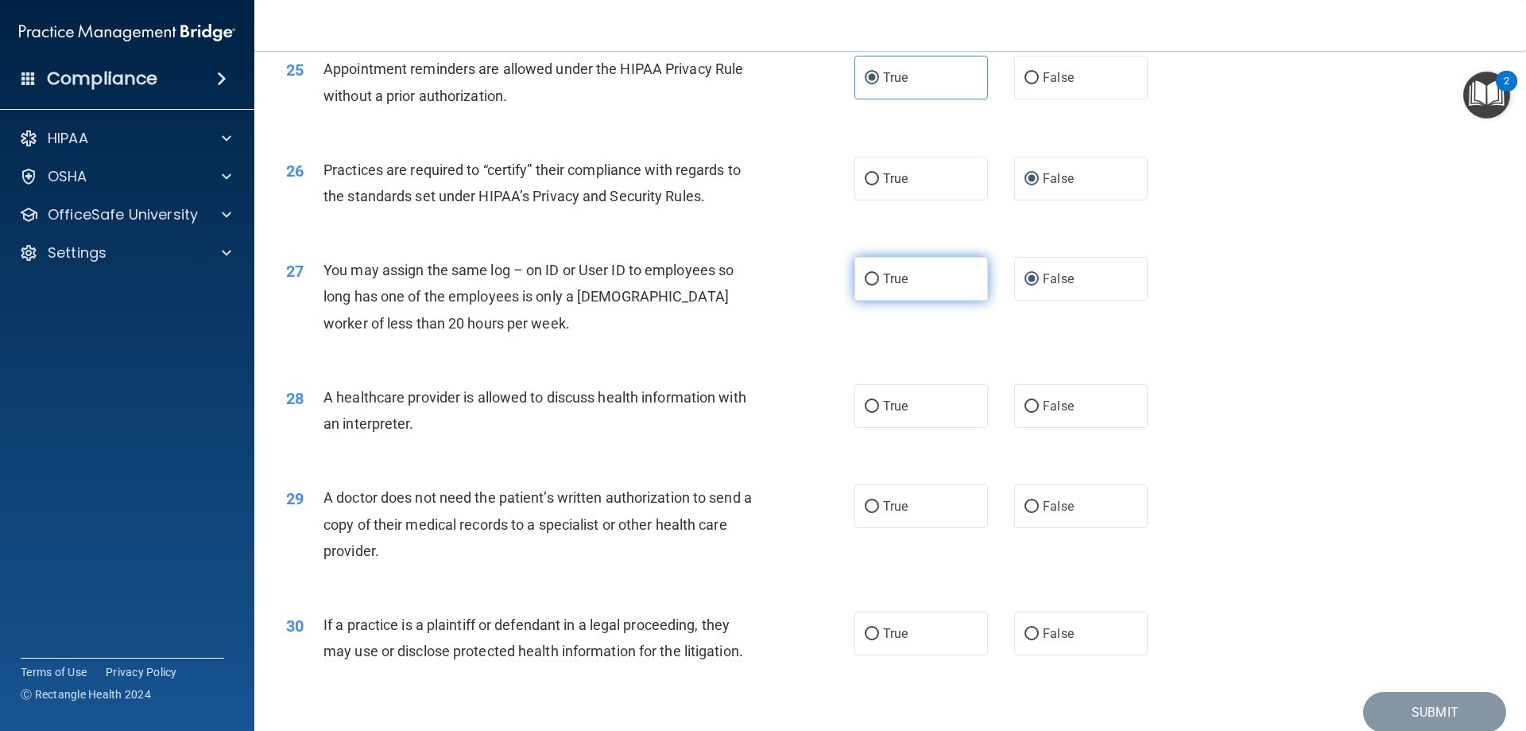
scroll to position [2970, 0]
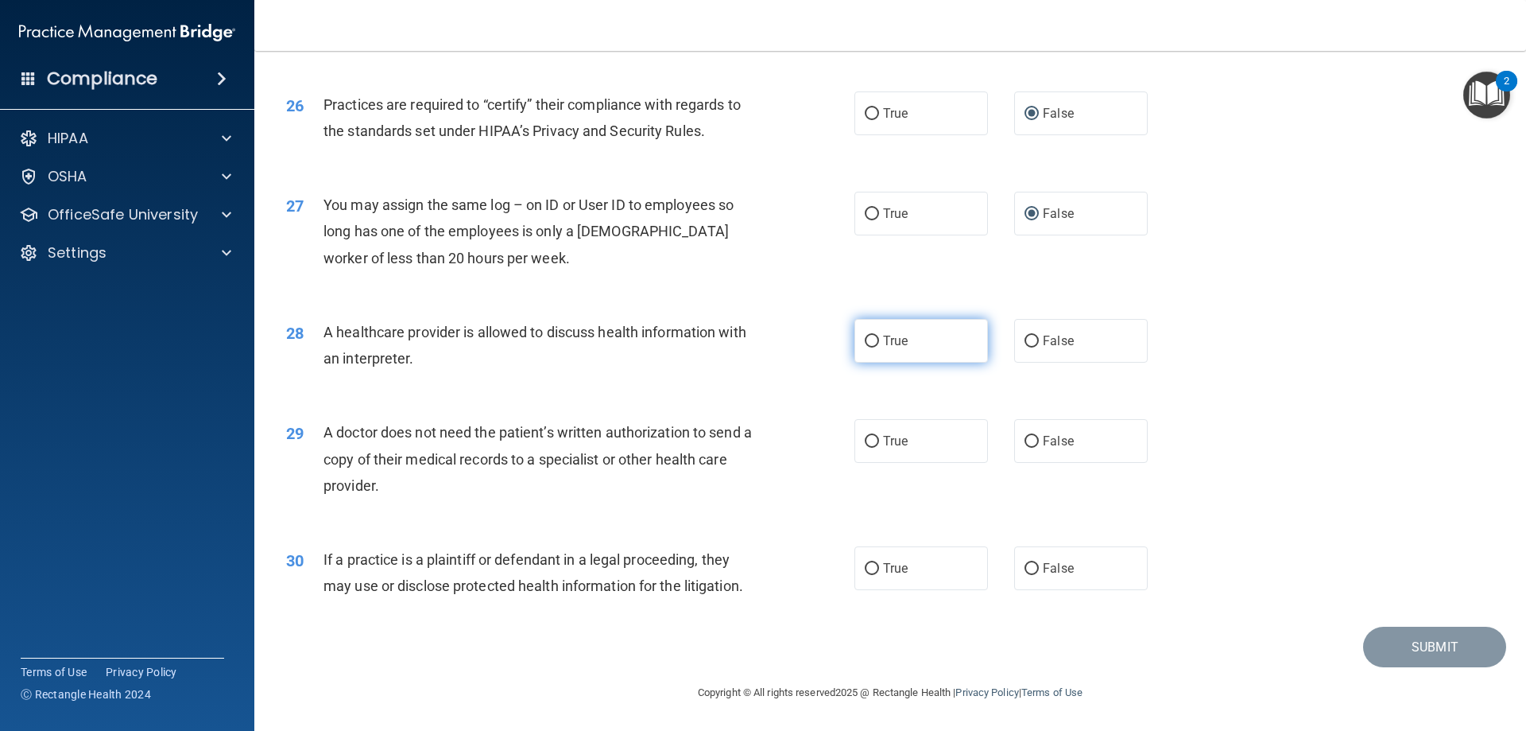
click at [909, 349] on label "True" at bounding box center [922, 341] width 134 height 44
click at [879, 347] on input "True" at bounding box center [872, 341] width 14 height 12
radio input "true"
click at [939, 435] on label "True" at bounding box center [922, 441] width 134 height 44
click at [879, 436] on input "True" at bounding box center [872, 442] width 14 height 12
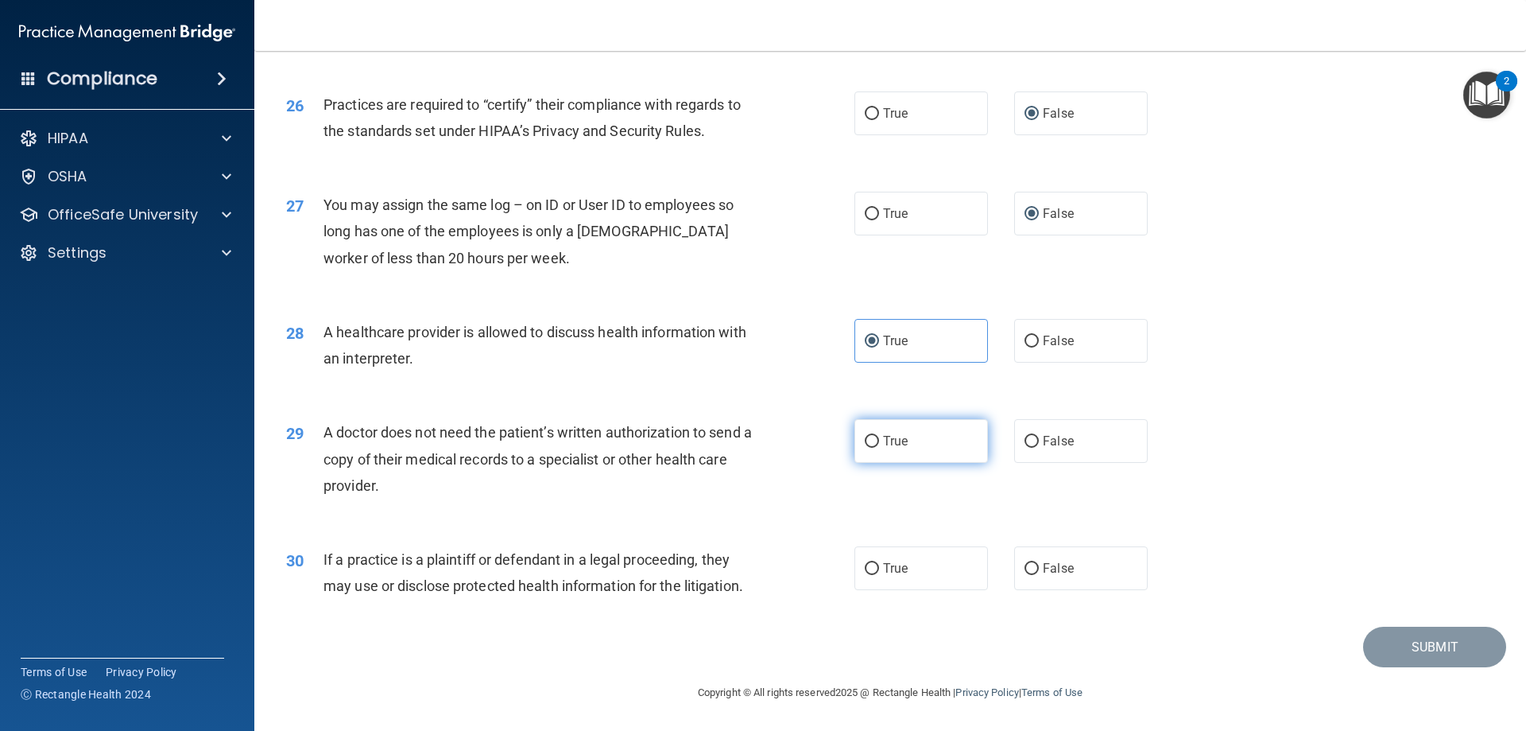
radio input "true"
click at [883, 570] on span "True" at bounding box center [895, 567] width 25 height 15
click at [879, 570] on input "True" at bounding box center [872, 569] width 14 height 12
radio input "true"
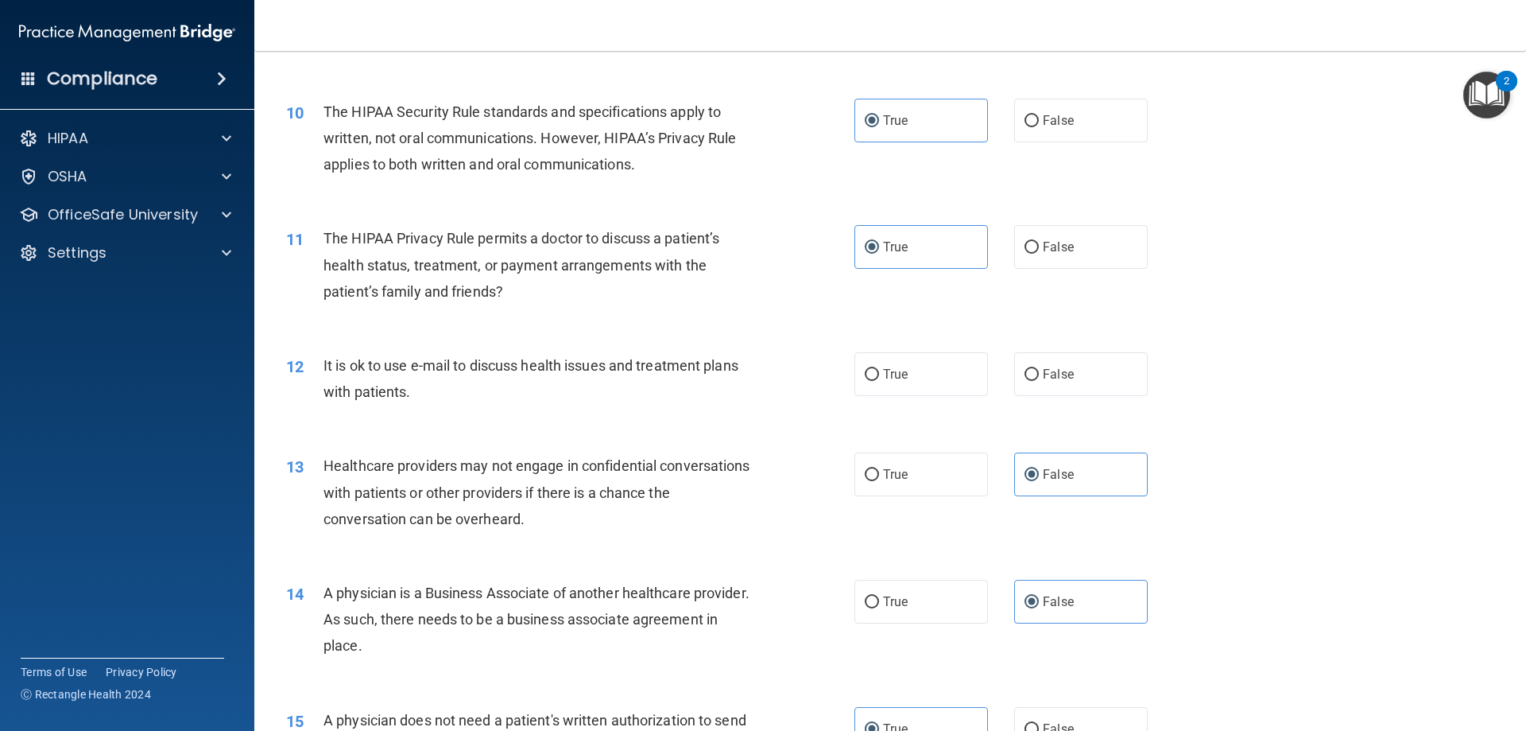
scroll to position [1062, 0]
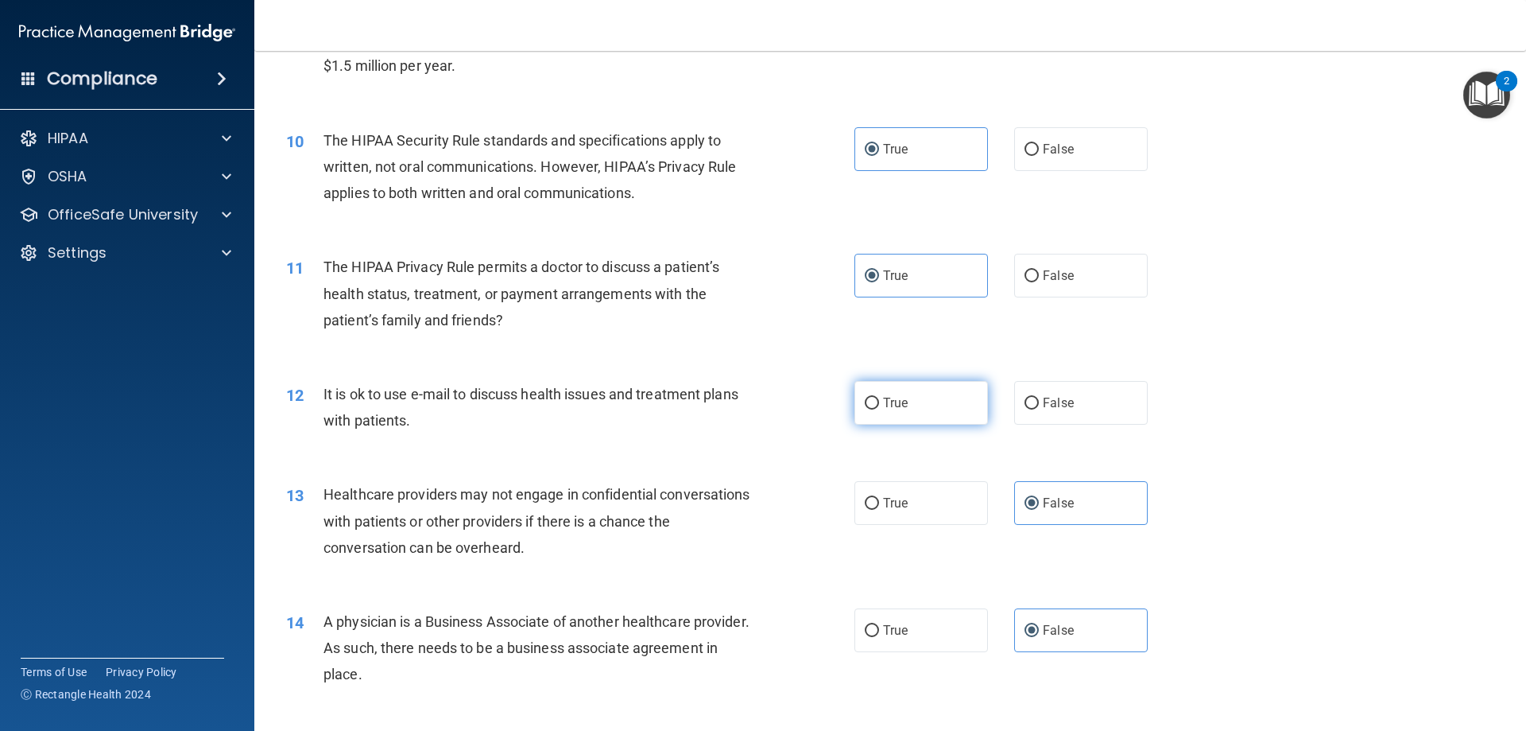
click at [902, 409] on label "True" at bounding box center [922, 403] width 134 height 44
click at [879, 409] on input "True" at bounding box center [872, 403] width 14 height 12
radio input "true"
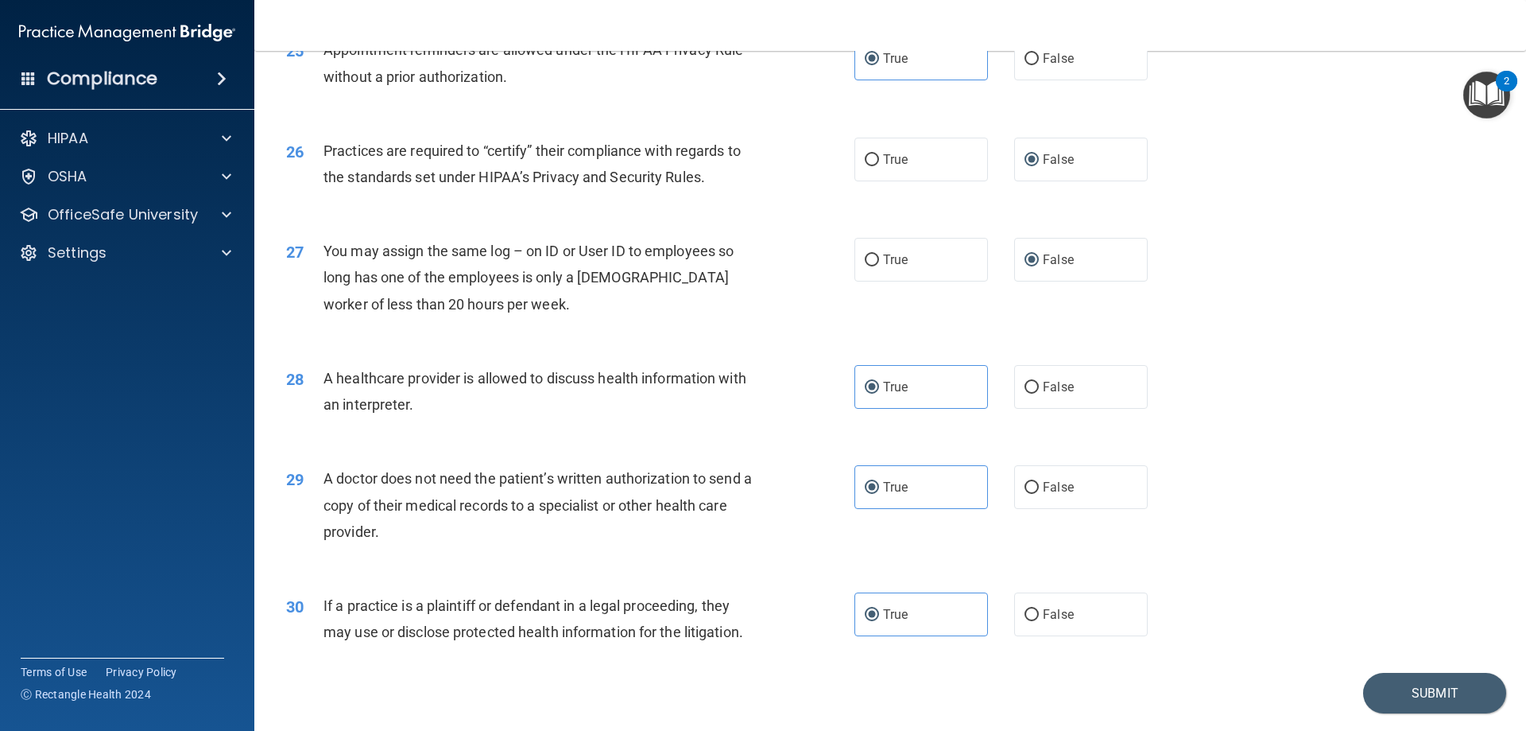
scroll to position [2970, 0]
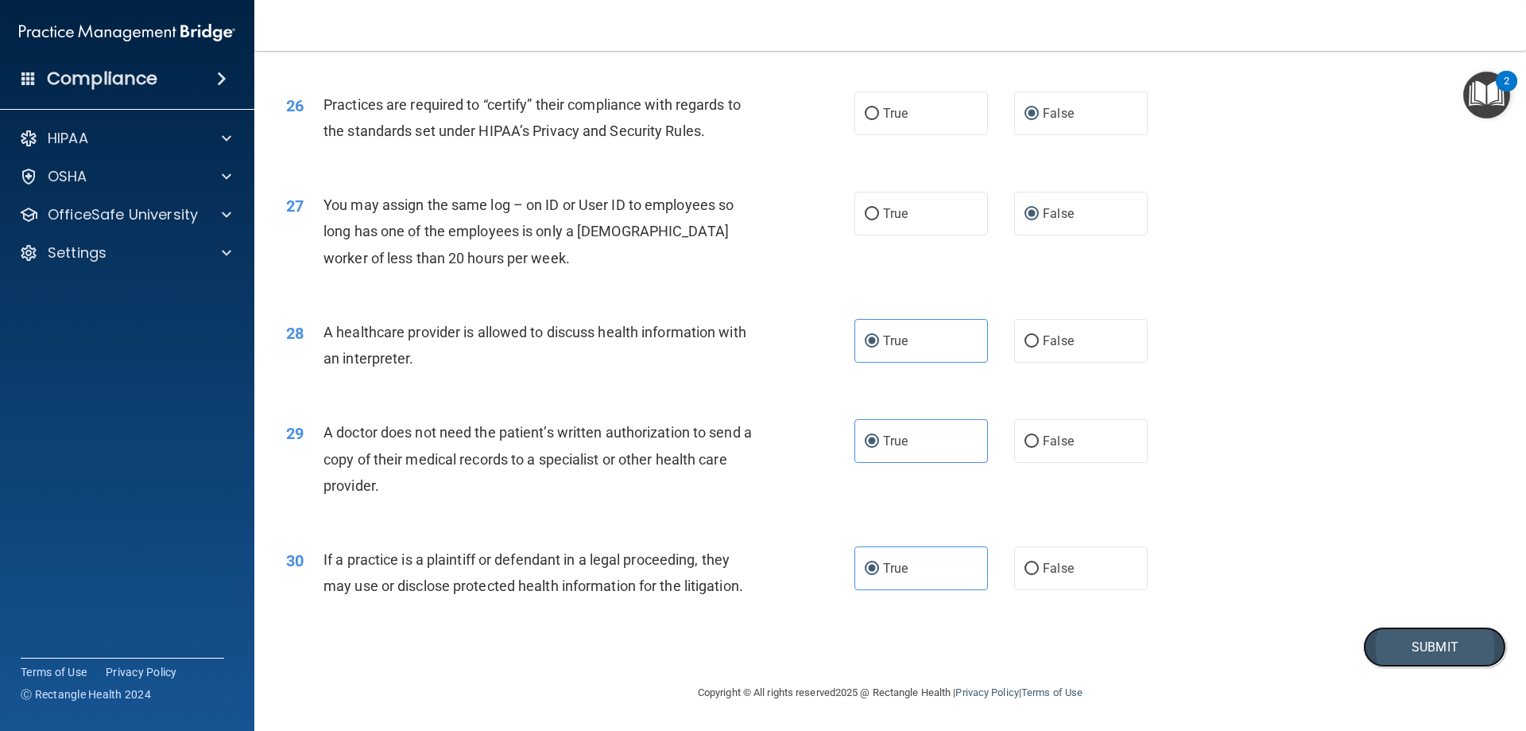
drag, startPoint x: 1378, startPoint y: 645, endPoint x: 1369, endPoint y: 644, distance: 8.8
click at [1377, 644] on button "Submit" at bounding box center [1434, 646] width 143 height 41
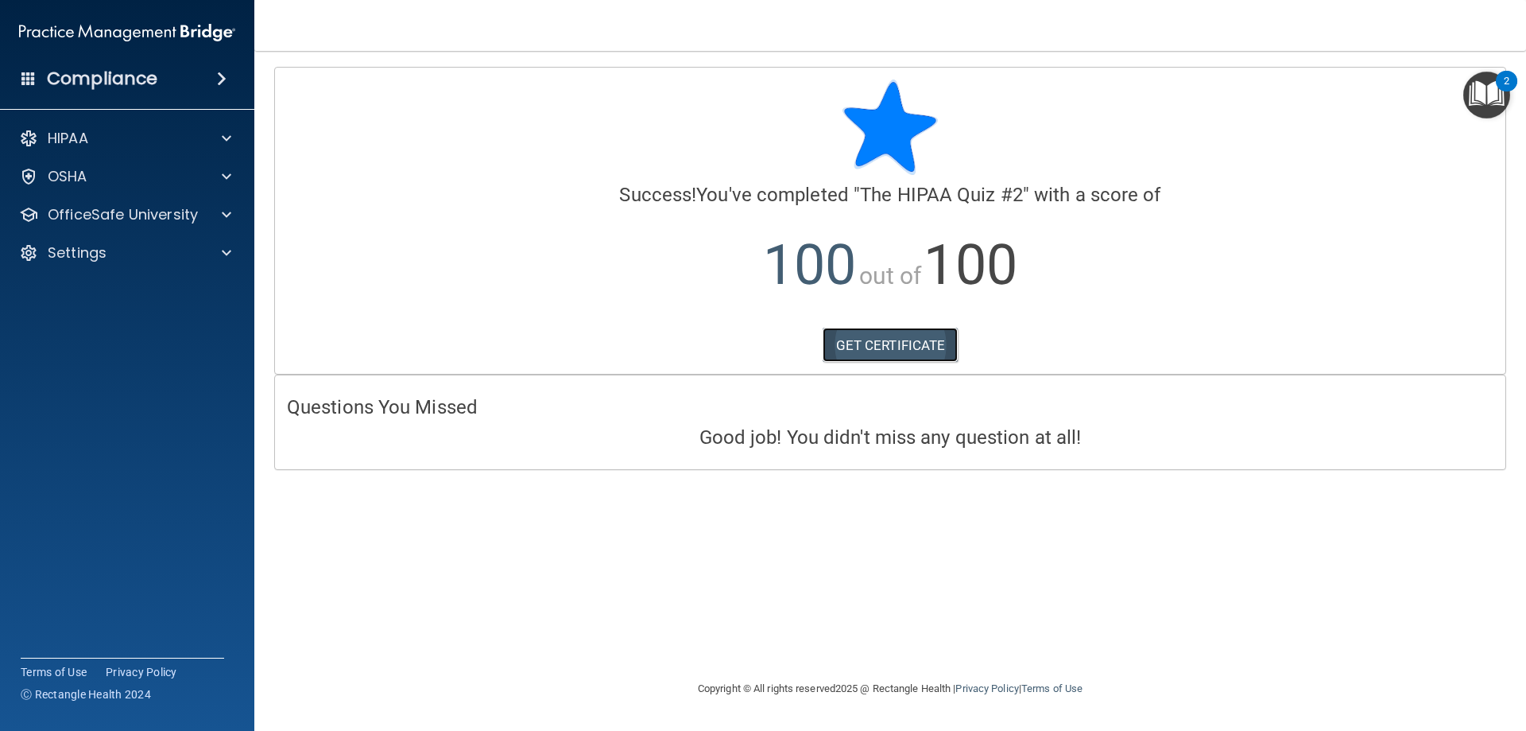
click at [844, 355] on link "GET CERTIFICATE" at bounding box center [891, 345] width 136 height 35
click at [91, 204] on div "OfficeSafe University" at bounding box center [127, 215] width 255 height 32
click at [201, 223] on div "OfficeSafe University" at bounding box center [105, 214] width 197 height 19
click at [172, 253] on div "HIPAA Training" at bounding box center [118, 253] width 217 height 16
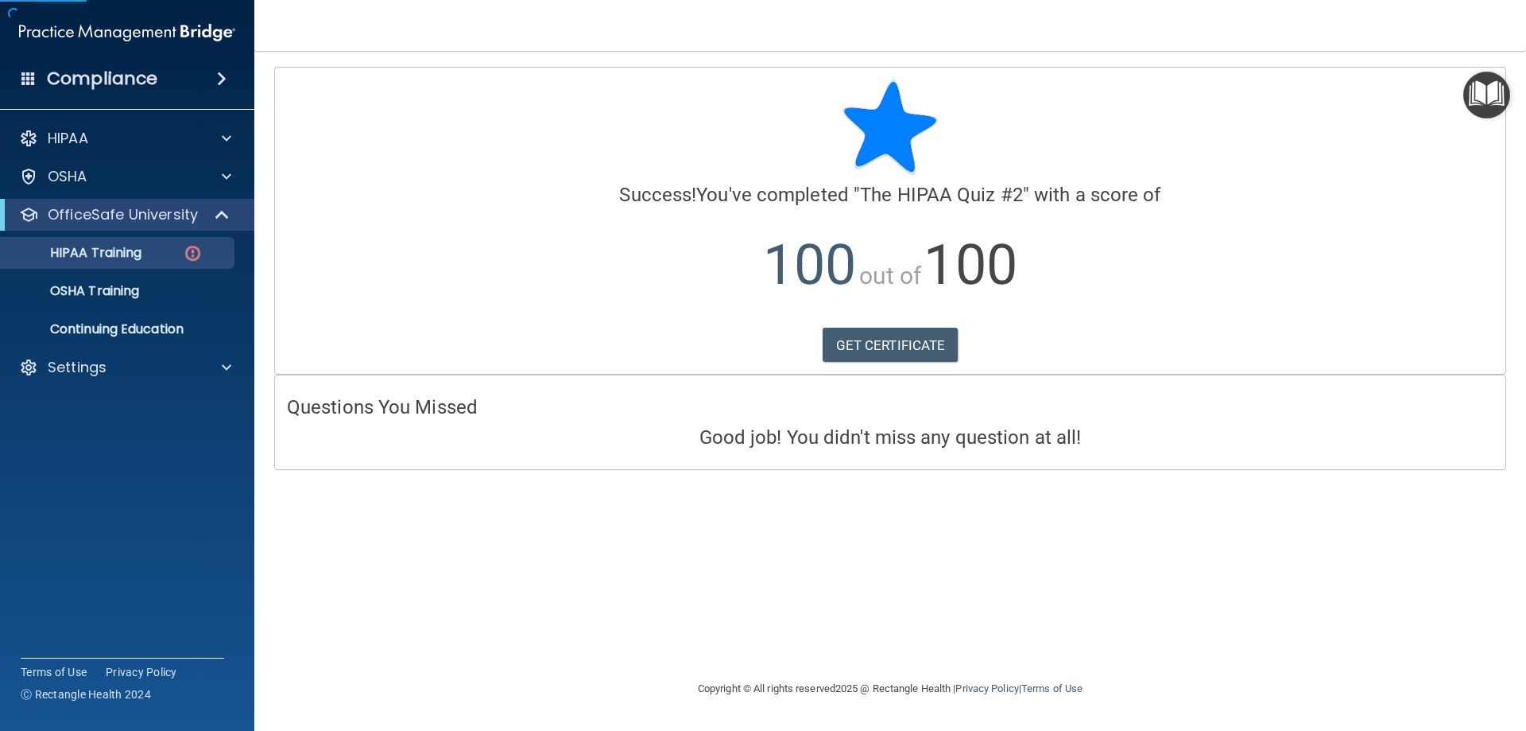
click at [457, 313] on p "100 out of 100" at bounding box center [890, 265] width 1207 height 103
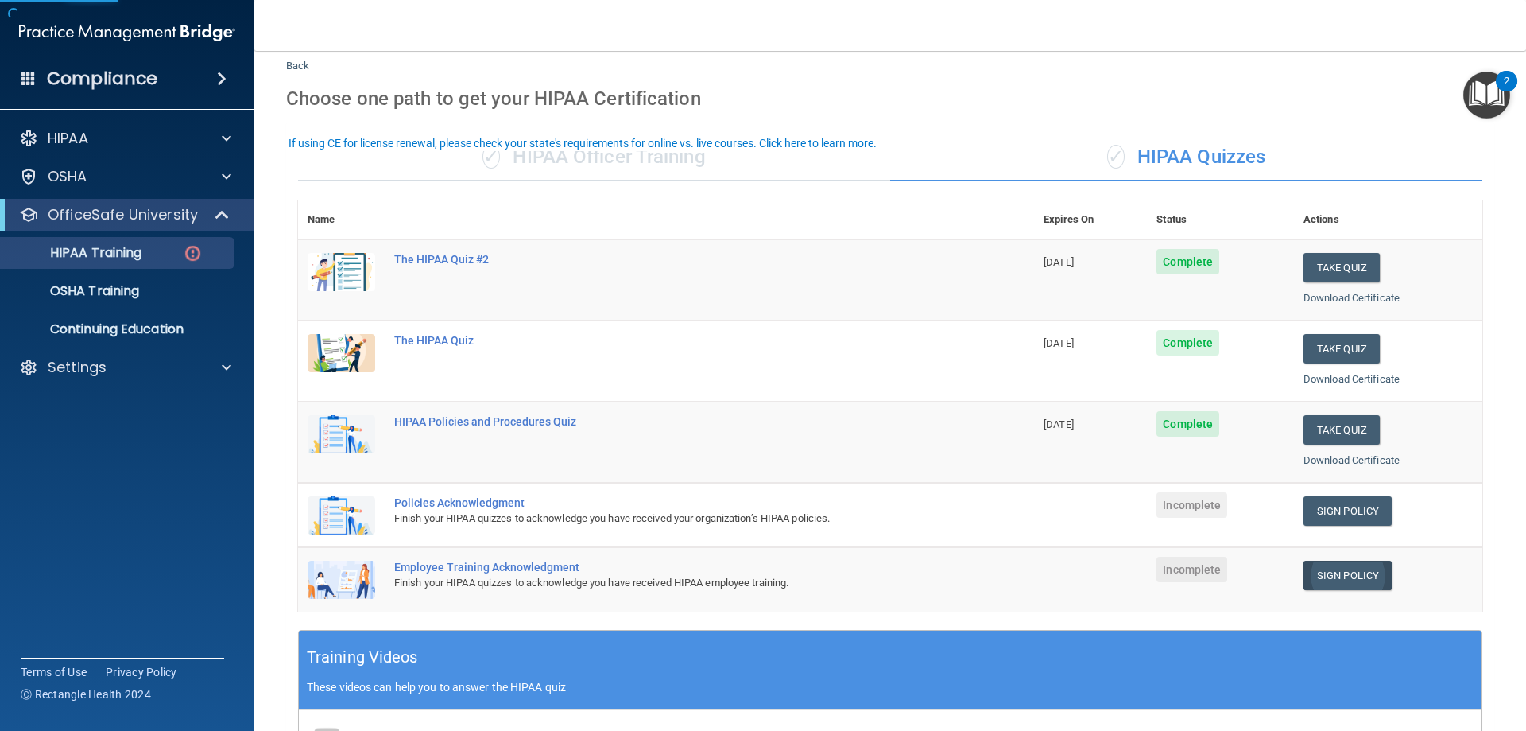
scroll to position [79, 0]
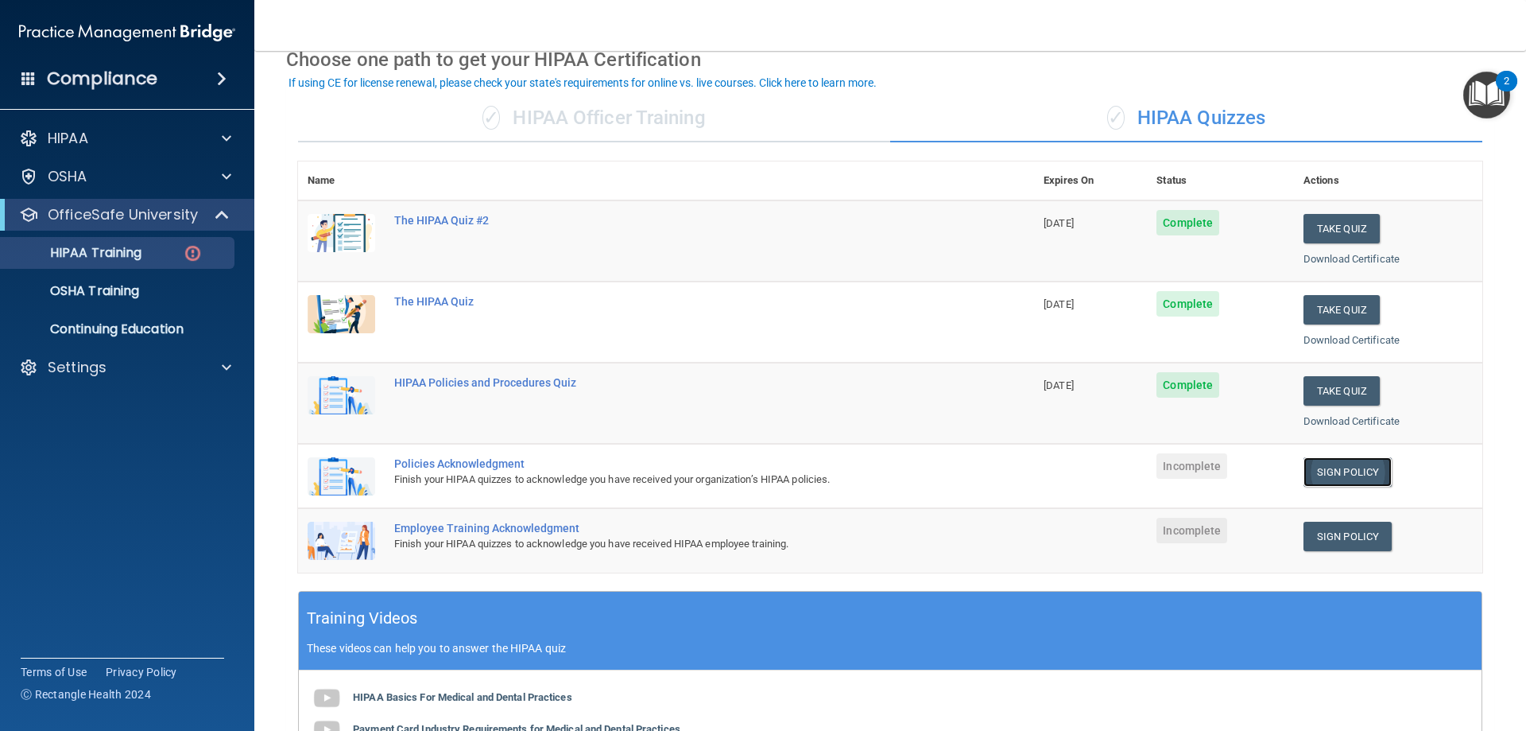
click at [1357, 471] on link "Sign Policy" at bounding box center [1348, 471] width 88 height 29
click at [1320, 467] on link "Sign Policy" at bounding box center [1348, 471] width 88 height 29
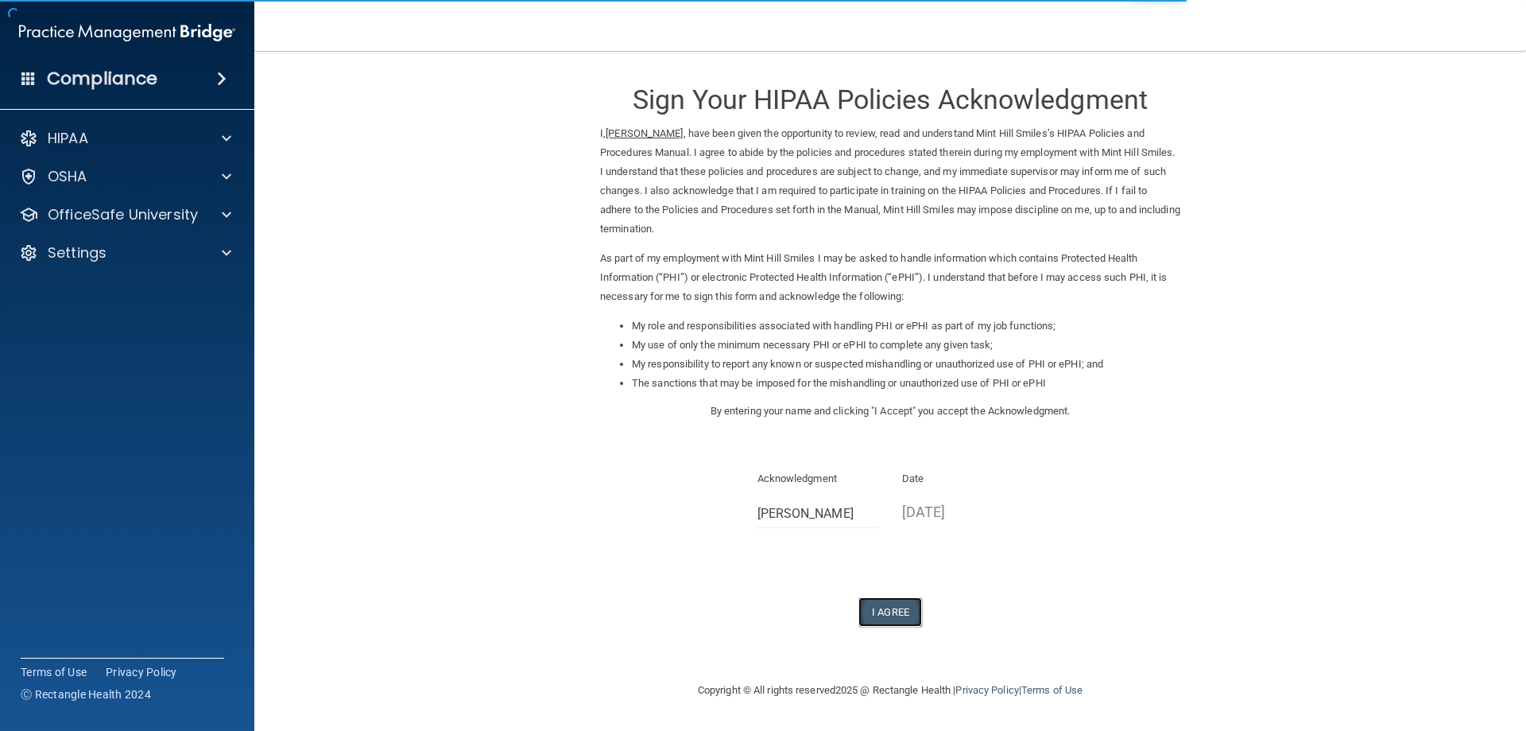
click at [905, 608] on button "I Agree" at bounding box center [891, 611] width 64 height 29
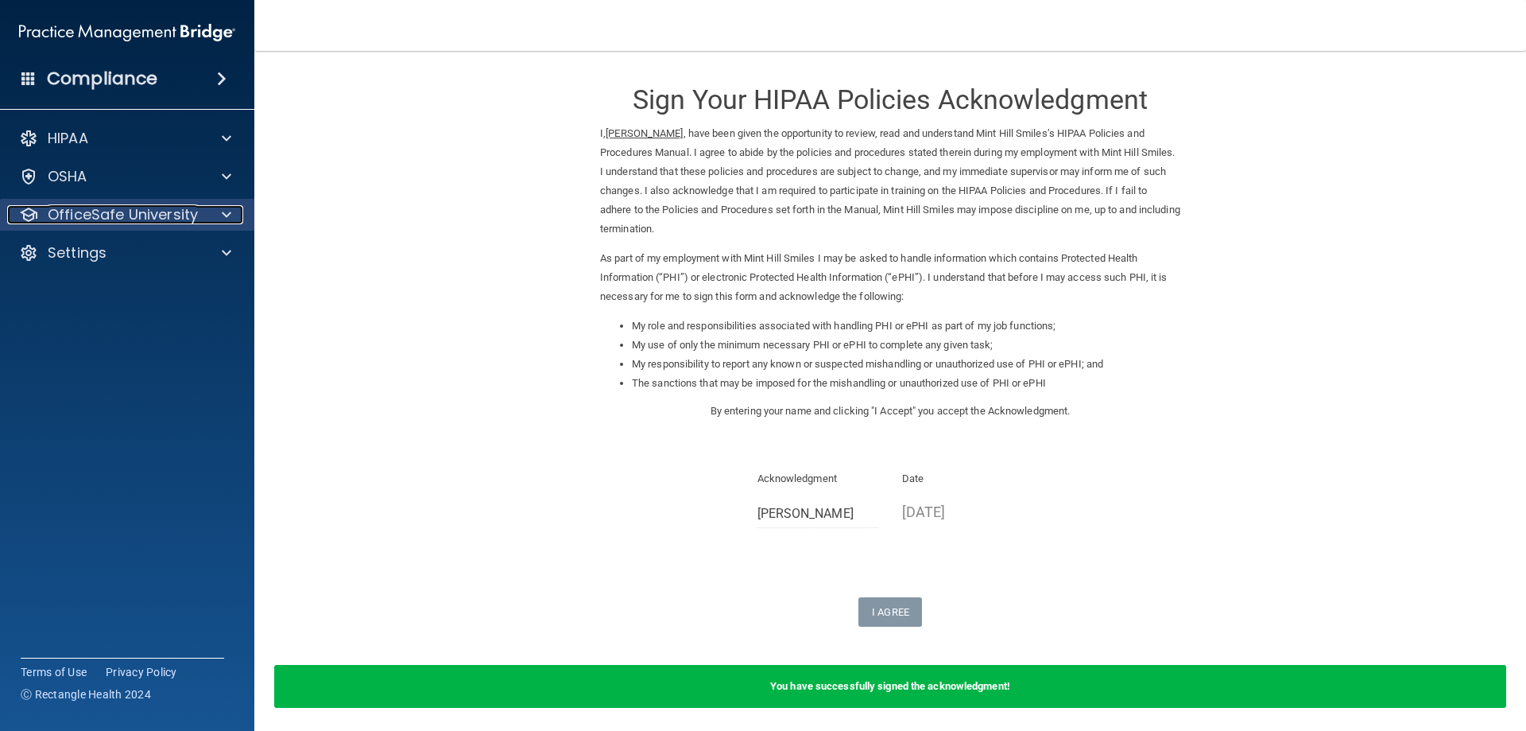
click at [102, 220] on p "OfficeSafe University" at bounding box center [123, 214] width 150 height 19
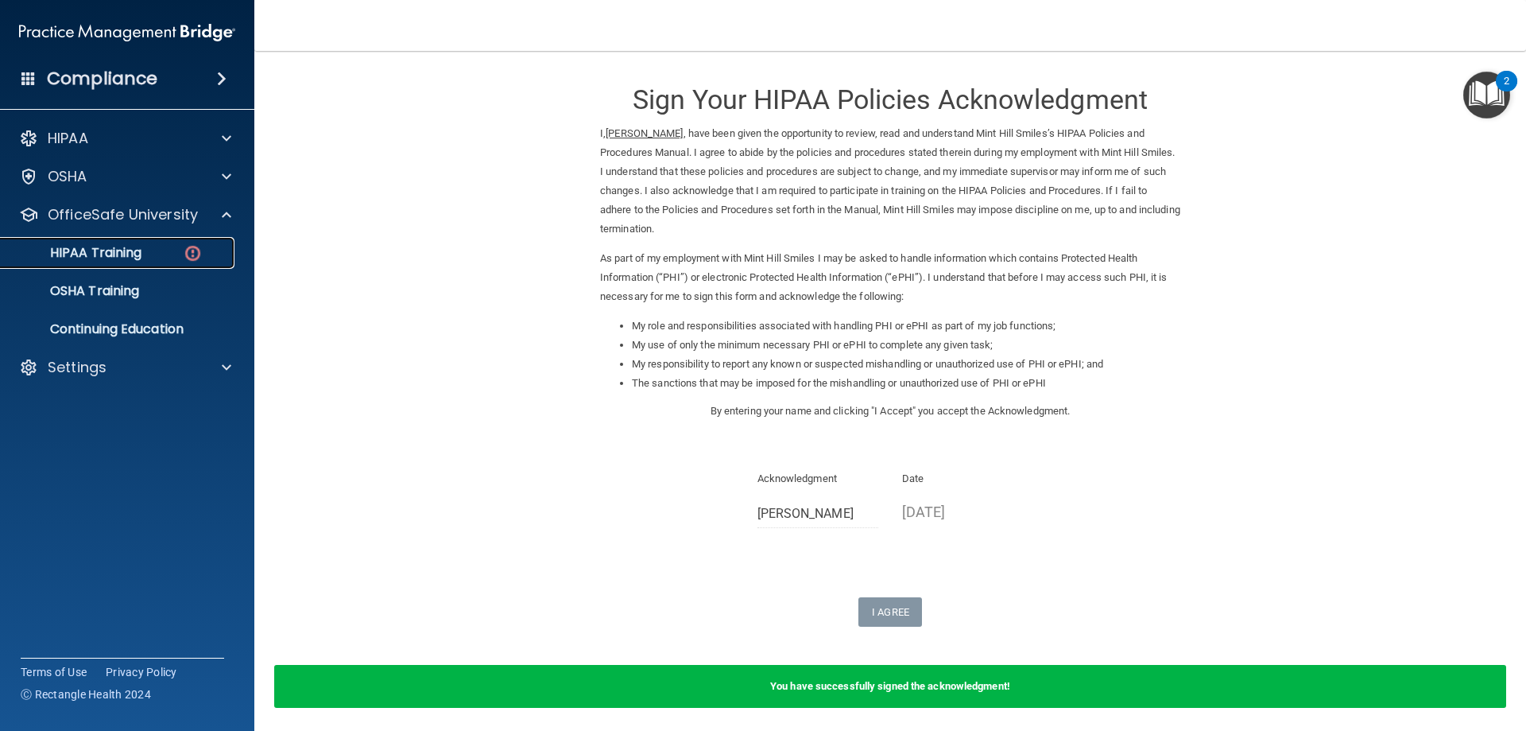
click at [168, 260] on link "HIPAA Training" at bounding box center [109, 253] width 250 height 32
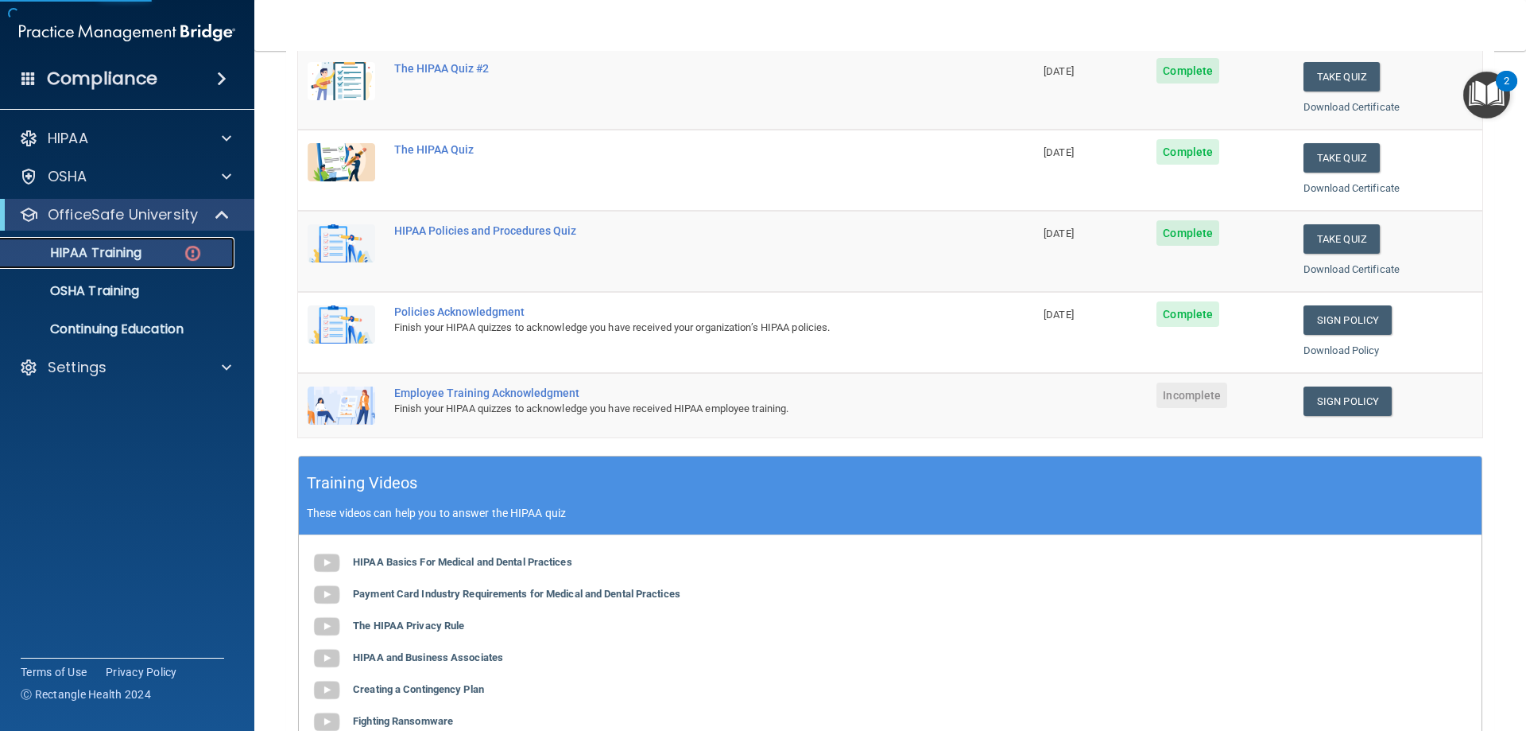
scroll to position [238, 0]
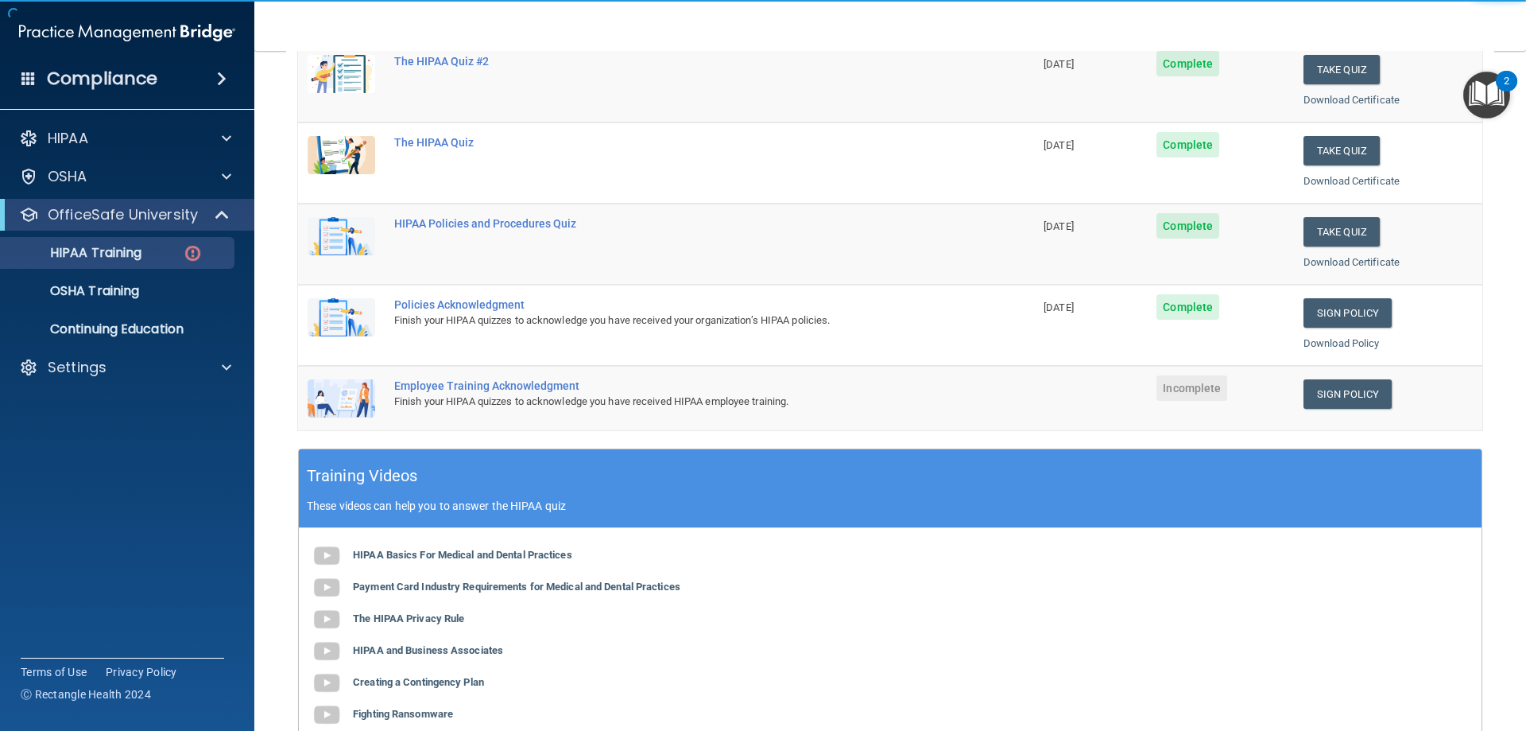
click at [1374, 377] on td "Sign Policy Sign Policy Download Policy" at bounding box center [1388, 398] width 188 height 64
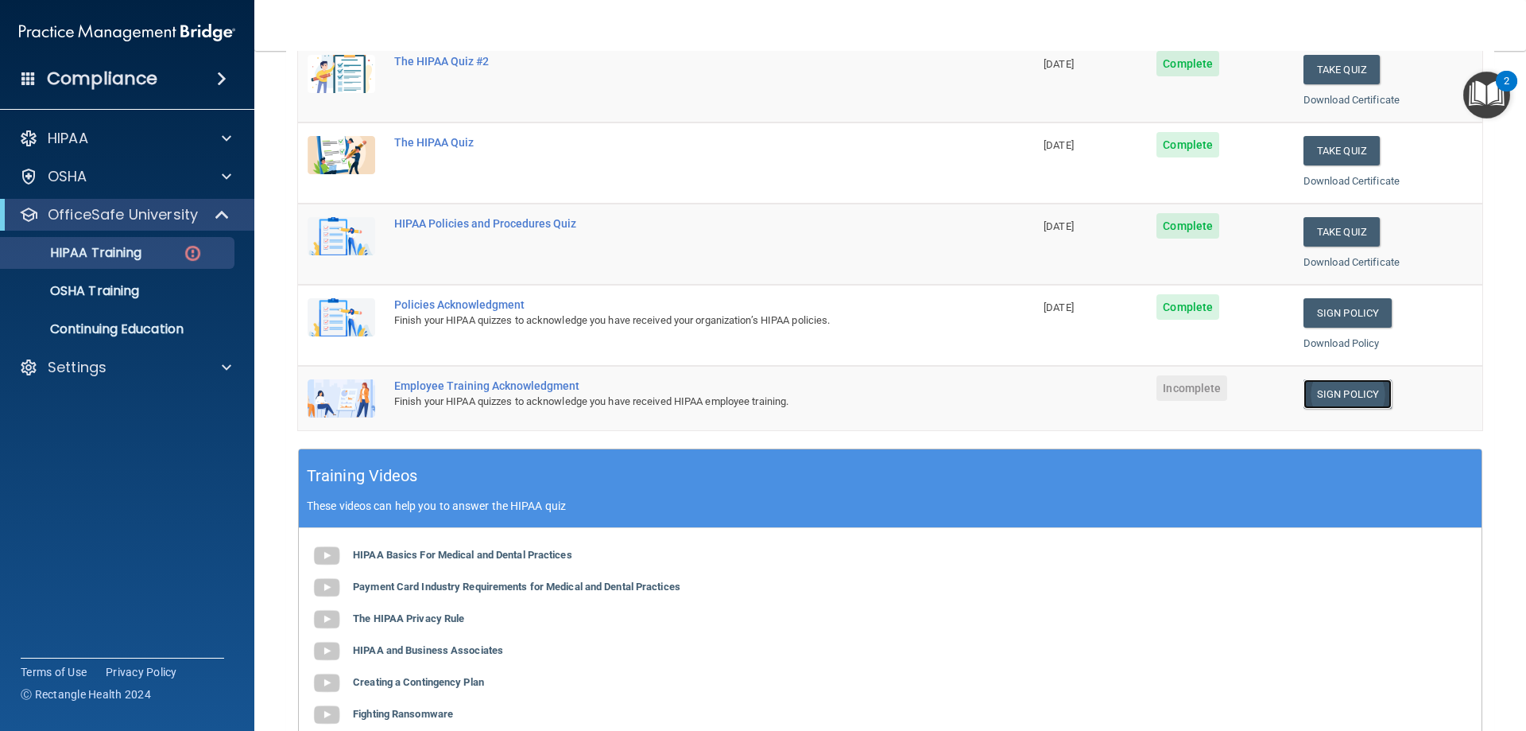
click at [1367, 389] on link "Sign Policy" at bounding box center [1348, 393] width 88 height 29
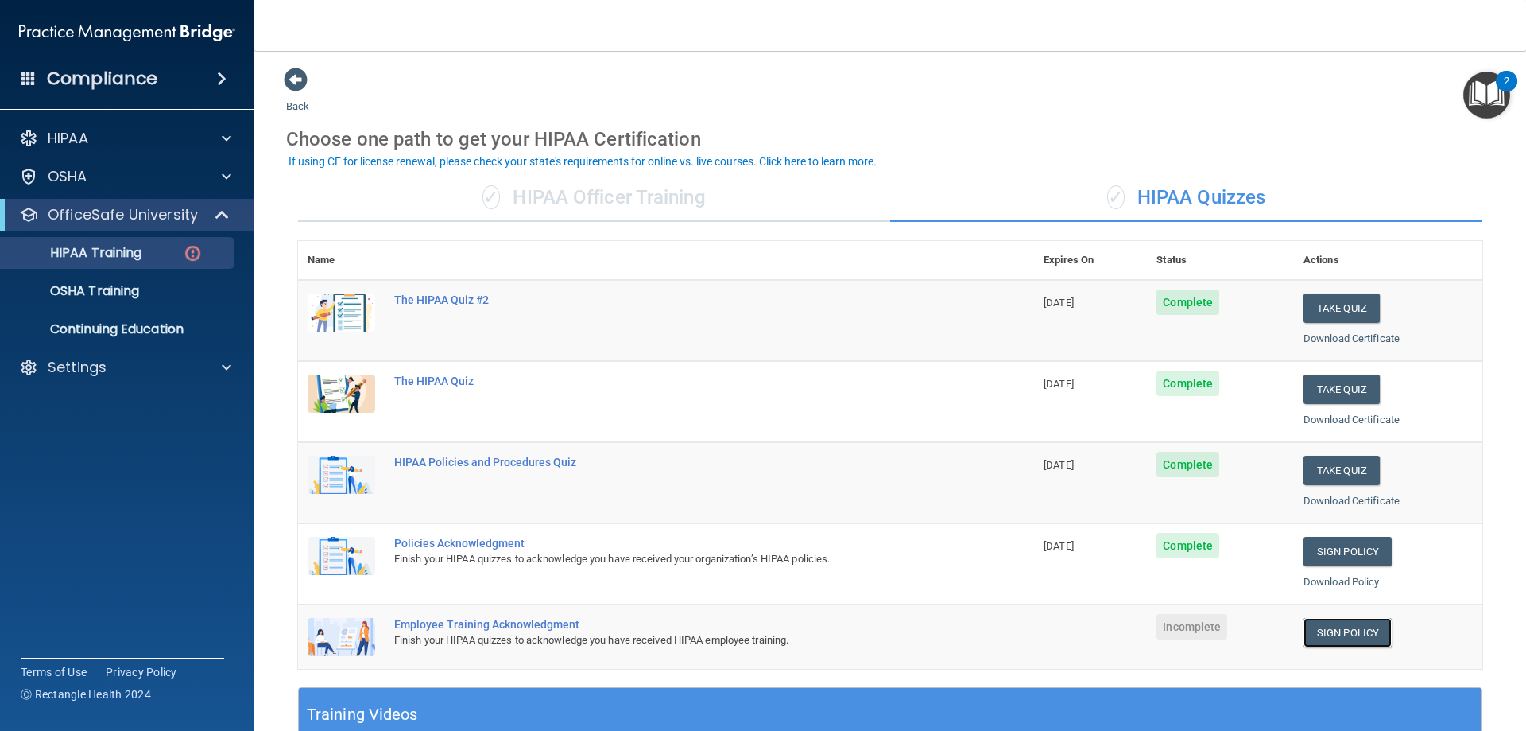
scroll to position [79, 0]
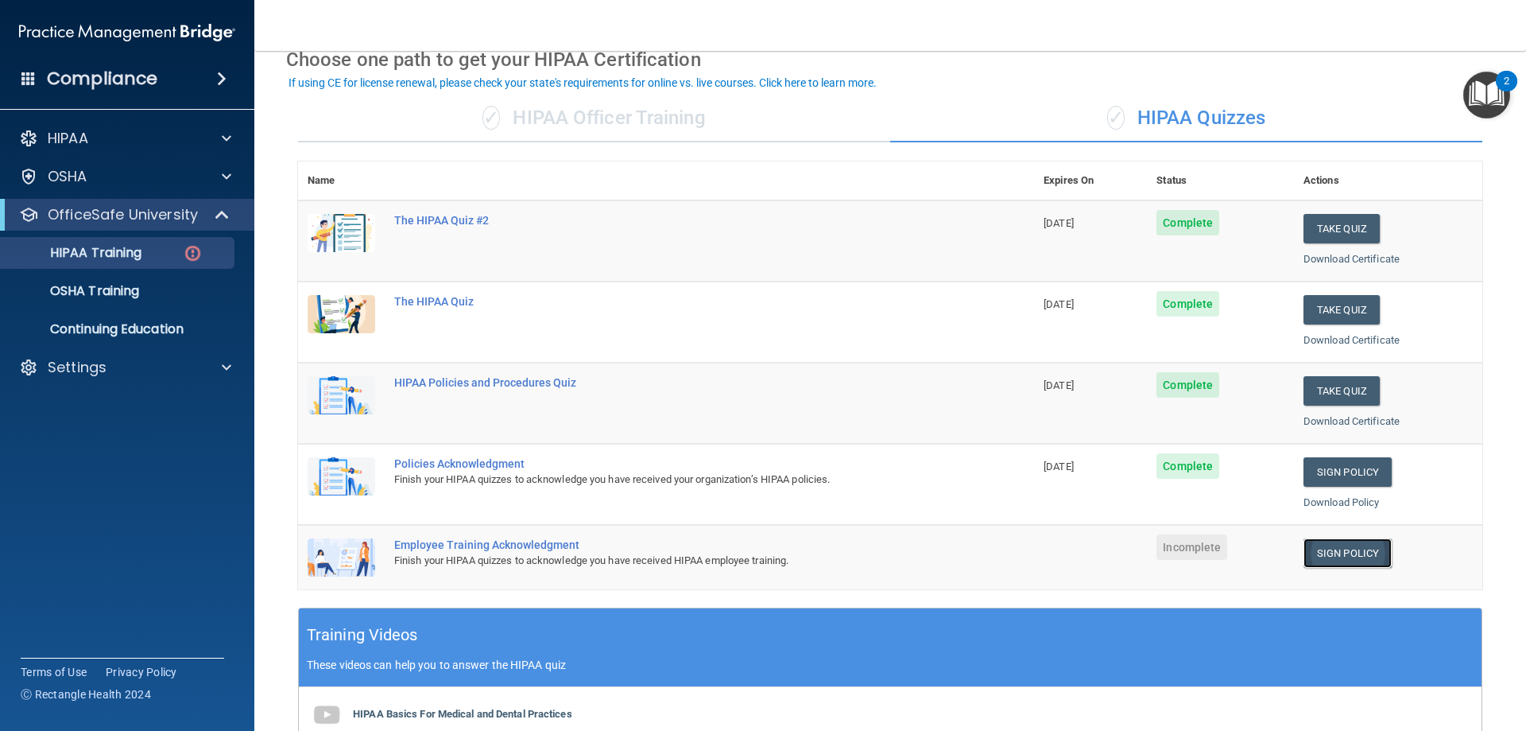
click at [1312, 545] on link "Sign Policy" at bounding box center [1348, 552] width 88 height 29
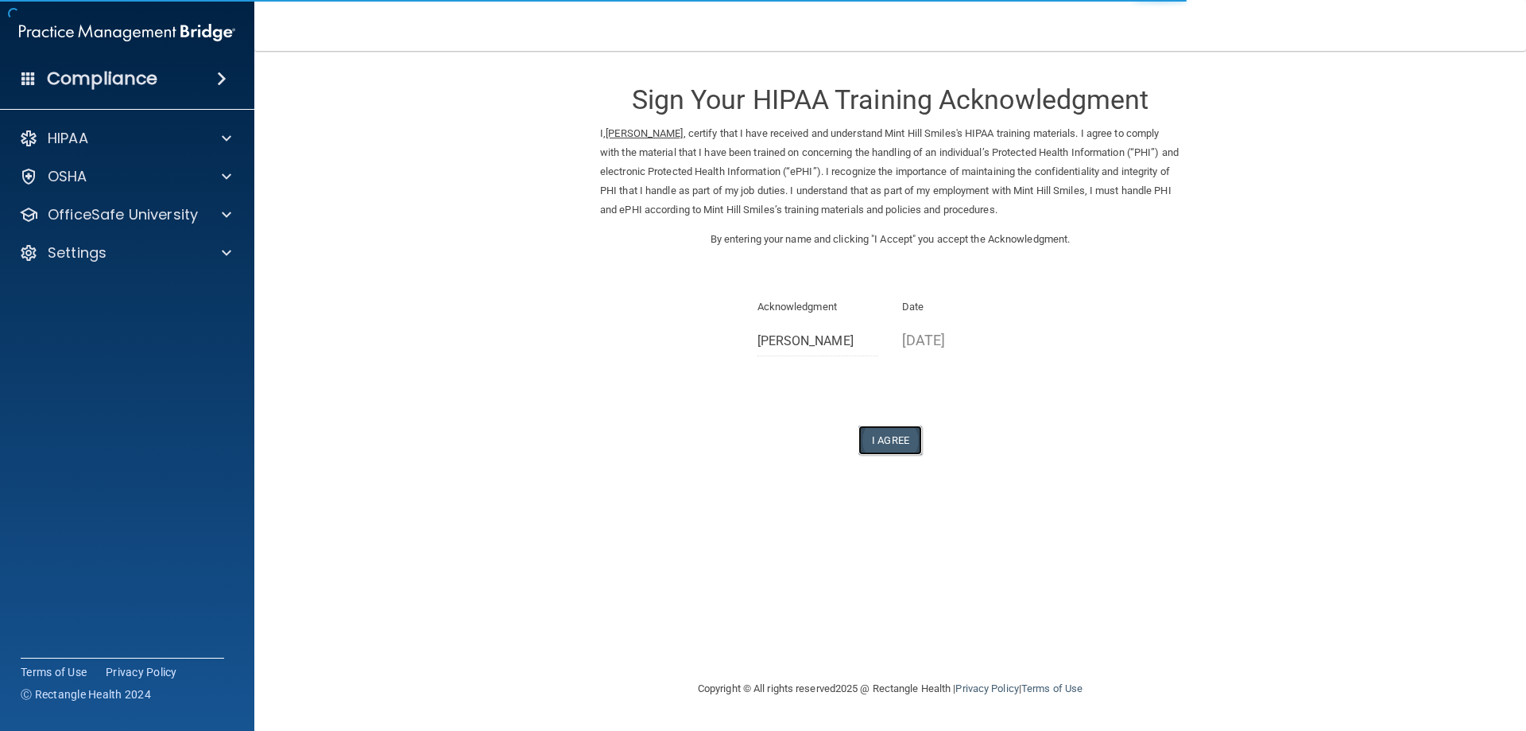
click at [890, 440] on button "I Agree" at bounding box center [891, 439] width 64 height 29
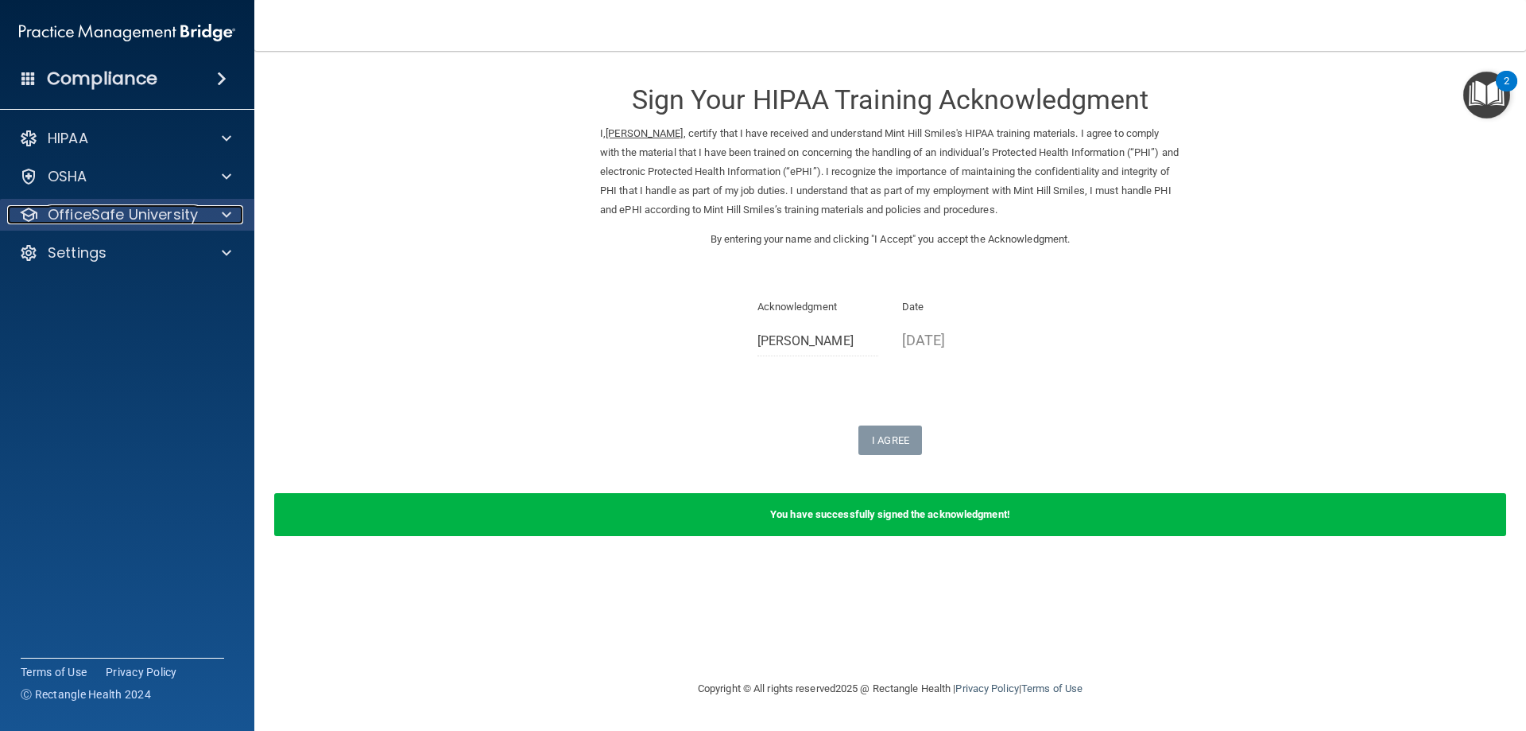
click at [119, 214] on p "OfficeSafe University" at bounding box center [123, 214] width 150 height 19
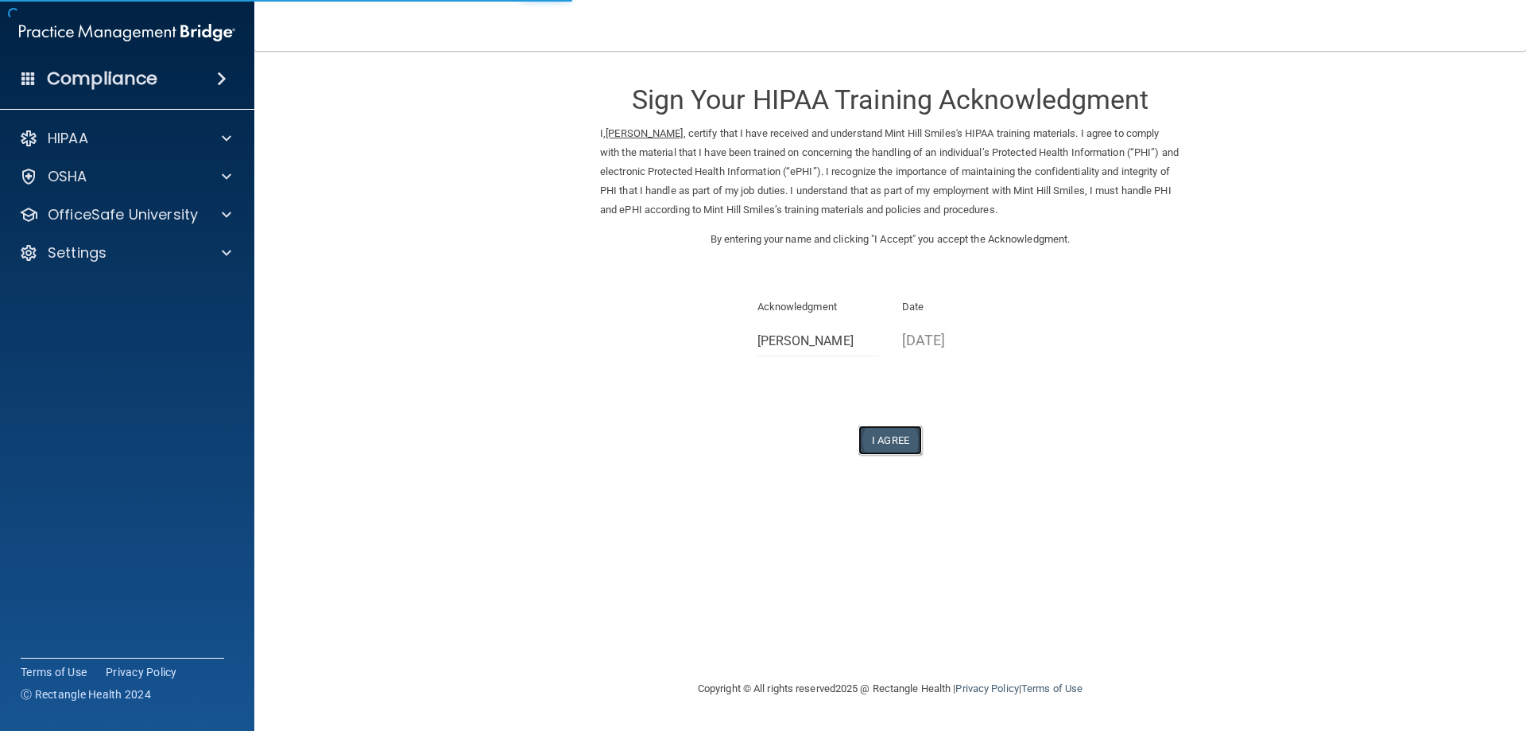
click at [874, 446] on button "I Agree" at bounding box center [891, 439] width 64 height 29
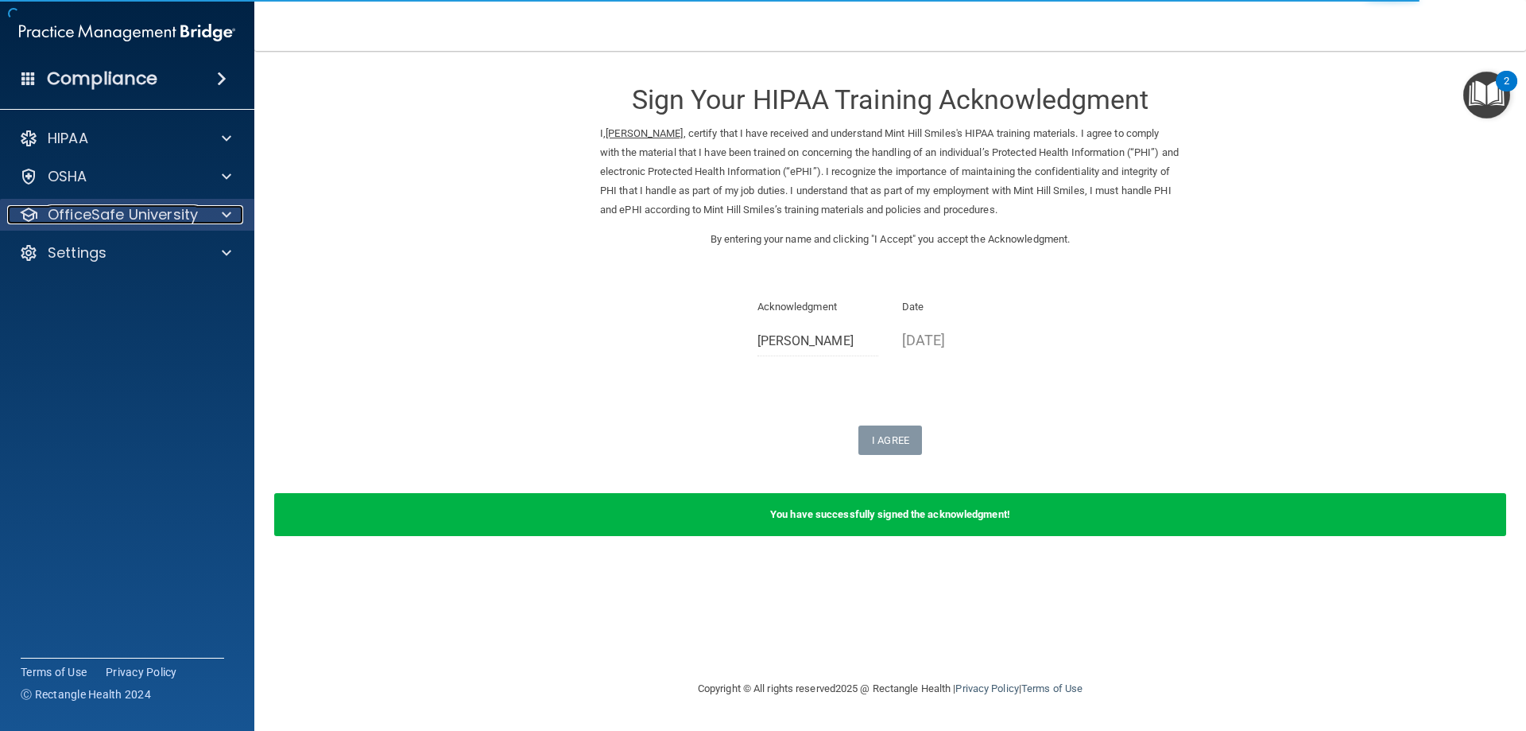
click at [158, 209] on p "OfficeSafe University" at bounding box center [123, 214] width 150 height 19
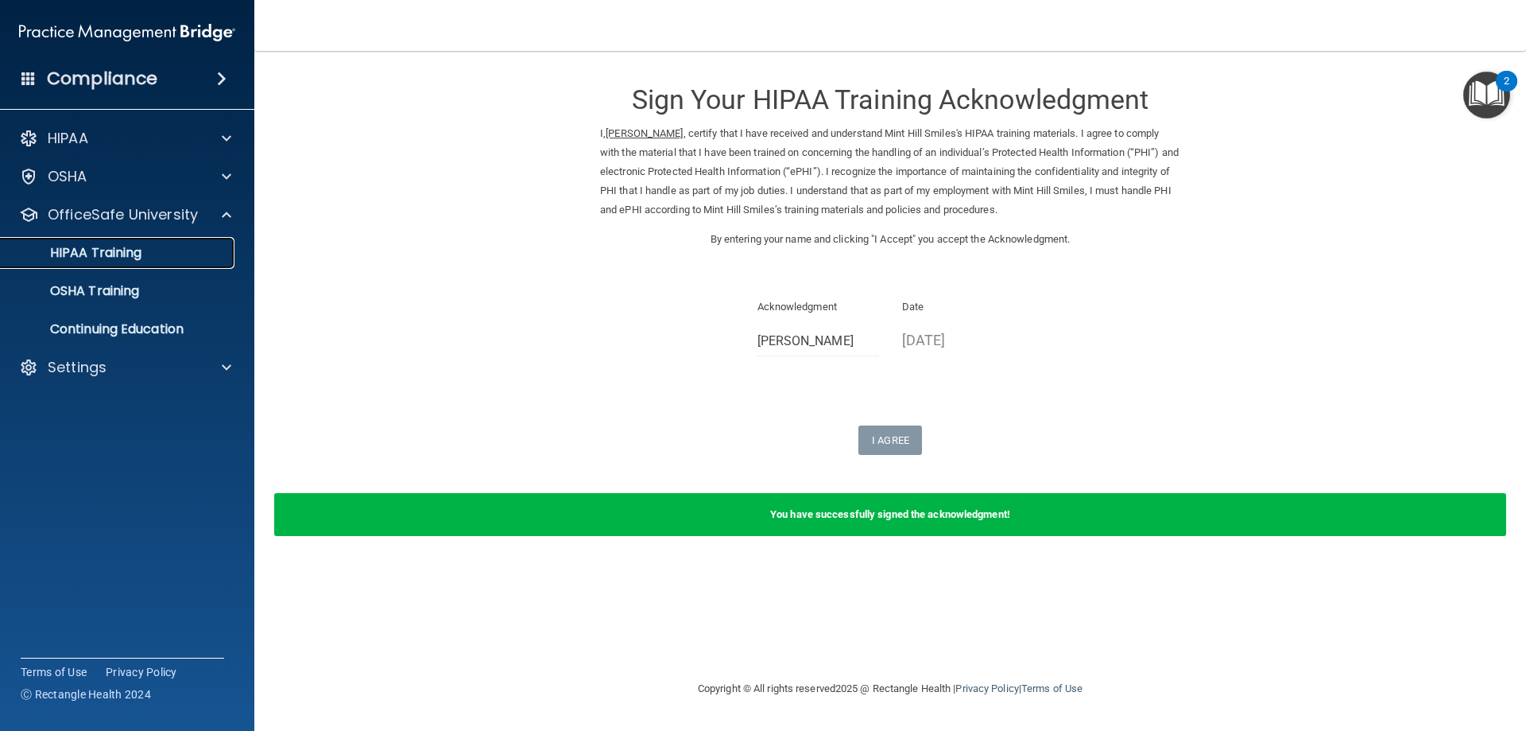
click at [141, 246] on p "HIPAA Training" at bounding box center [75, 253] width 131 height 16
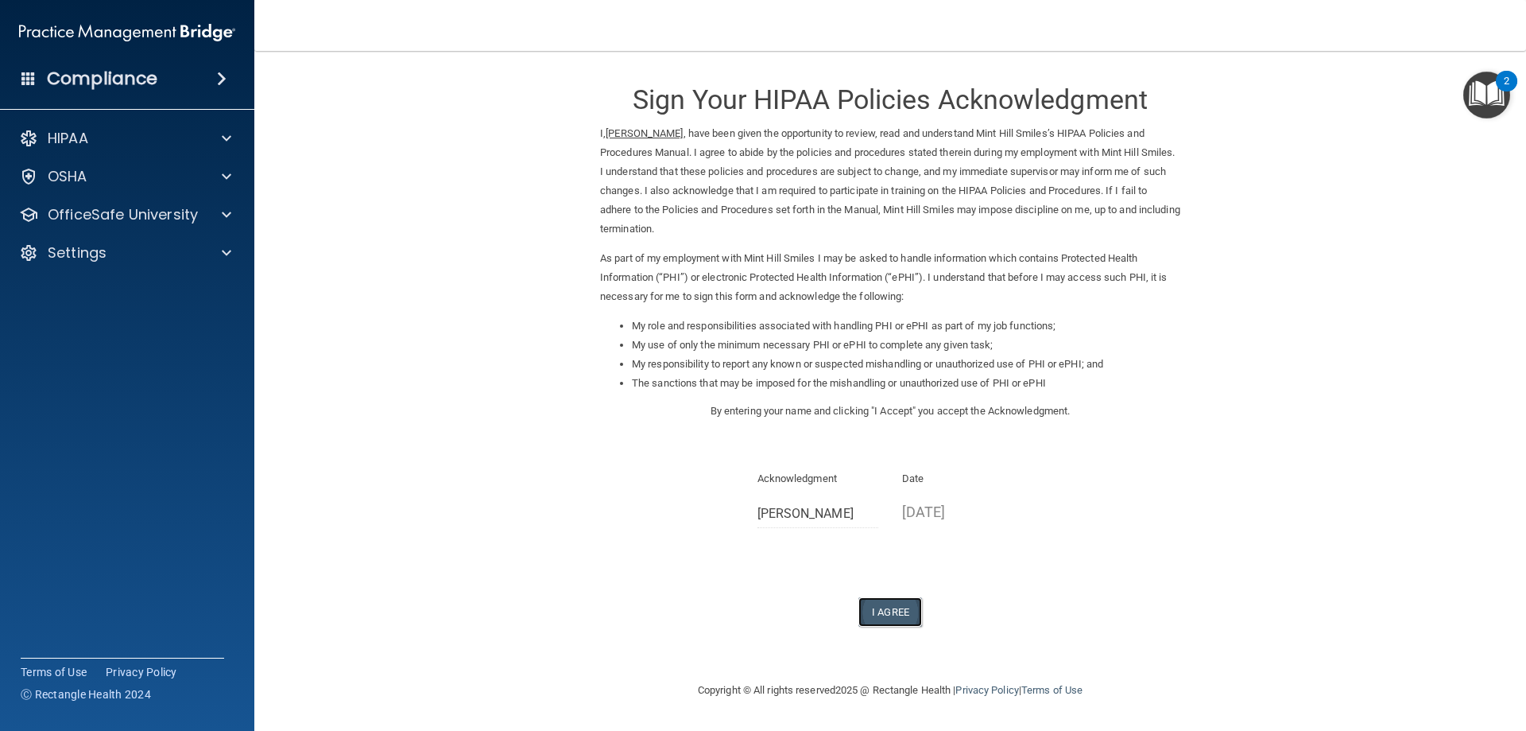
click at [883, 612] on button "I Agree" at bounding box center [891, 611] width 64 height 29
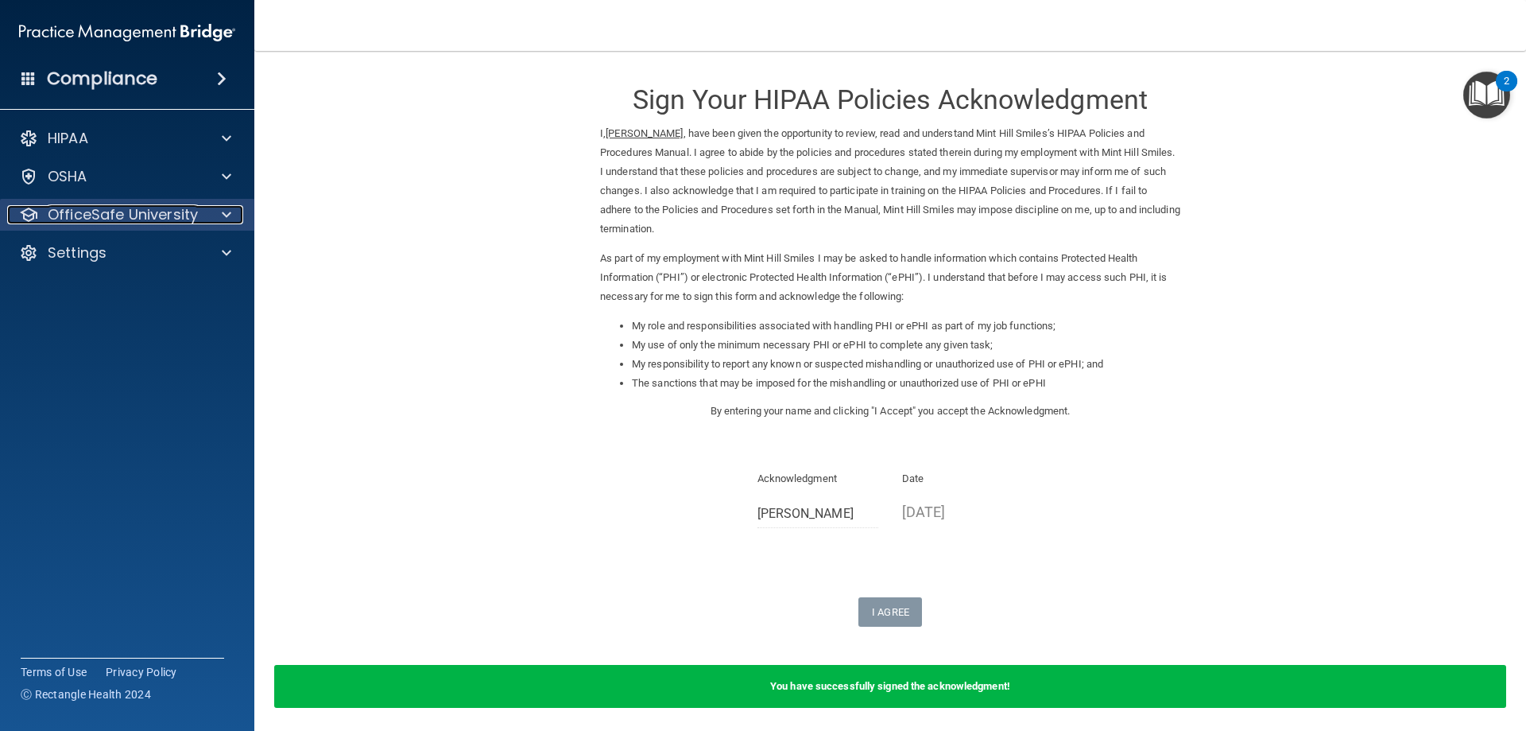
click at [160, 214] on p "OfficeSafe University" at bounding box center [123, 214] width 150 height 19
